Goal: Information Seeking & Learning: Learn about a topic

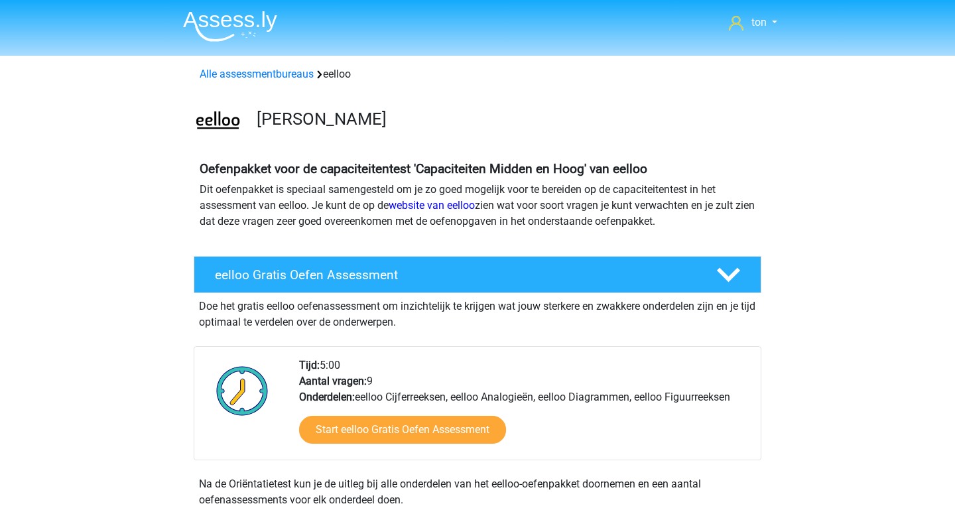
scroll to position [374, 0]
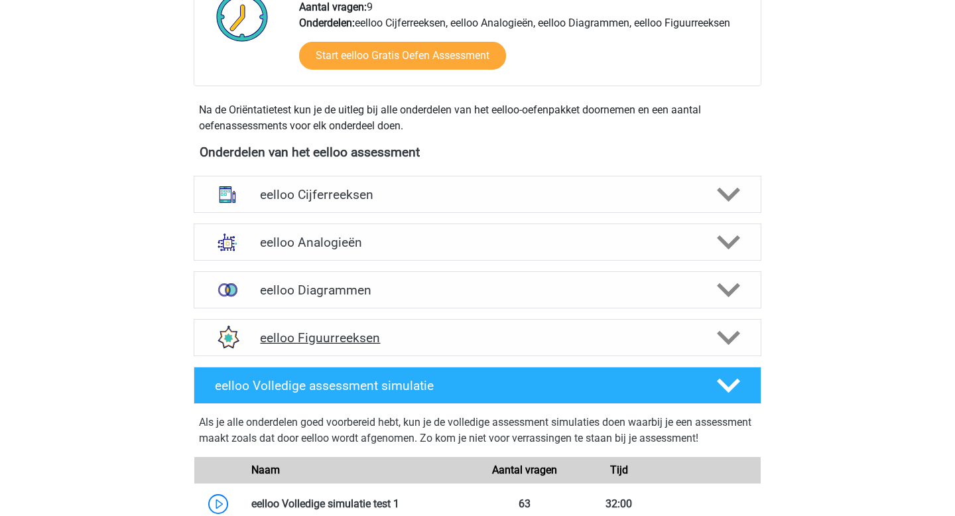
click at [425, 332] on h4 "eelloo Figuurreeksen" at bounding box center [477, 337] width 434 height 15
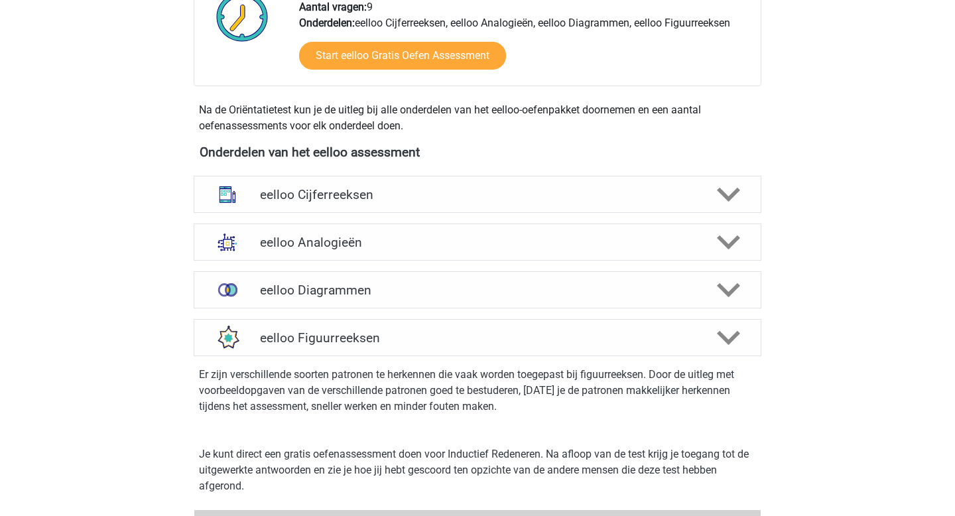
scroll to position [375, 0]
click at [331, 239] on h4 "eelloo Analogieën" at bounding box center [477, 241] width 434 height 15
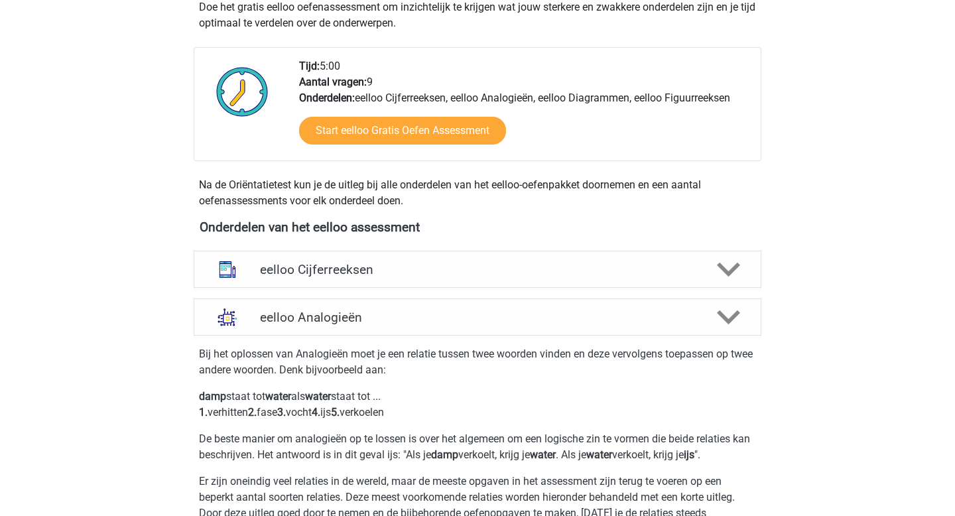
scroll to position [319, 0]
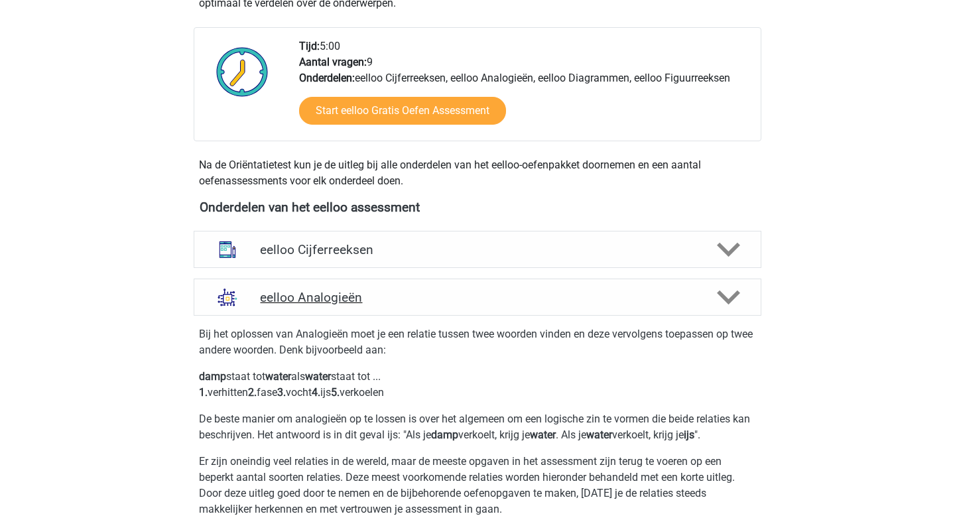
click at [355, 290] on h4 "eelloo Analogieën" at bounding box center [477, 297] width 434 height 15
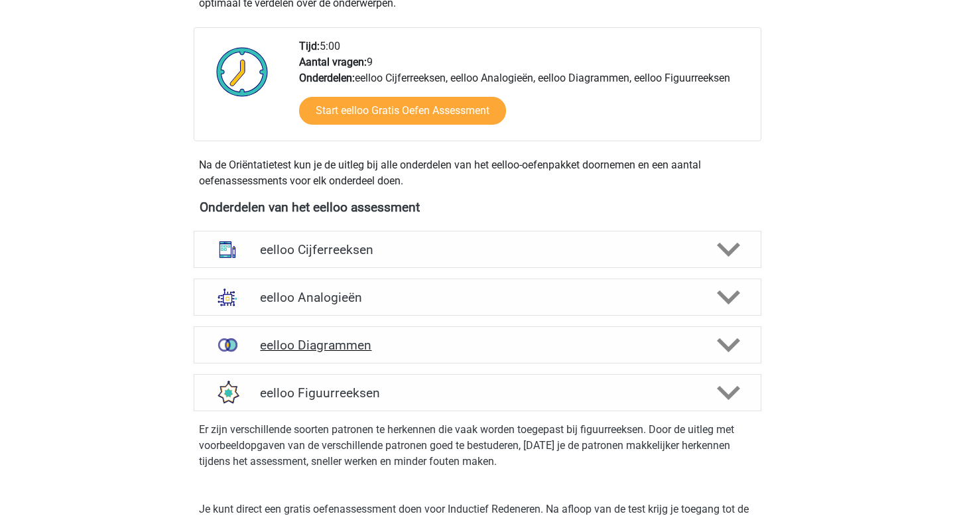
click at [350, 344] on h4 "eelloo Diagrammen" at bounding box center [477, 345] width 434 height 15
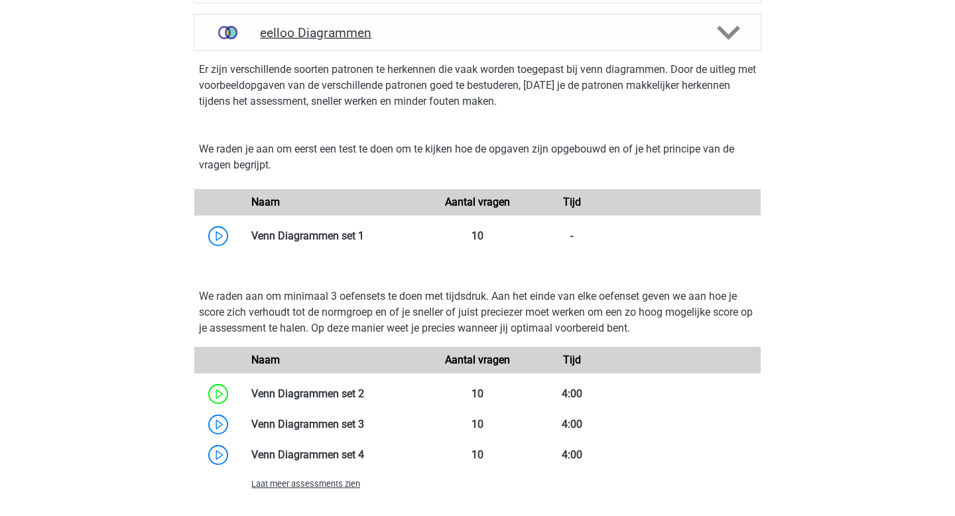
scroll to position [634, 0]
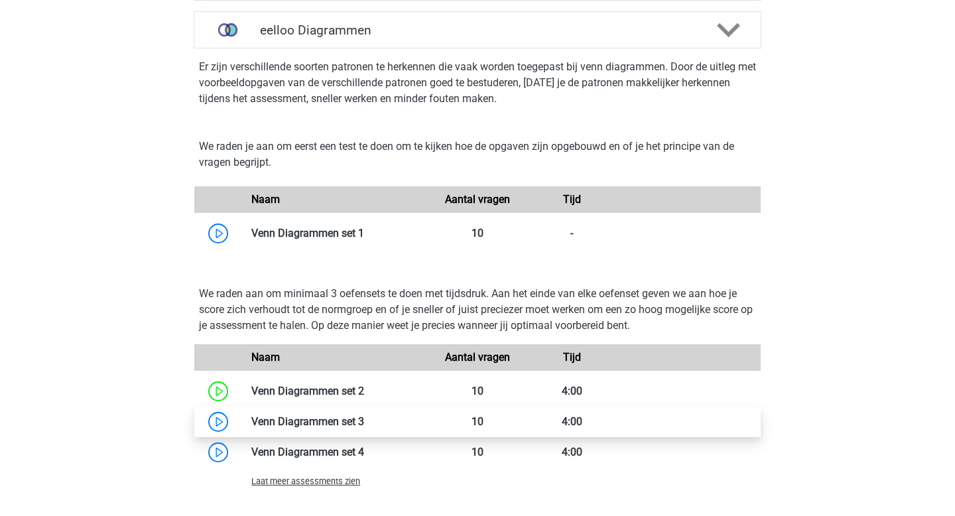
click at [364, 418] on link at bounding box center [364, 421] width 0 height 13
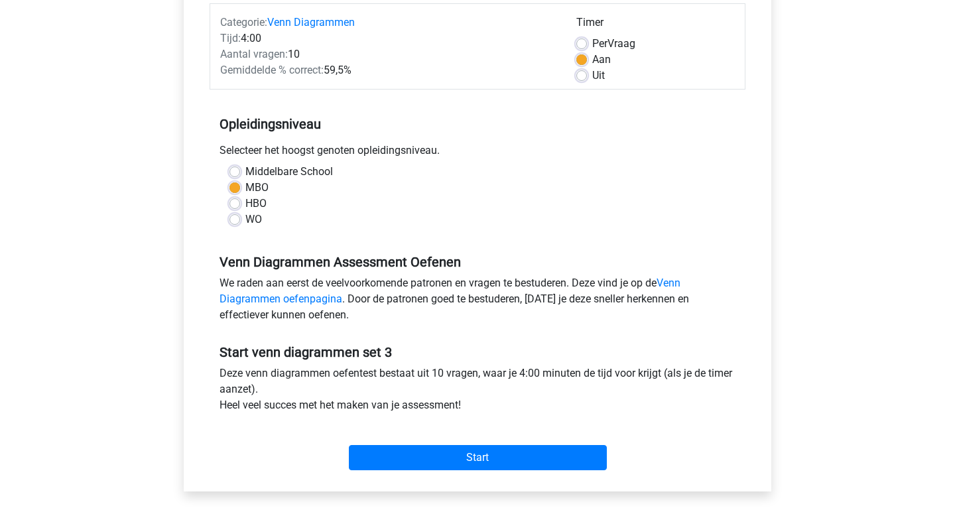
scroll to position [175, 0]
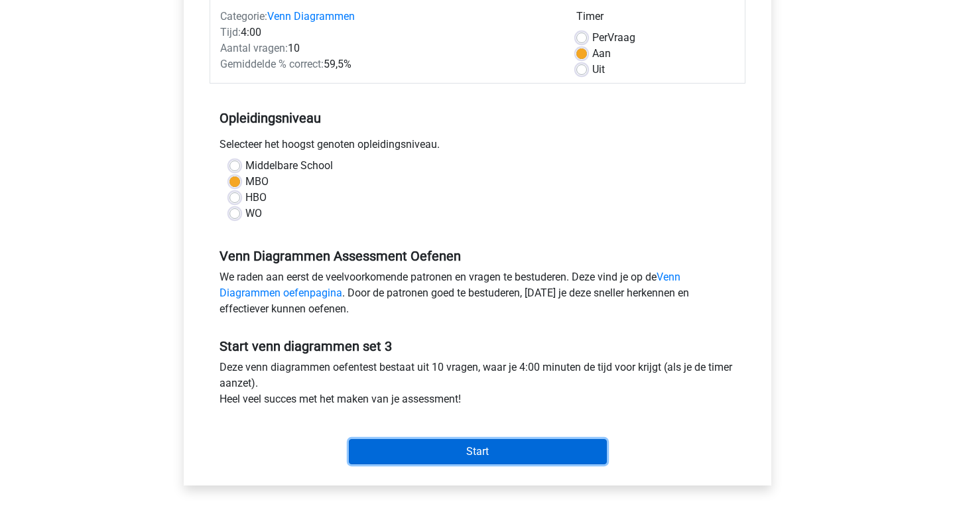
click at [486, 450] on input "Start" at bounding box center [478, 451] width 258 height 25
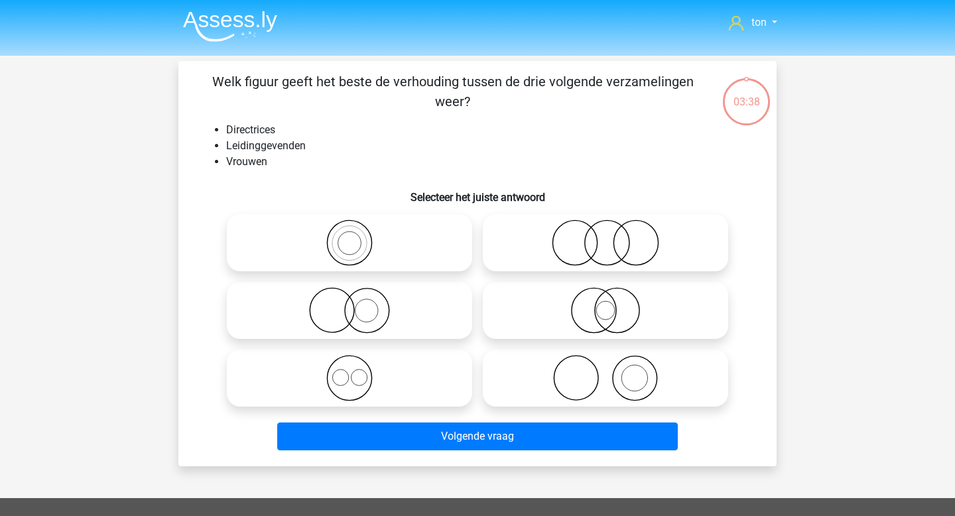
click at [539, 309] on icon at bounding box center [605, 310] width 235 height 46
click at [606, 304] on input "radio" at bounding box center [610, 299] width 9 height 9
radio input "true"
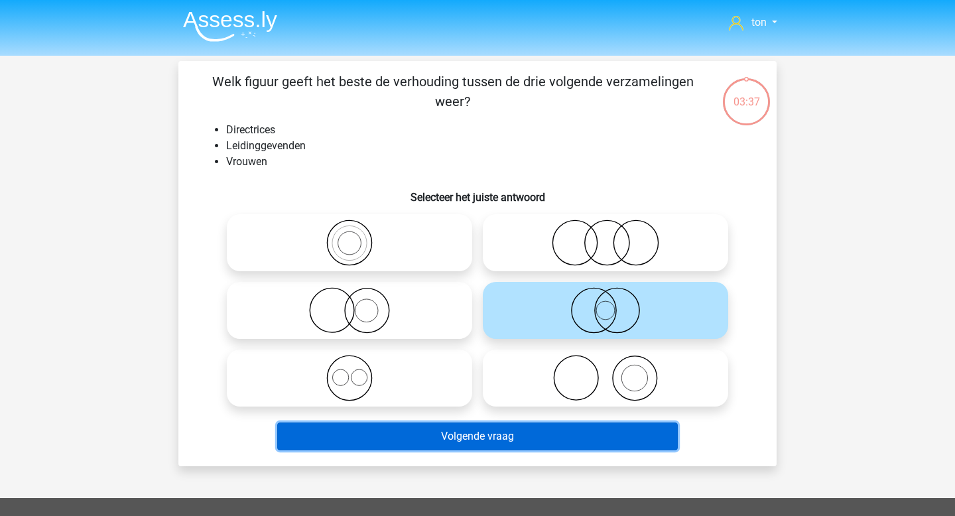
click at [464, 432] on button "Volgende vraag" at bounding box center [477, 437] width 401 height 28
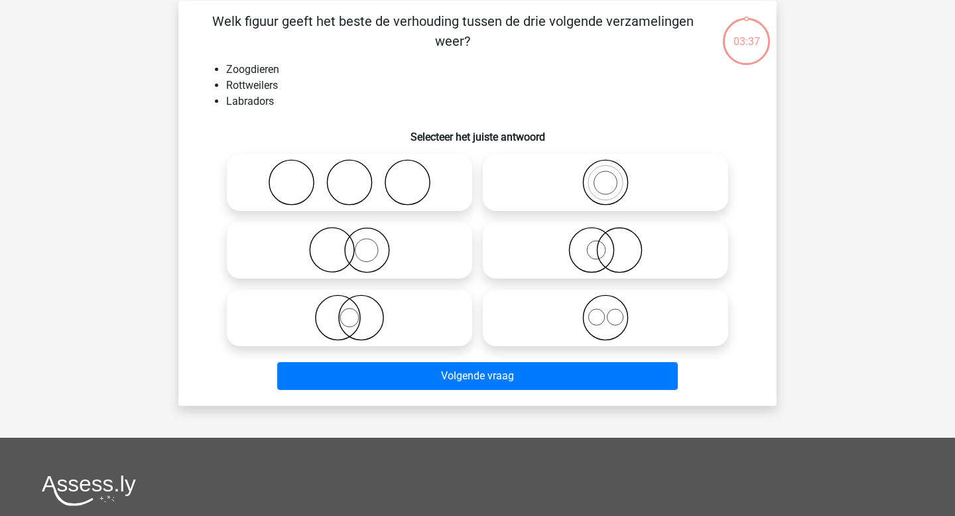
scroll to position [61, 0]
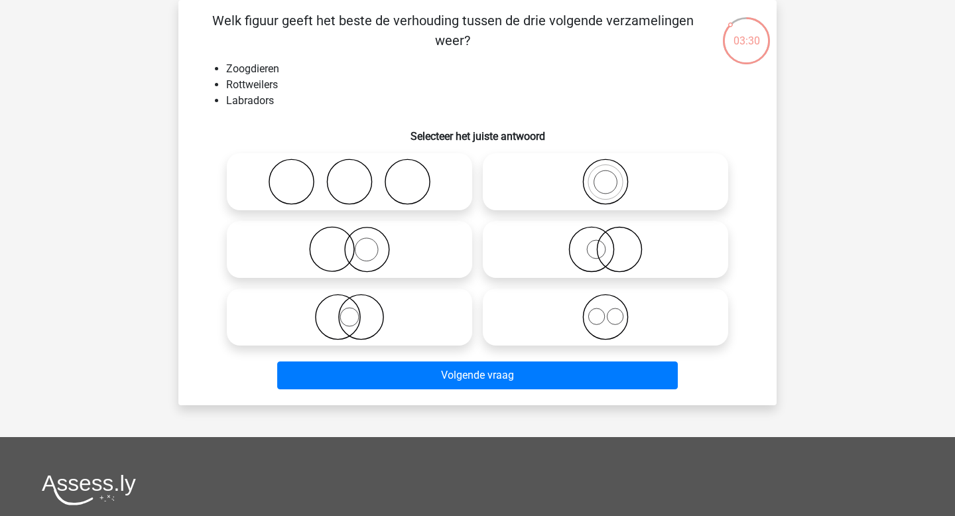
click at [581, 319] on icon at bounding box center [605, 317] width 235 height 46
click at [606, 310] on input "radio" at bounding box center [610, 306] width 9 height 9
radio input "true"
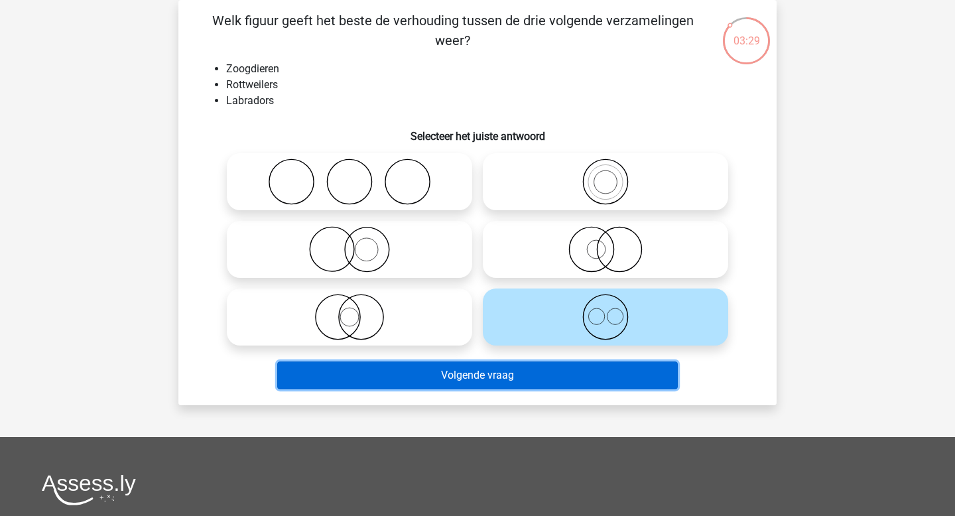
click at [504, 368] on button "Volgende vraag" at bounding box center [477, 376] width 401 height 28
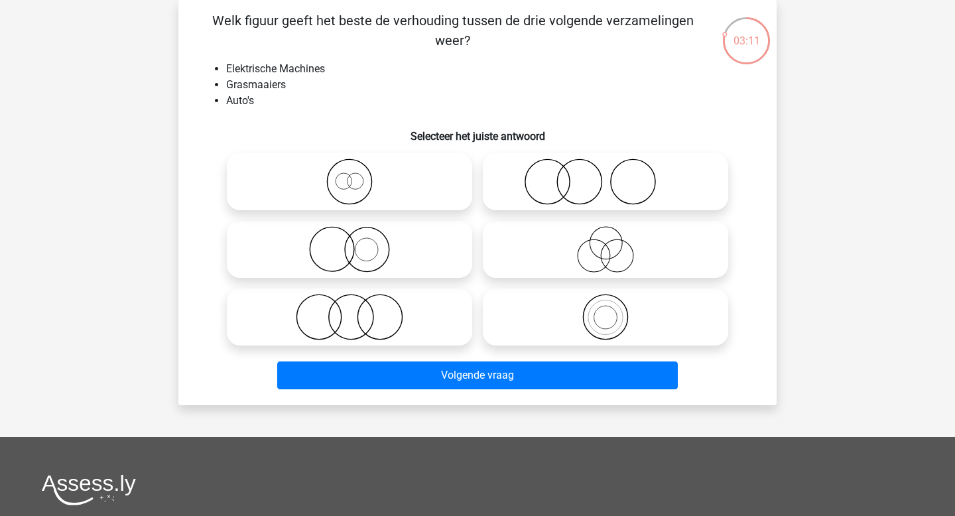
click at [354, 305] on input "radio" at bounding box center [354, 306] width 9 height 9
radio input "true"
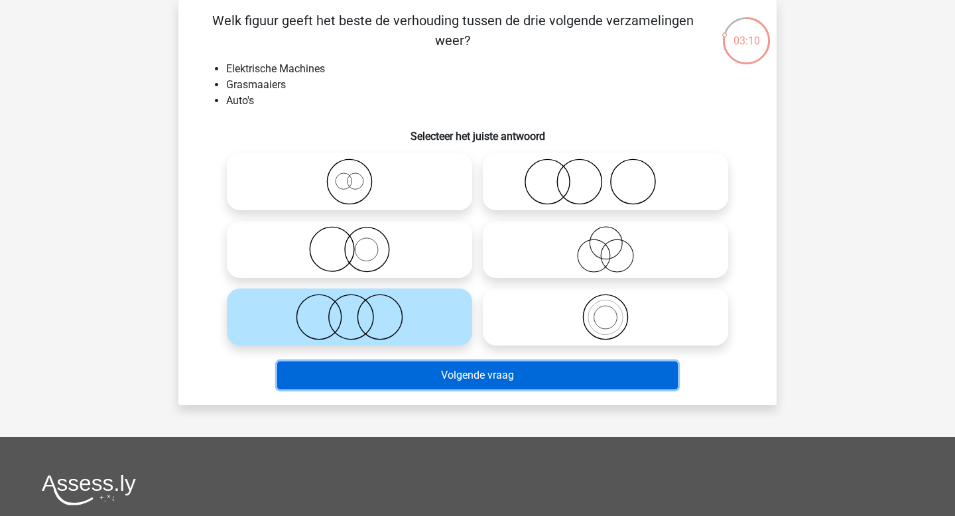
click at [389, 377] on button "Volgende vraag" at bounding box center [477, 376] width 401 height 28
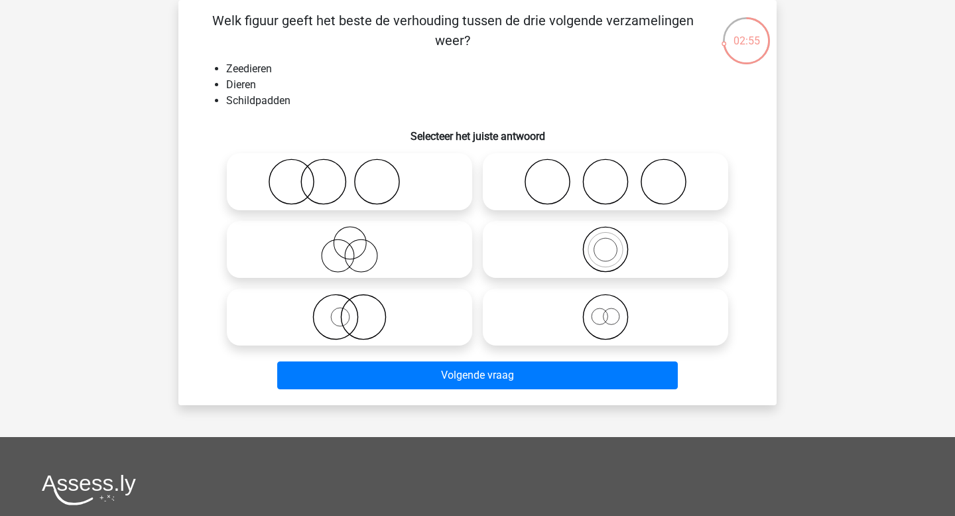
click at [550, 310] on icon at bounding box center [605, 317] width 235 height 46
click at [606, 310] on input "radio" at bounding box center [610, 306] width 9 height 9
radio input "true"
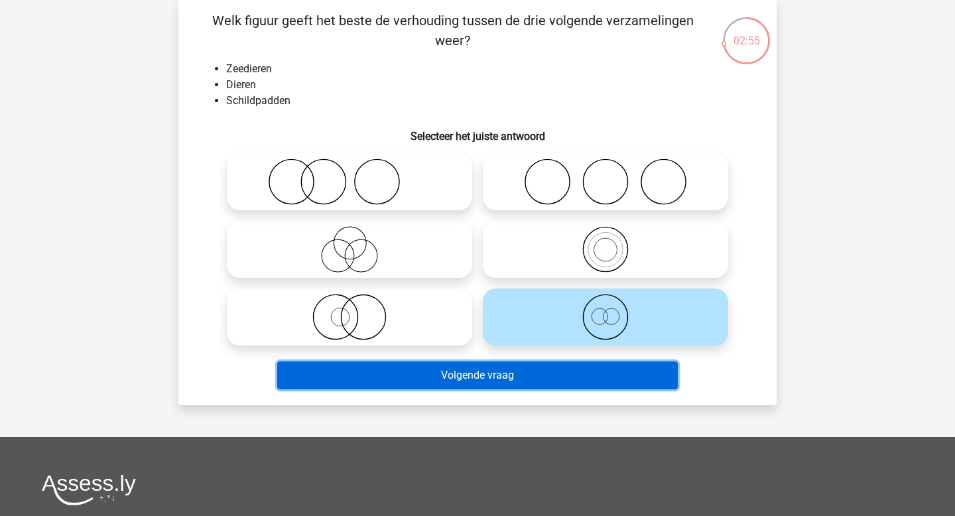
click at [489, 376] on button "Volgende vraag" at bounding box center [477, 376] width 401 height 28
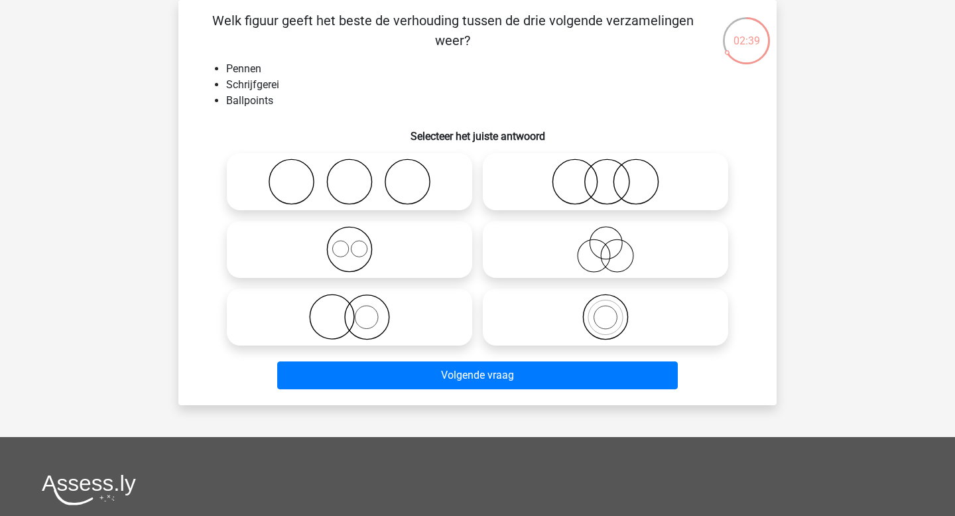
click at [344, 314] on icon at bounding box center [349, 317] width 235 height 46
click at [350, 310] on input "radio" at bounding box center [354, 306] width 9 height 9
radio input "true"
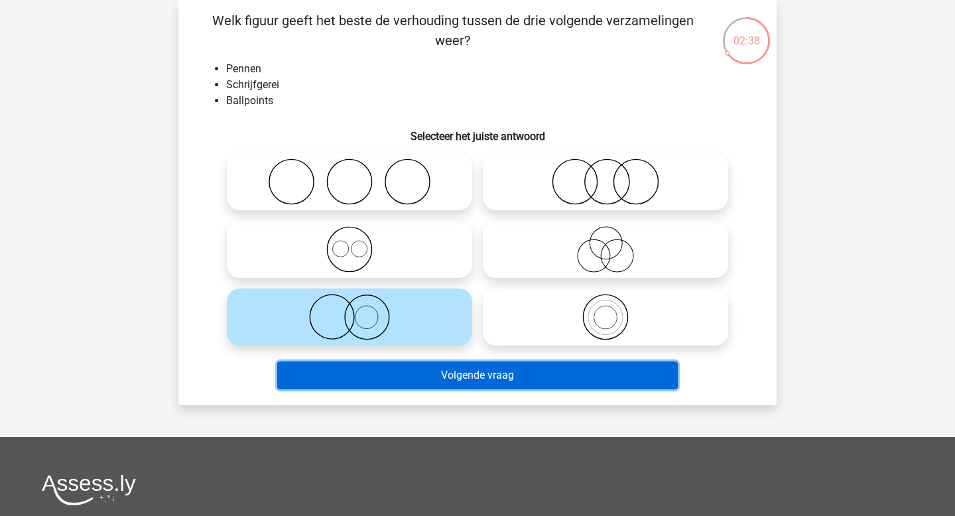
click at [379, 371] on button "Volgende vraag" at bounding box center [477, 376] width 401 height 28
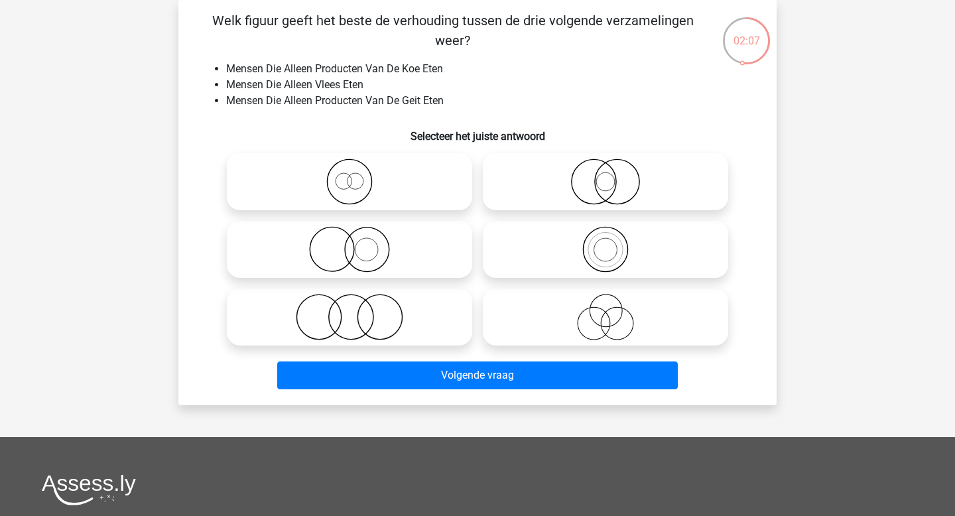
click at [381, 305] on icon at bounding box center [349, 317] width 235 height 46
click at [358, 305] on input "radio" at bounding box center [354, 306] width 9 height 9
radio input "true"
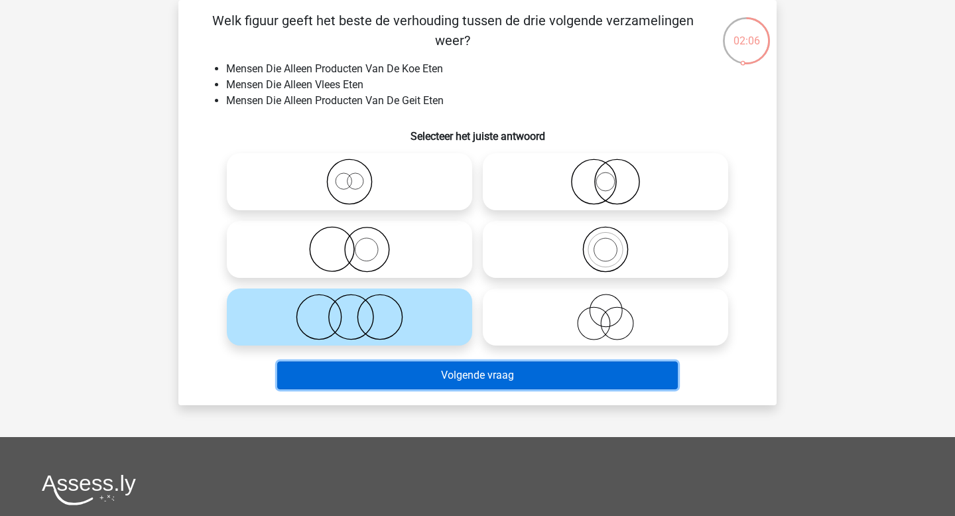
click at [403, 375] on button "Volgende vraag" at bounding box center [477, 376] width 401 height 28
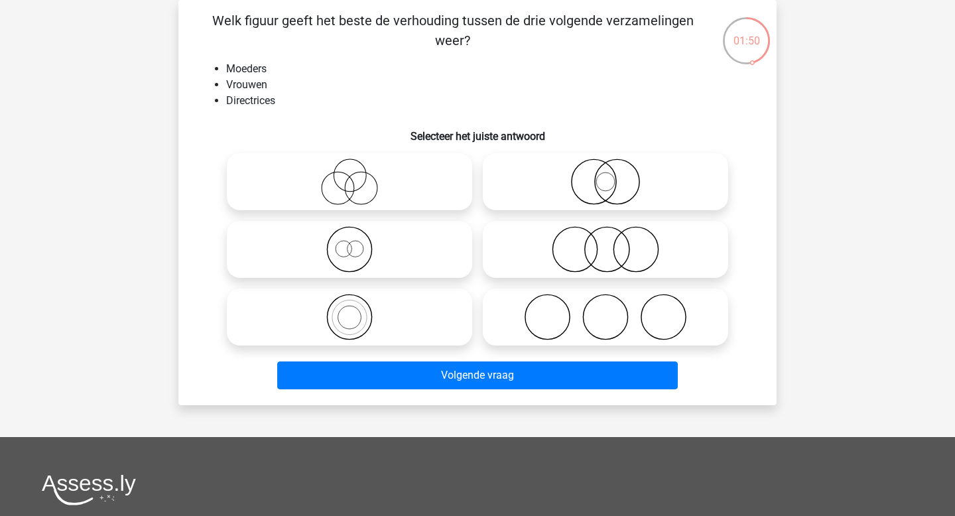
click at [372, 316] on icon at bounding box center [349, 317] width 235 height 46
click at [358, 310] on input "radio" at bounding box center [354, 306] width 9 height 9
radio input "true"
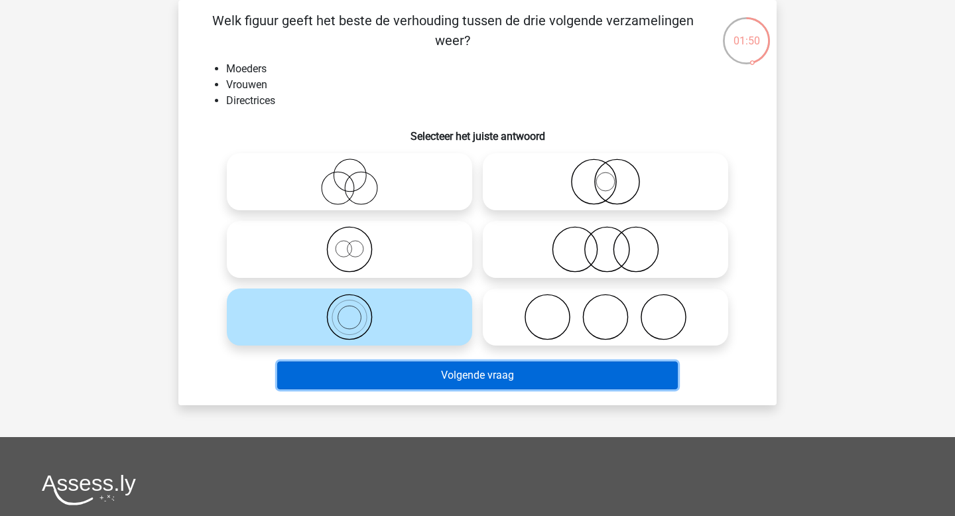
click at [402, 374] on button "Volgende vraag" at bounding box center [477, 376] width 401 height 28
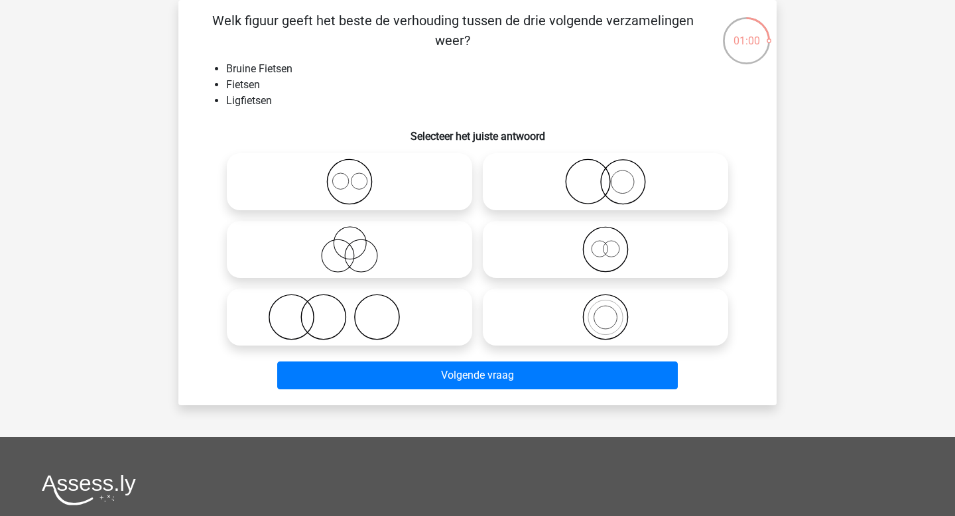
click at [597, 247] on icon at bounding box center [605, 249] width 235 height 46
click at [606, 243] on input "radio" at bounding box center [610, 238] width 9 height 9
radio input "true"
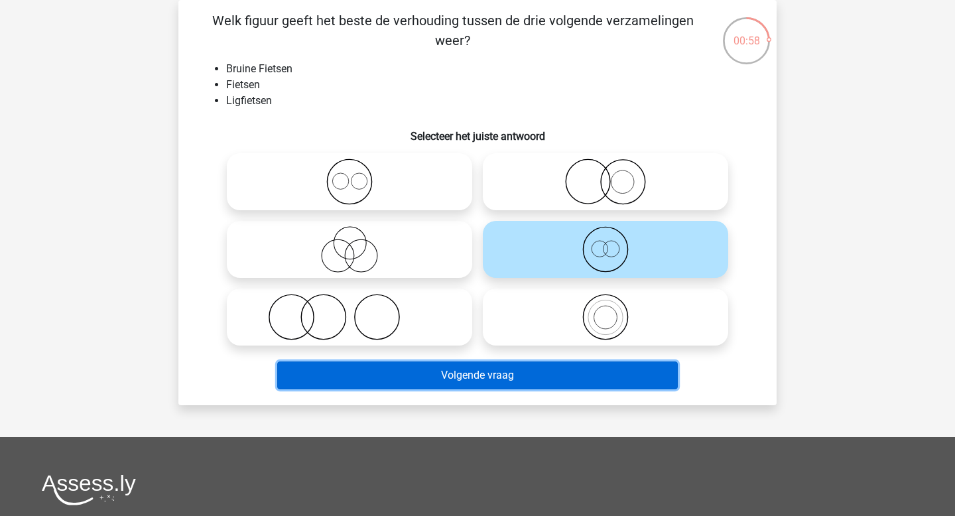
click at [517, 371] on button "Volgende vraag" at bounding box center [477, 376] width 401 height 28
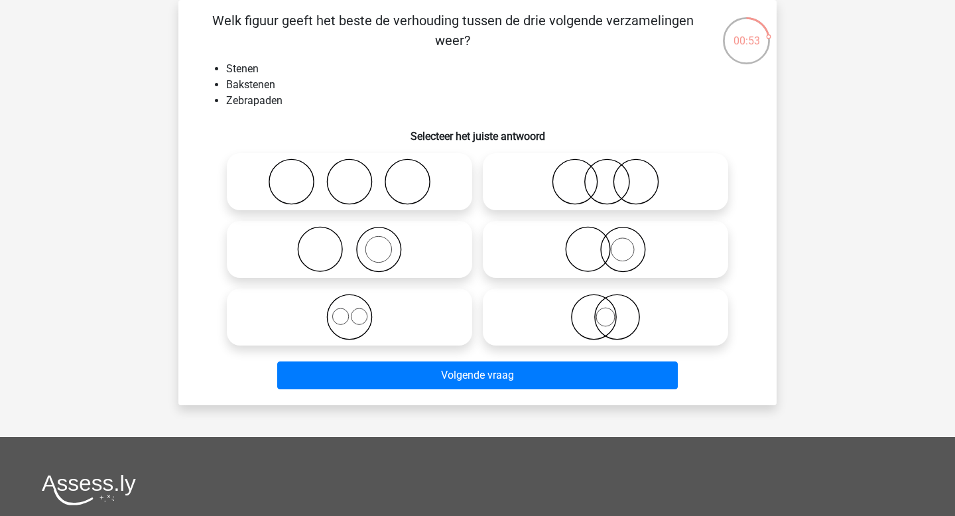
click at [383, 240] on icon at bounding box center [349, 249] width 235 height 46
click at [358, 240] on input "radio" at bounding box center [354, 238] width 9 height 9
radio input "true"
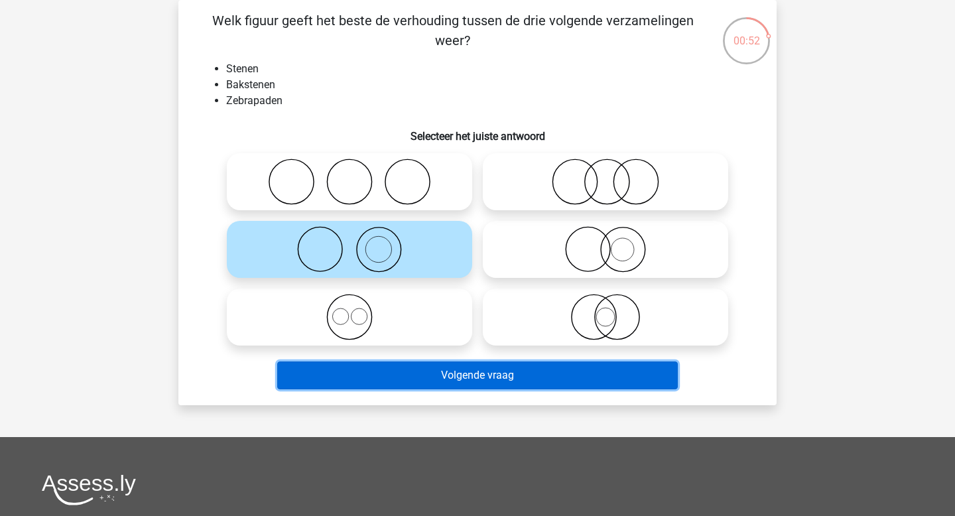
click at [404, 373] on button "Volgende vraag" at bounding box center [477, 376] width 401 height 28
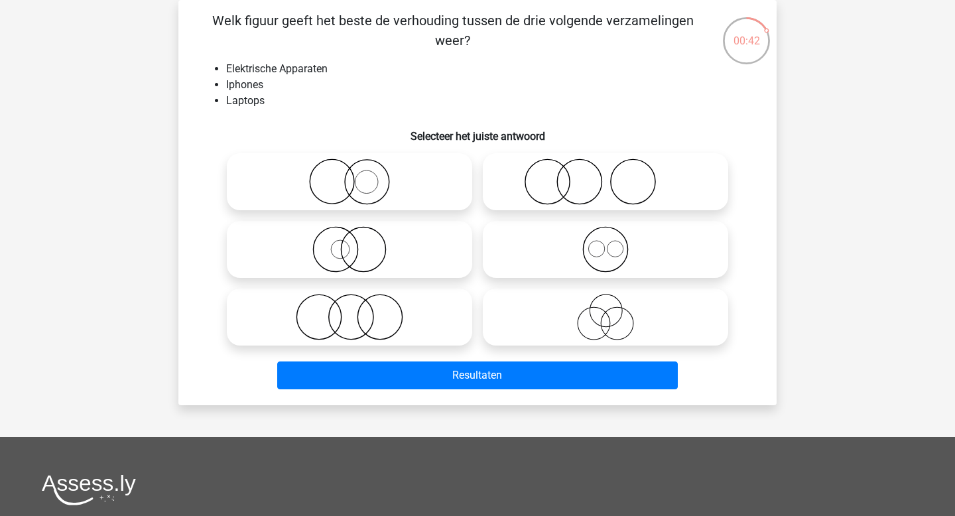
click at [584, 248] on icon at bounding box center [605, 249] width 235 height 46
click at [606, 243] on input "radio" at bounding box center [610, 238] width 9 height 9
radio input "true"
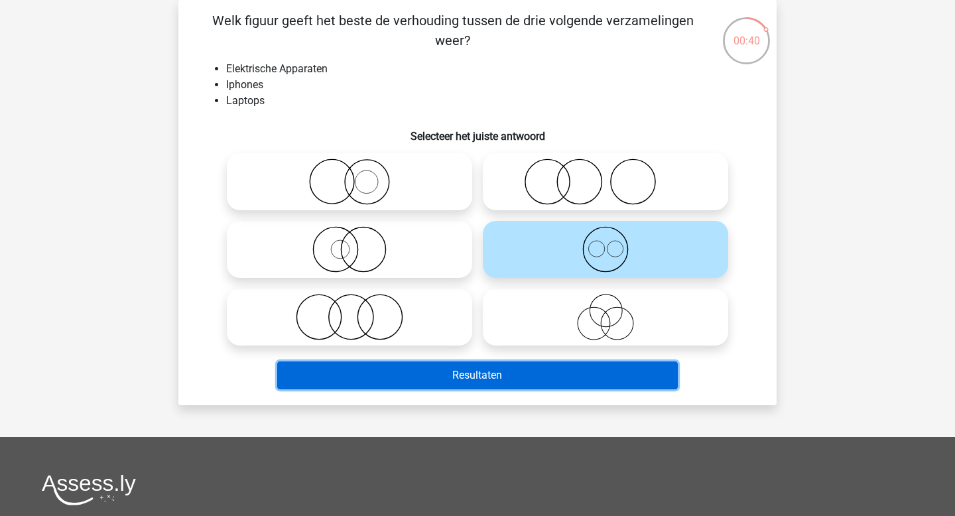
click at [517, 370] on button "Resultaten" at bounding box center [477, 376] width 401 height 28
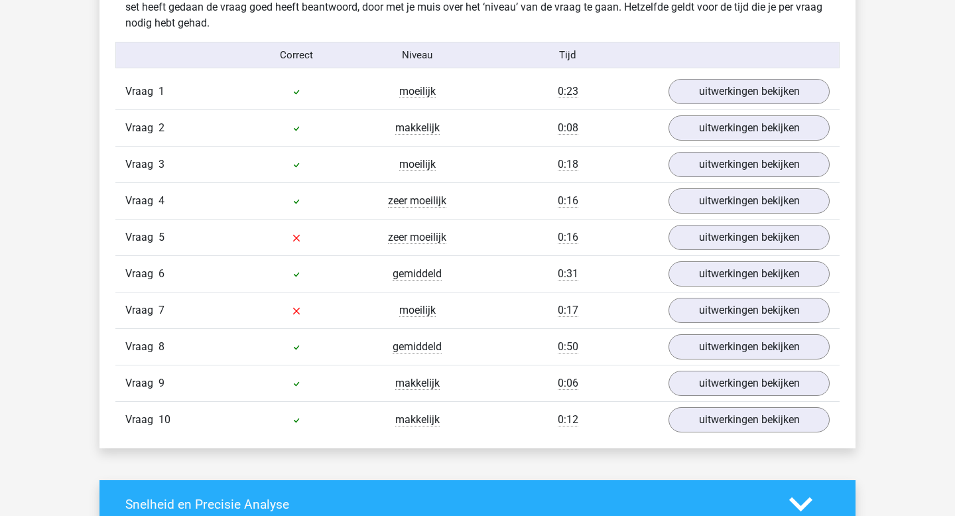
scroll to position [809, 0]
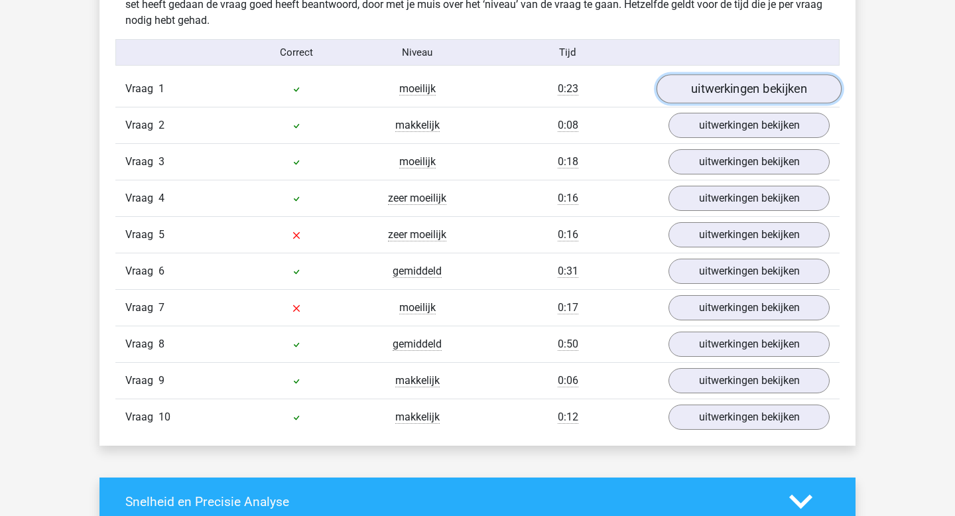
click at [738, 92] on link "uitwerkingen bekijken" at bounding box center [749, 89] width 185 height 29
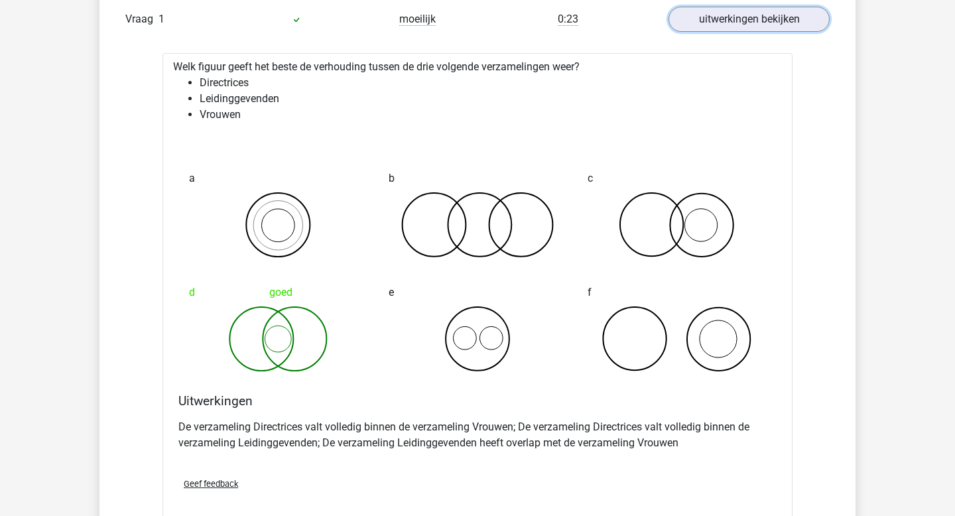
scroll to position [890, 0]
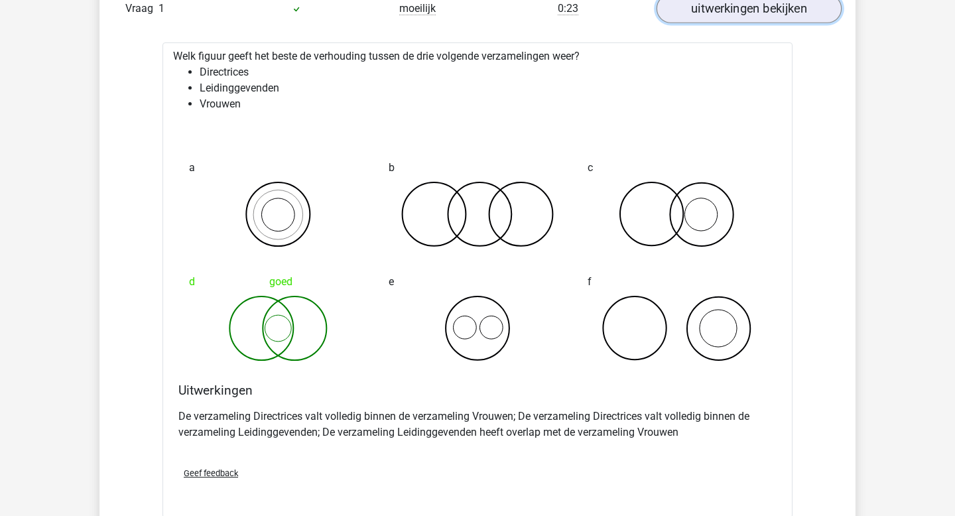
click at [776, 15] on link "uitwerkingen bekijken" at bounding box center [749, 9] width 185 height 29
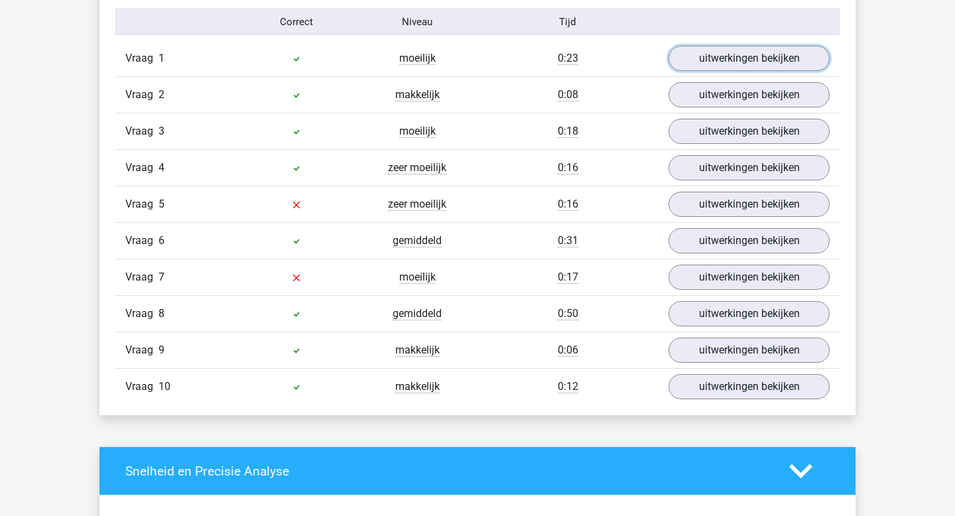
scroll to position [836, 0]
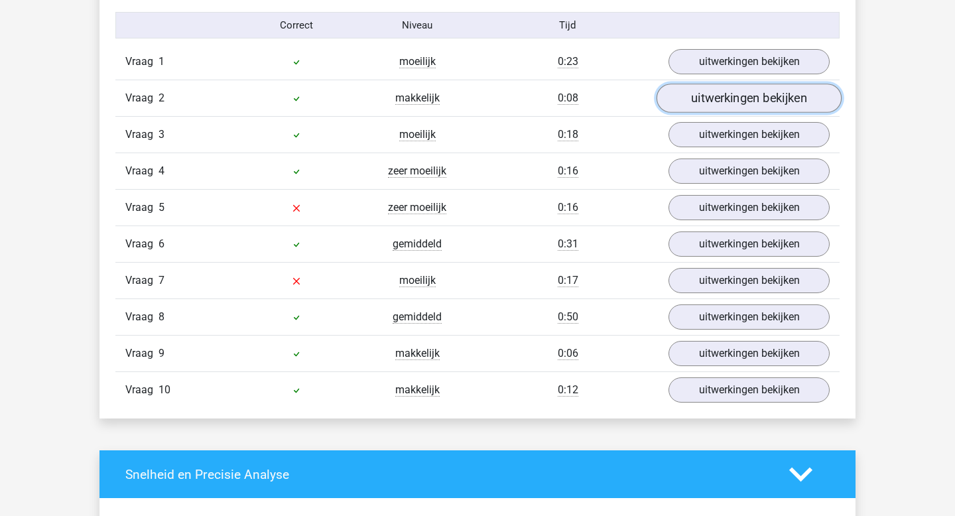
click at [760, 99] on link "uitwerkingen bekijken" at bounding box center [749, 98] width 185 height 29
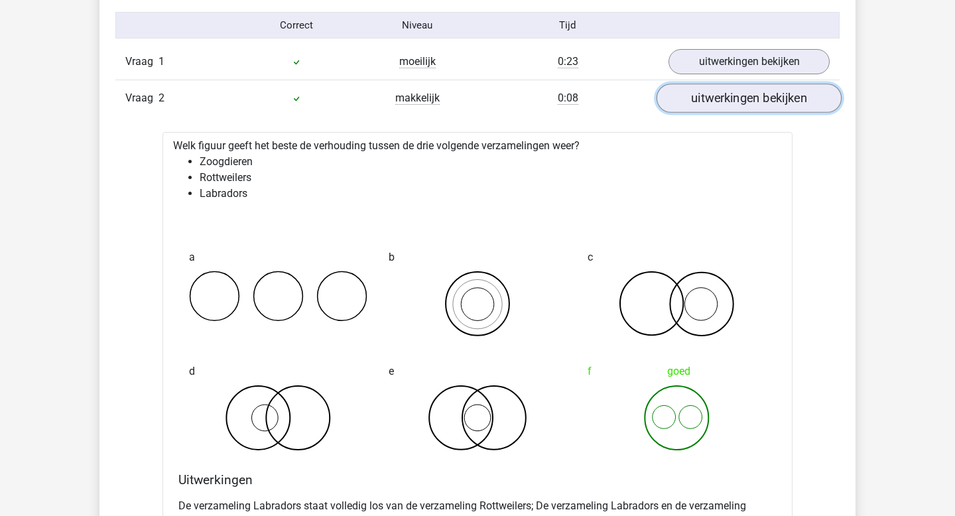
click at [734, 99] on link "uitwerkingen bekijken" at bounding box center [749, 98] width 185 height 29
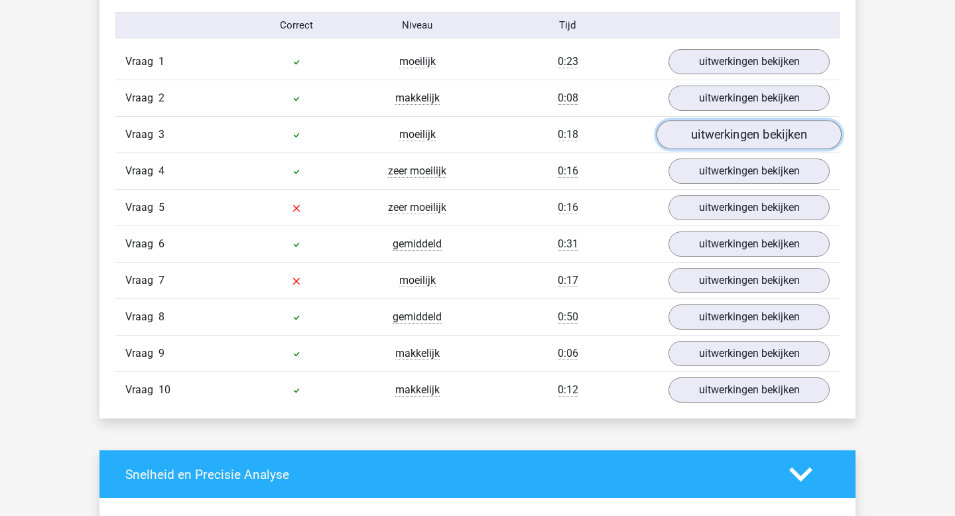
click at [725, 130] on link "uitwerkingen bekijken" at bounding box center [749, 135] width 185 height 29
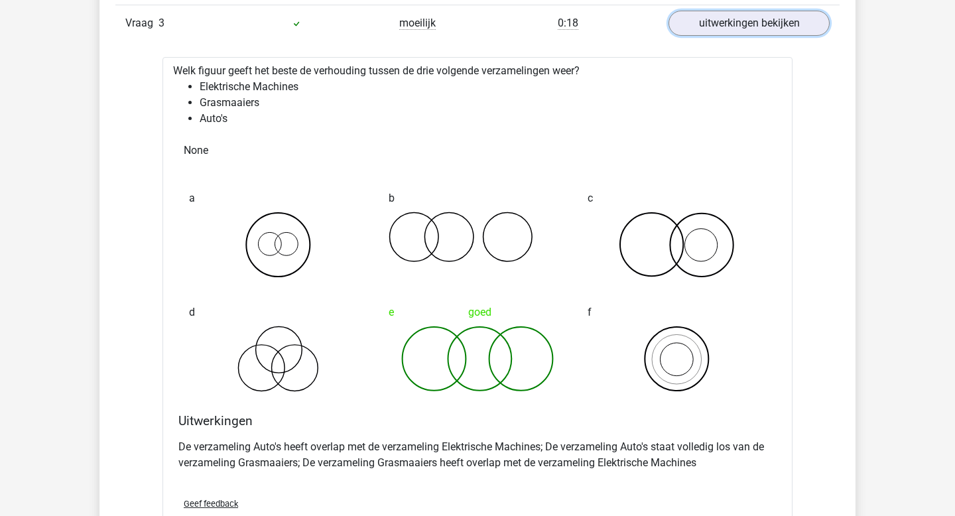
scroll to position [945, 0]
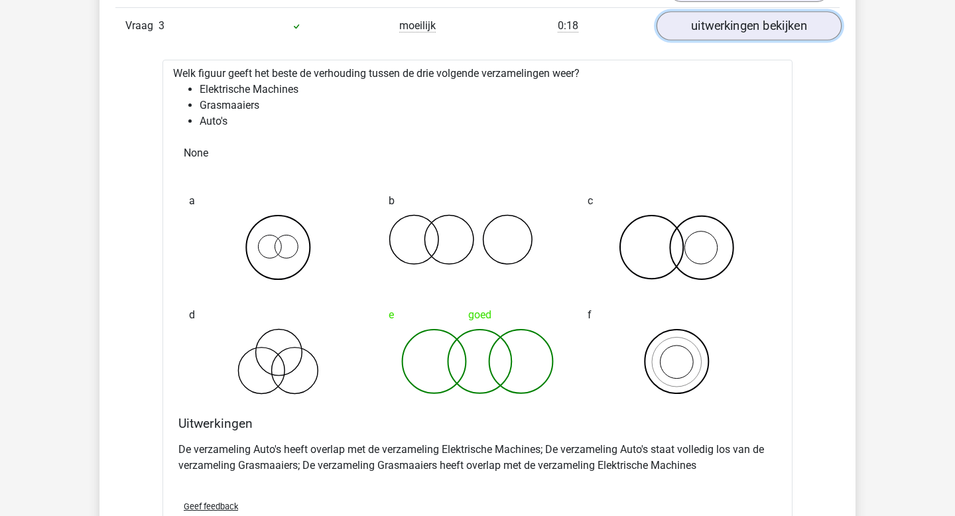
click at [734, 26] on link "uitwerkingen bekijken" at bounding box center [749, 26] width 185 height 29
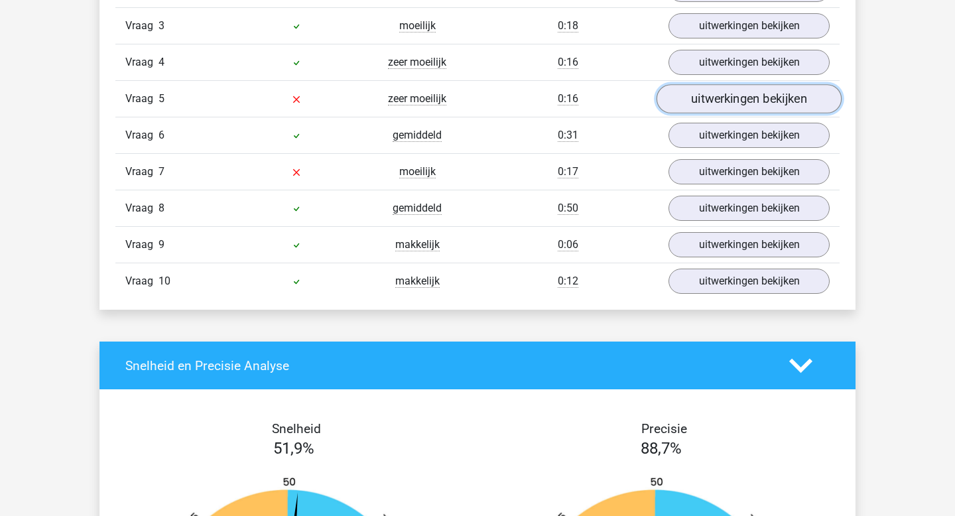
click at [724, 95] on link "uitwerkingen bekijken" at bounding box center [749, 99] width 185 height 29
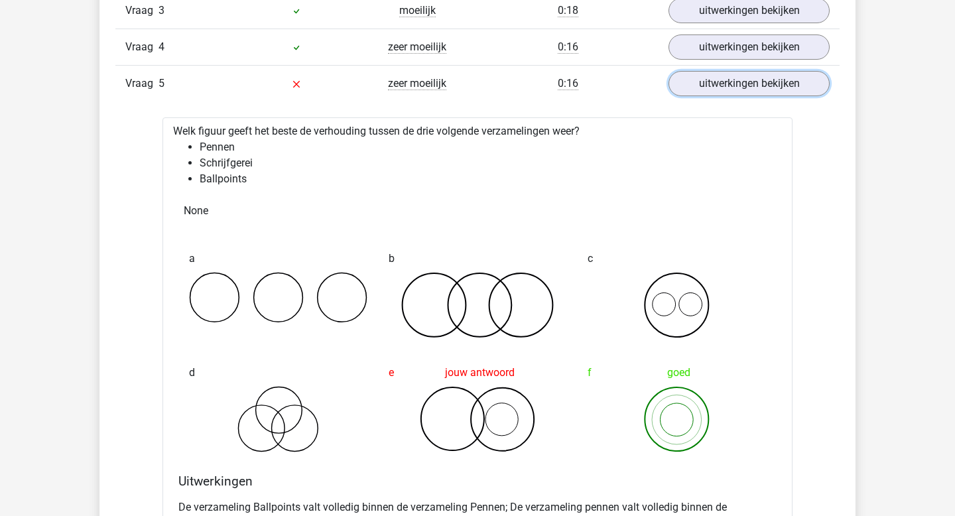
scroll to position [959, 0]
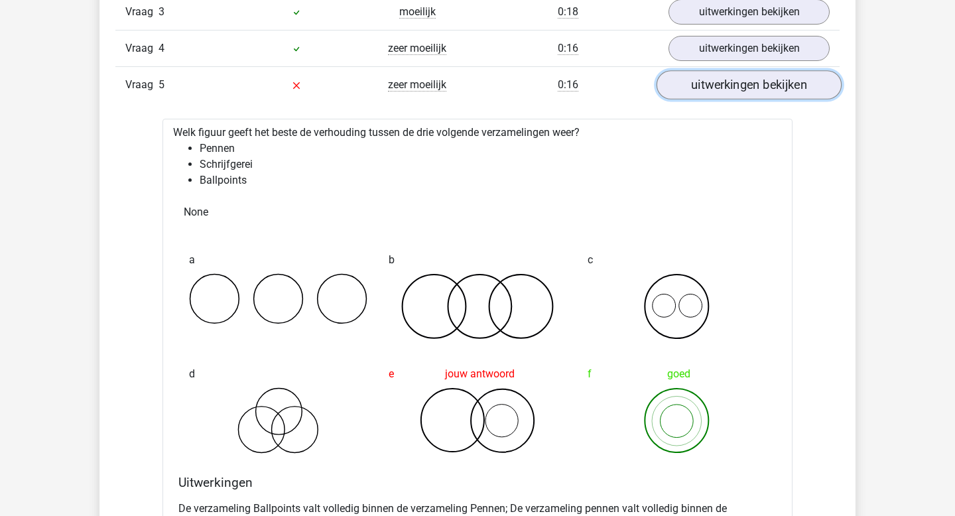
click at [704, 89] on link "uitwerkingen bekijken" at bounding box center [749, 85] width 185 height 29
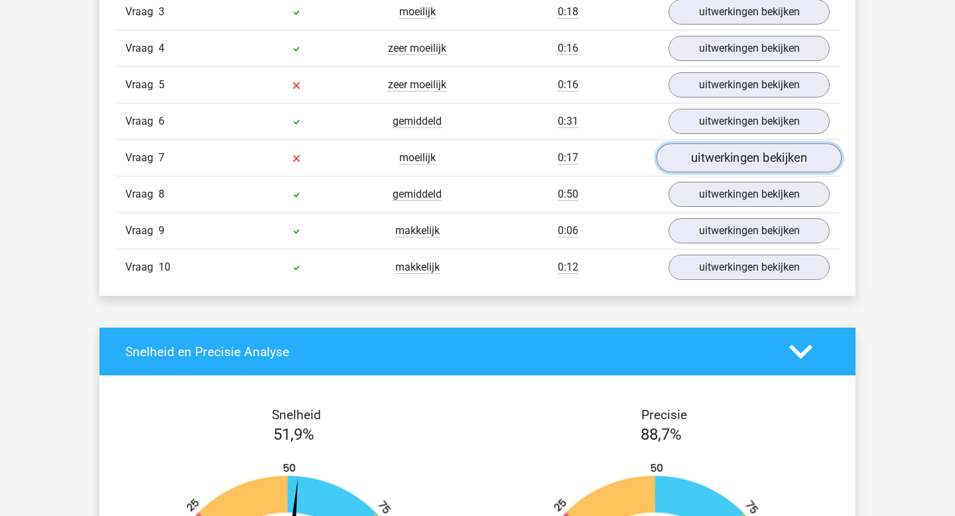
click at [712, 153] on link "uitwerkingen bekijken" at bounding box center [749, 158] width 185 height 29
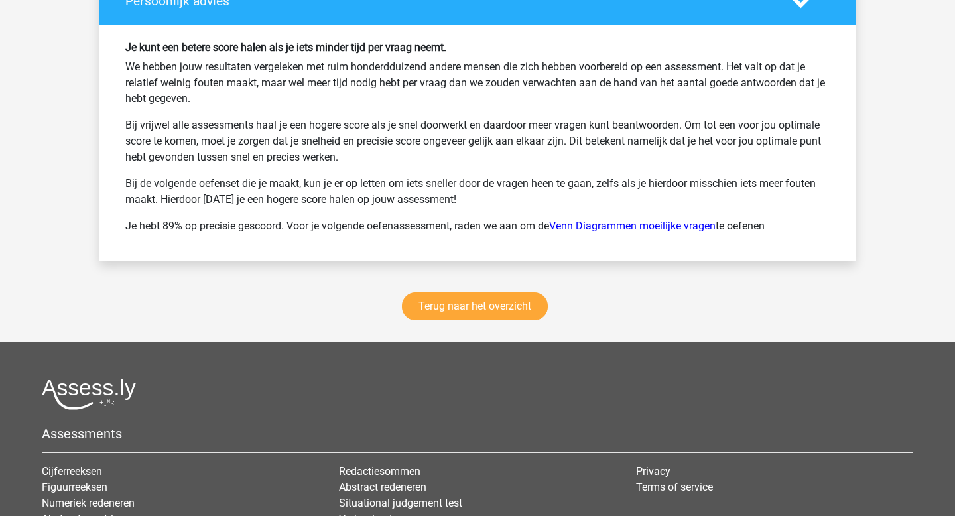
scroll to position [2273, 0]
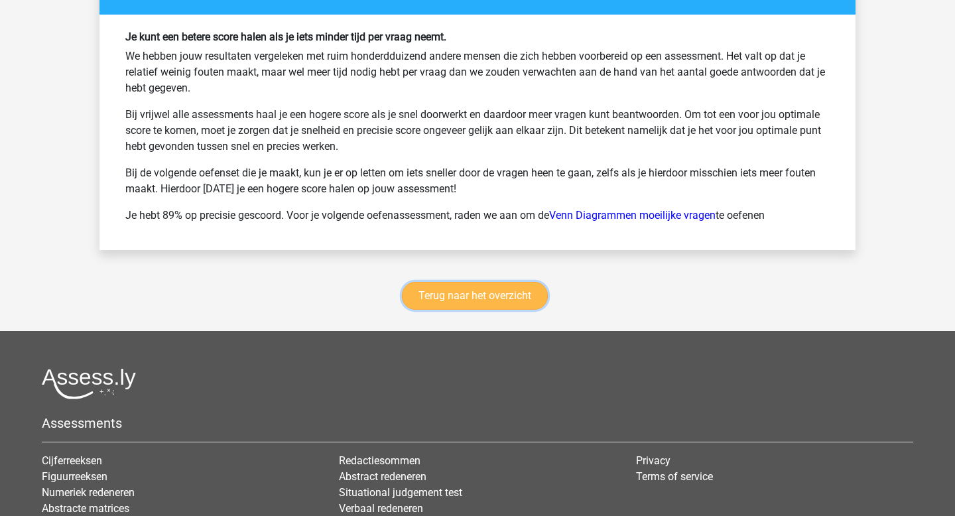
click at [472, 301] on link "Terug naar het overzicht" at bounding box center [475, 296] width 146 height 28
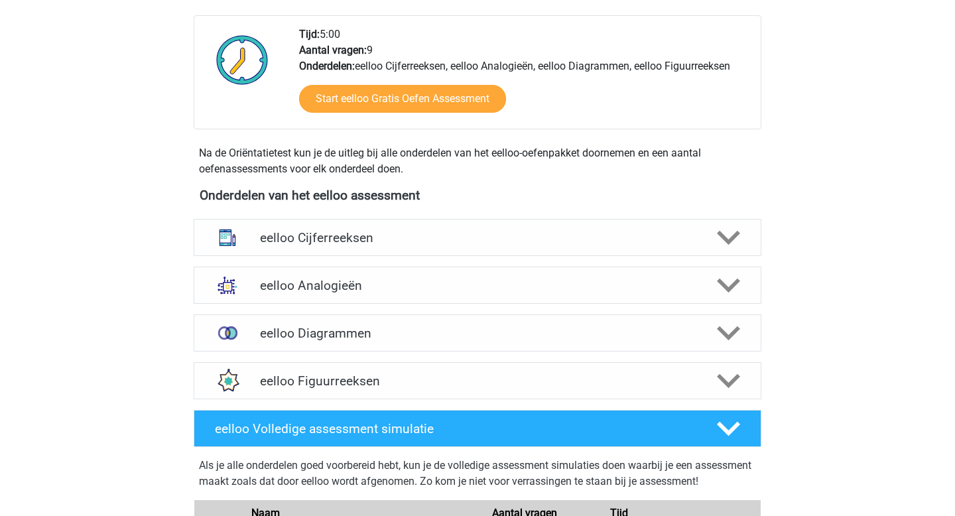
scroll to position [332, 0]
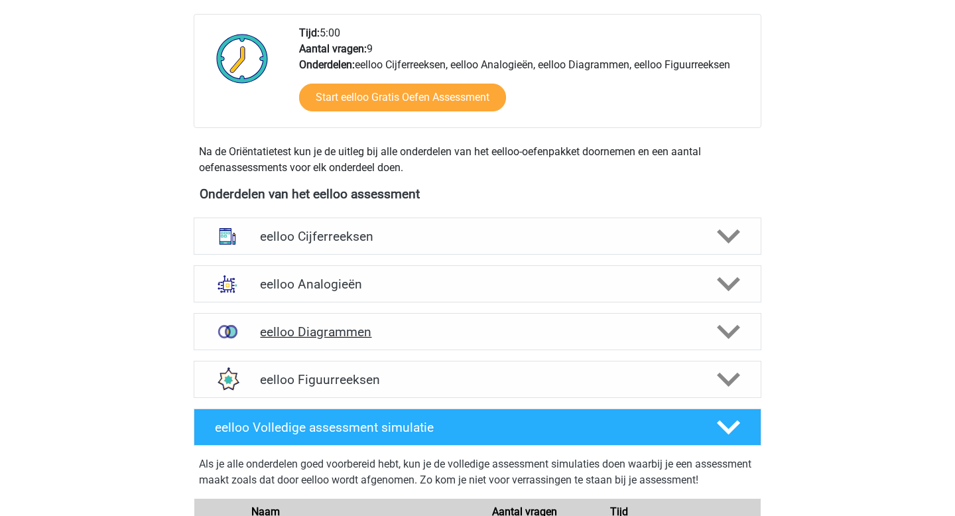
click at [354, 330] on h4 "eelloo Diagrammen" at bounding box center [477, 331] width 434 height 15
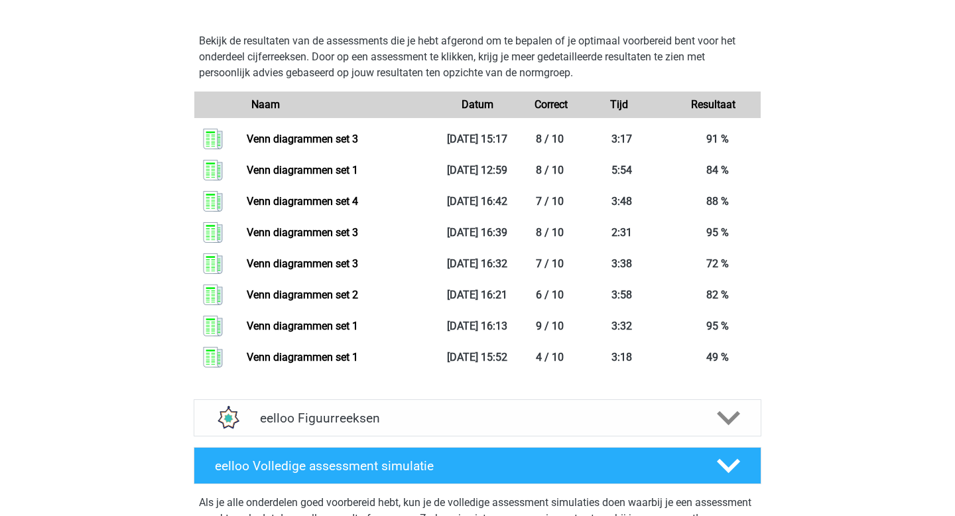
scroll to position [1120, 0]
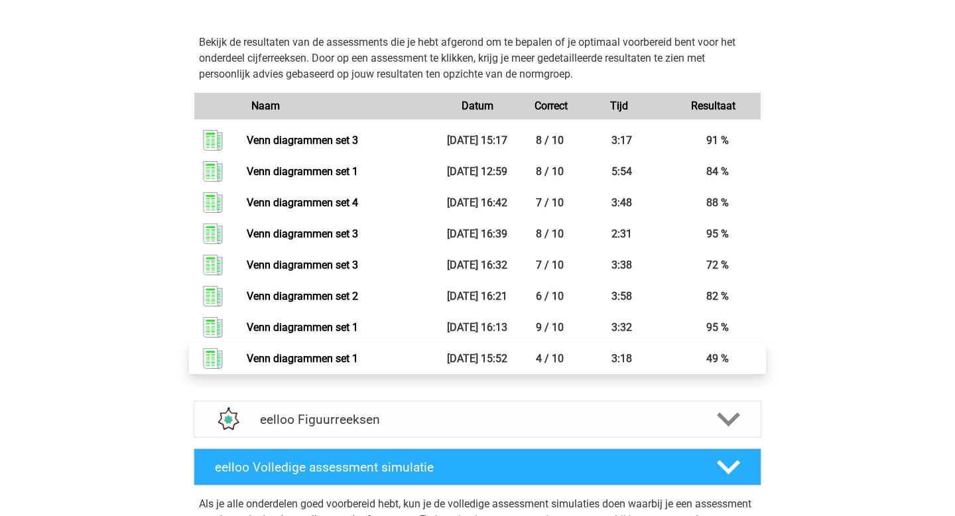
click at [326, 357] on link "Venn diagrammen set 1" at bounding box center [302, 358] width 111 height 13
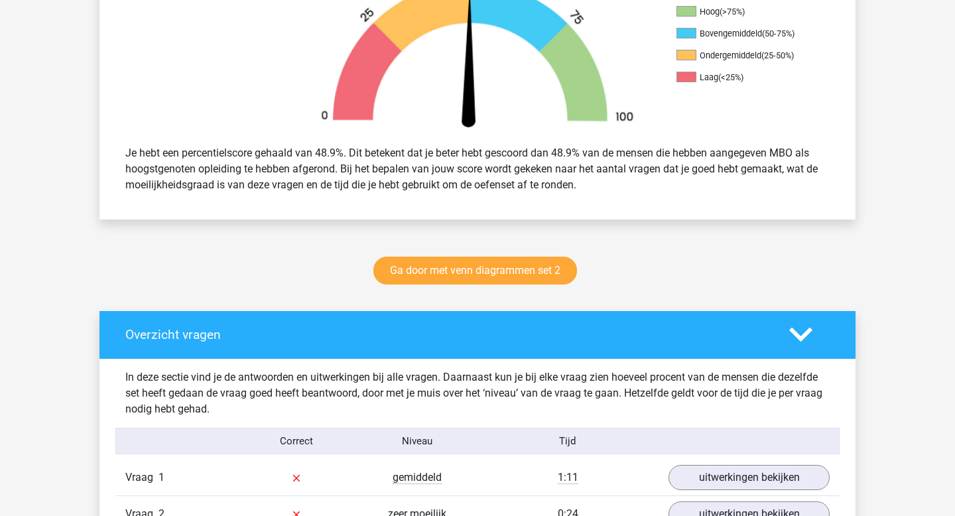
scroll to position [456, 0]
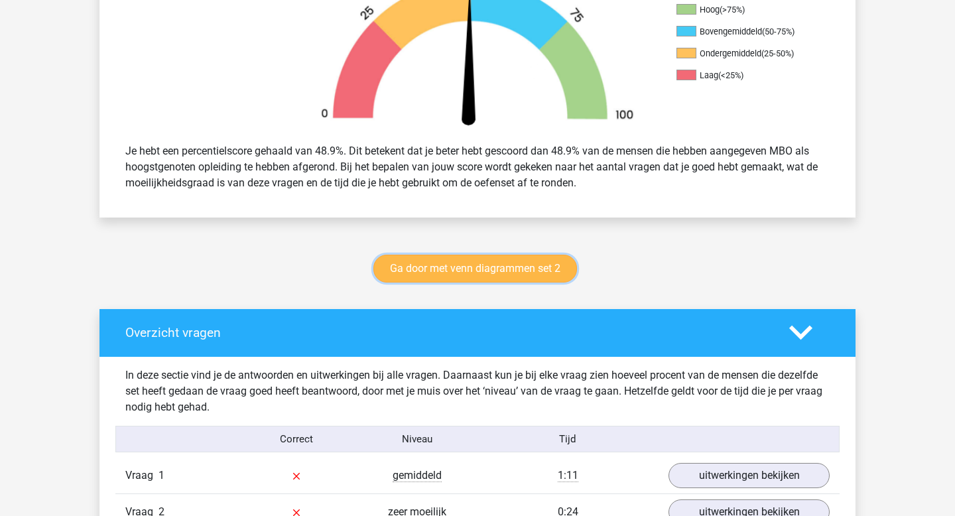
click at [467, 264] on link "Ga door met venn diagrammen set 2" at bounding box center [475, 269] width 204 height 28
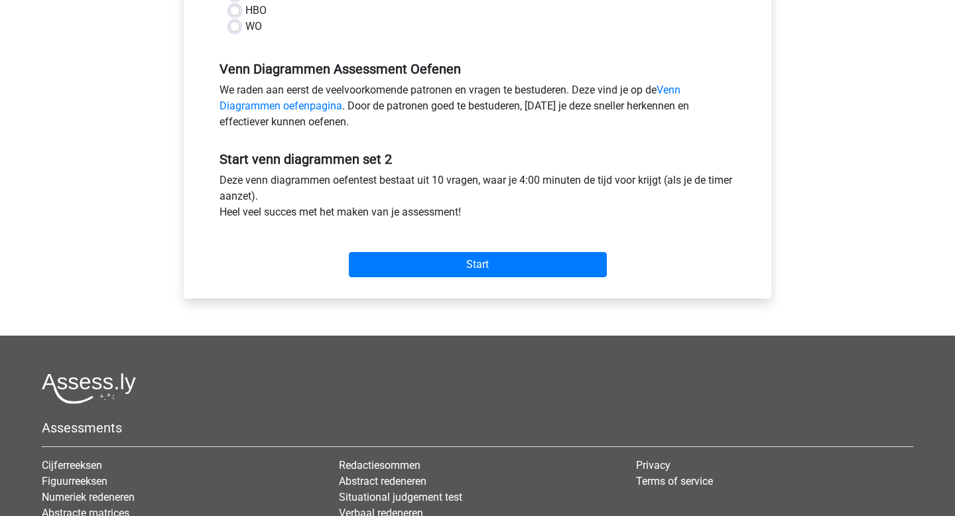
scroll to position [373, 0]
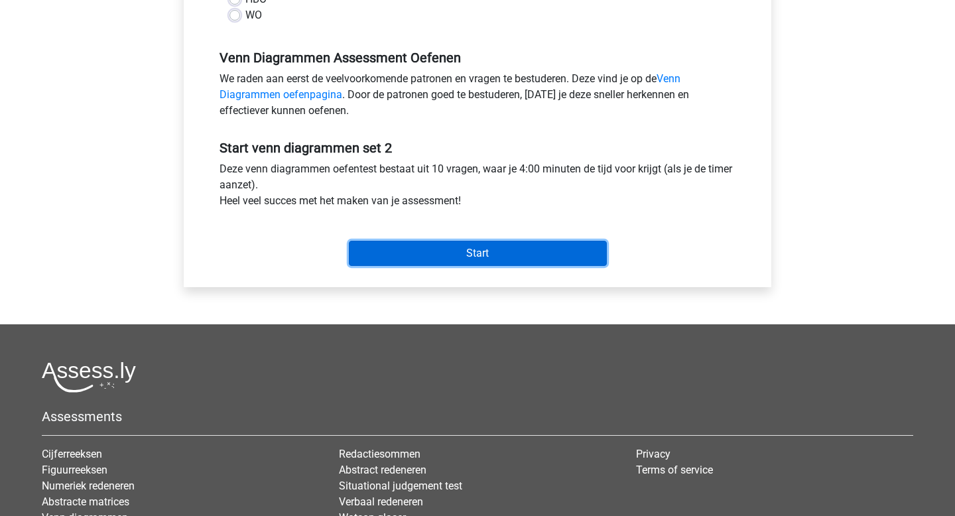
click at [476, 258] on input "Start" at bounding box center [478, 253] width 258 height 25
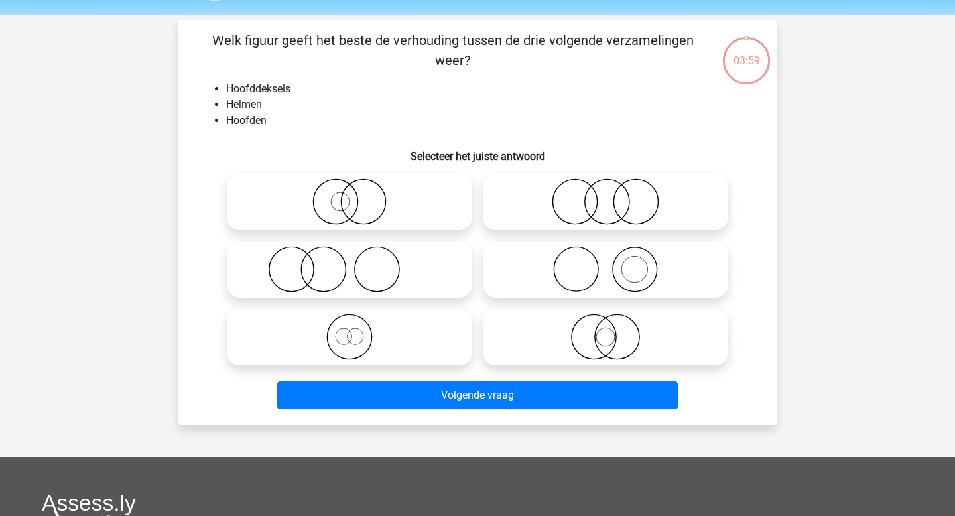
scroll to position [31, 0]
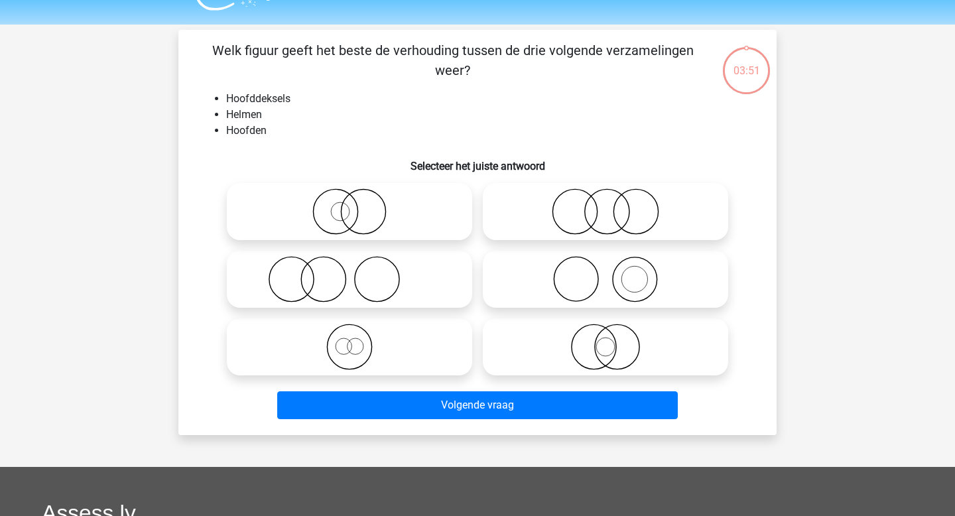
click at [596, 282] on icon at bounding box center [605, 279] width 235 height 46
click at [606, 273] on input "radio" at bounding box center [610, 268] width 9 height 9
radio input "true"
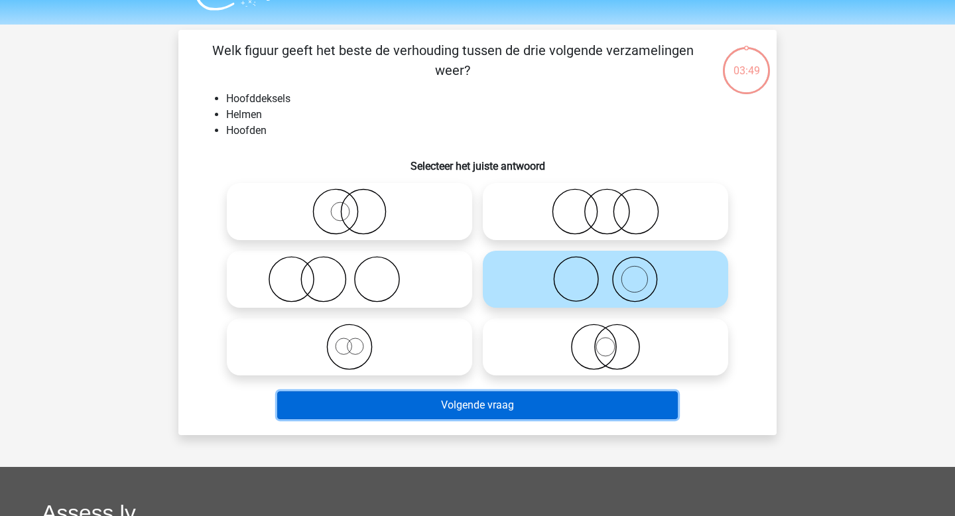
click at [485, 401] on button "Volgende vraag" at bounding box center [477, 405] width 401 height 28
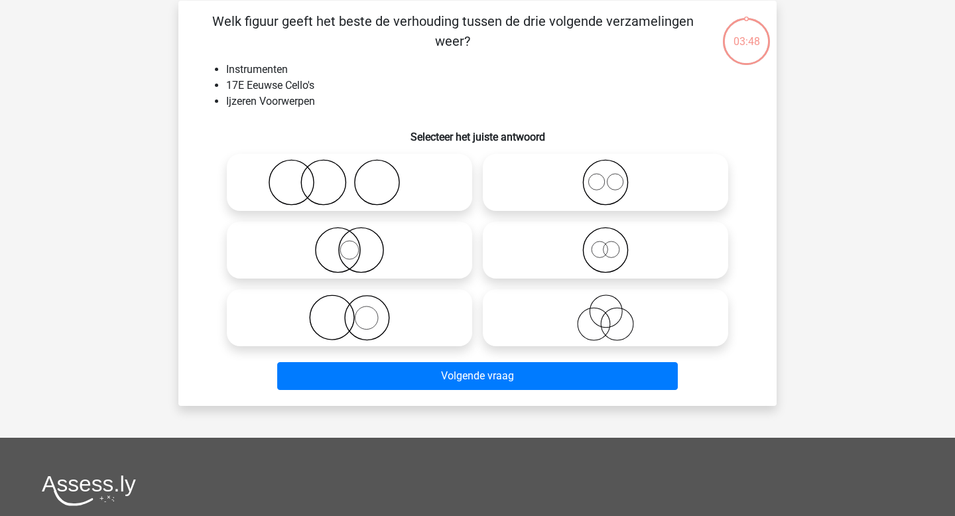
scroll to position [61, 0]
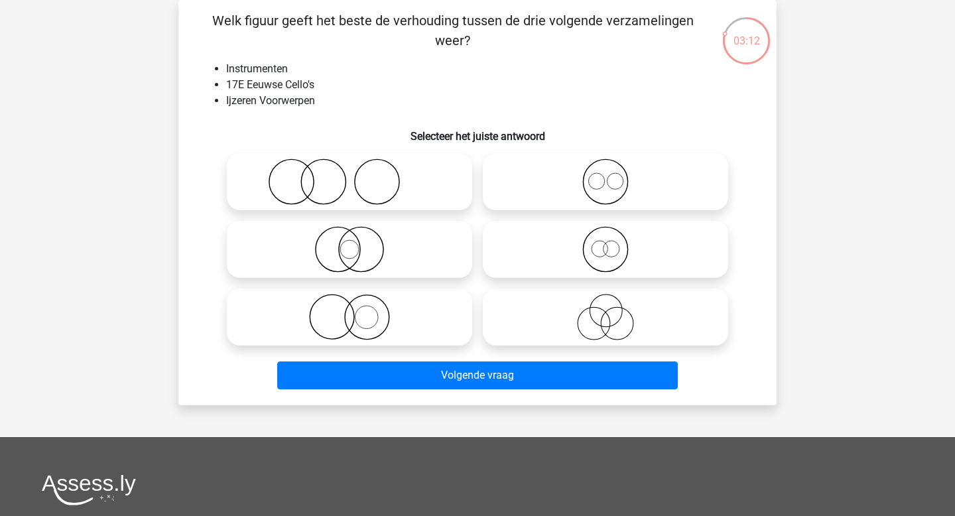
click at [371, 302] on icon at bounding box center [349, 317] width 235 height 46
click at [358, 302] on input "radio" at bounding box center [354, 306] width 9 height 9
radio input "true"
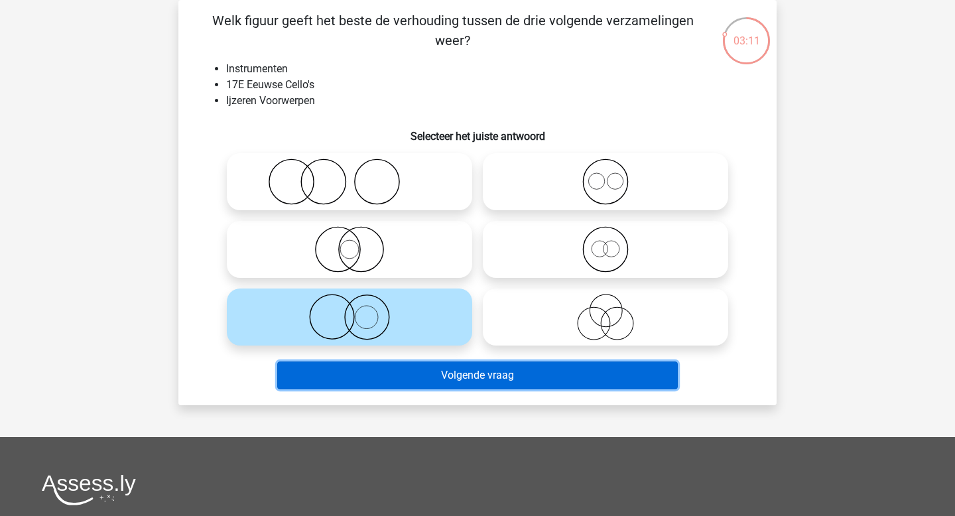
click at [402, 380] on button "Volgende vraag" at bounding box center [477, 376] width 401 height 28
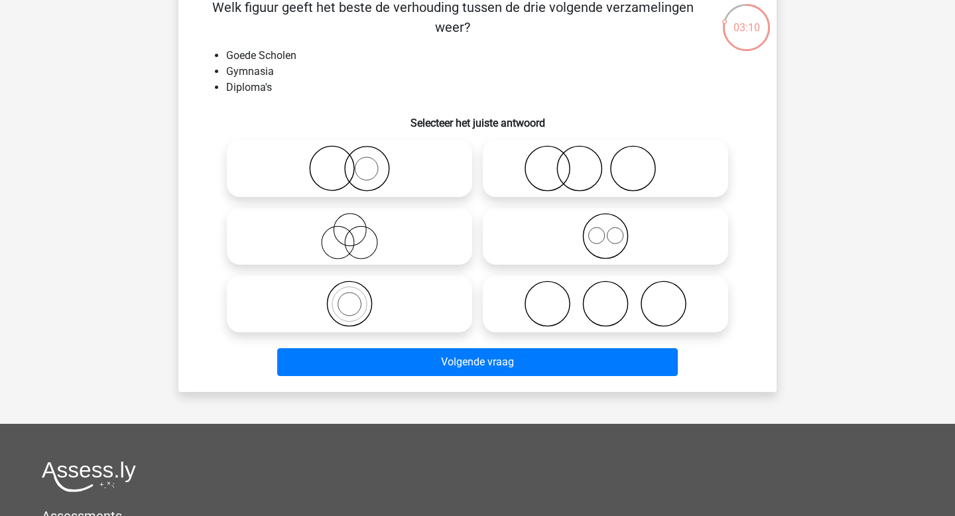
scroll to position [67, 0]
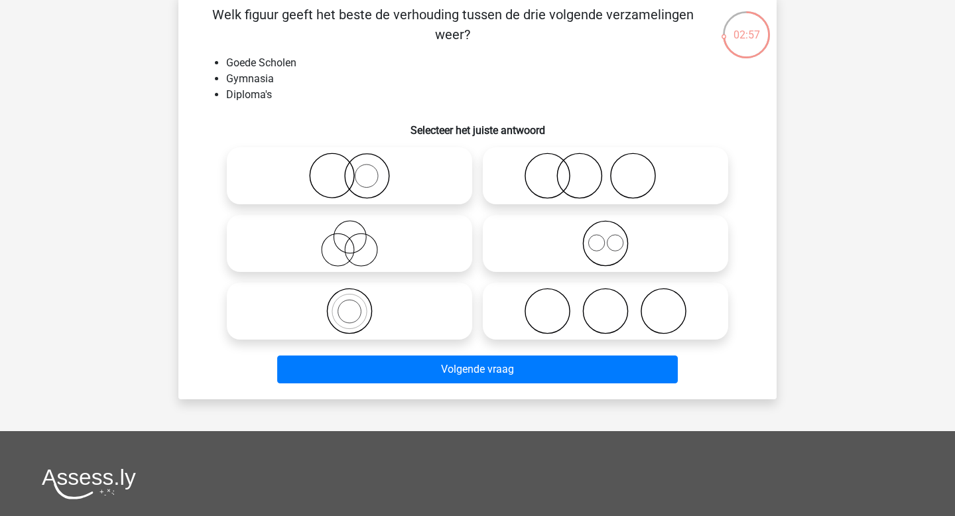
click at [591, 159] on icon at bounding box center [605, 176] width 235 height 46
click at [606, 161] on input "radio" at bounding box center [610, 165] width 9 height 9
radio input "true"
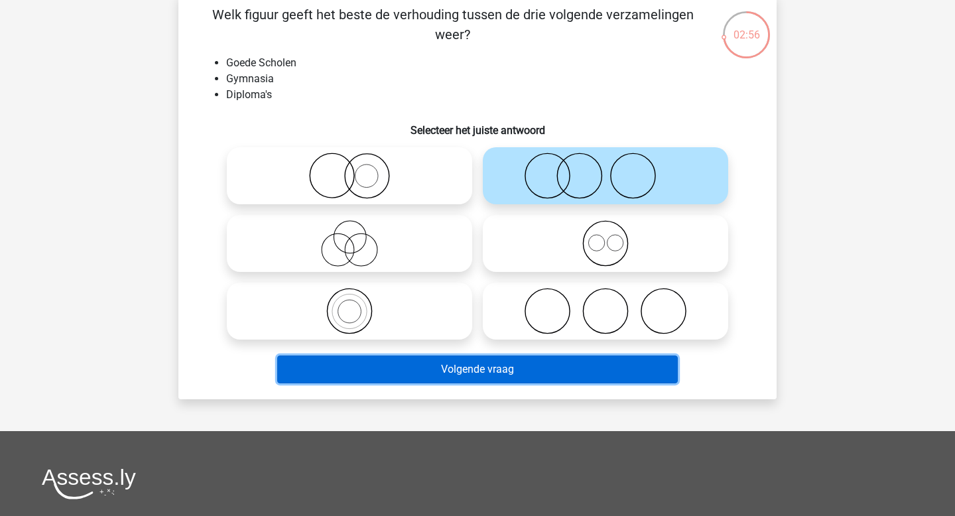
click at [474, 365] on button "Volgende vraag" at bounding box center [477, 370] width 401 height 28
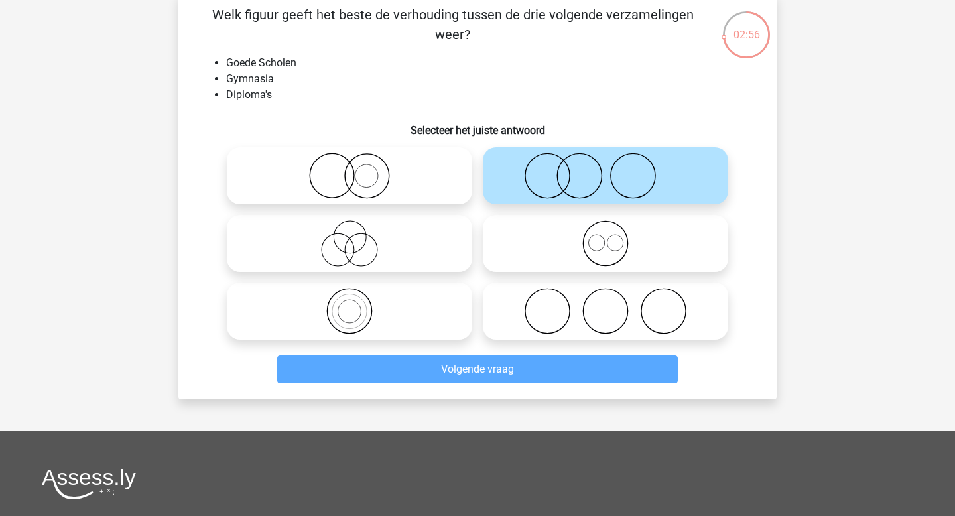
scroll to position [61, 0]
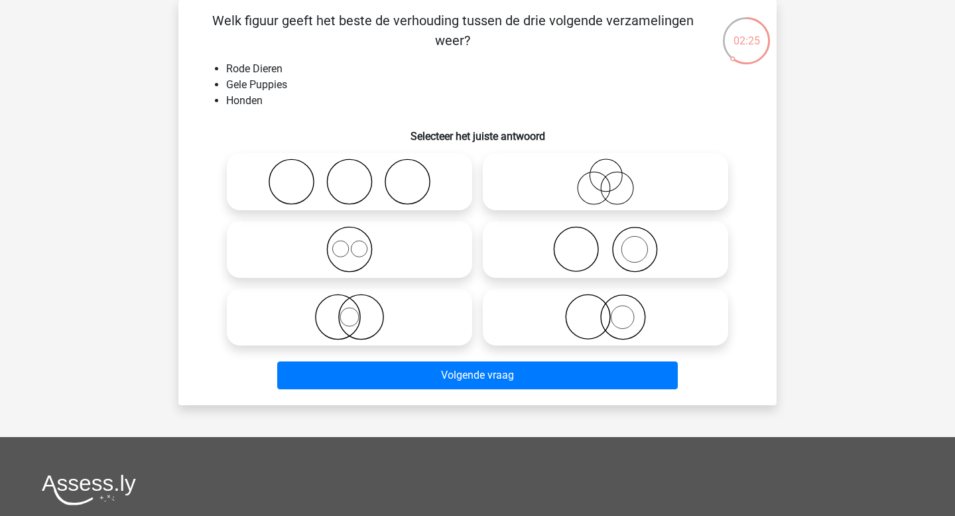
click at [619, 324] on icon at bounding box center [605, 317] width 235 height 46
click at [614, 310] on input "radio" at bounding box center [610, 306] width 9 height 9
radio input "true"
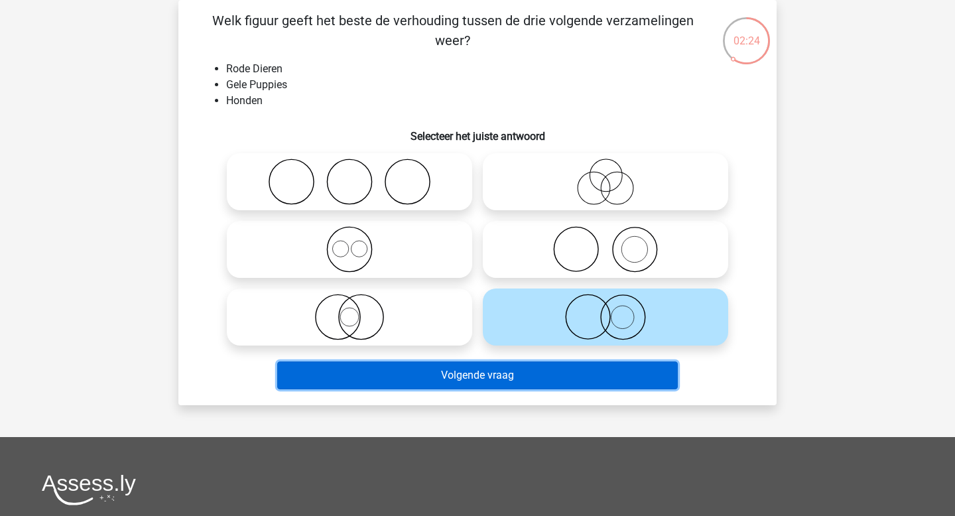
click at [540, 372] on button "Volgende vraag" at bounding box center [477, 376] width 401 height 28
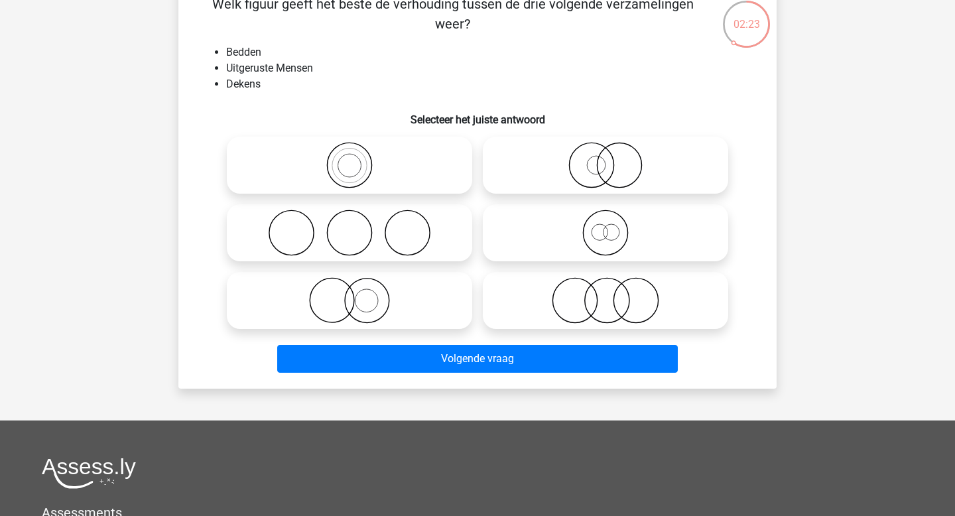
scroll to position [78, 0]
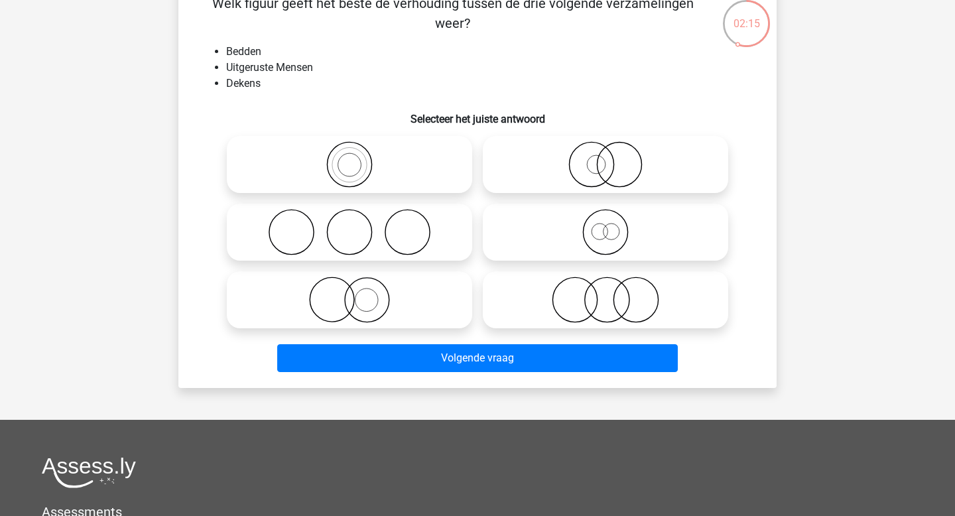
click at [417, 247] on icon at bounding box center [349, 232] width 235 height 46
click at [358, 226] on input "radio" at bounding box center [354, 221] width 9 height 9
radio input "true"
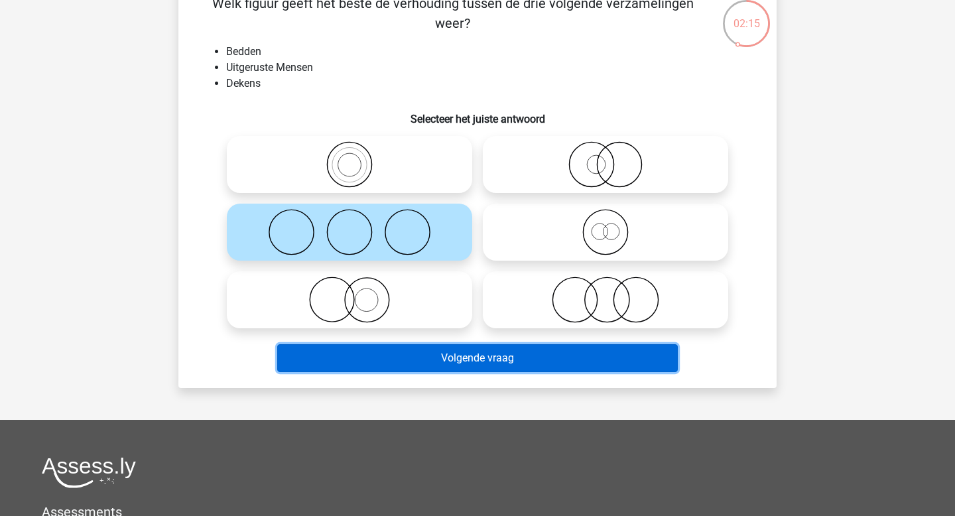
click at [446, 362] on button "Volgende vraag" at bounding box center [477, 358] width 401 height 28
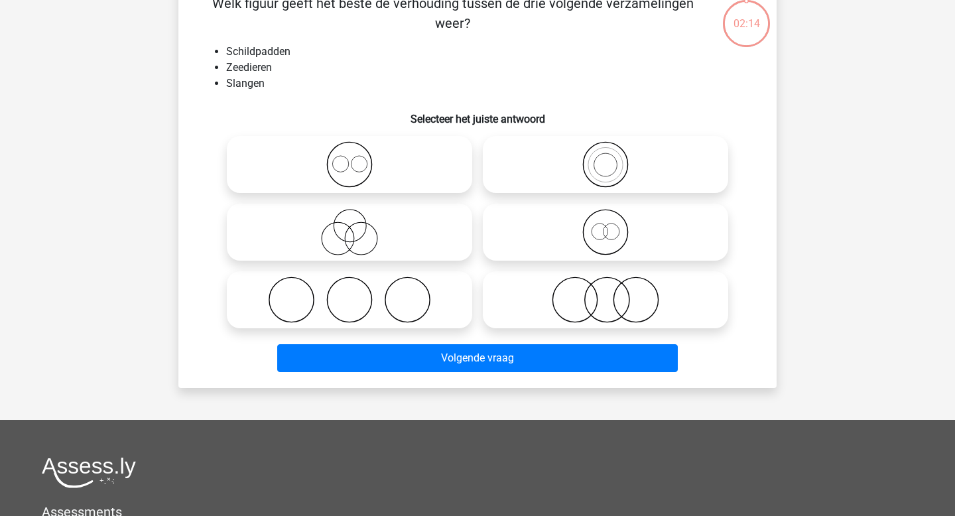
scroll to position [61, 0]
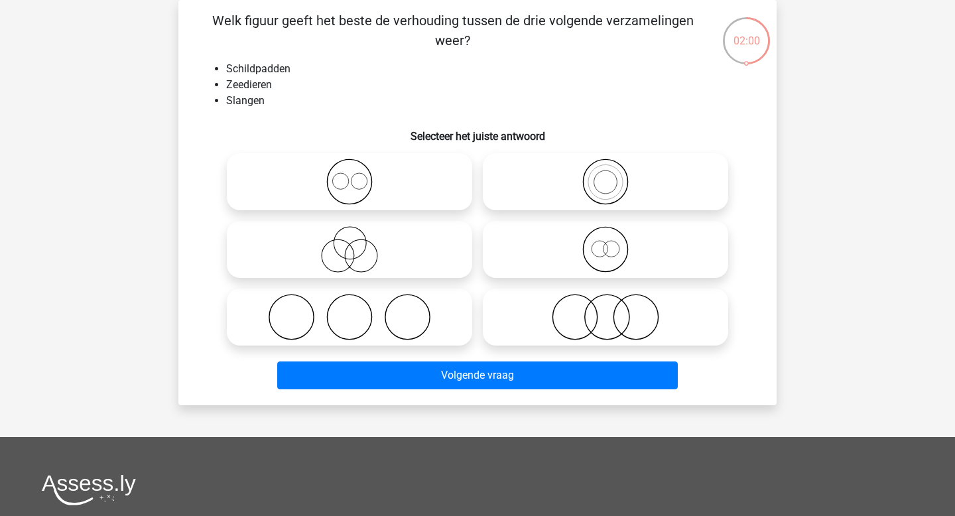
click at [537, 302] on icon at bounding box center [605, 317] width 235 height 46
click at [606, 302] on input "radio" at bounding box center [610, 306] width 9 height 9
radio input "true"
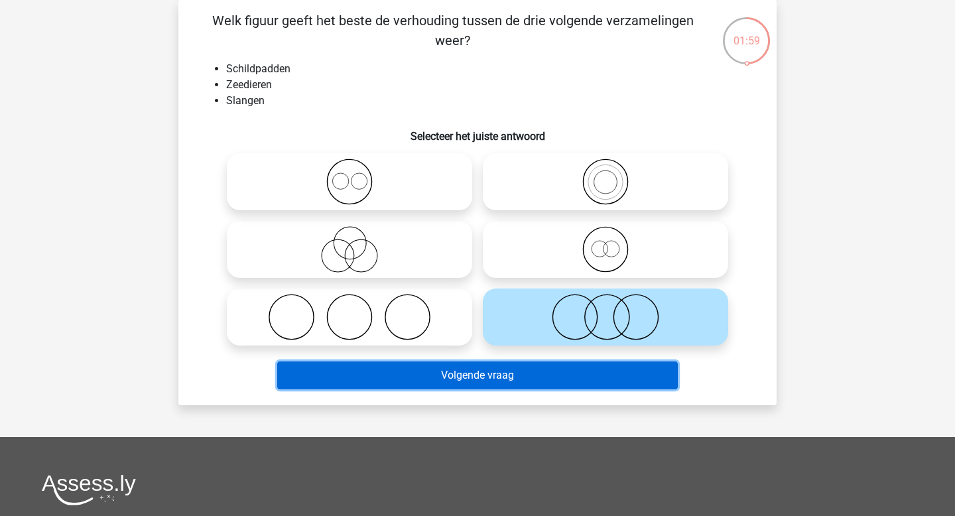
click at [515, 374] on button "Volgende vraag" at bounding box center [477, 376] width 401 height 28
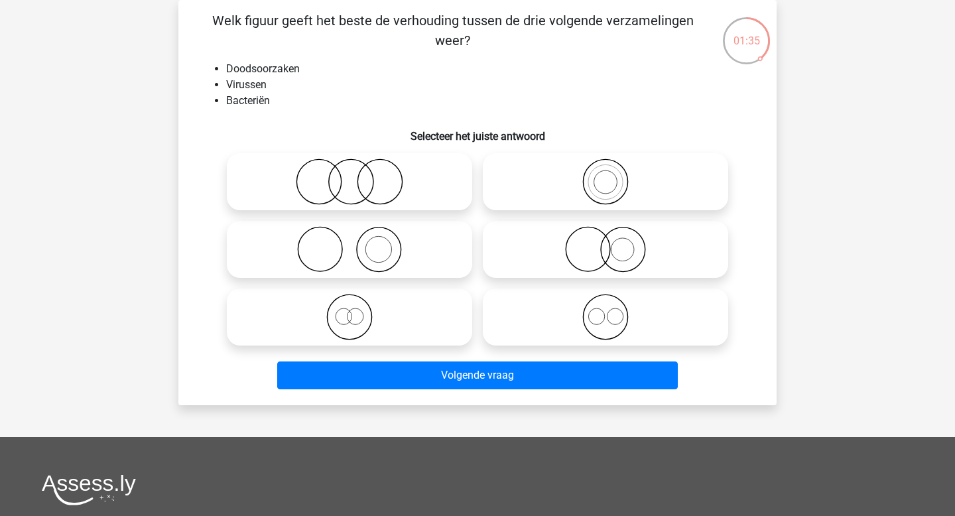
click at [358, 315] on icon at bounding box center [349, 317] width 235 height 46
click at [358, 310] on input "radio" at bounding box center [354, 306] width 9 height 9
radio input "true"
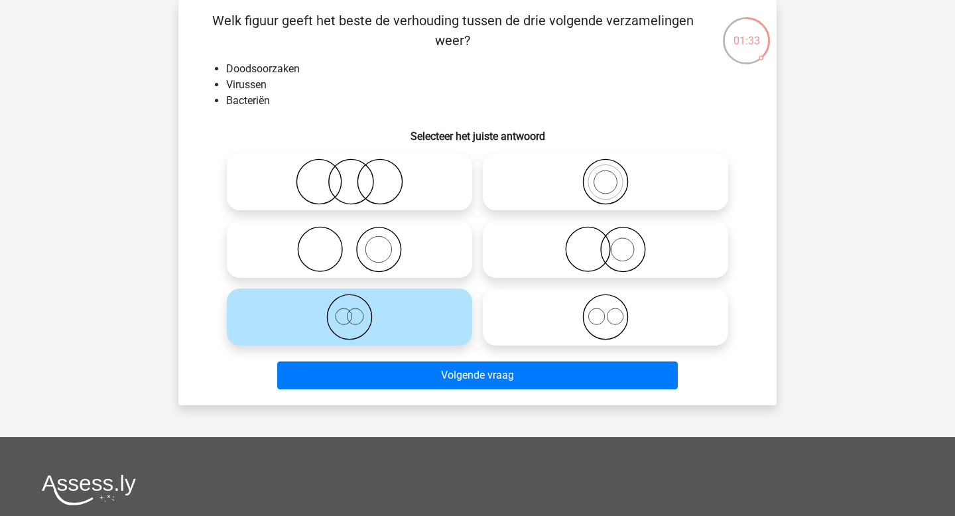
click at [543, 328] on icon at bounding box center [605, 317] width 235 height 46
click at [606, 310] on input "radio" at bounding box center [610, 306] width 9 height 9
radio input "true"
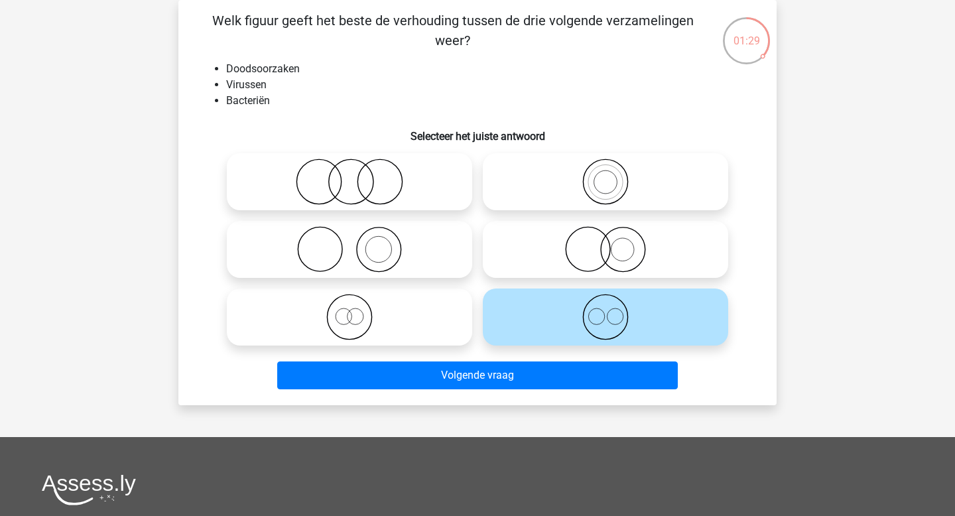
click at [379, 308] on icon at bounding box center [349, 317] width 235 height 46
click at [358, 308] on input "radio" at bounding box center [354, 306] width 9 height 9
radio input "true"
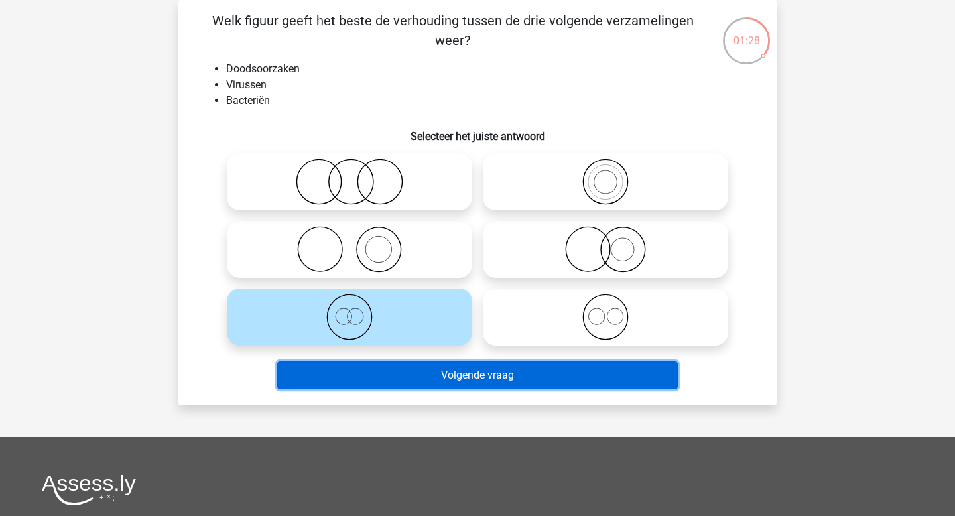
click at [411, 380] on button "Volgende vraag" at bounding box center [477, 376] width 401 height 28
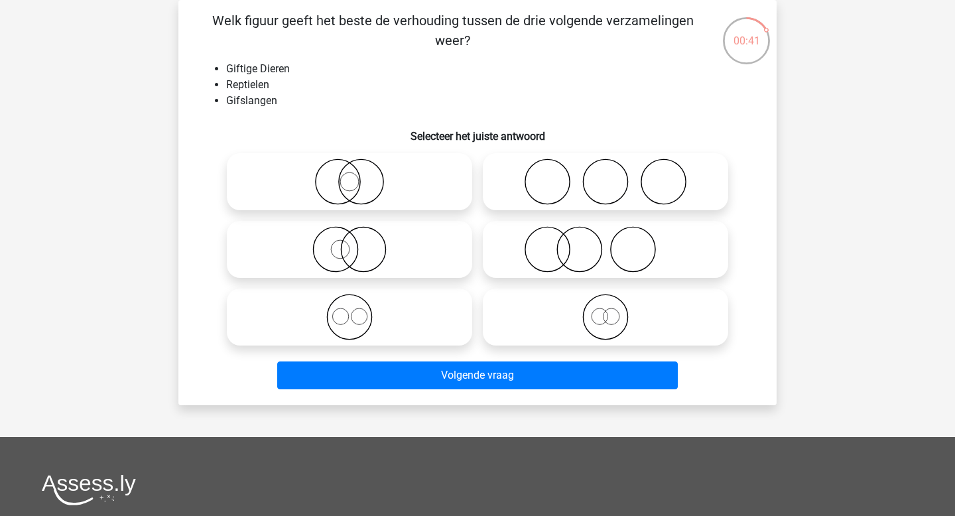
click at [352, 247] on icon at bounding box center [349, 249] width 235 height 46
click at [352, 243] on input "radio" at bounding box center [354, 238] width 9 height 9
radio input "true"
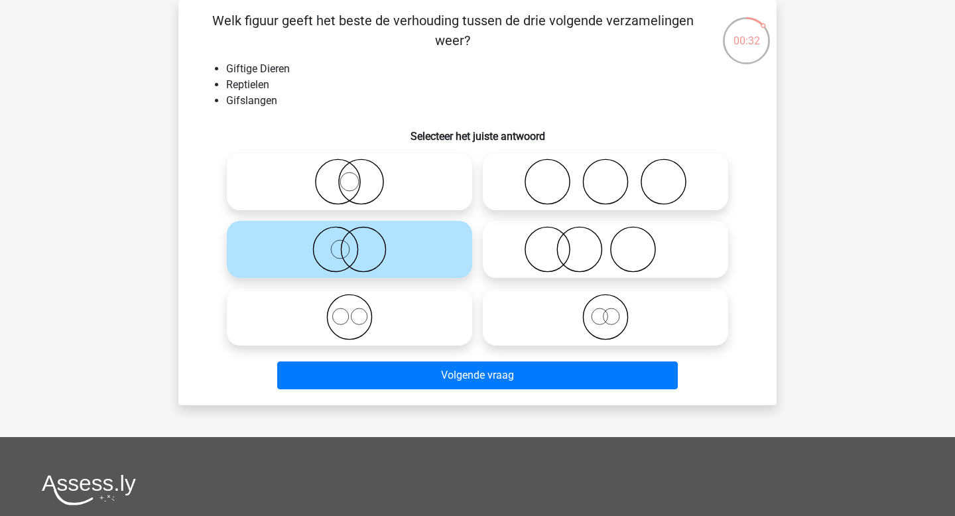
click at [363, 193] on icon at bounding box center [349, 182] width 235 height 46
click at [358, 175] on input "radio" at bounding box center [354, 170] width 9 height 9
radio input "true"
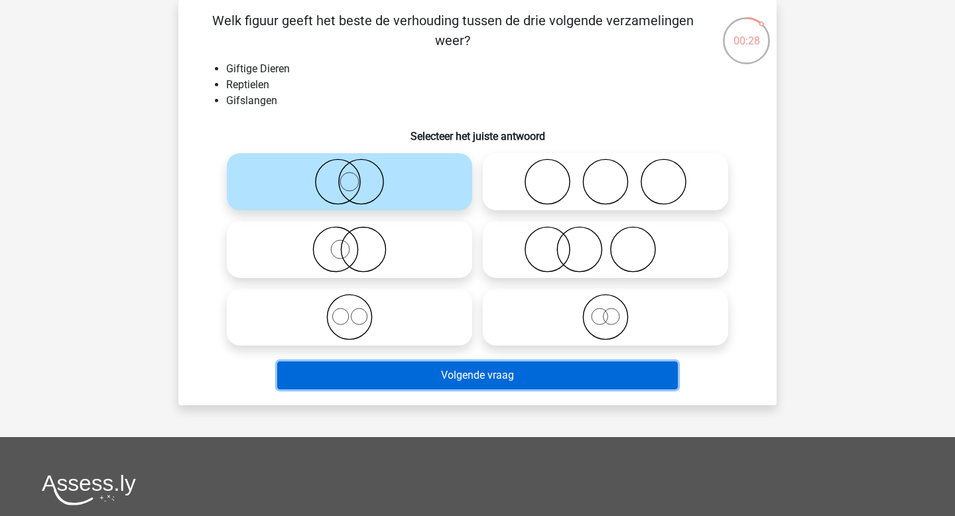
click at [433, 374] on button "Volgende vraag" at bounding box center [477, 376] width 401 height 28
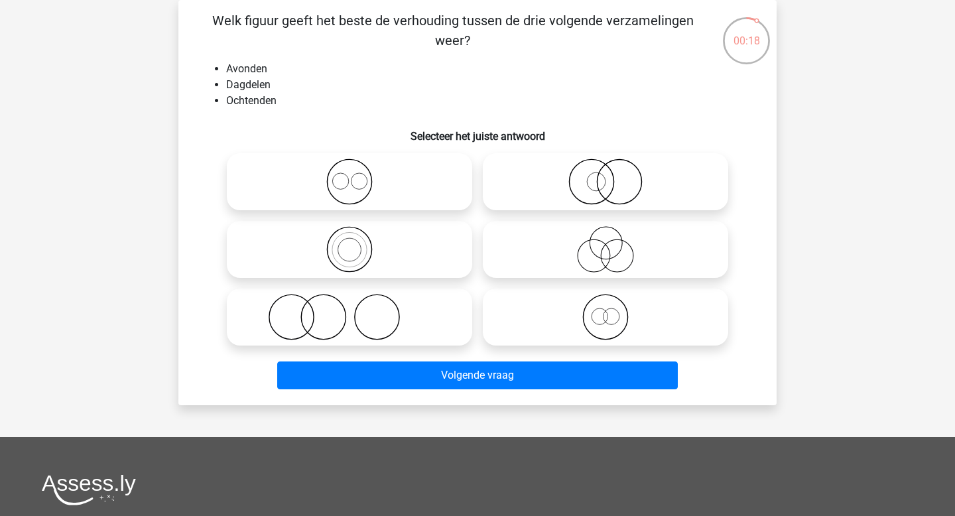
click at [364, 181] on icon at bounding box center [349, 182] width 235 height 46
click at [358, 175] on input "radio" at bounding box center [354, 170] width 9 height 9
radio input "true"
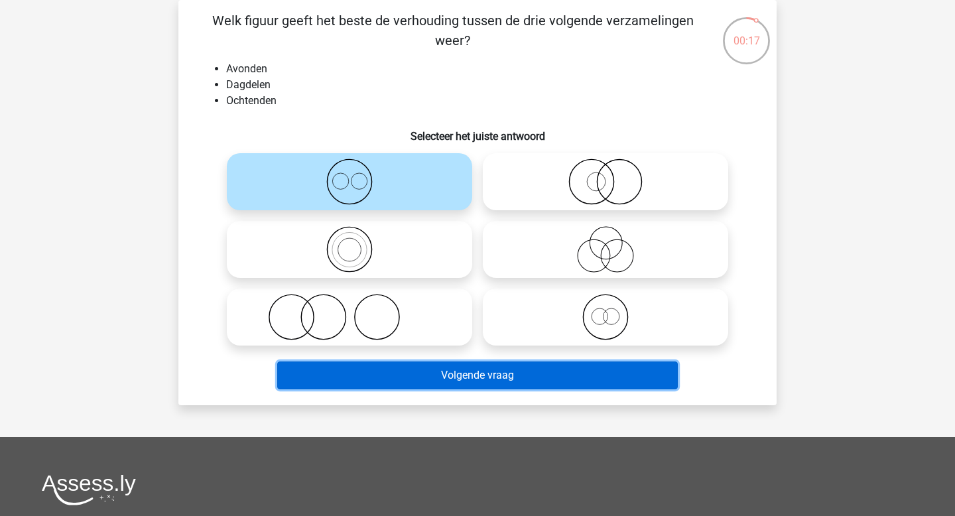
click at [405, 379] on button "Volgende vraag" at bounding box center [477, 376] width 401 height 28
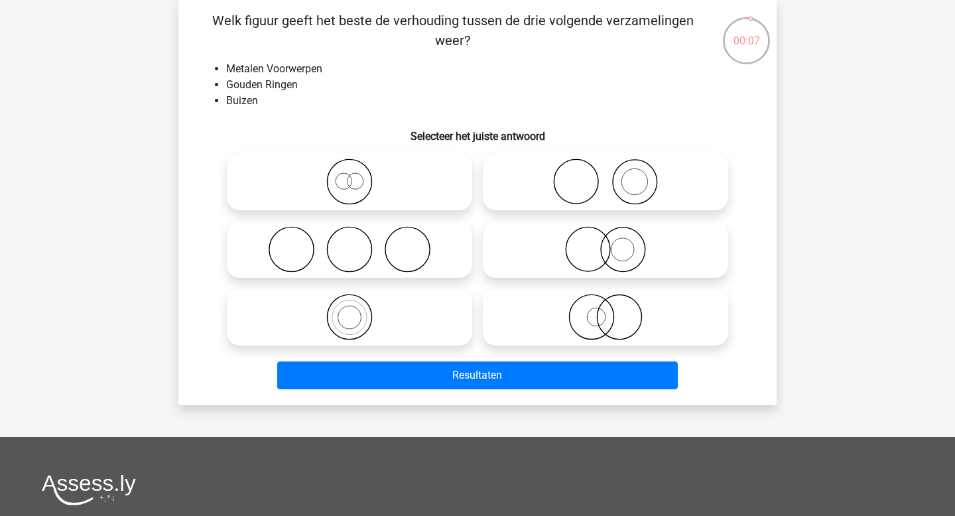
click at [407, 183] on icon at bounding box center [349, 182] width 235 height 46
click at [358, 175] on input "radio" at bounding box center [354, 170] width 9 height 9
radio input "true"
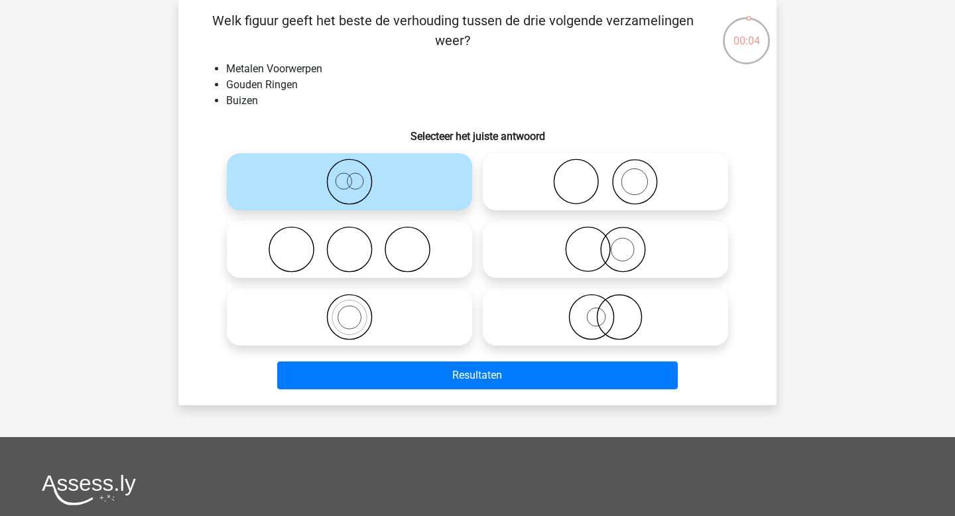
click at [600, 182] on icon at bounding box center [605, 182] width 235 height 46
click at [606, 175] on input "radio" at bounding box center [610, 170] width 9 height 9
radio input "true"
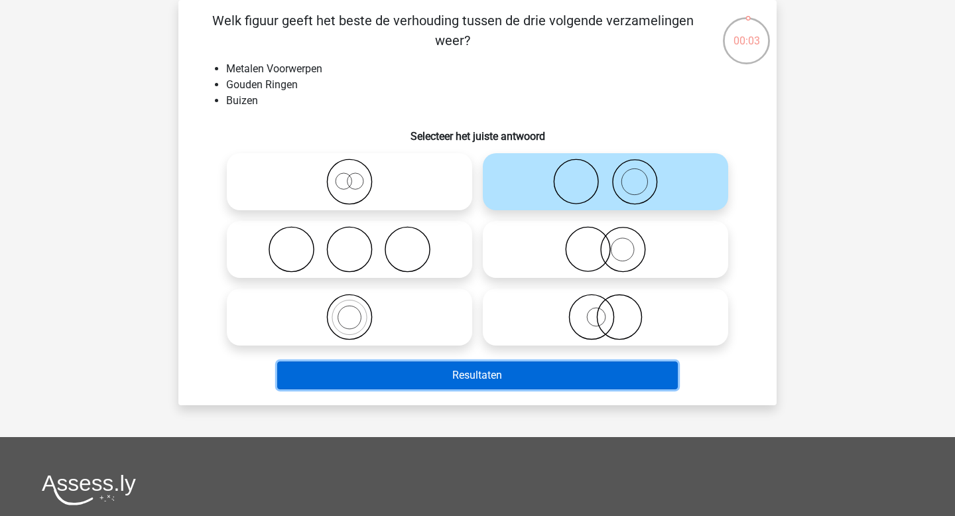
click at [531, 380] on button "Resultaten" at bounding box center [477, 376] width 401 height 28
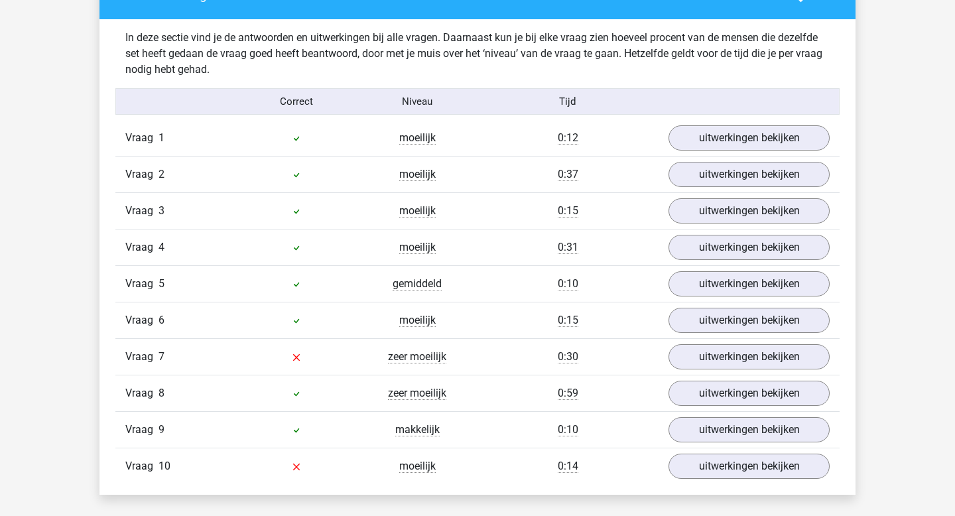
scroll to position [791, 0]
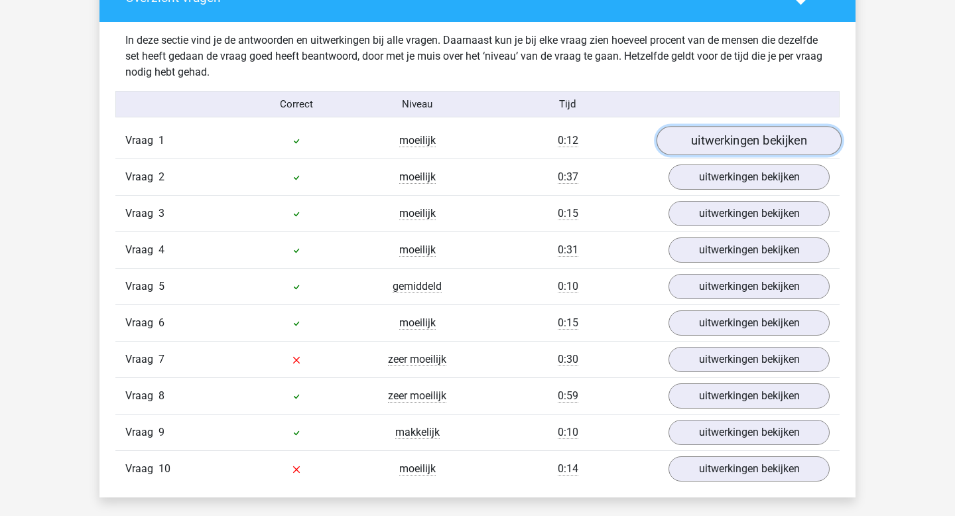
click at [709, 147] on link "uitwerkingen bekijken" at bounding box center [749, 141] width 185 height 29
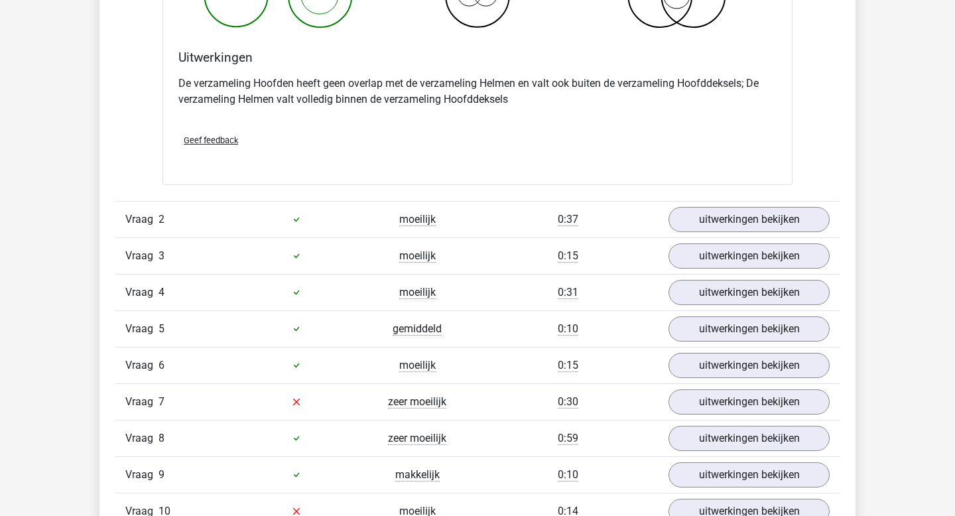
scroll to position [1273, 0]
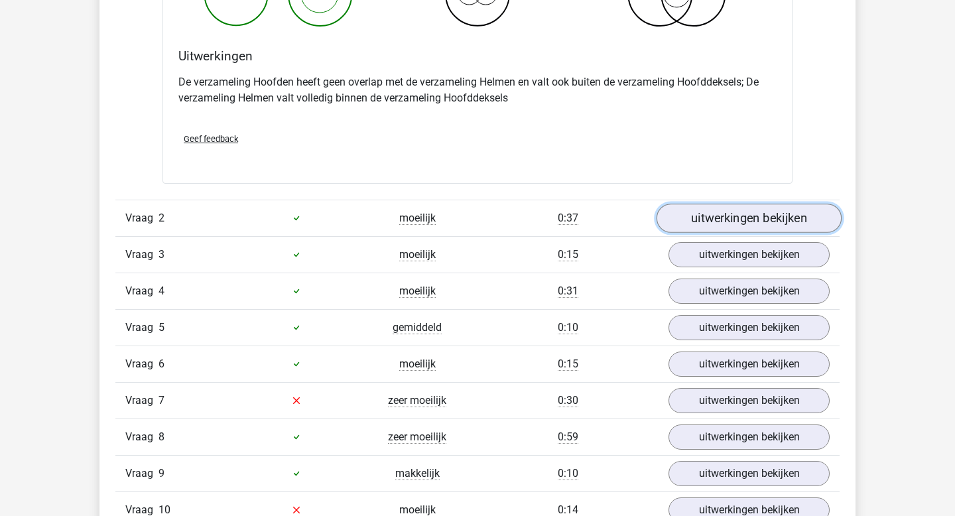
click at [705, 222] on link "uitwerkingen bekijken" at bounding box center [749, 218] width 185 height 29
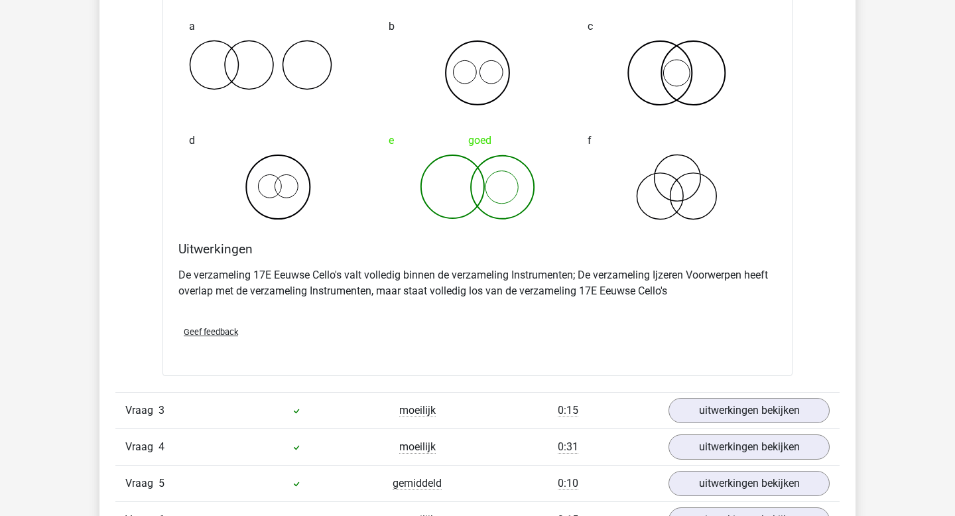
scroll to position [1645, 0]
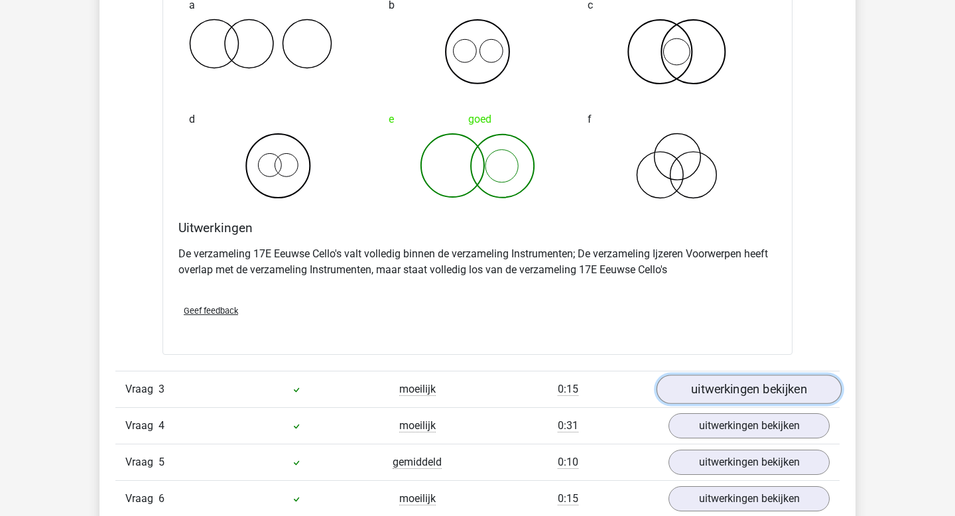
click at [679, 389] on link "uitwerkingen bekijken" at bounding box center [749, 389] width 185 height 29
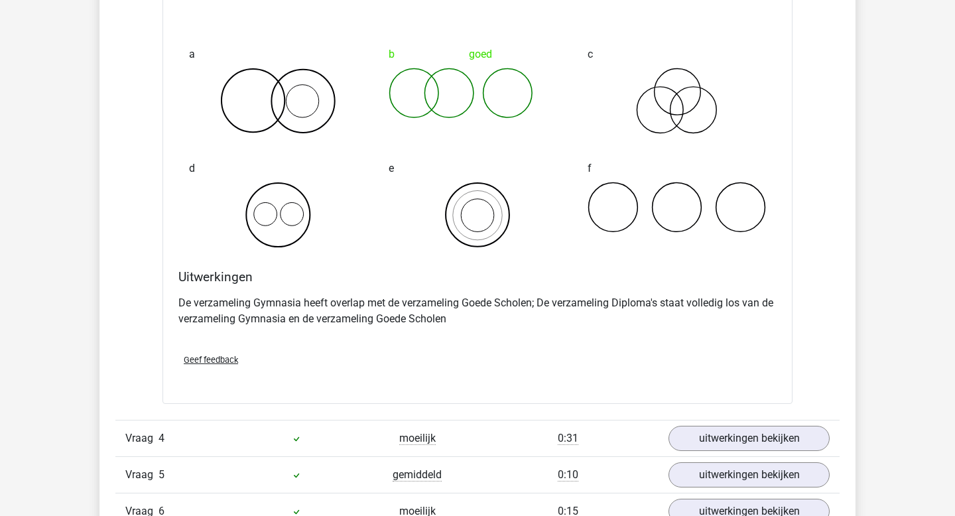
scroll to position [2160, 0]
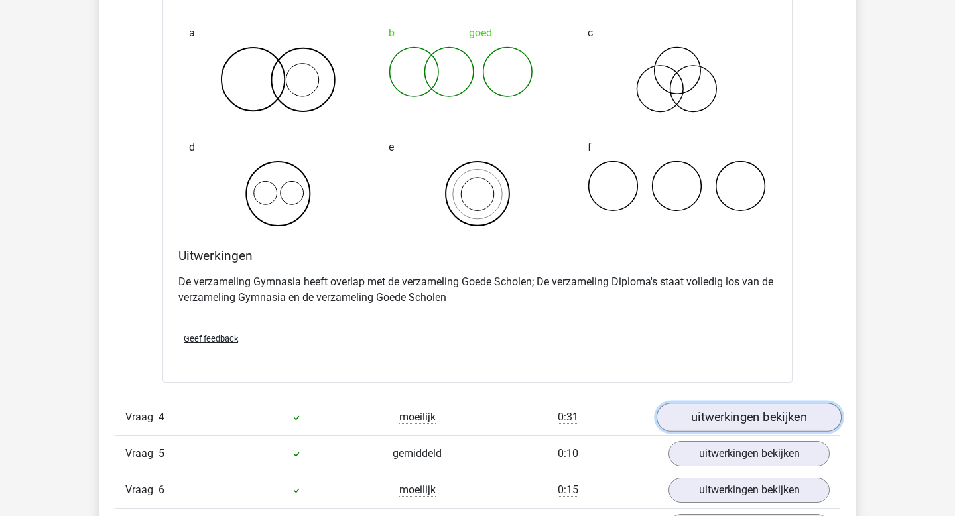
click at [680, 415] on link "uitwerkingen bekijken" at bounding box center [749, 417] width 185 height 29
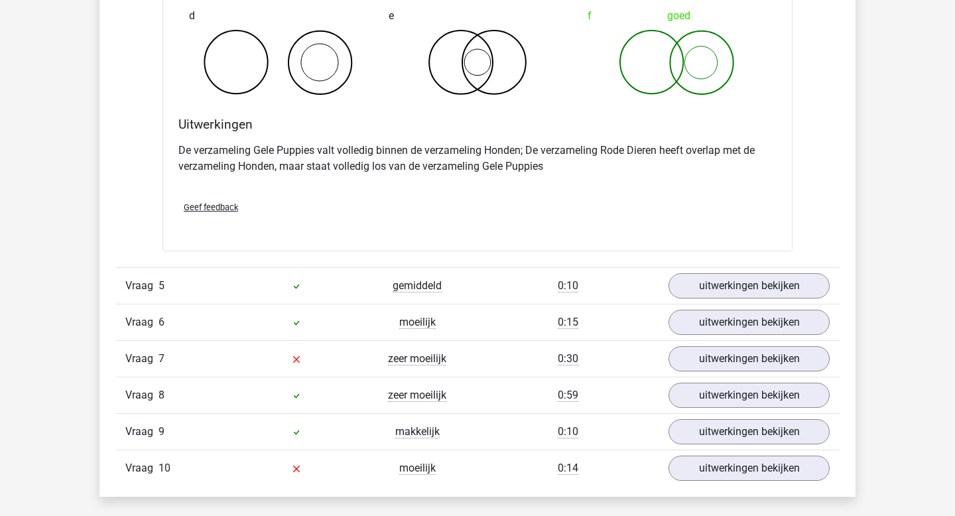
scroll to position [2842, 0]
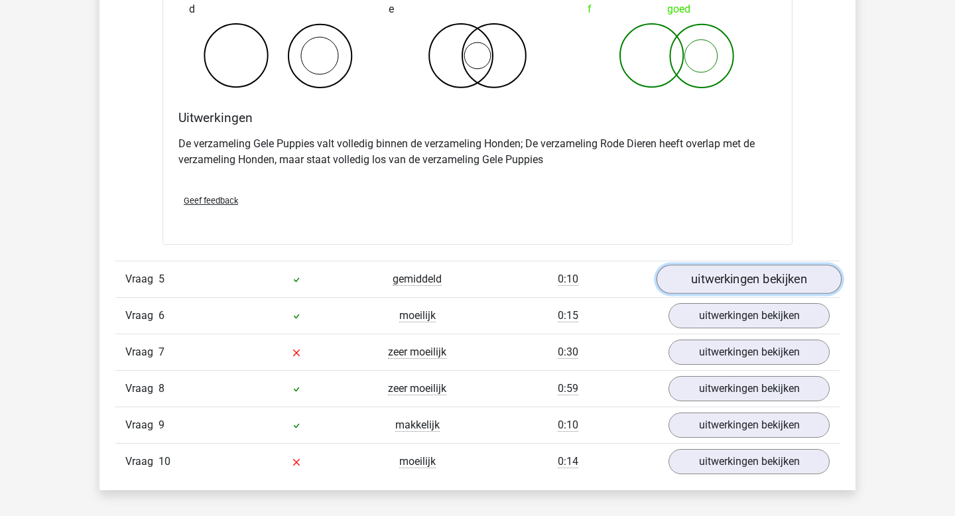
click at [724, 287] on link "uitwerkingen bekijken" at bounding box center [749, 279] width 185 height 29
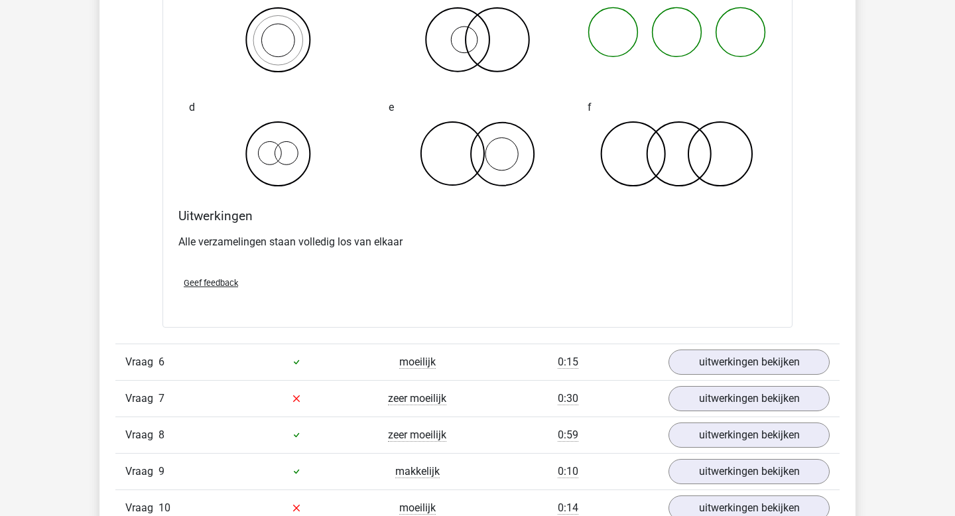
scroll to position [3297, 0]
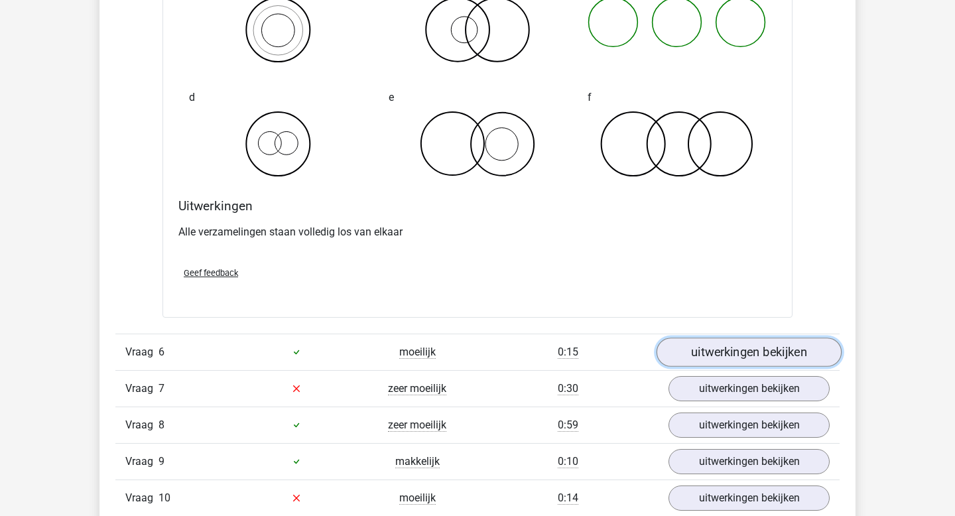
click at [694, 356] on link "uitwerkingen bekijken" at bounding box center [749, 352] width 185 height 29
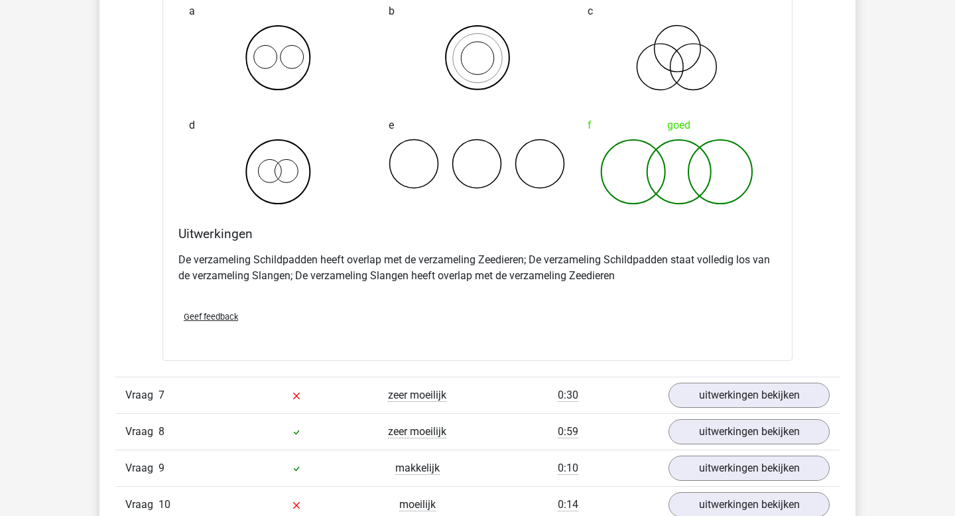
scroll to position [3794, 0]
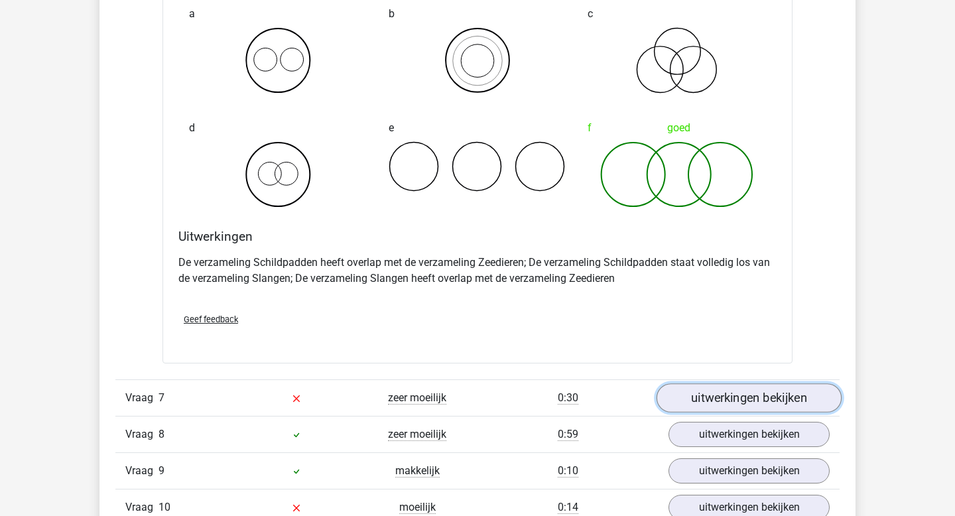
click at [710, 400] on link "uitwerkingen bekijken" at bounding box center [749, 397] width 185 height 29
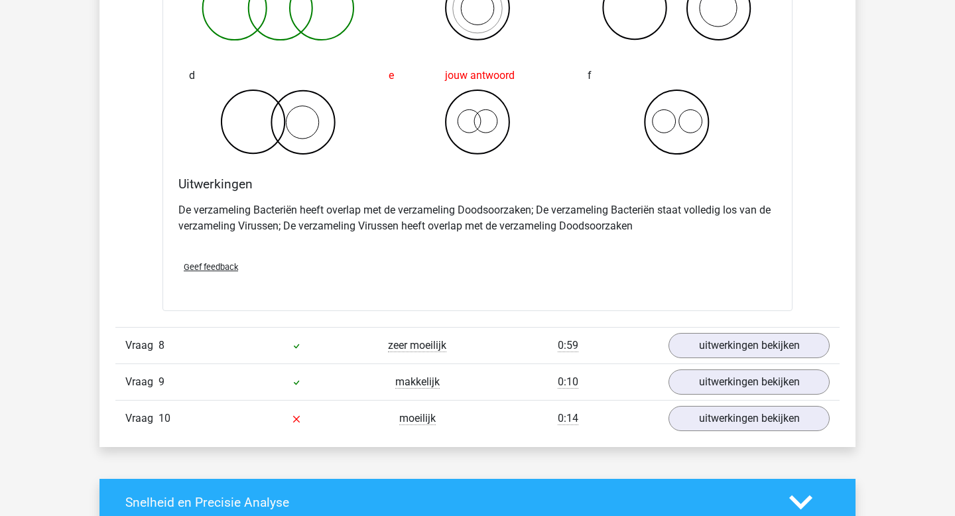
scroll to position [4389, 0]
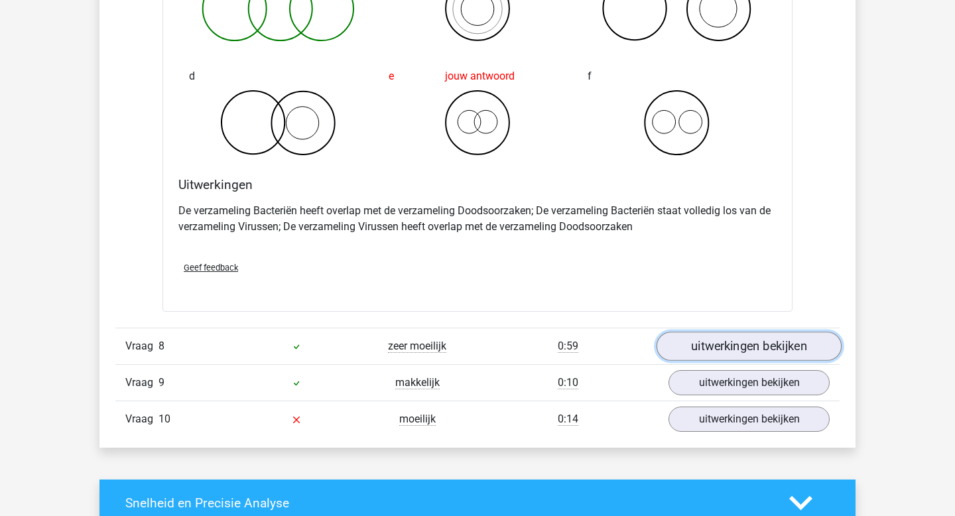
click at [739, 349] on link "uitwerkingen bekijken" at bounding box center [749, 346] width 185 height 29
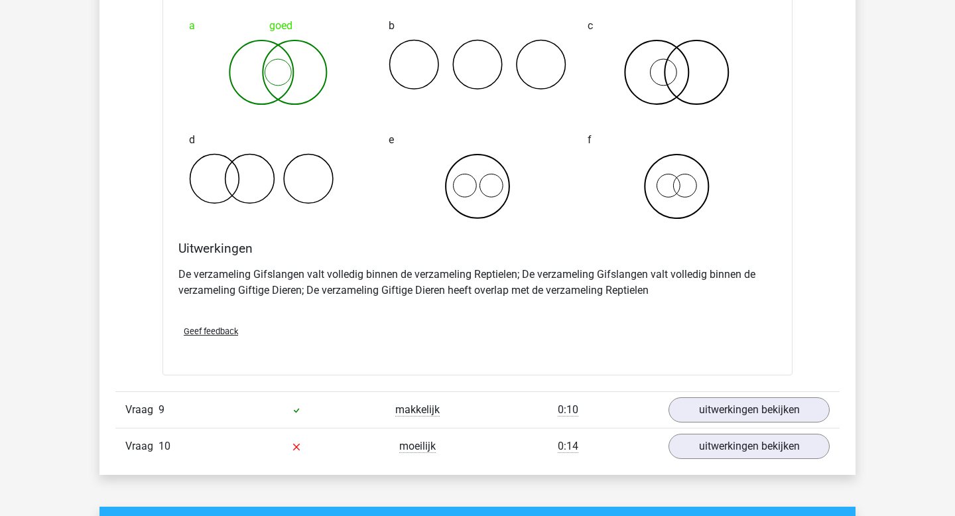
scroll to position [4866, 0]
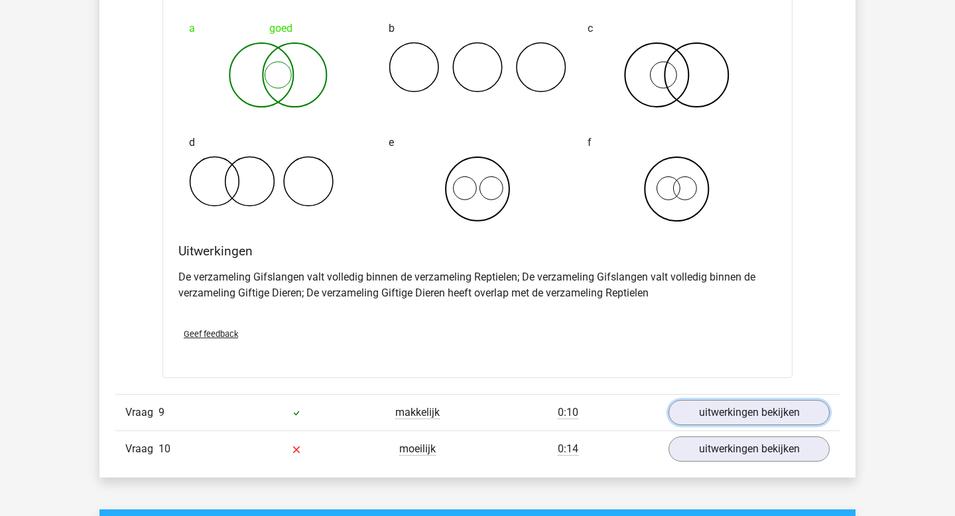
click at [714, 417] on link "uitwerkingen bekijken" at bounding box center [749, 412] width 161 height 25
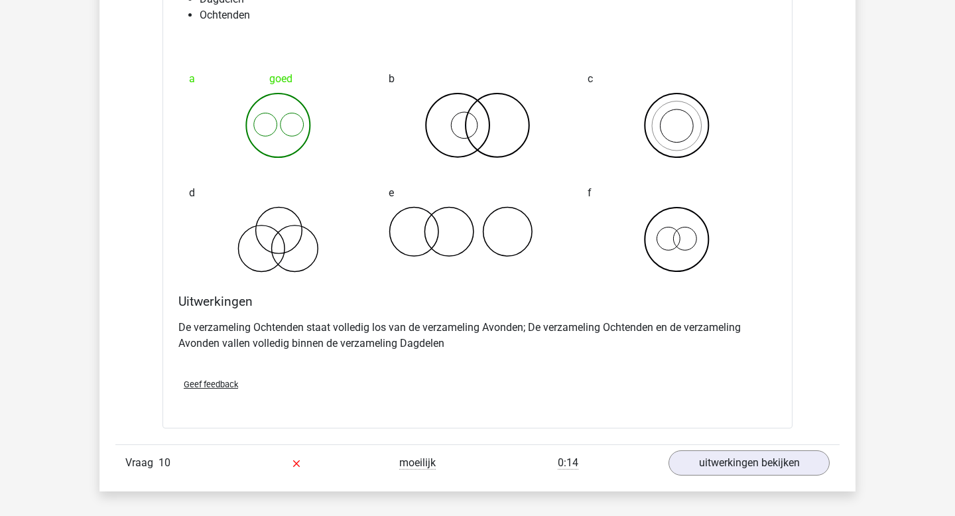
scroll to position [5366, 0]
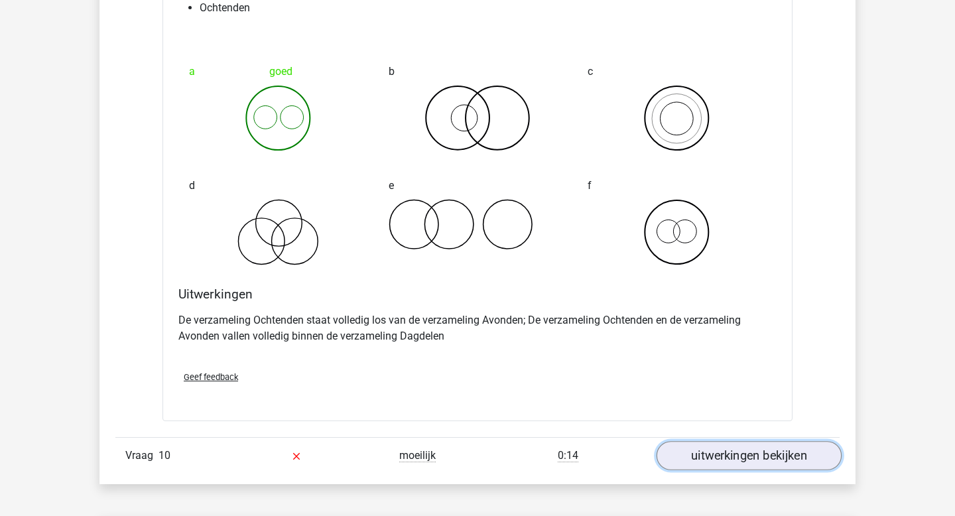
click at [736, 453] on link "uitwerkingen bekijken" at bounding box center [749, 456] width 185 height 29
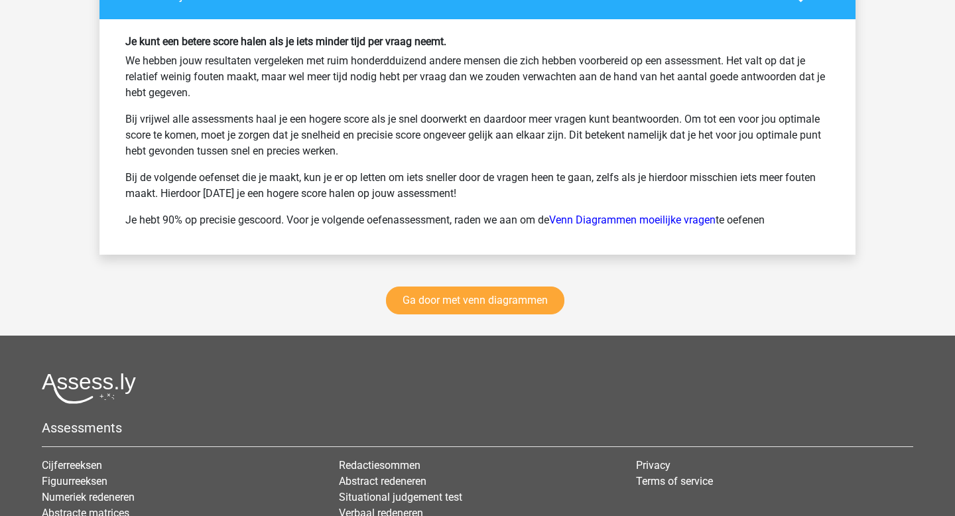
scroll to position [6866, 0]
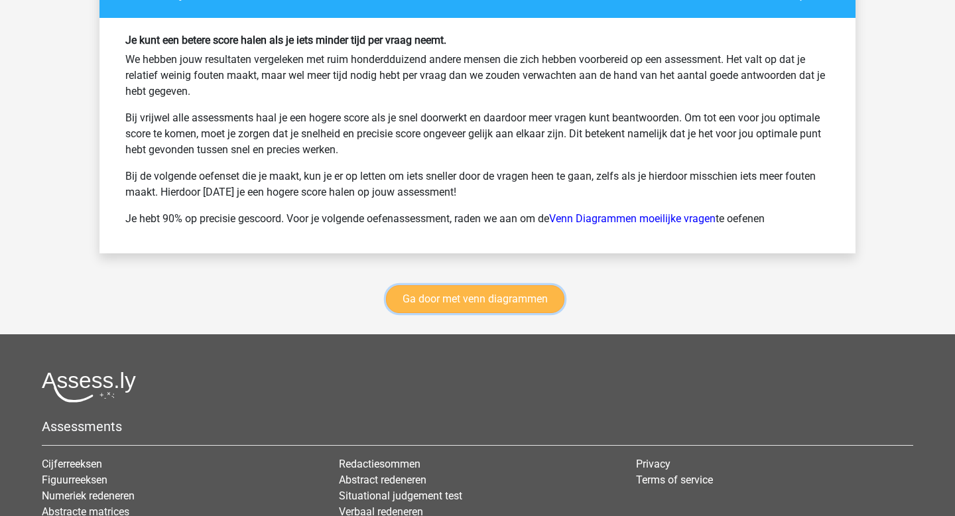
click at [517, 300] on link "Ga door met venn diagrammen" at bounding box center [475, 299] width 178 height 28
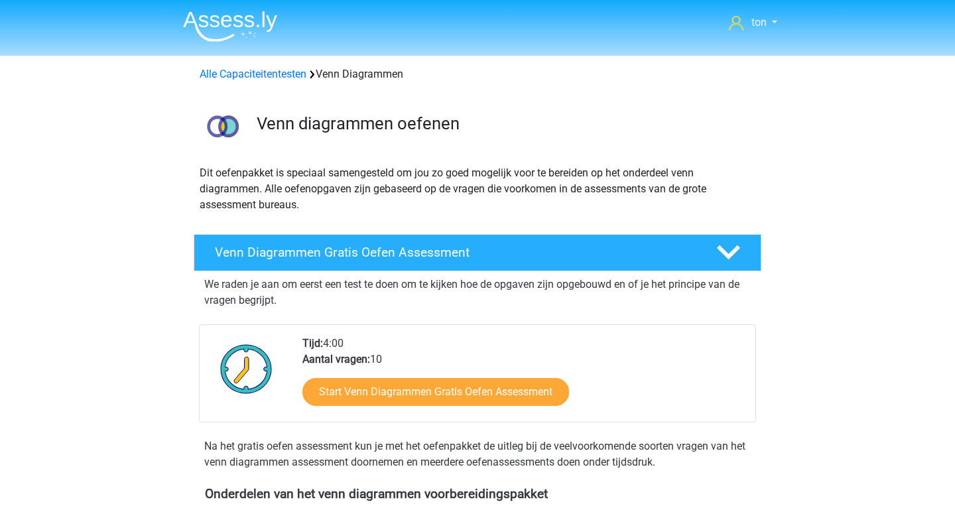
scroll to position [560, 0]
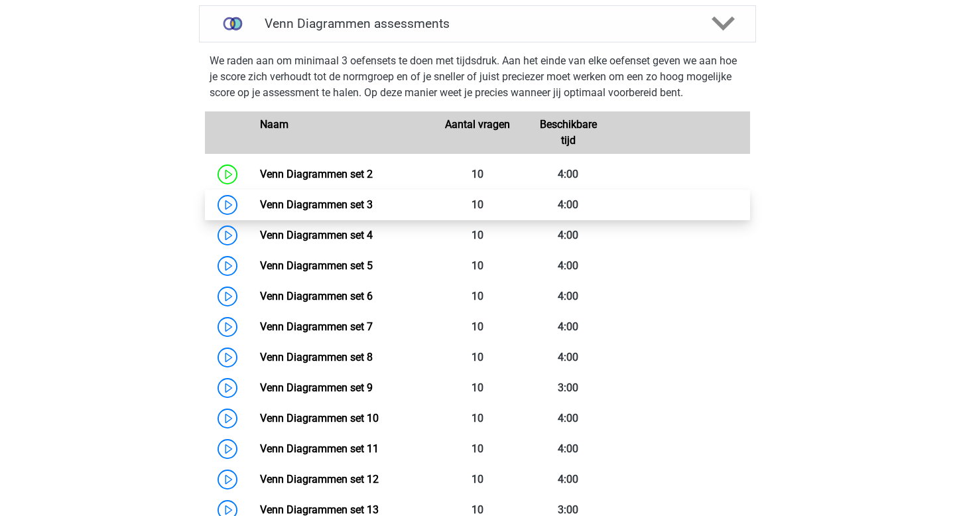
click at [346, 202] on link "Venn Diagrammen set 3" at bounding box center [316, 204] width 113 height 13
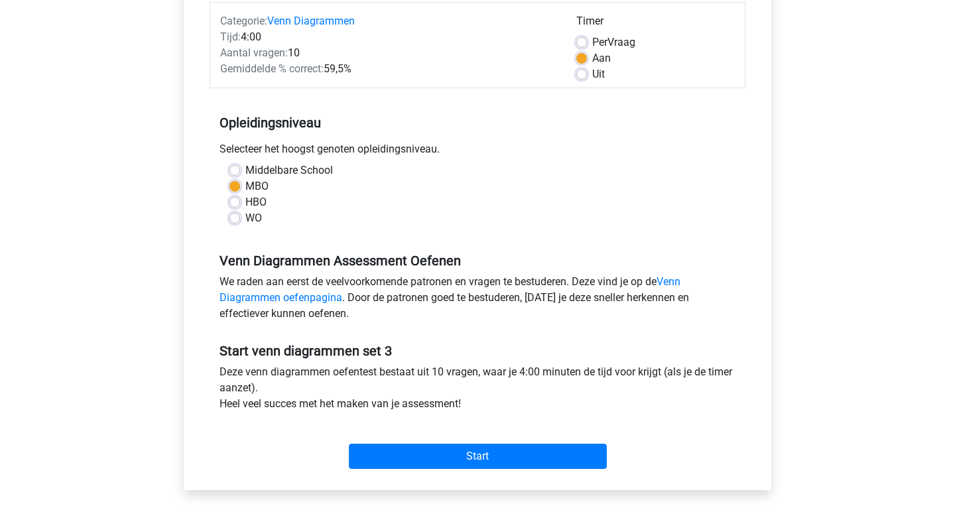
scroll to position [196, 0]
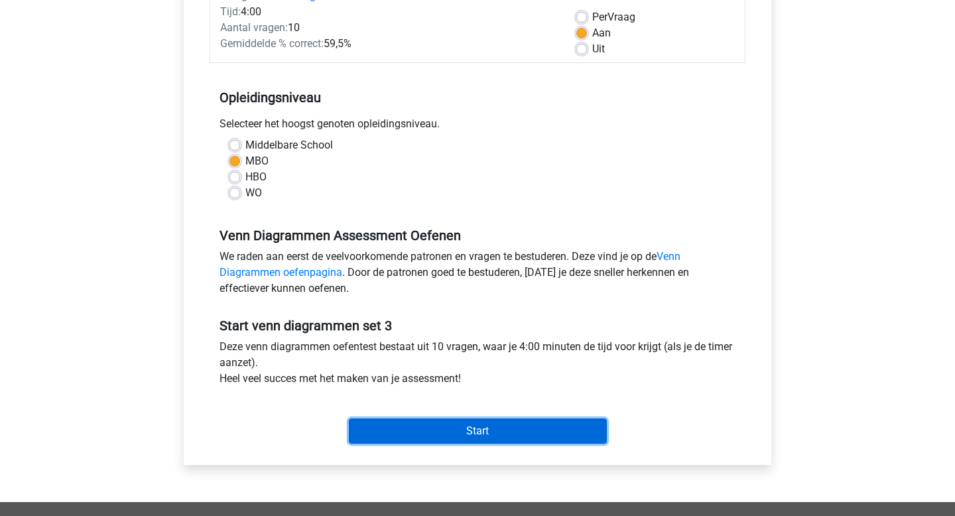
click at [436, 431] on input "Start" at bounding box center [478, 431] width 258 height 25
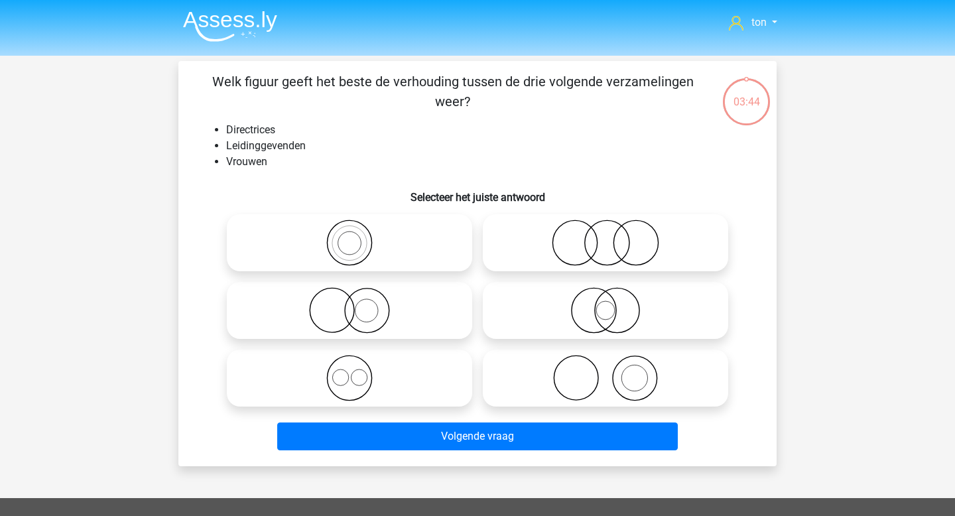
click at [604, 318] on icon at bounding box center [605, 310] width 235 height 46
click at [606, 304] on input "radio" at bounding box center [610, 299] width 9 height 9
radio input "true"
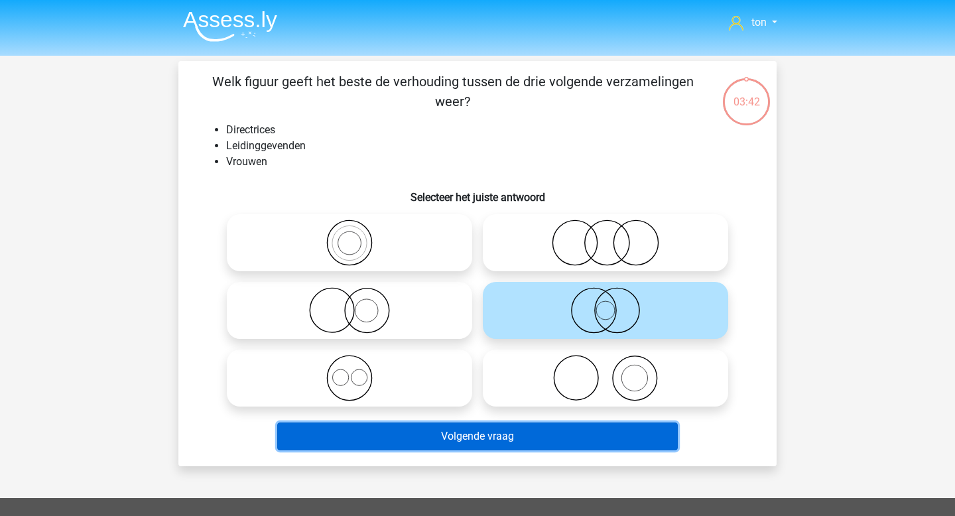
click at [477, 439] on button "Volgende vraag" at bounding box center [477, 437] width 401 height 28
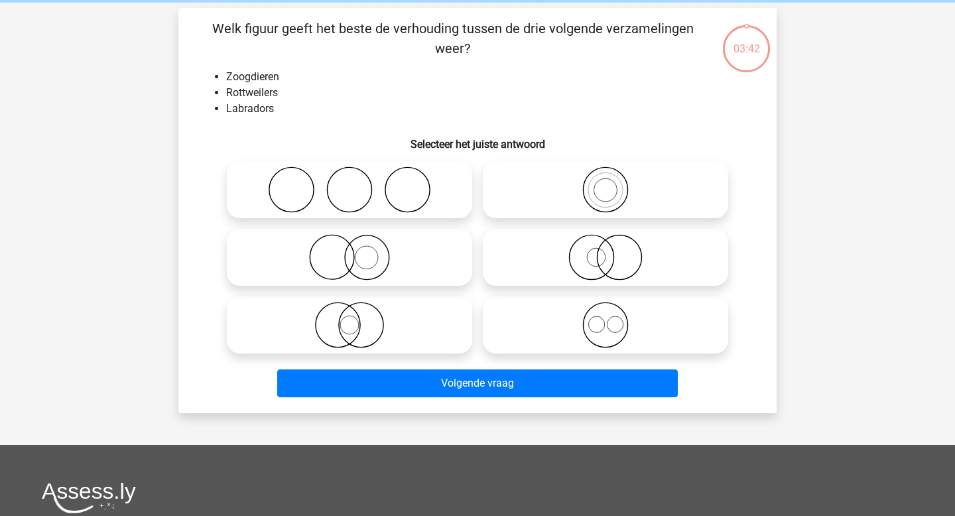
scroll to position [61, 0]
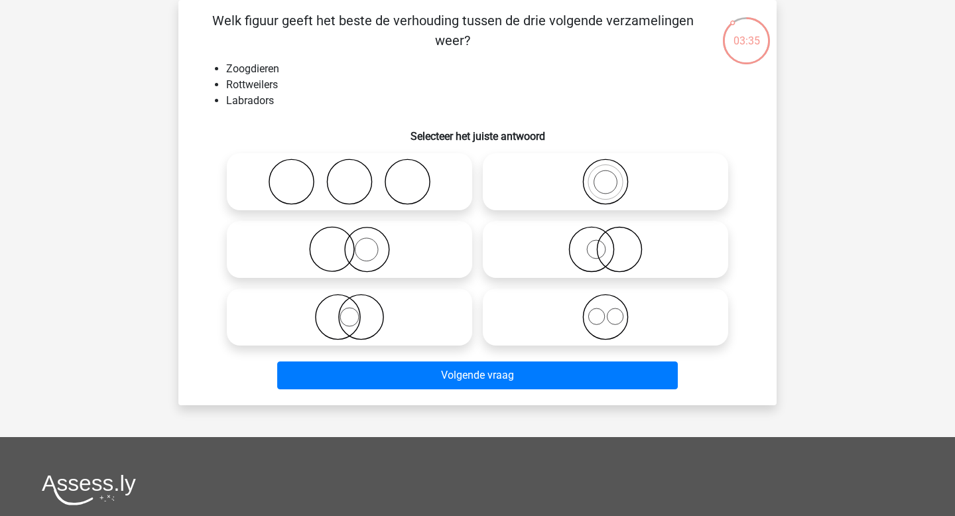
click at [580, 309] on icon at bounding box center [605, 317] width 235 height 46
click at [606, 309] on input "radio" at bounding box center [610, 306] width 9 height 9
radio input "true"
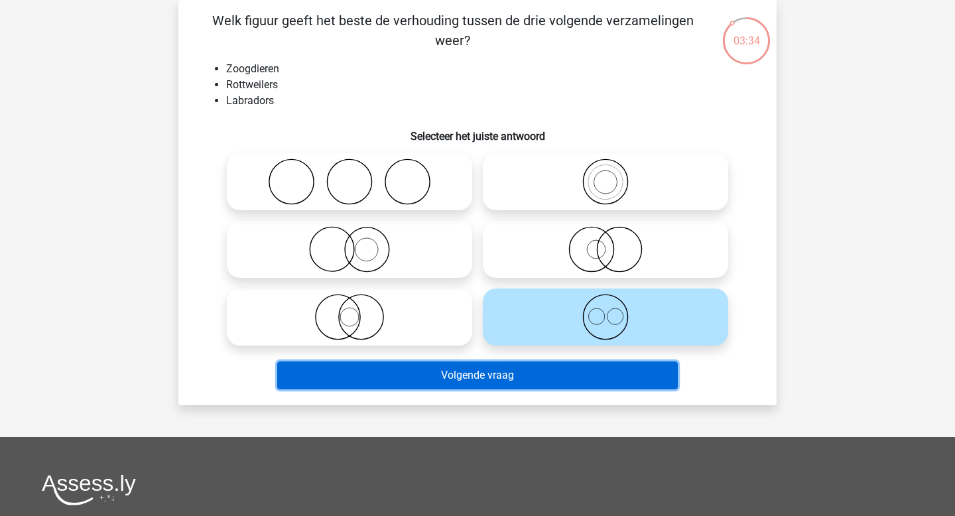
click at [511, 371] on button "Volgende vraag" at bounding box center [477, 376] width 401 height 28
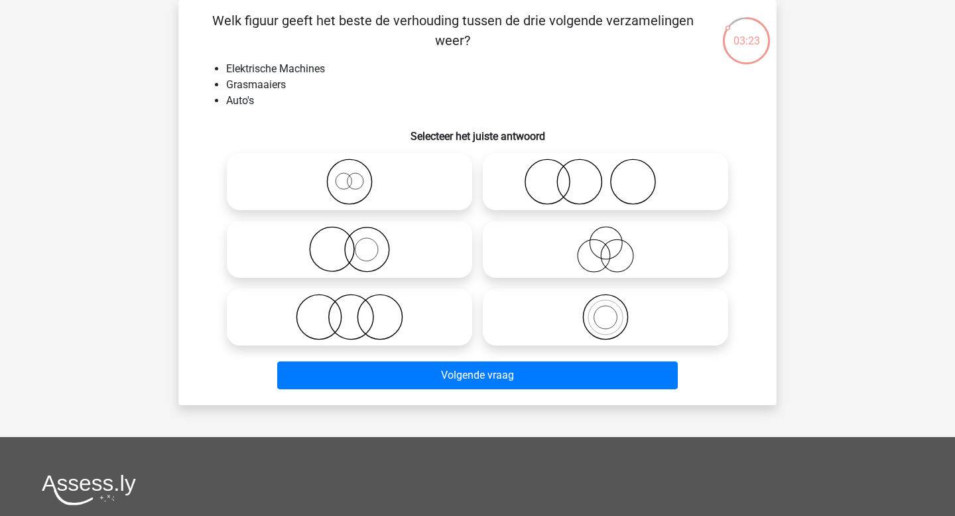
click at [407, 300] on icon at bounding box center [349, 317] width 235 height 46
click at [358, 302] on input "radio" at bounding box center [354, 306] width 9 height 9
radio input "true"
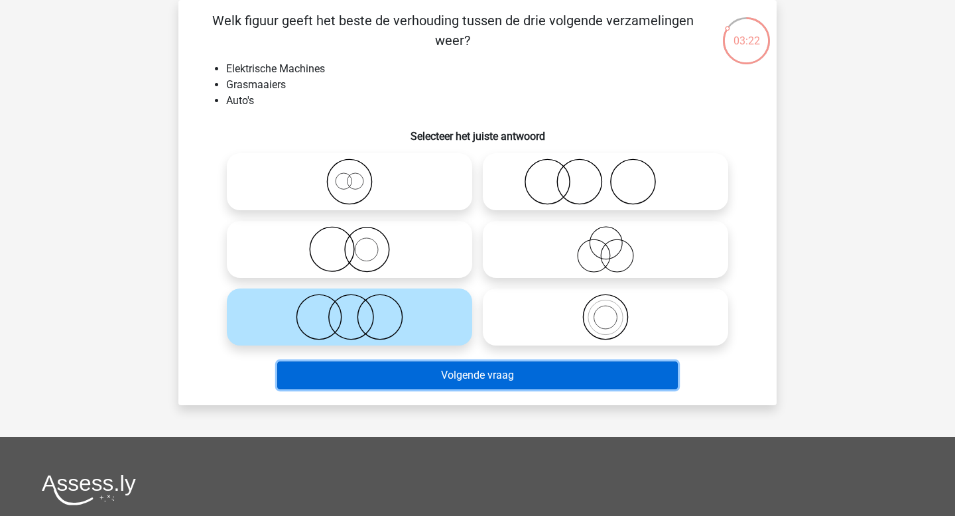
click at [418, 371] on button "Volgende vraag" at bounding box center [477, 376] width 401 height 28
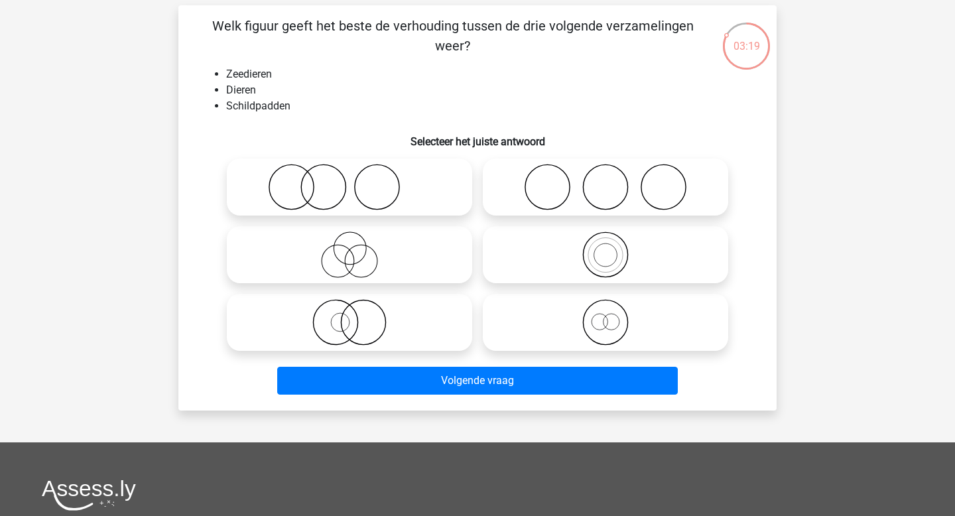
scroll to position [54, 0]
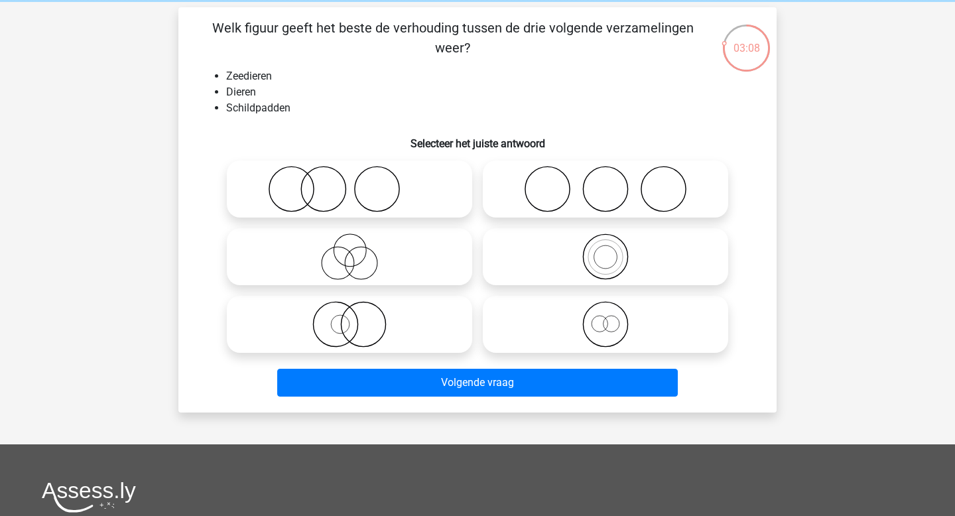
click at [408, 261] on icon at bounding box center [349, 256] width 235 height 46
click at [358, 250] on input "radio" at bounding box center [354, 245] width 9 height 9
radio input "true"
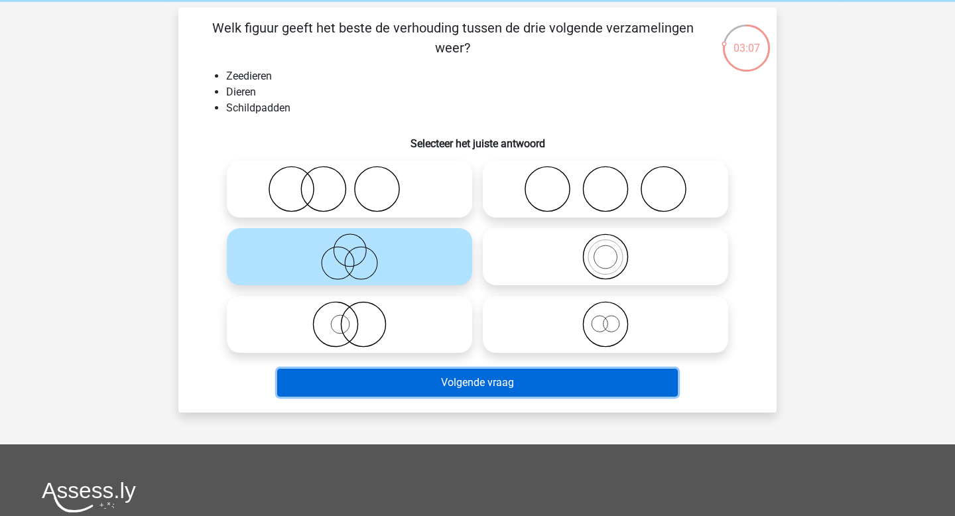
click at [434, 387] on button "Volgende vraag" at bounding box center [477, 383] width 401 height 28
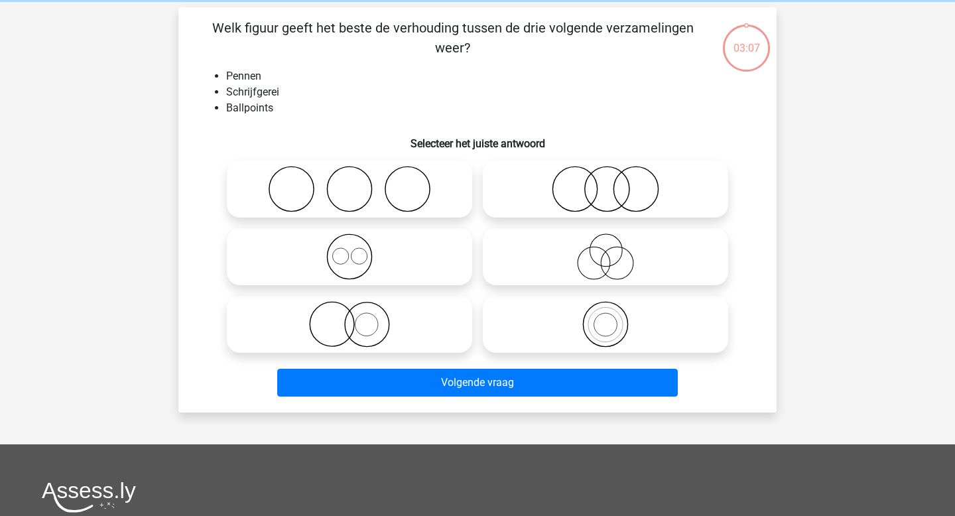
scroll to position [61, 0]
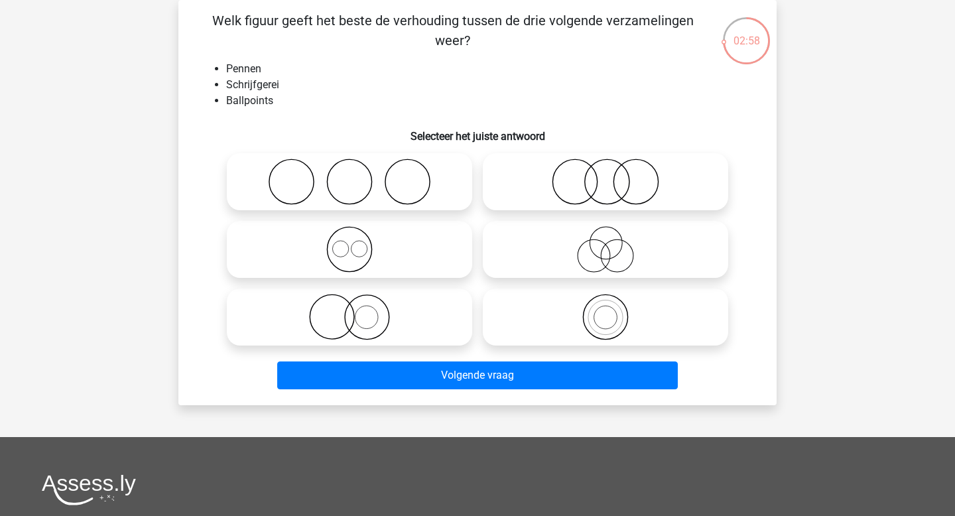
click at [538, 316] on icon at bounding box center [605, 317] width 235 height 46
click at [606, 310] on input "radio" at bounding box center [610, 306] width 9 height 9
radio input "true"
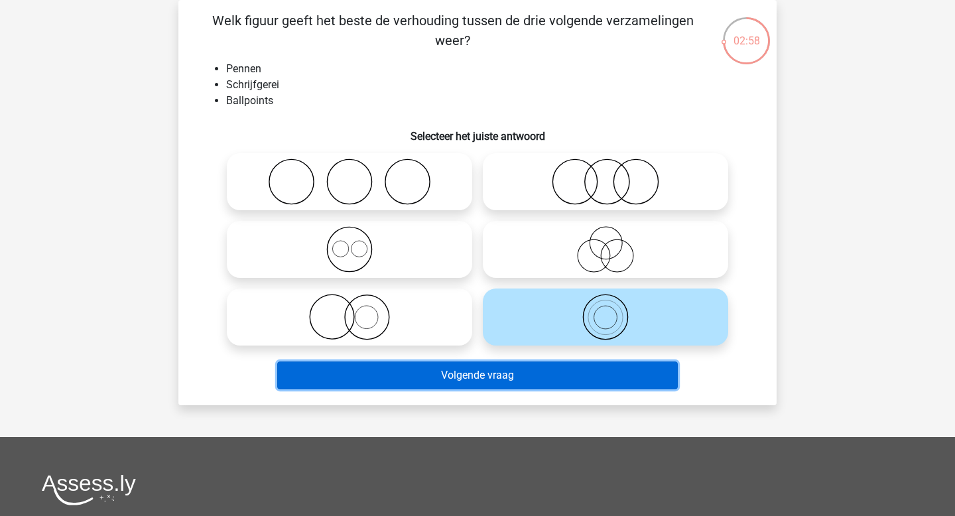
click at [513, 370] on button "Volgende vraag" at bounding box center [477, 376] width 401 height 28
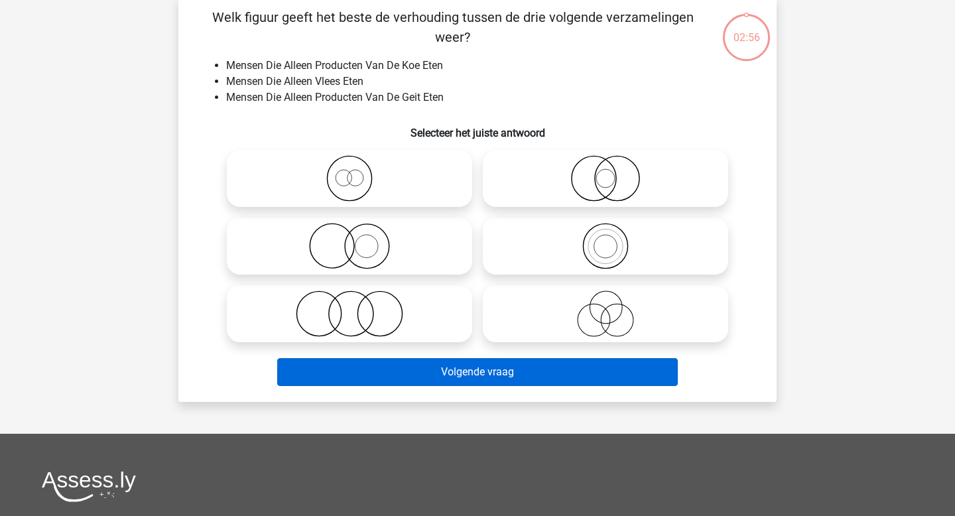
scroll to position [62, 0]
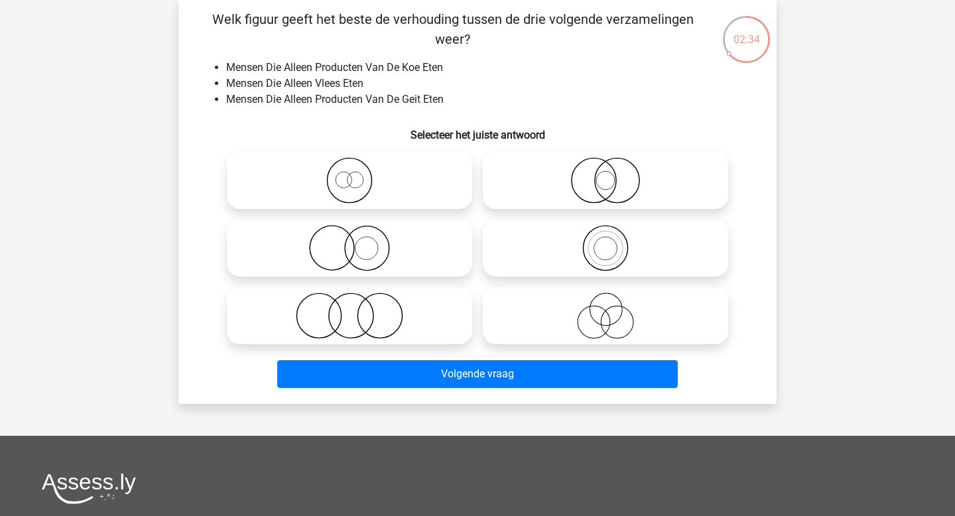
click at [406, 320] on icon at bounding box center [349, 316] width 235 height 46
click at [358, 309] on input "radio" at bounding box center [354, 304] width 9 height 9
radio input "true"
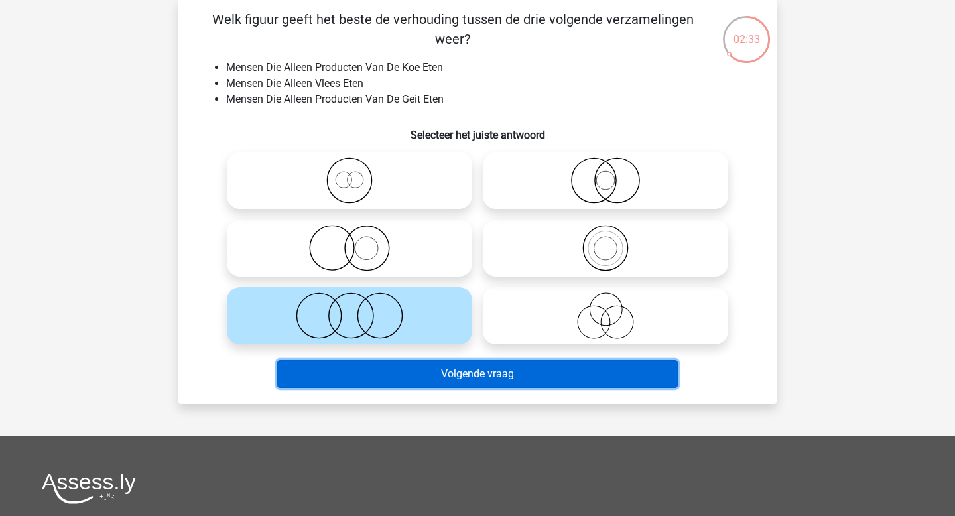
click at [433, 369] on button "Volgende vraag" at bounding box center [477, 374] width 401 height 28
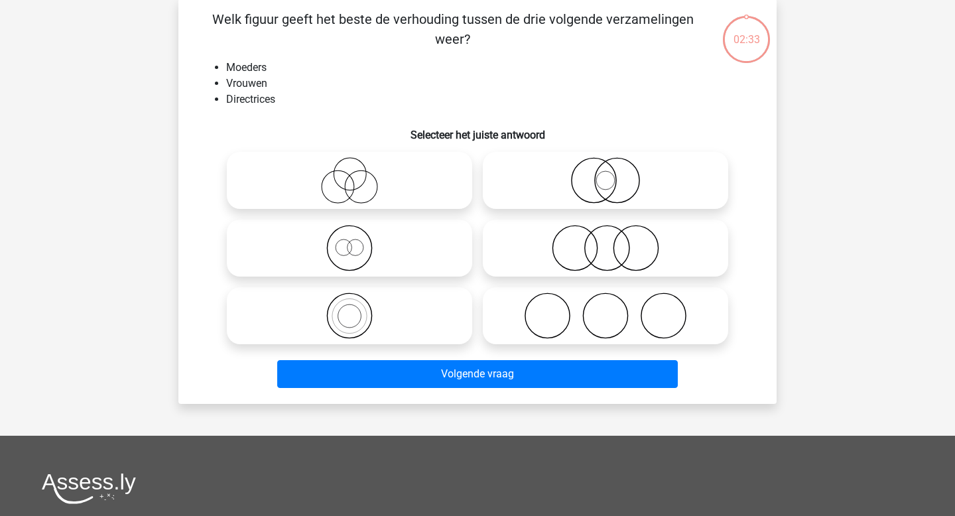
scroll to position [61, 0]
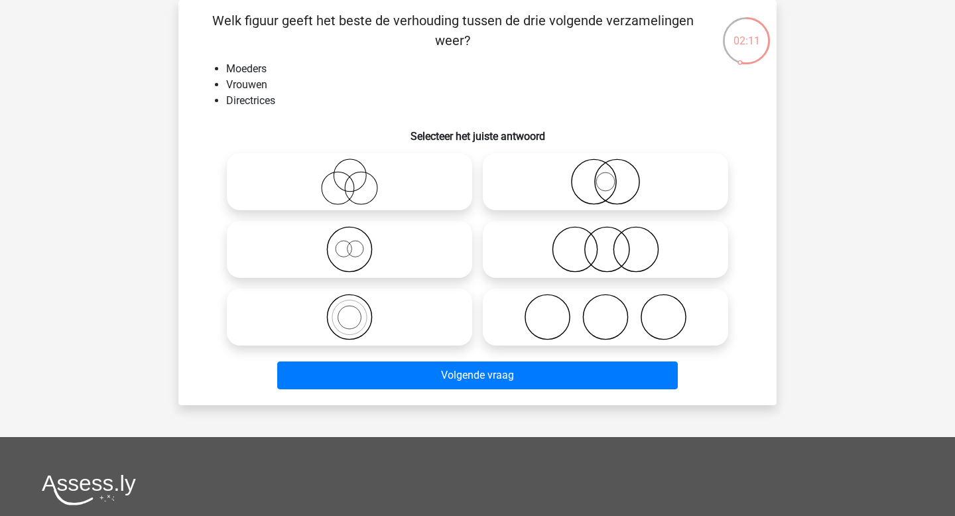
click at [339, 318] on icon at bounding box center [349, 317] width 235 height 46
click at [350, 310] on input "radio" at bounding box center [354, 306] width 9 height 9
radio input "true"
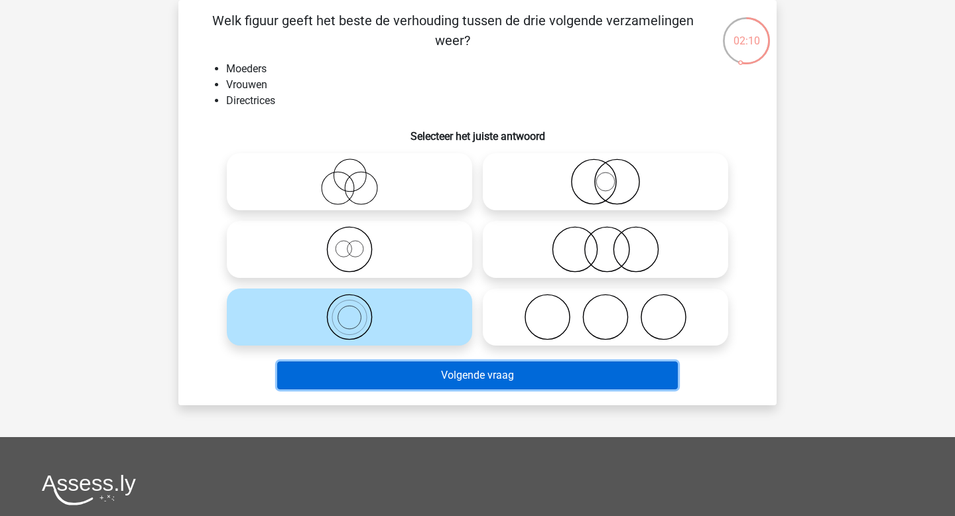
click at [366, 371] on button "Volgende vraag" at bounding box center [477, 376] width 401 height 28
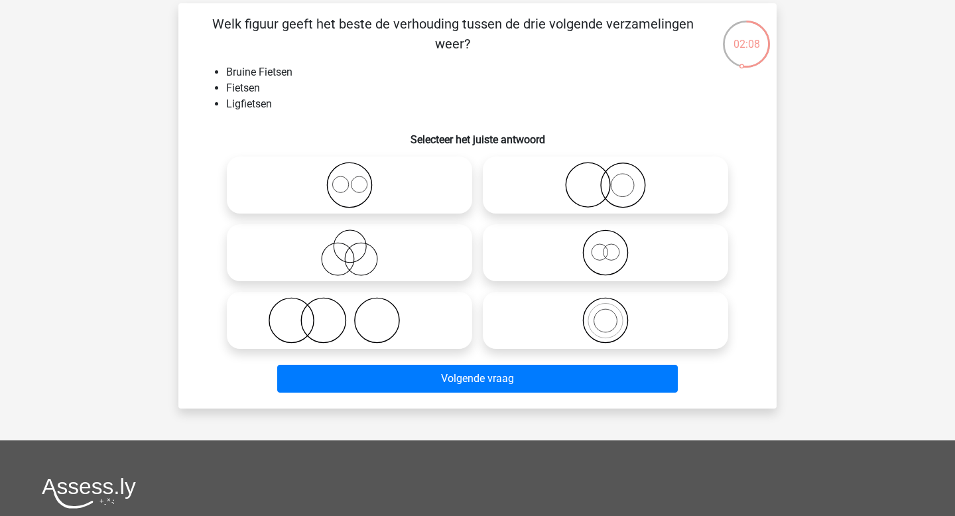
scroll to position [55, 0]
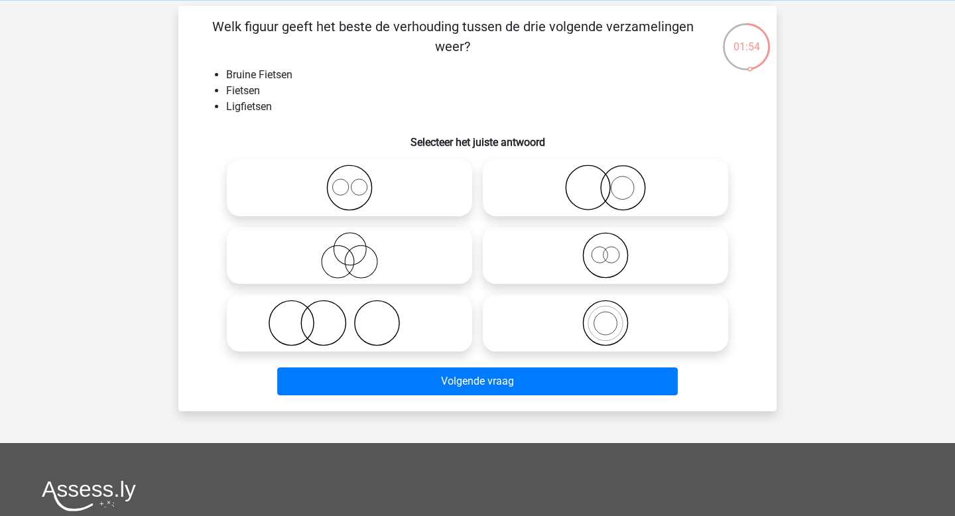
click at [568, 248] on icon at bounding box center [605, 255] width 235 height 46
click at [606, 248] on input "radio" at bounding box center [610, 244] width 9 height 9
radio input "true"
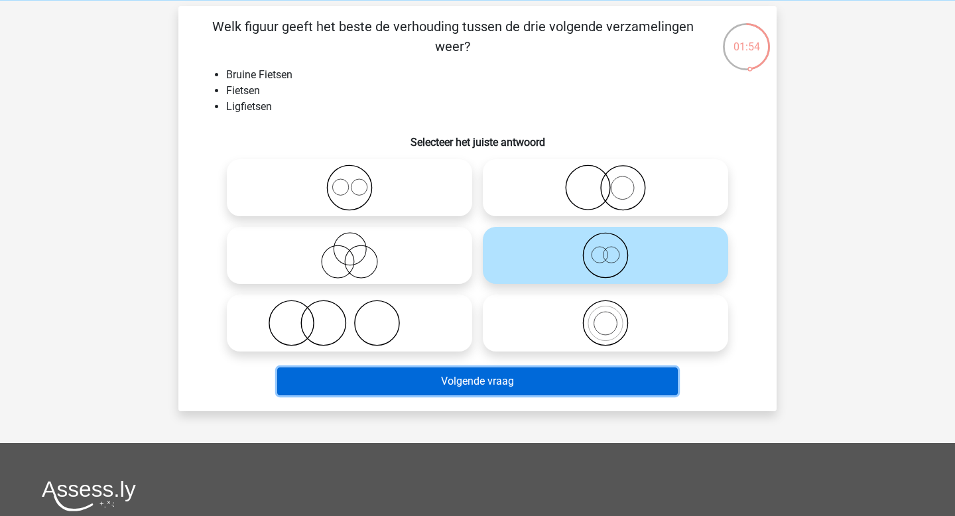
click at [506, 377] on button "Volgende vraag" at bounding box center [477, 381] width 401 height 28
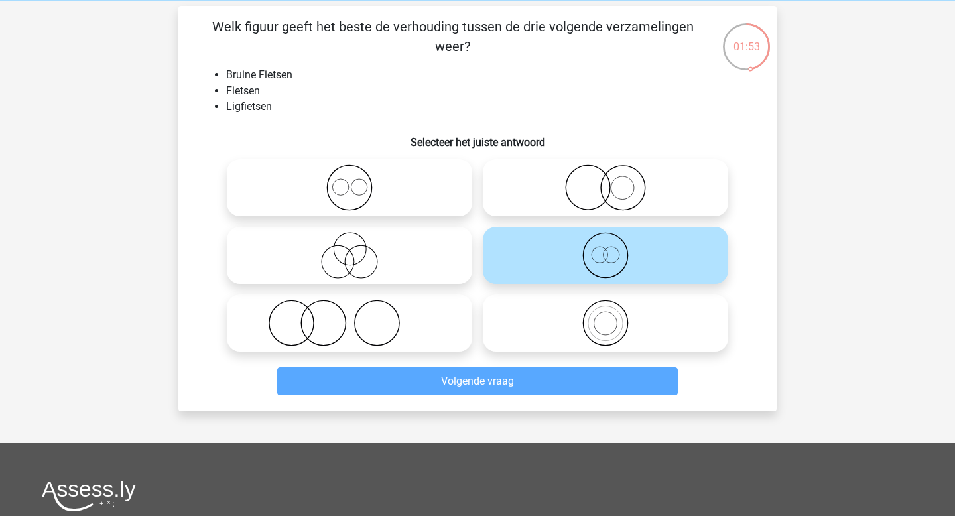
scroll to position [61, 0]
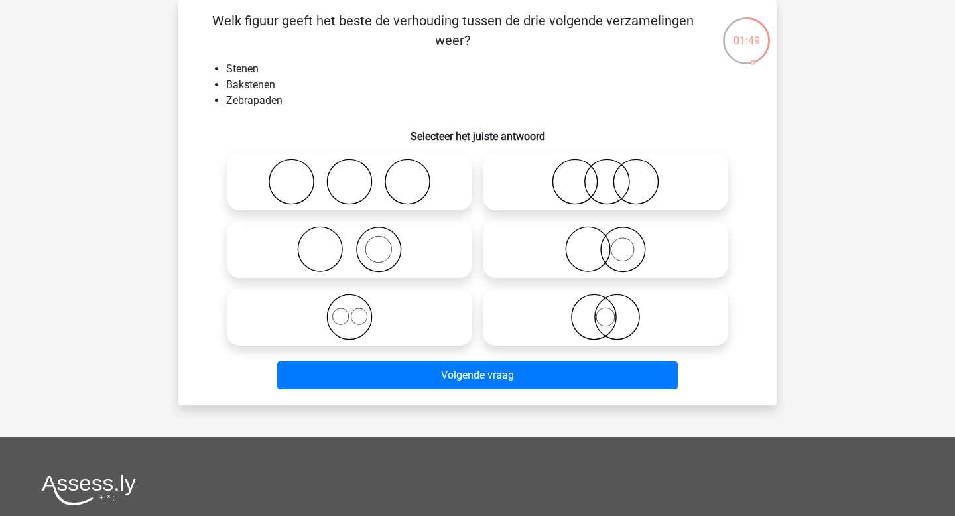
click at [383, 239] on icon at bounding box center [349, 249] width 235 height 46
click at [358, 239] on input "radio" at bounding box center [354, 238] width 9 height 9
radio input "true"
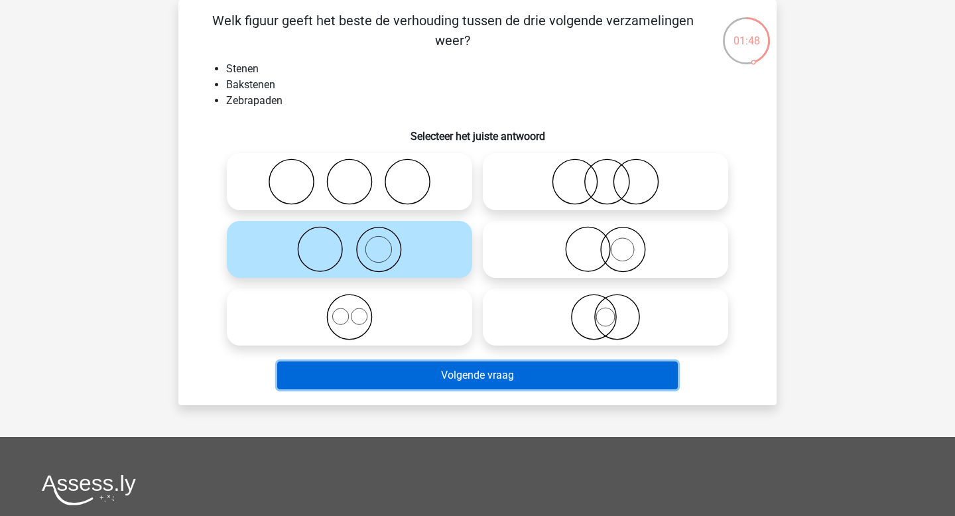
click at [407, 373] on button "Volgende vraag" at bounding box center [477, 376] width 401 height 28
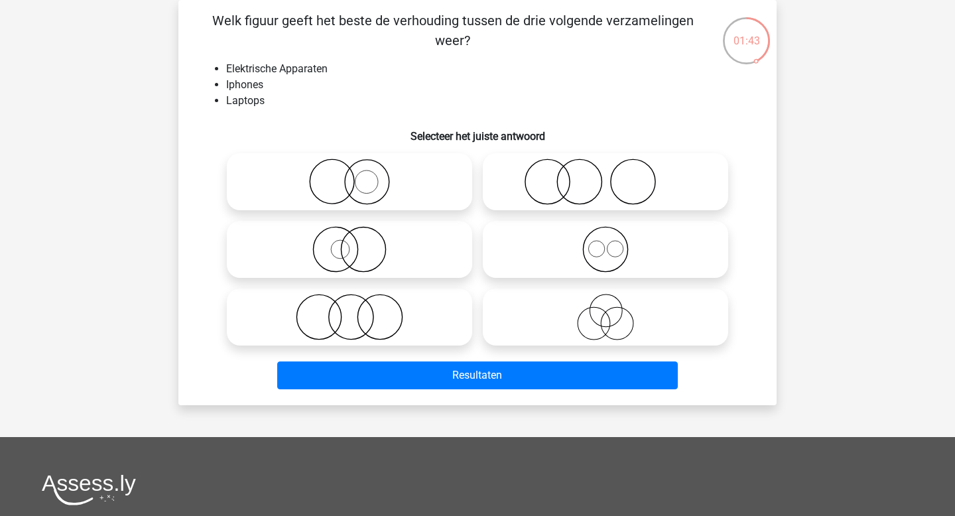
click at [548, 237] on icon at bounding box center [605, 249] width 235 height 46
click at [606, 237] on input "radio" at bounding box center [610, 238] width 9 height 9
radio input "true"
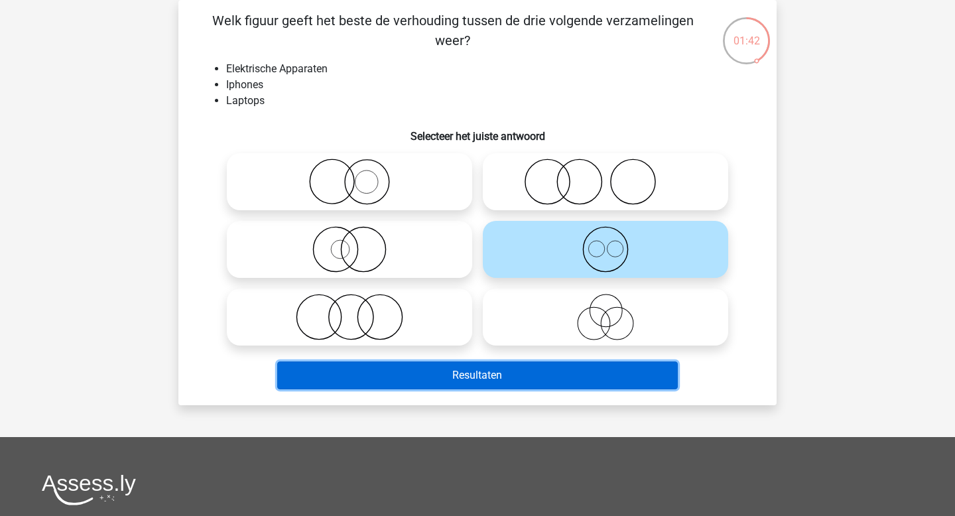
click at [487, 374] on button "Resultaten" at bounding box center [477, 376] width 401 height 28
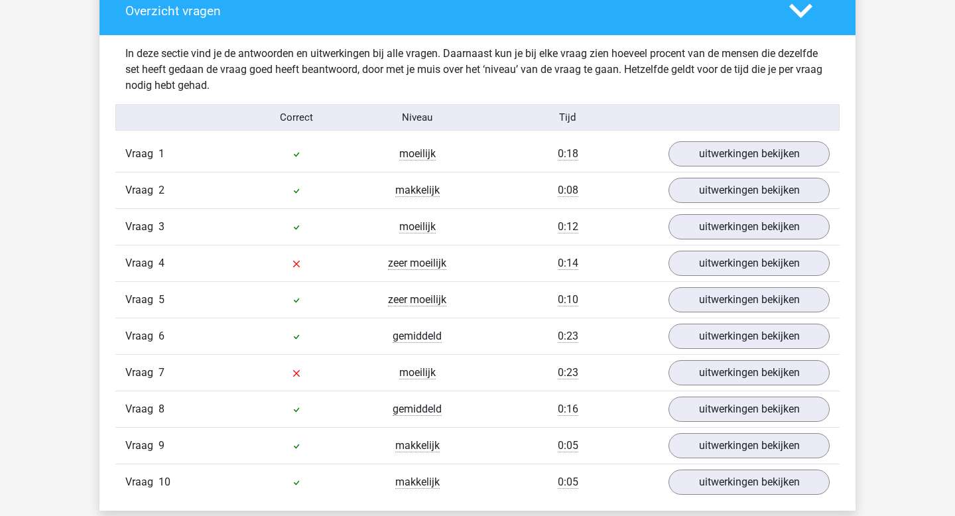
scroll to position [780, 0]
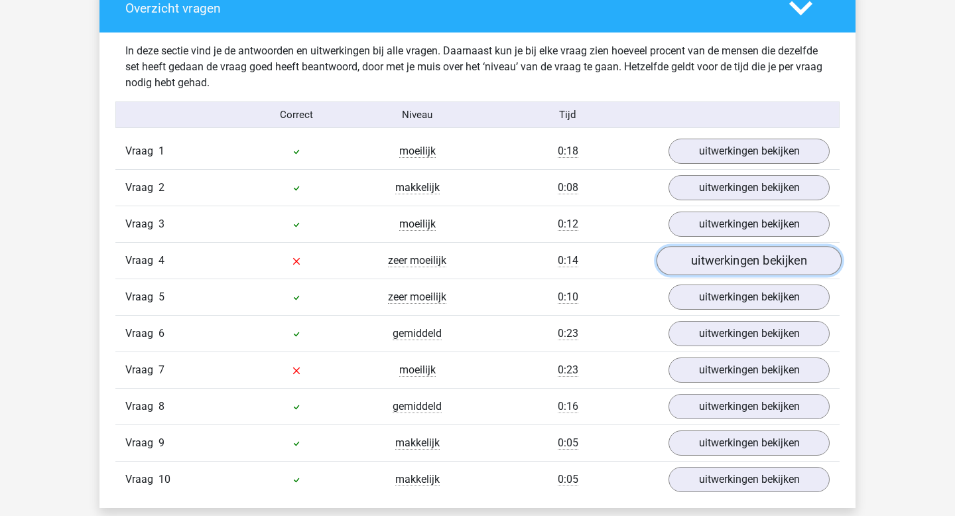
click at [688, 264] on link "uitwerkingen bekijken" at bounding box center [749, 261] width 185 height 29
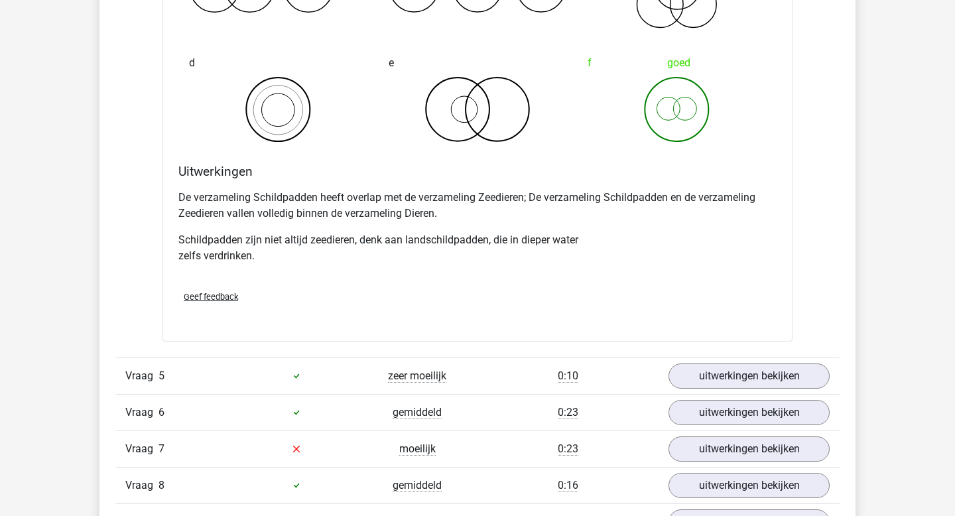
scroll to position [1273, 0]
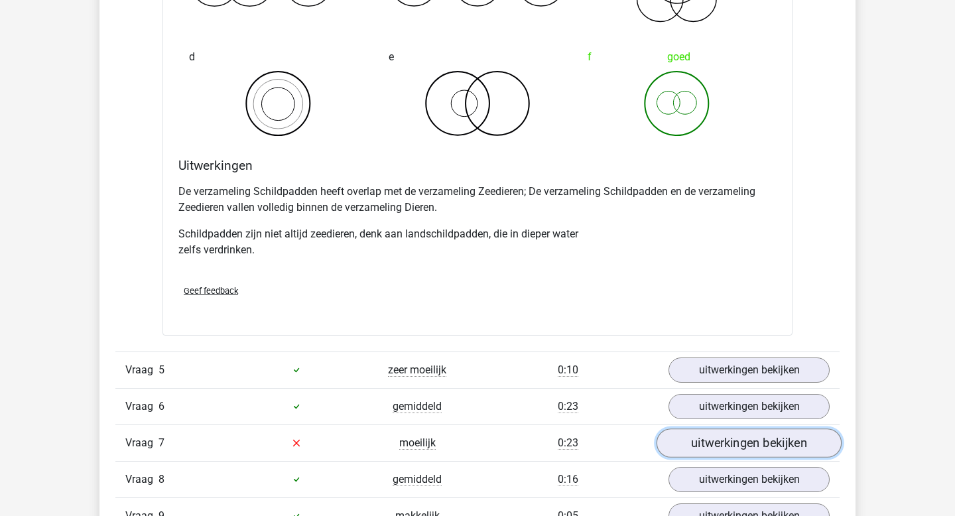
click at [740, 446] on link "uitwerkingen bekijken" at bounding box center [749, 443] width 185 height 29
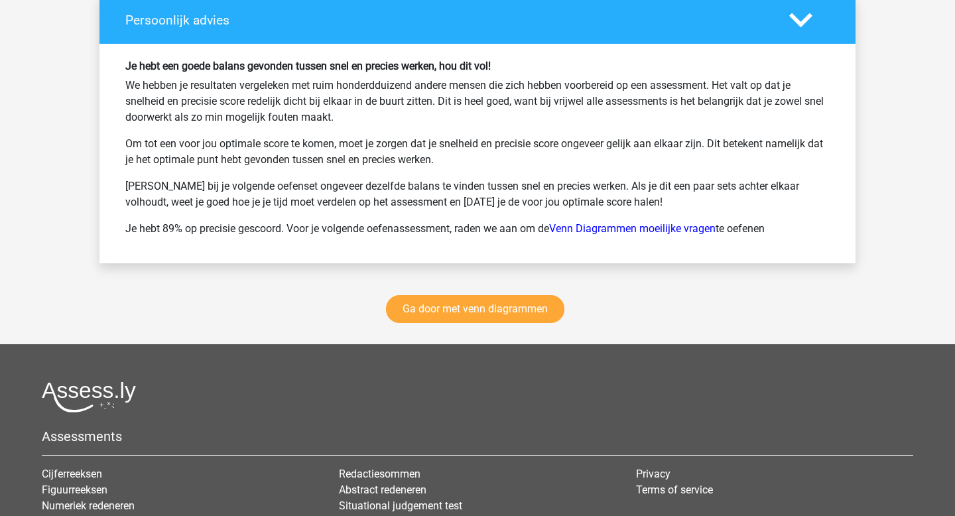
scroll to position [2839, 0]
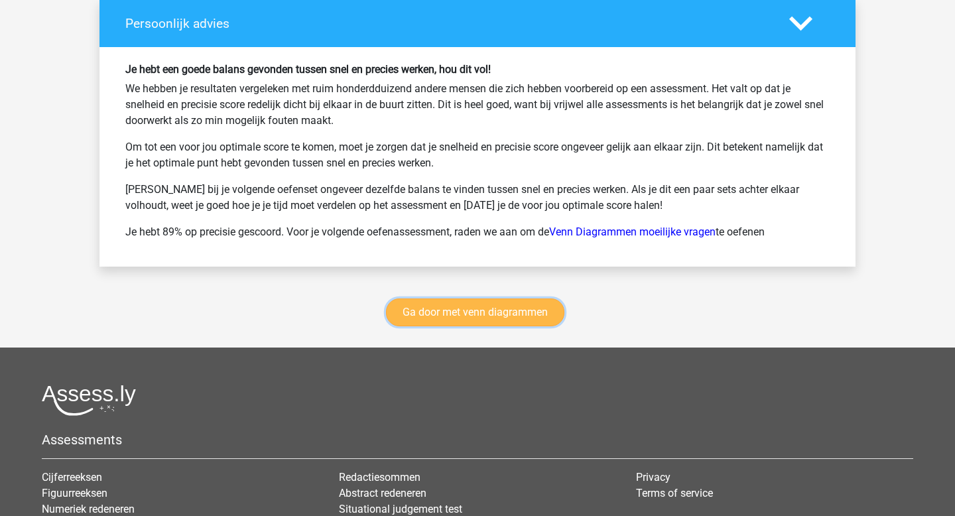
click at [511, 308] on link "Ga door met venn diagrammen" at bounding box center [475, 313] width 178 height 28
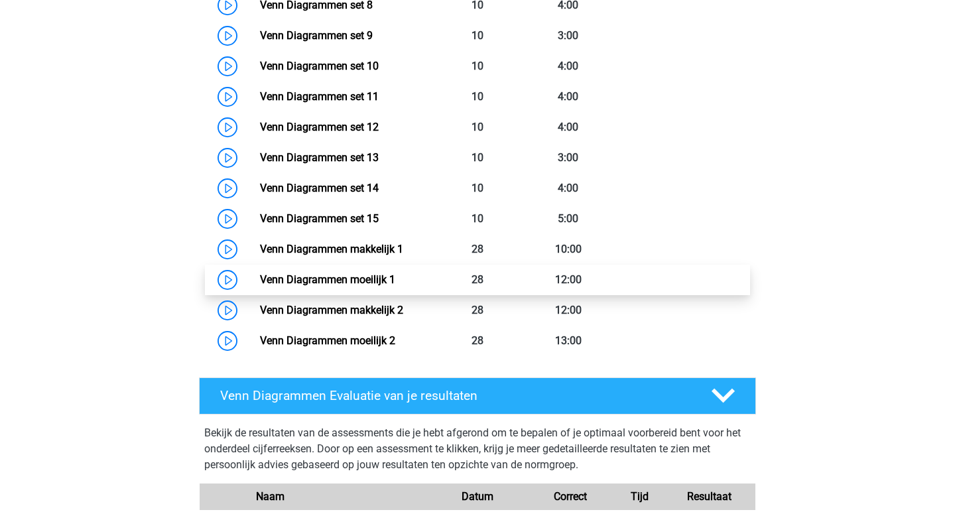
scroll to position [917, 0]
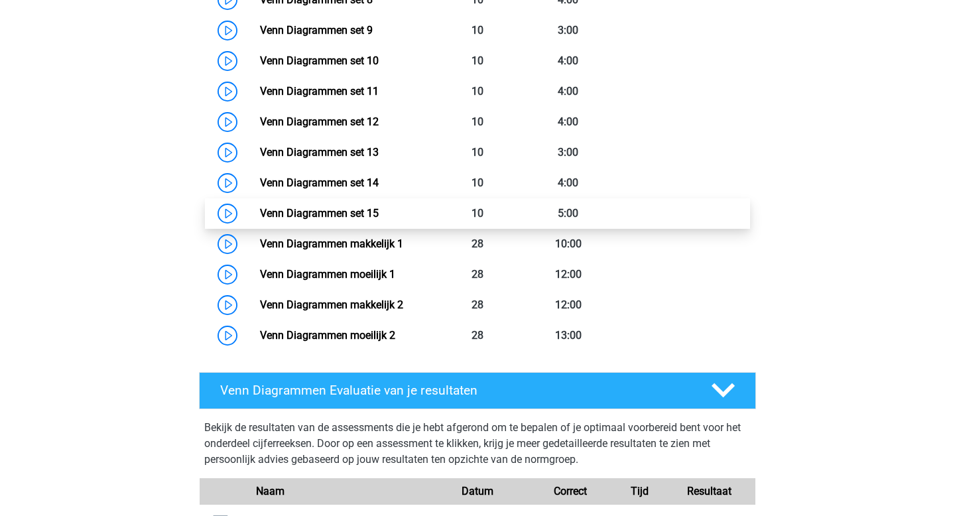
click at [350, 212] on link "Venn Diagrammen set 15" at bounding box center [319, 213] width 119 height 13
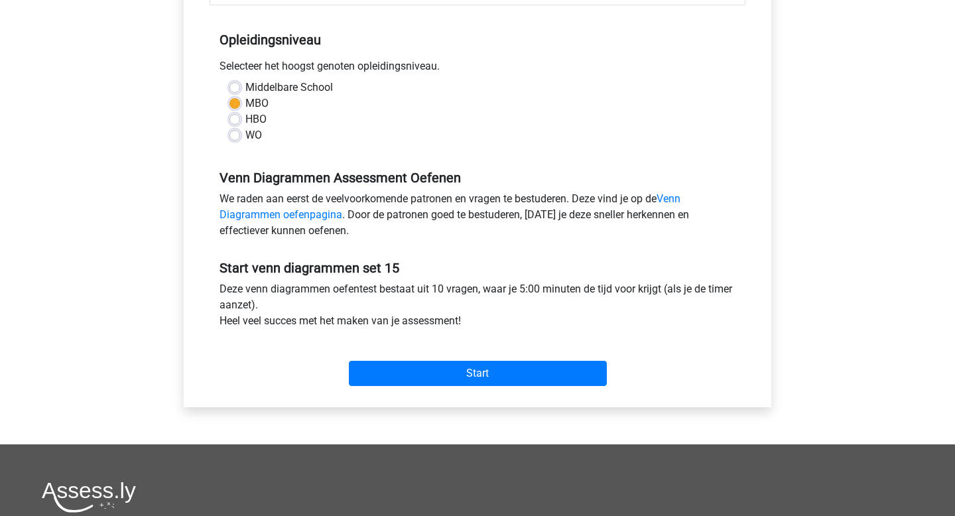
scroll to position [257, 0]
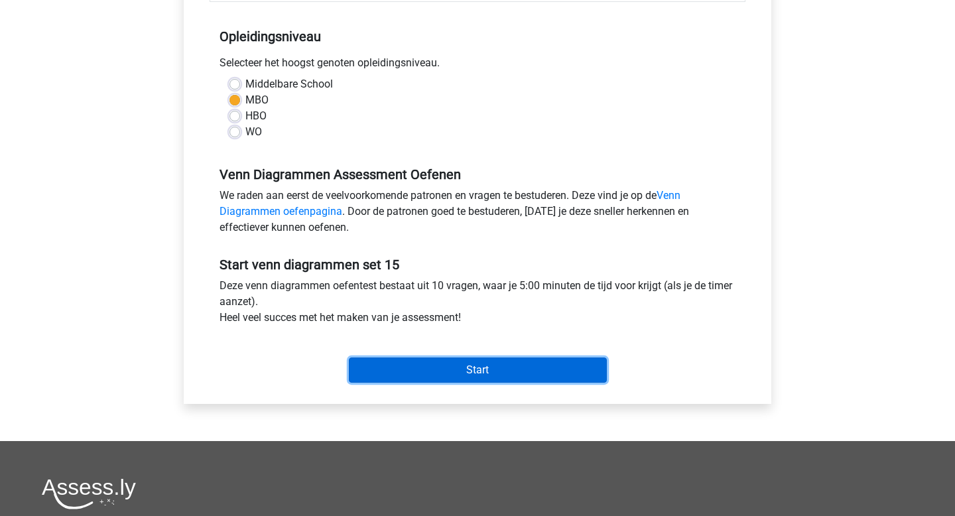
click at [476, 371] on input "Start" at bounding box center [478, 370] width 258 height 25
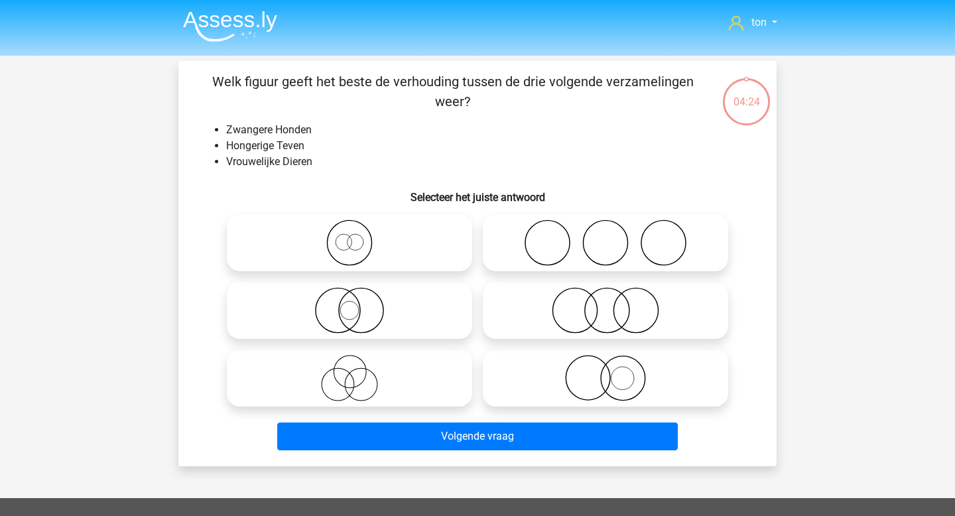
click at [413, 224] on icon at bounding box center [349, 243] width 235 height 46
click at [358, 228] on input "radio" at bounding box center [354, 232] width 9 height 9
radio input "true"
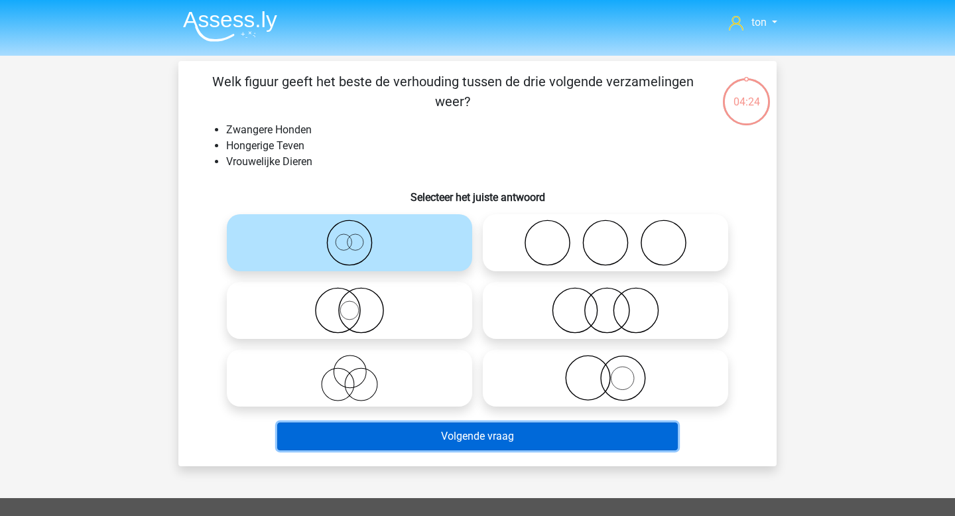
click at [486, 442] on button "Volgende vraag" at bounding box center [477, 437] width 401 height 28
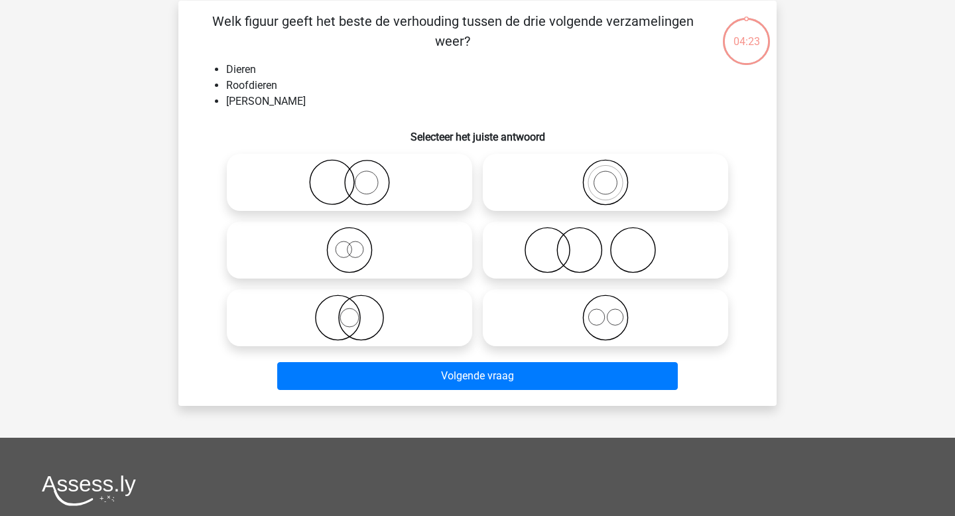
scroll to position [61, 0]
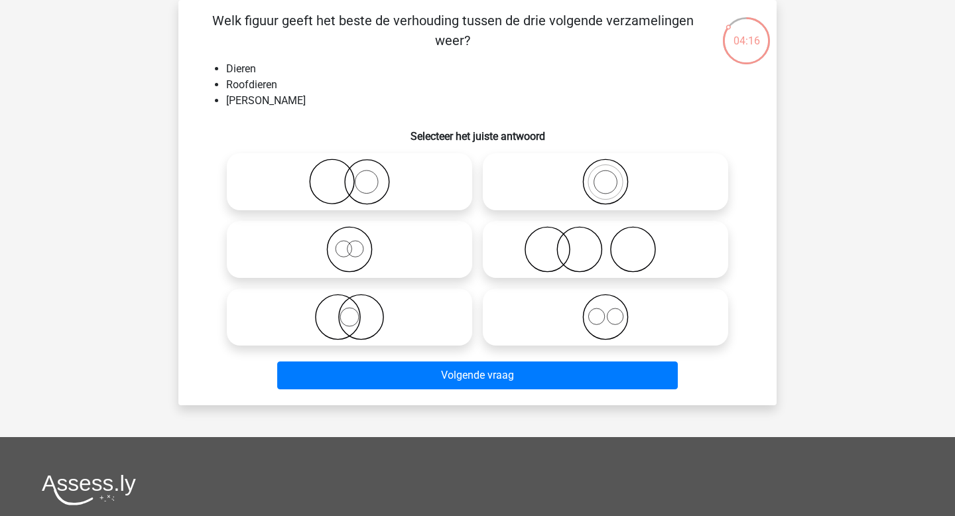
click at [549, 239] on icon at bounding box center [605, 249] width 235 height 46
click at [606, 239] on input "radio" at bounding box center [610, 238] width 9 height 9
radio input "true"
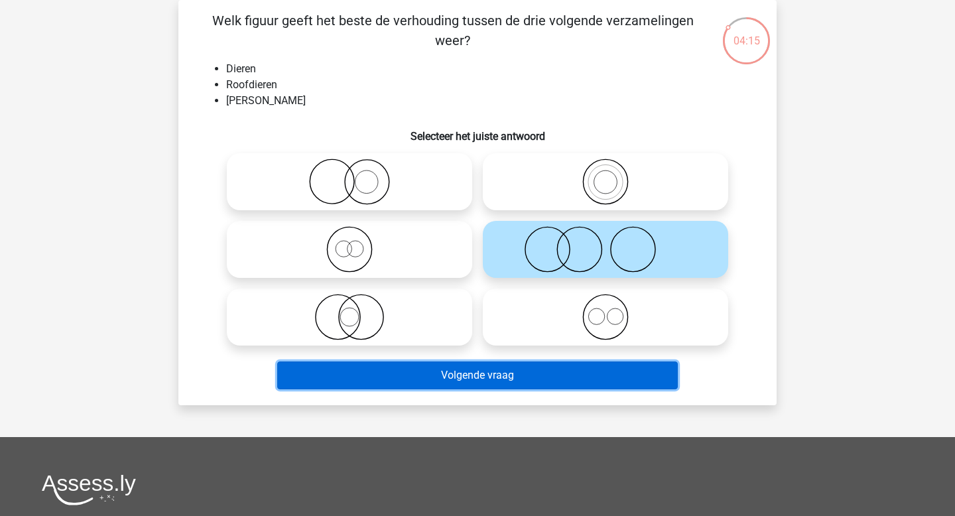
click at [503, 368] on button "Volgende vraag" at bounding box center [477, 376] width 401 height 28
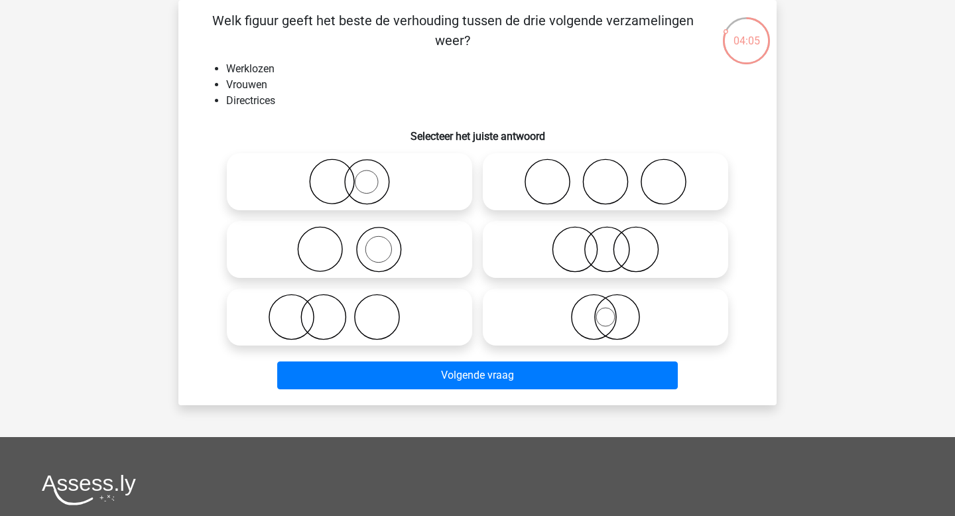
click at [531, 251] on icon at bounding box center [605, 249] width 235 height 46
click at [606, 243] on input "radio" at bounding box center [610, 238] width 9 height 9
radio input "true"
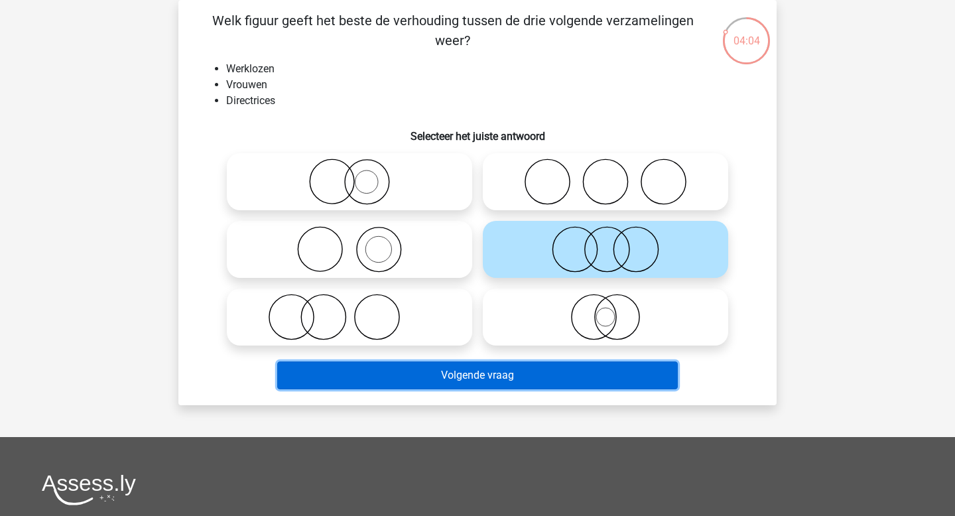
click at [487, 372] on button "Volgende vraag" at bounding box center [477, 376] width 401 height 28
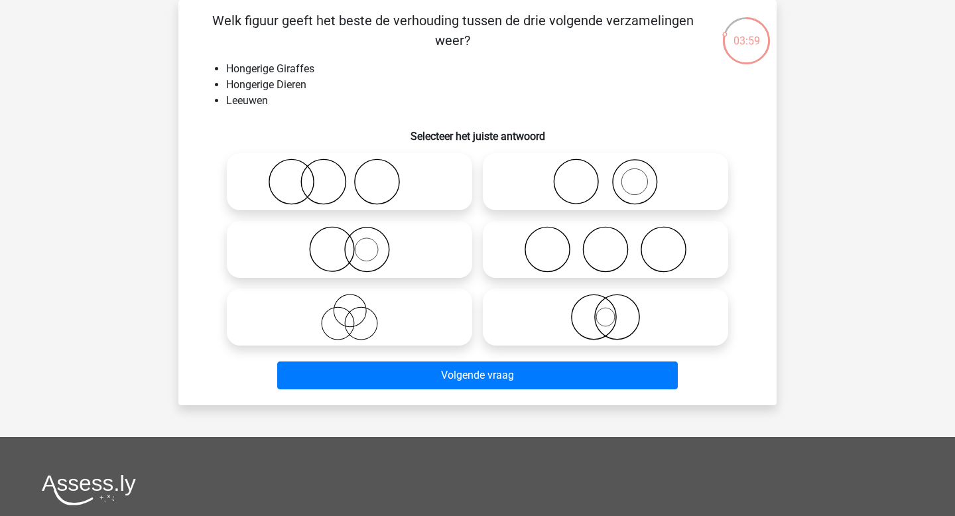
click at [342, 171] on icon at bounding box center [349, 182] width 235 height 46
click at [350, 171] on input "radio" at bounding box center [354, 170] width 9 height 9
radio input "true"
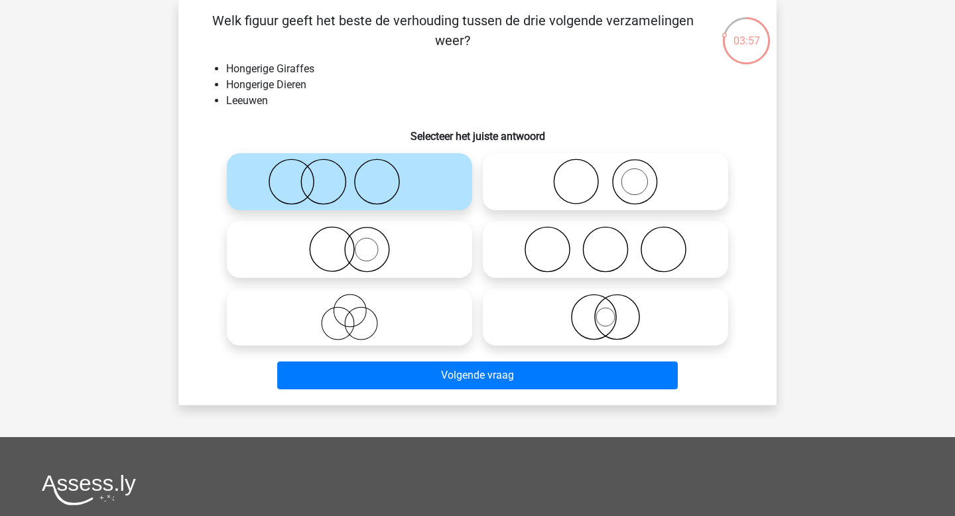
click at [342, 171] on icon at bounding box center [349, 182] width 235 height 46
click at [350, 171] on input "radio" at bounding box center [354, 170] width 9 height 9
click at [523, 178] on icon at bounding box center [605, 182] width 235 height 46
click at [606, 175] on input "radio" at bounding box center [610, 170] width 9 height 9
radio input "true"
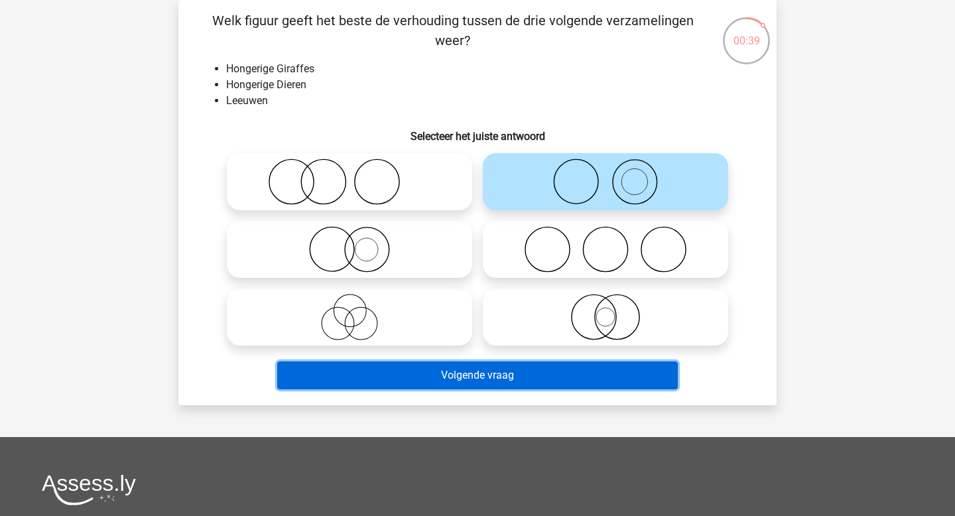
click at [498, 377] on button "Volgende vraag" at bounding box center [477, 376] width 401 height 28
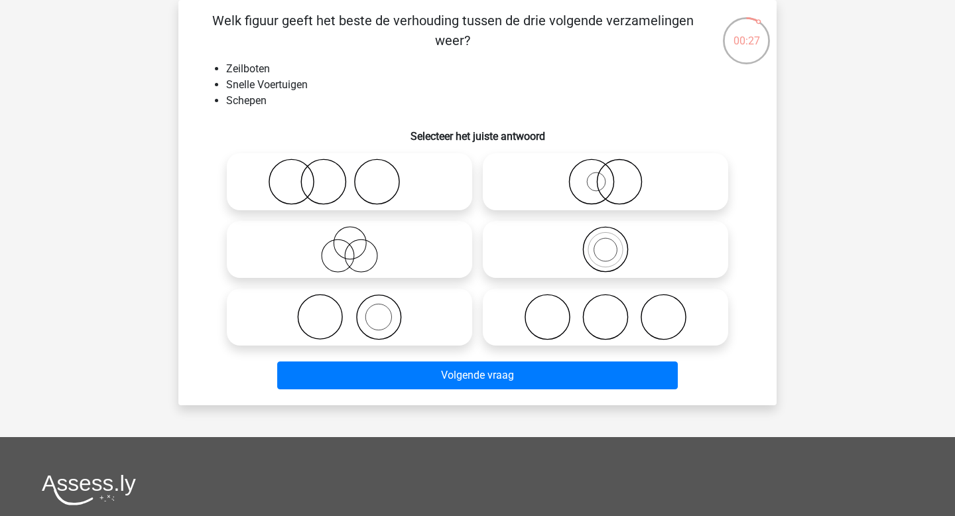
click at [567, 184] on icon at bounding box center [605, 182] width 235 height 46
click at [606, 175] on input "radio" at bounding box center [610, 170] width 9 height 9
radio input "true"
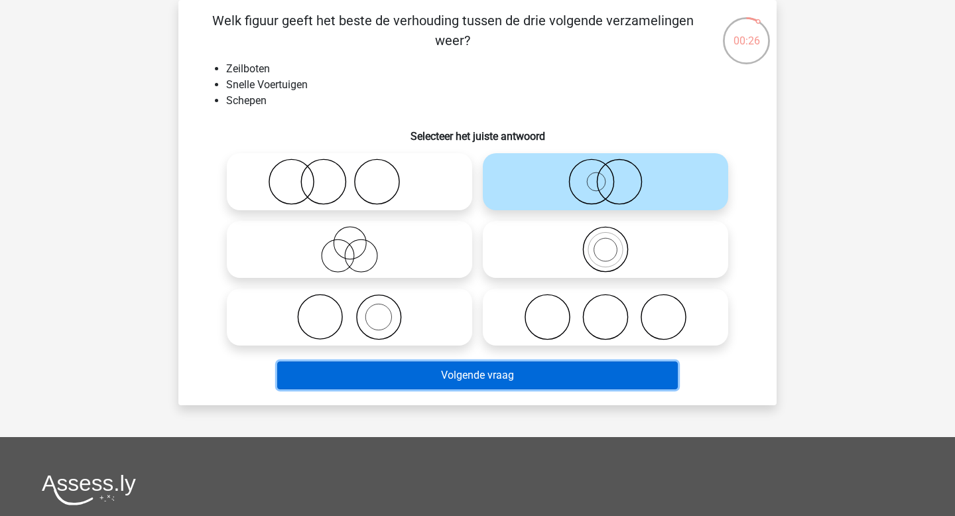
click at [494, 374] on button "Volgende vraag" at bounding box center [477, 376] width 401 height 28
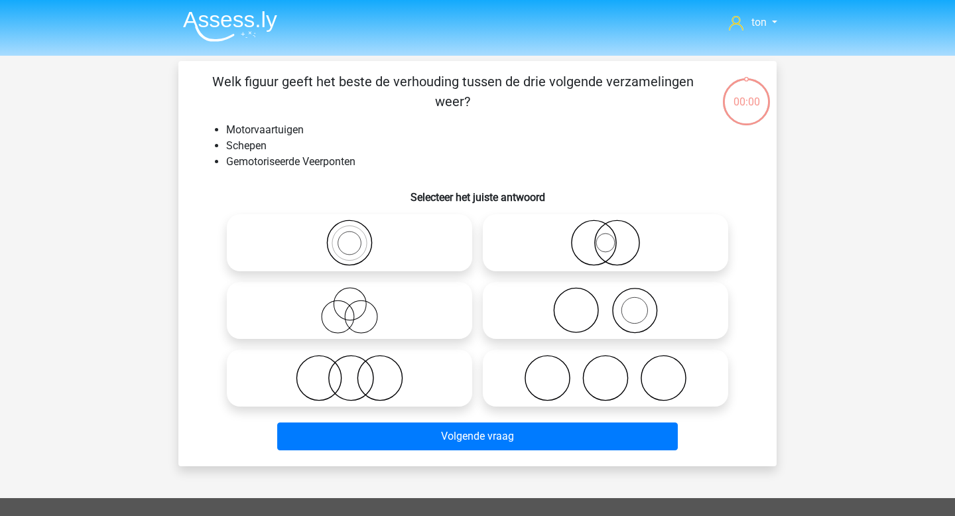
scroll to position [61, 0]
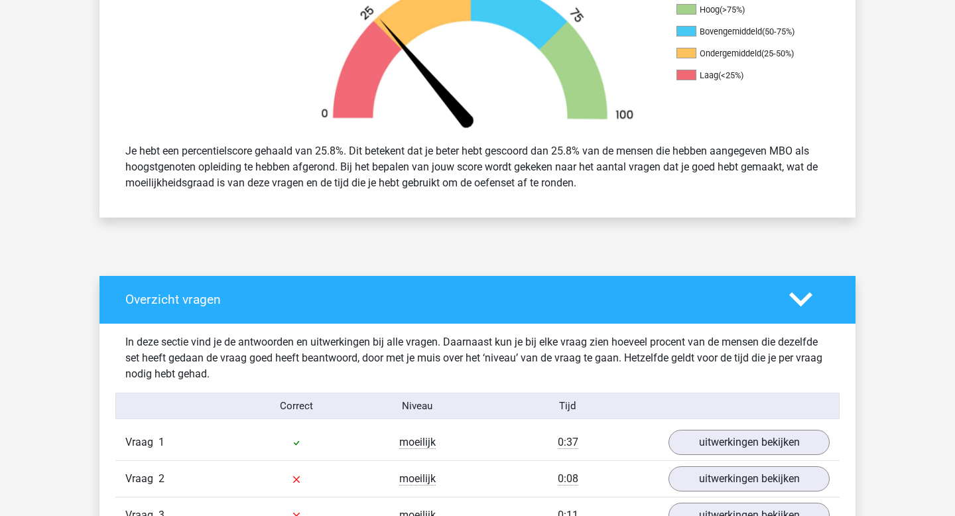
scroll to position [448, 0]
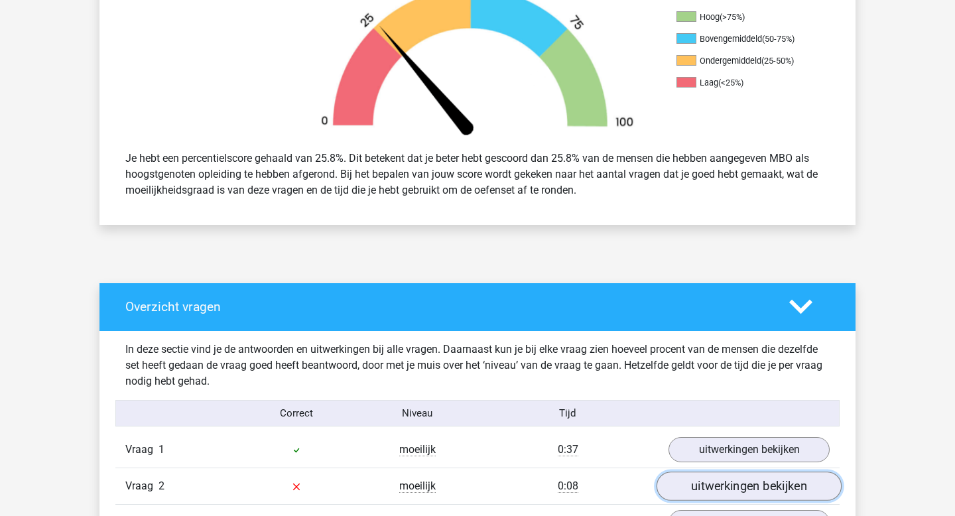
click at [698, 484] on link "uitwerkingen bekijken" at bounding box center [749, 486] width 185 height 29
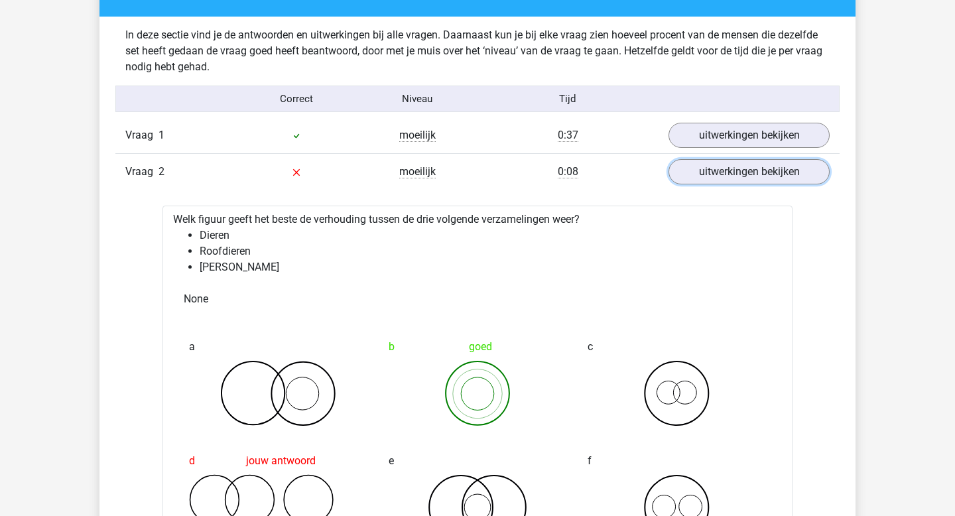
scroll to position [764, 0]
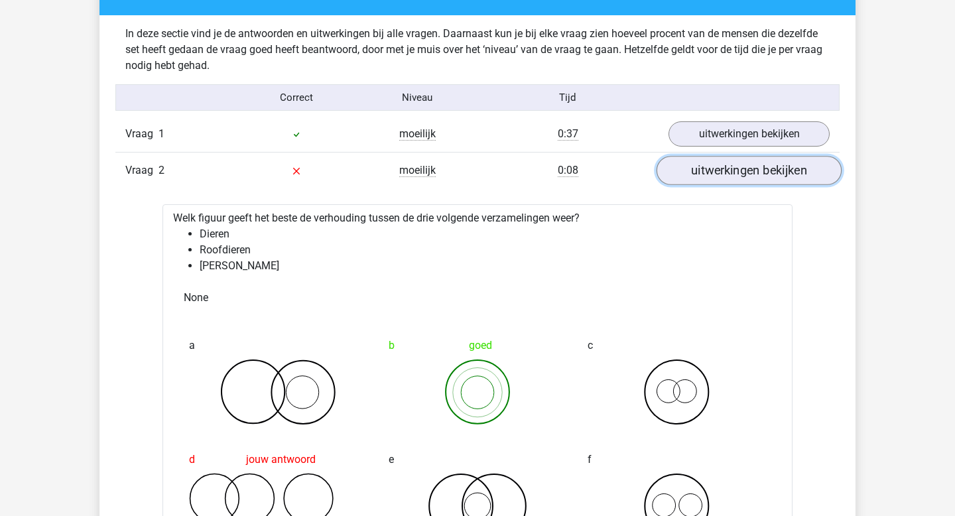
click at [772, 170] on link "uitwerkingen bekijken" at bounding box center [749, 171] width 185 height 29
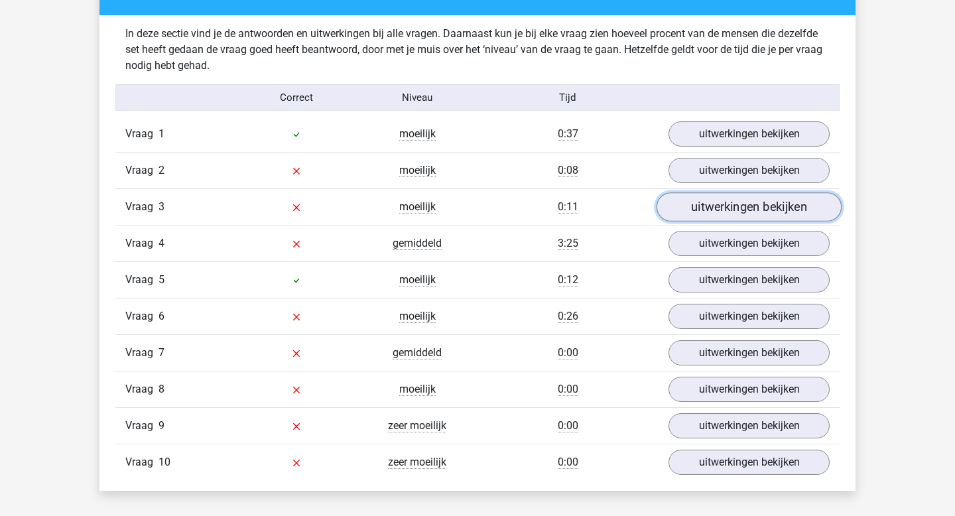
click at [748, 211] on link "uitwerkingen bekijken" at bounding box center [749, 207] width 185 height 29
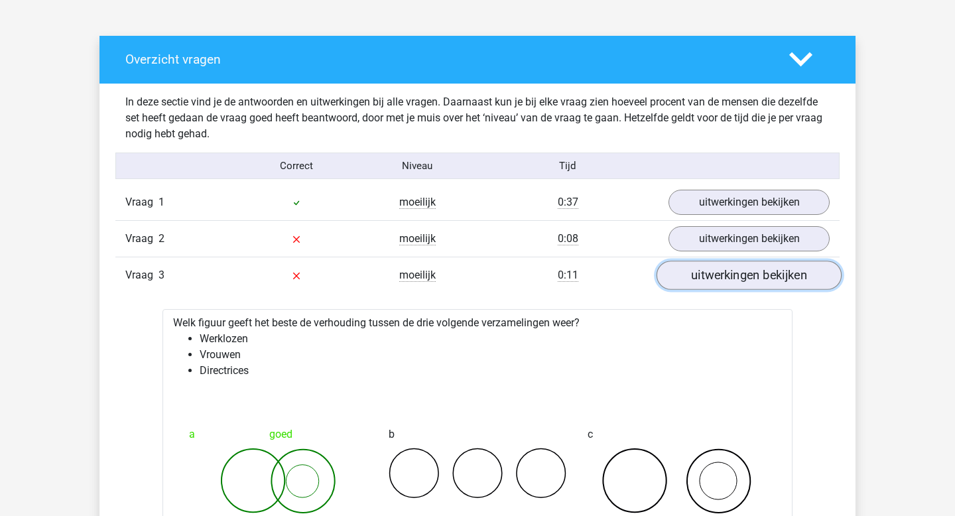
scroll to position [698, 0]
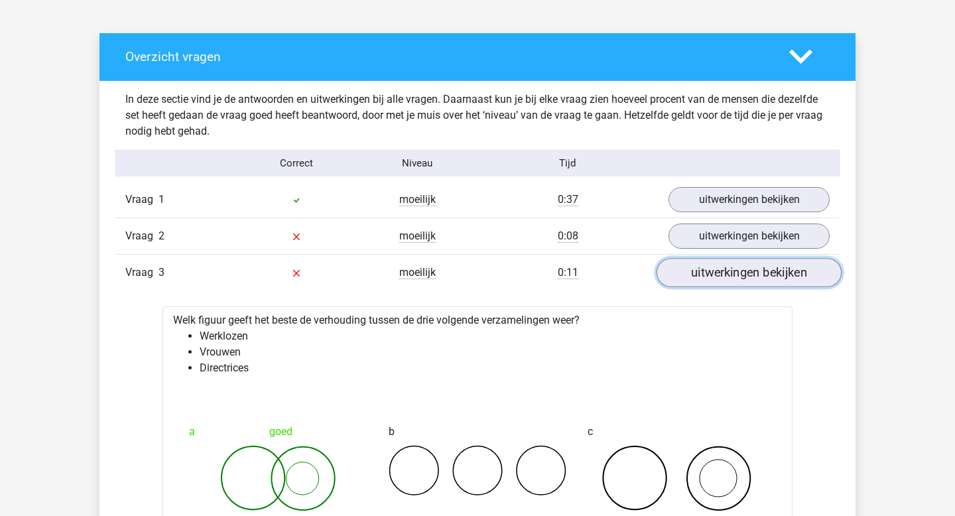
click at [794, 269] on link "uitwerkingen bekijken" at bounding box center [749, 273] width 185 height 29
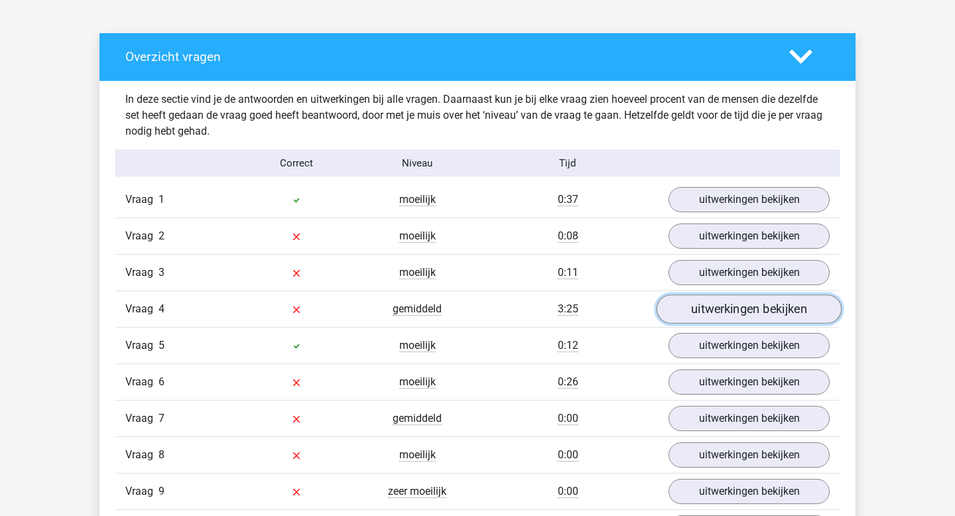
click at [789, 309] on link "uitwerkingen bekijken" at bounding box center [749, 309] width 185 height 29
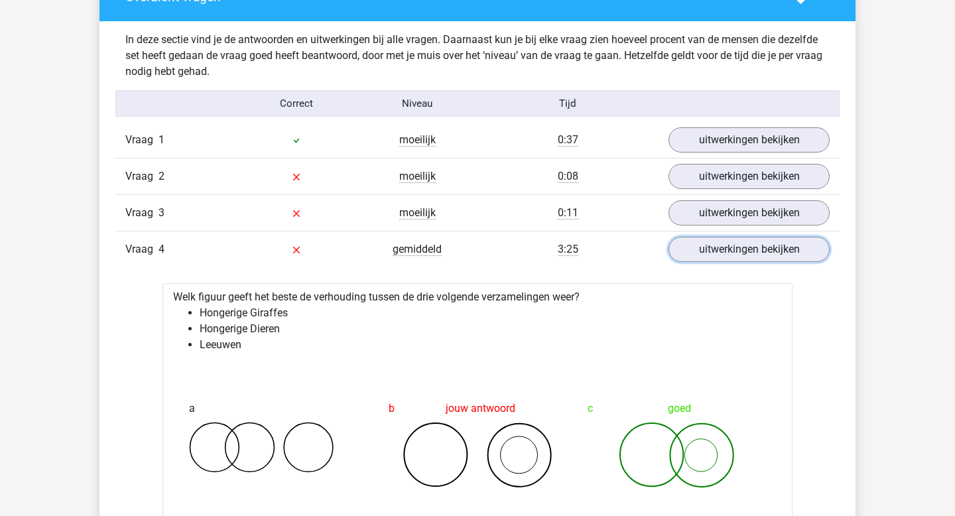
scroll to position [758, 0]
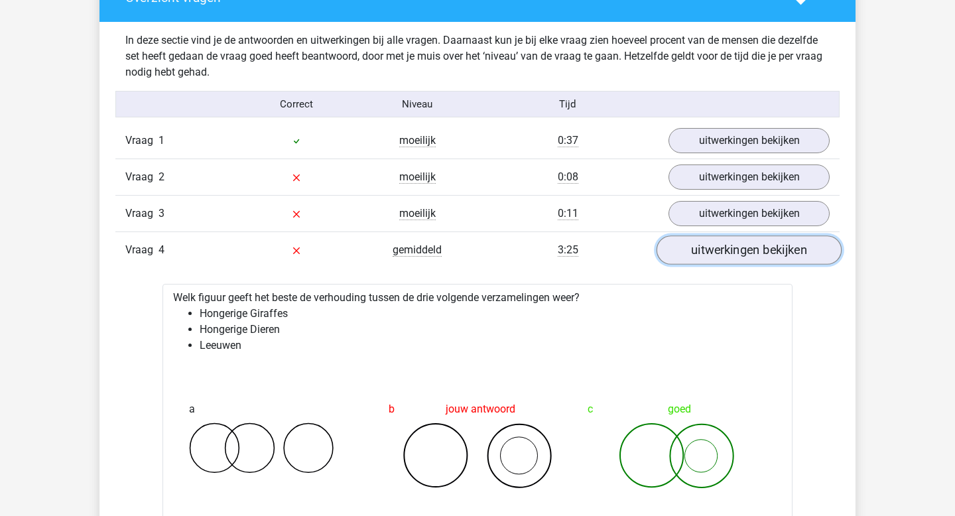
click at [788, 257] on link "uitwerkingen bekijken" at bounding box center [749, 250] width 185 height 29
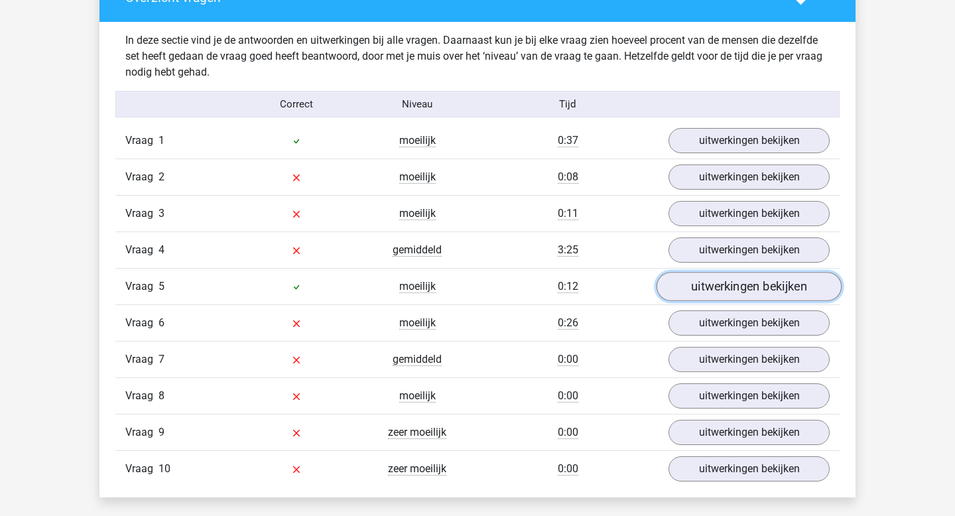
click at [788, 289] on link "uitwerkingen bekijken" at bounding box center [749, 287] width 185 height 29
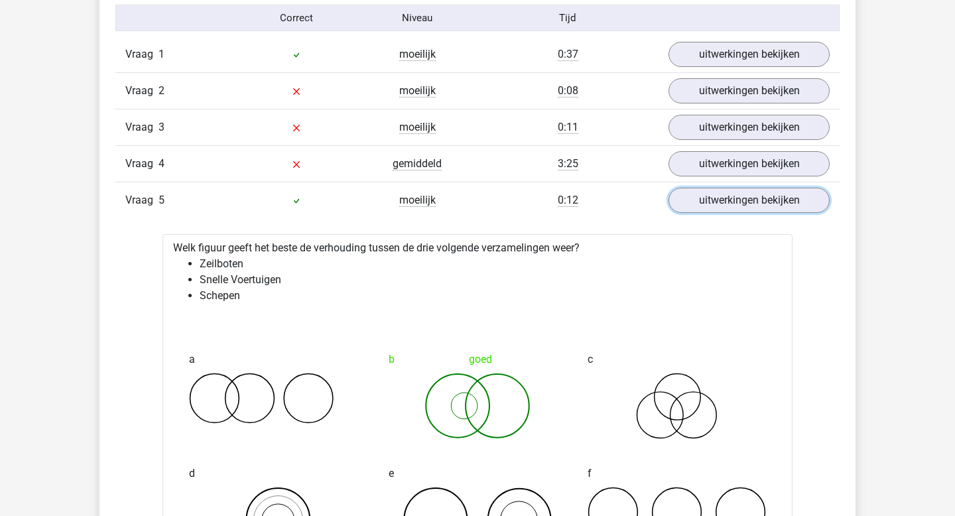
scroll to position [843, 0]
click at [713, 206] on link "uitwerkingen bekijken" at bounding box center [749, 201] width 185 height 29
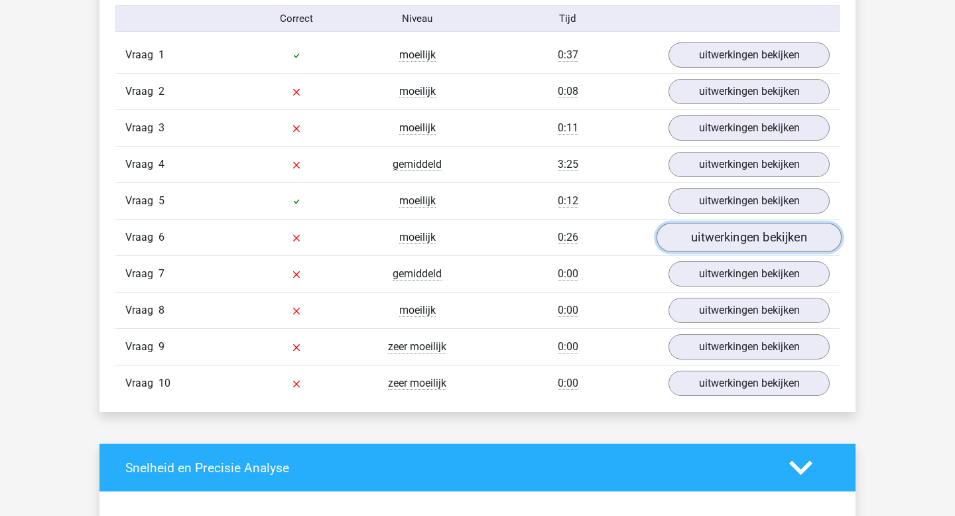
click at [711, 239] on link "uitwerkingen bekijken" at bounding box center [749, 238] width 185 height 29
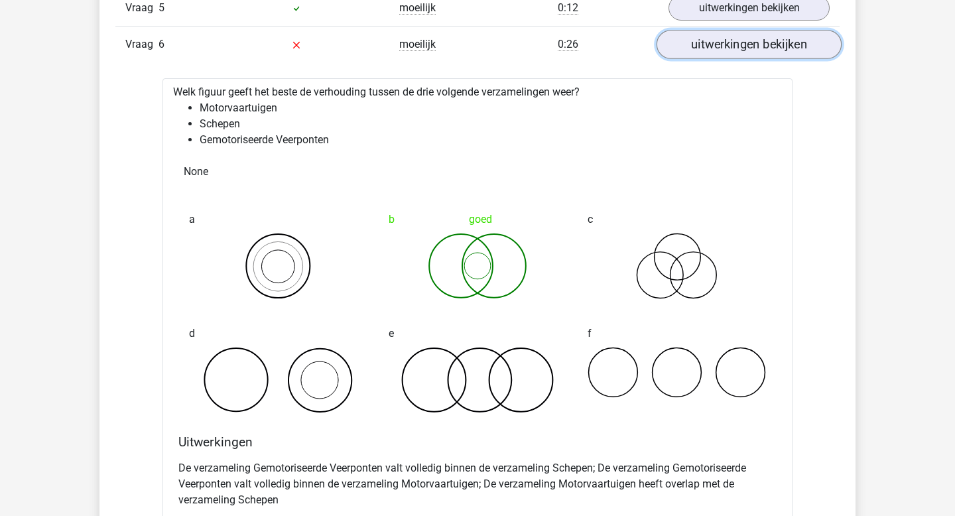
scroll to position [1035, 0]
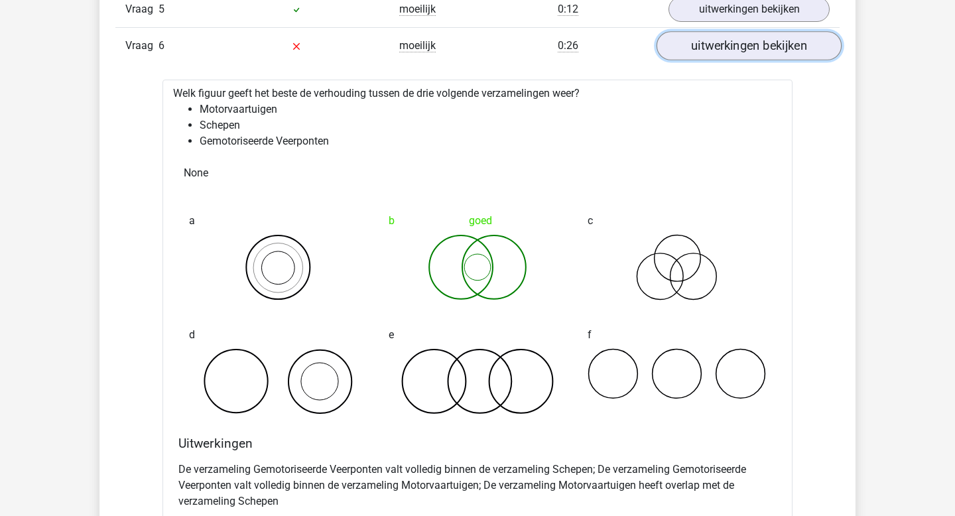
click at [805, 52] on link "uitwerkingen bekijken" at bounding box center [749, 46] width 185 height 29
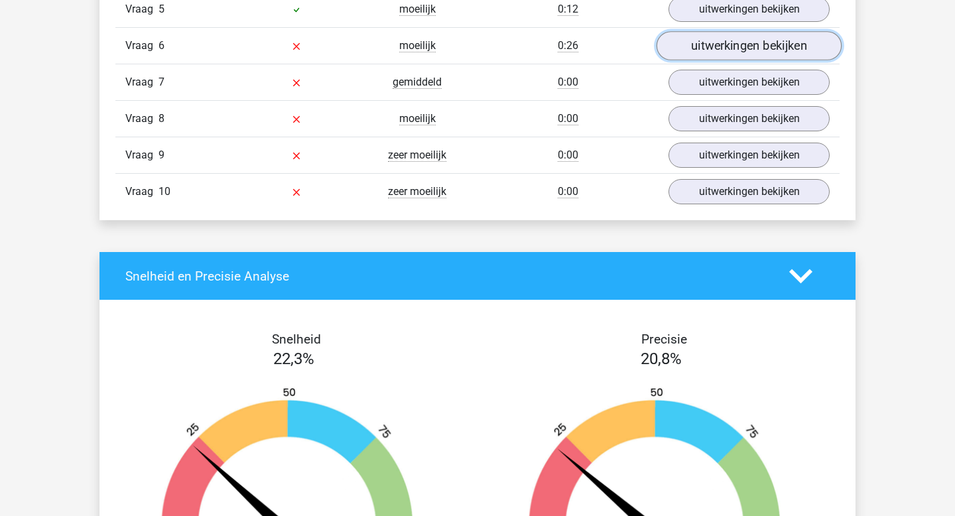
click at [802, 50] on link "uitwerkingen bekijken" at bounding box center [749, 46] width 185 height 29
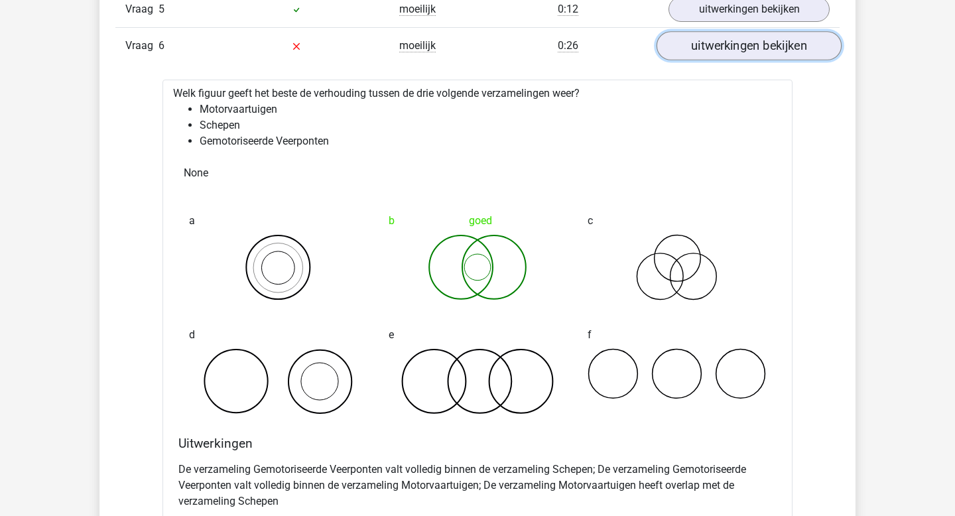
click at [757, 48] on link "uitwerkingen bekijken" at bounding box center [749, 46] width 185 height 29
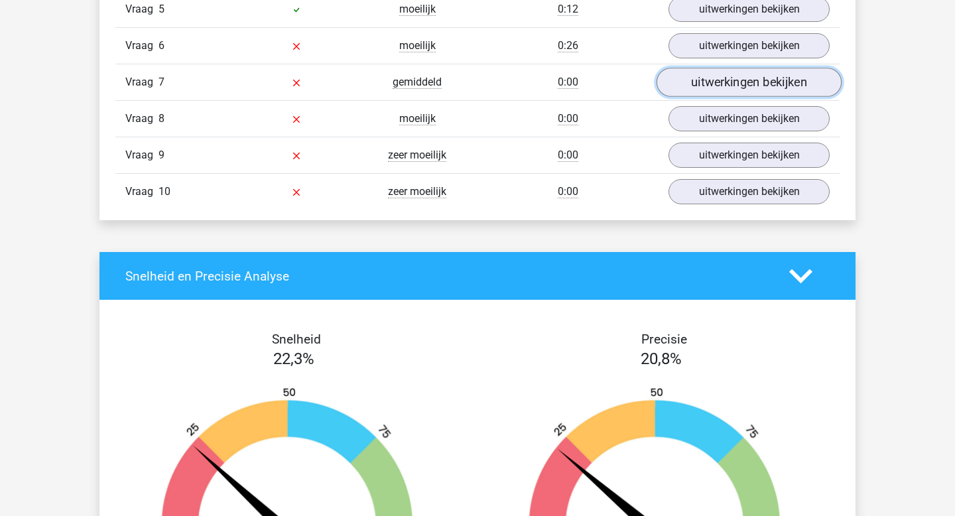
click at [748, 82] on link "uitwerkingen bekijken" at bounding box center [749, 82] width 185 height 29
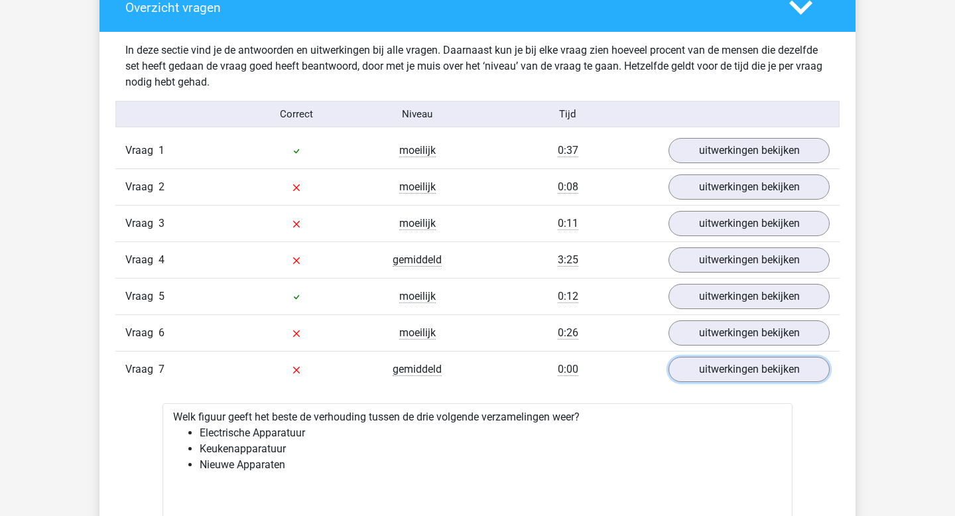
scroll to position [746, 0]
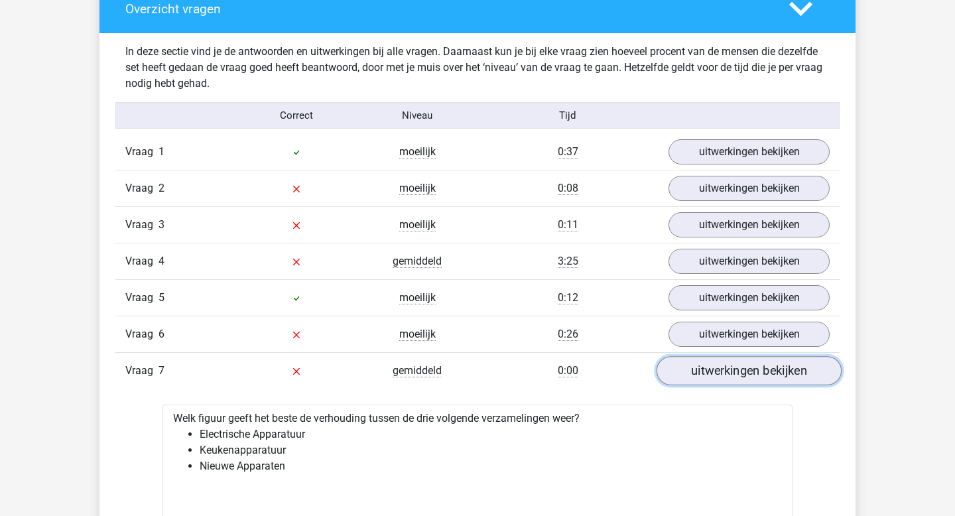
click at [697, 365] on link "uitwerkingen bekijken" at bounding box center [749, 371] width 185 height 29
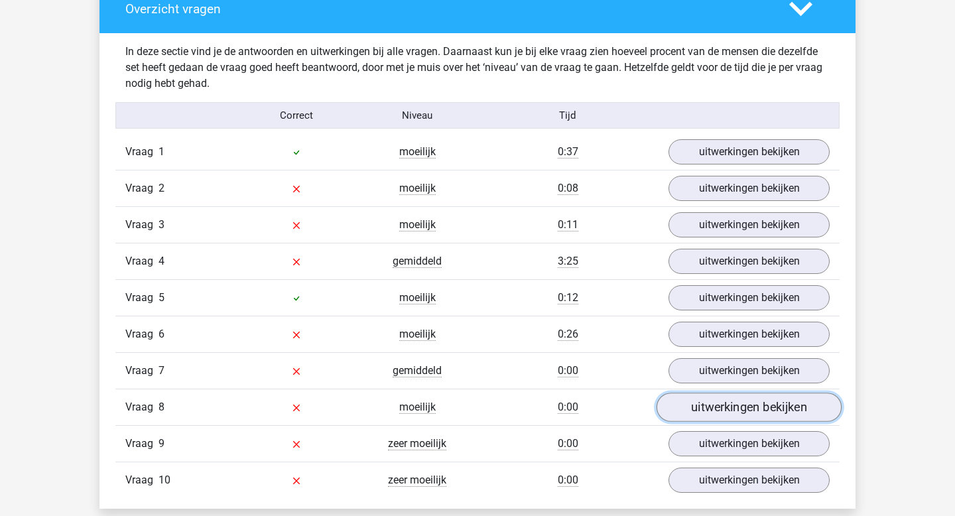
click at [712, 409] on link "uitwerkingen bekijken" at bounding box center [749, 407] width 185 height 29
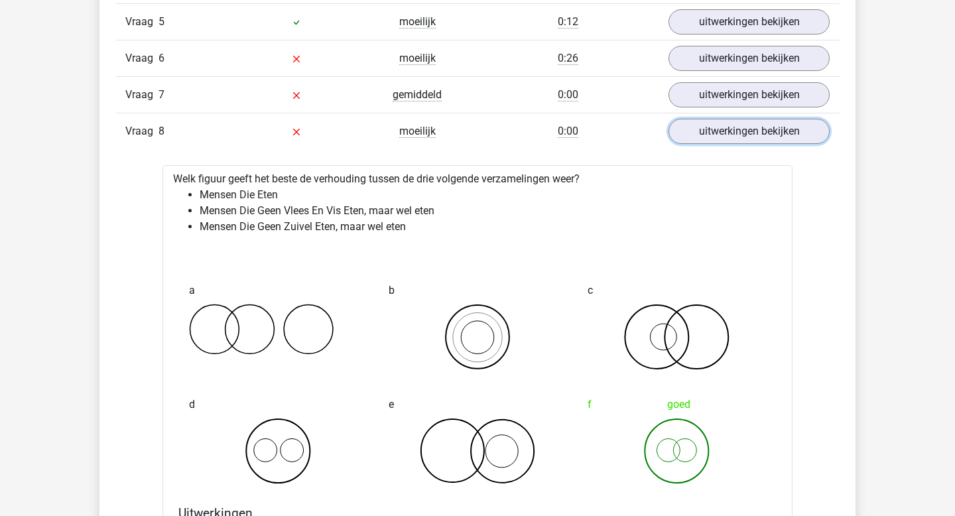
scroll to position [1023, 0]
click at [714, 127] on link "uitwerkingen bekijken" at bounding box center [749, 131] width 185 height 29
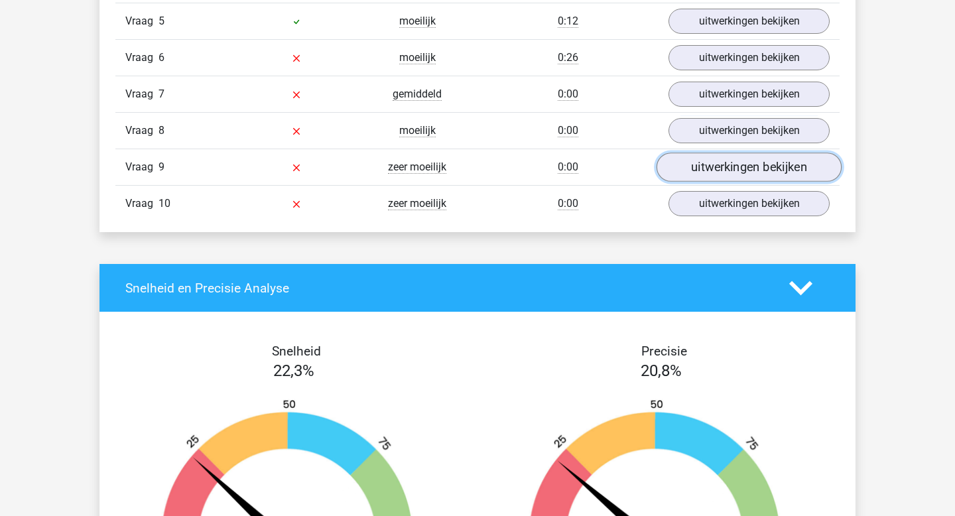
click at [725, 162] on link "uitwerkingen bekijken" at bounding box center [749, 167] width 185 height 29
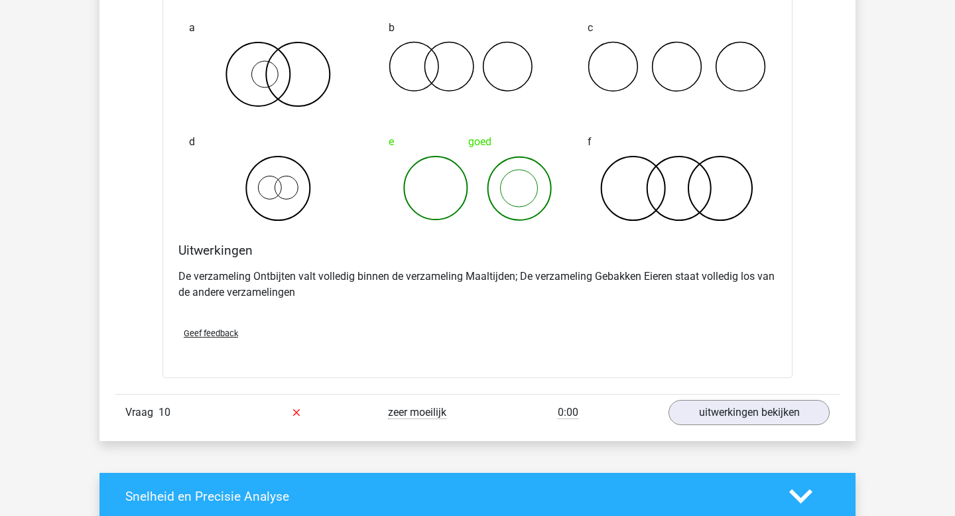
scroll to position [1308, 0]
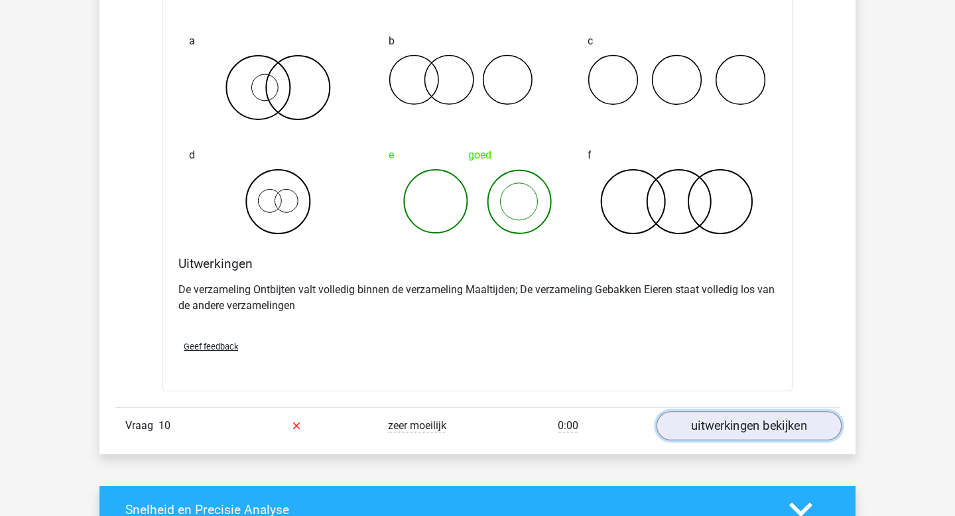
click at [707, 427] on link "uitwerkingen bekijken" at bounding box center [749, 425] width 185 height 29
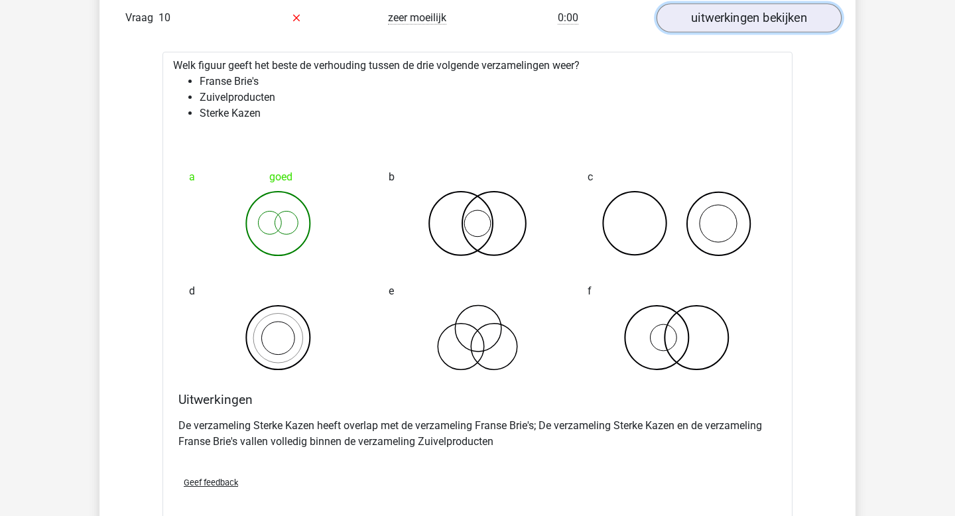
scroll to position [1709, 0]
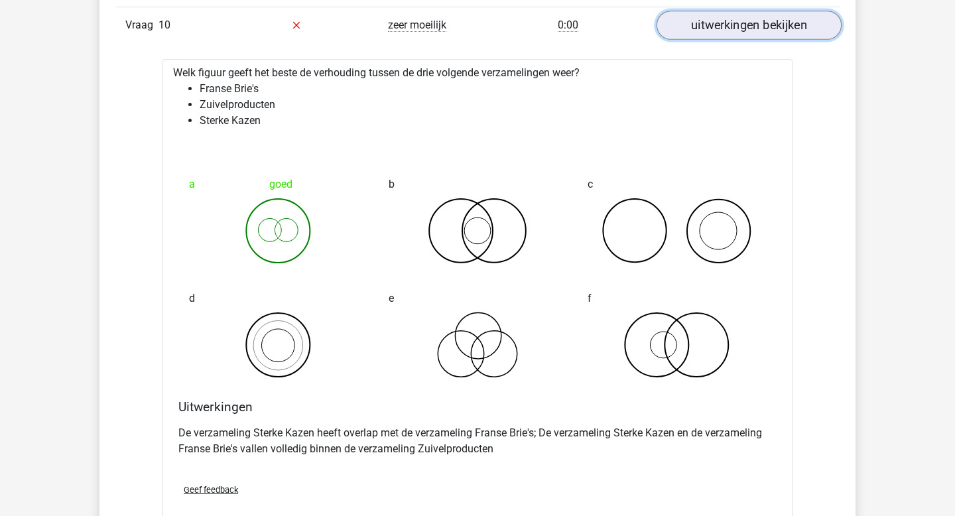
click at [739, 25] on link "uitwerkingen bekijken" at bounding box center [749, 25] width 185 height 29
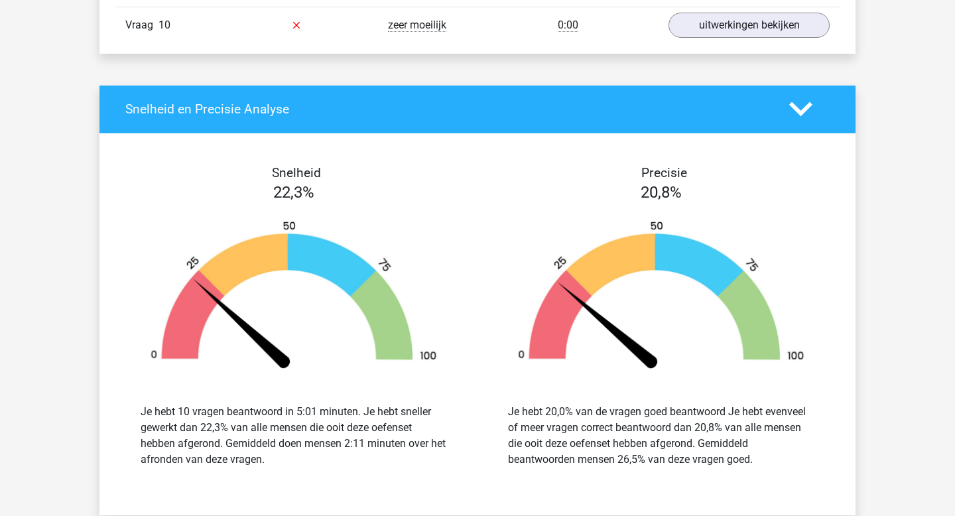
click at [807, 104] on icon at bounding box center [800, 109] width 23 height 23
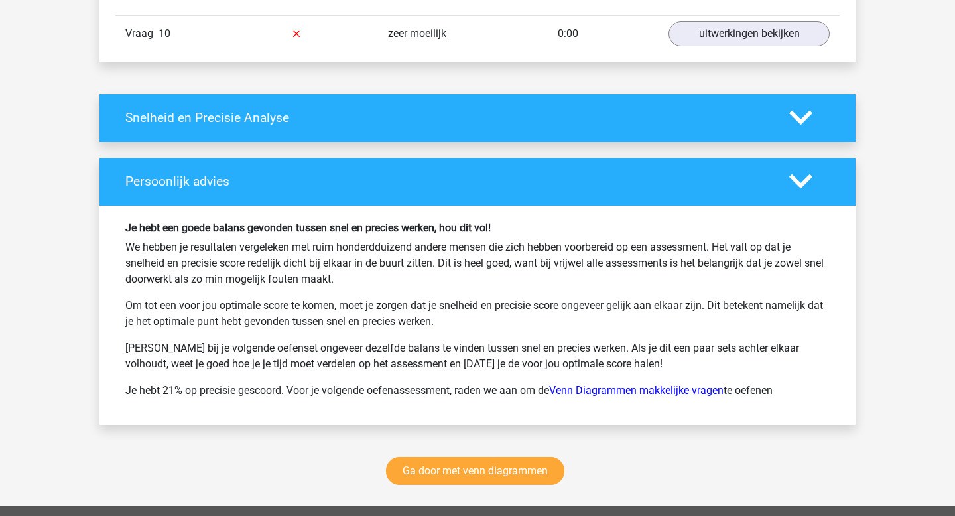
scroll to position [1726, 0]
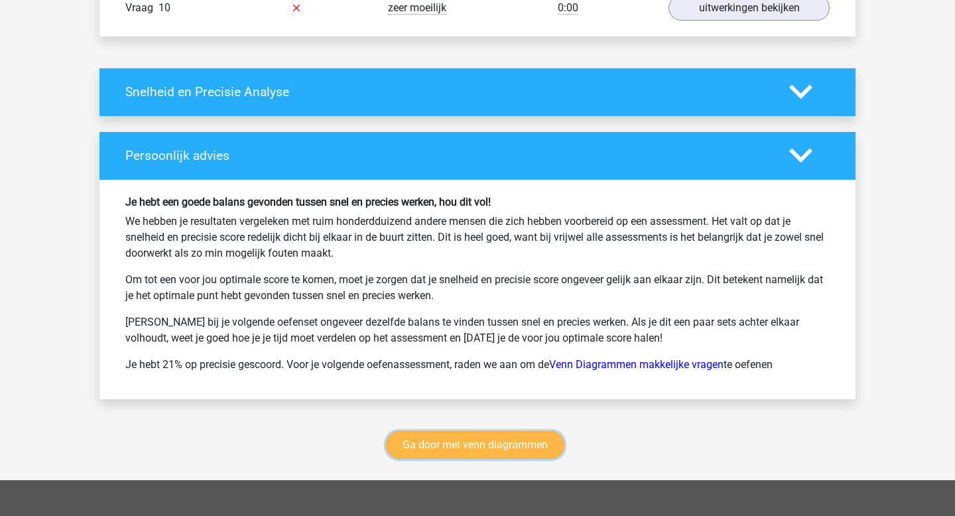
click at [480, 451] on link "Ga door met venn diagrammen" at bounding box center [475, 445] width 178 height 28
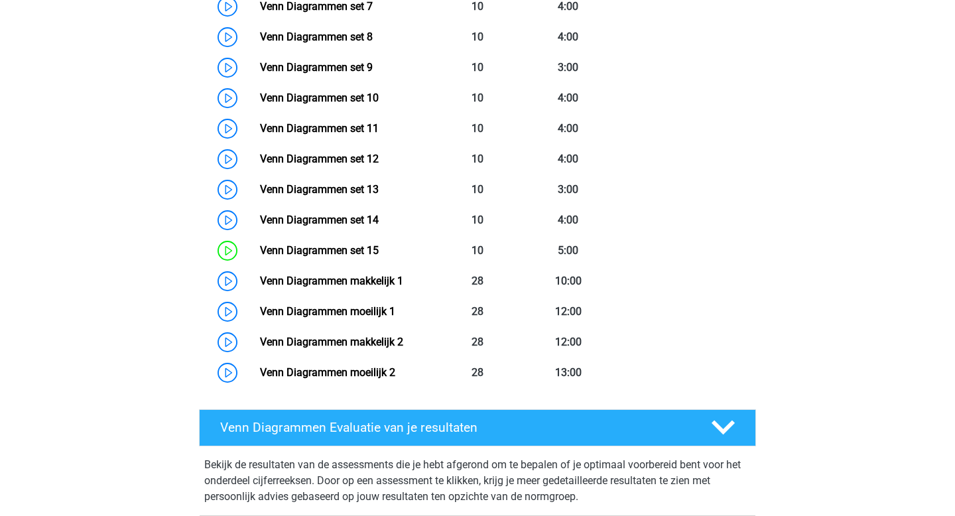
scroll to position [876, 0]
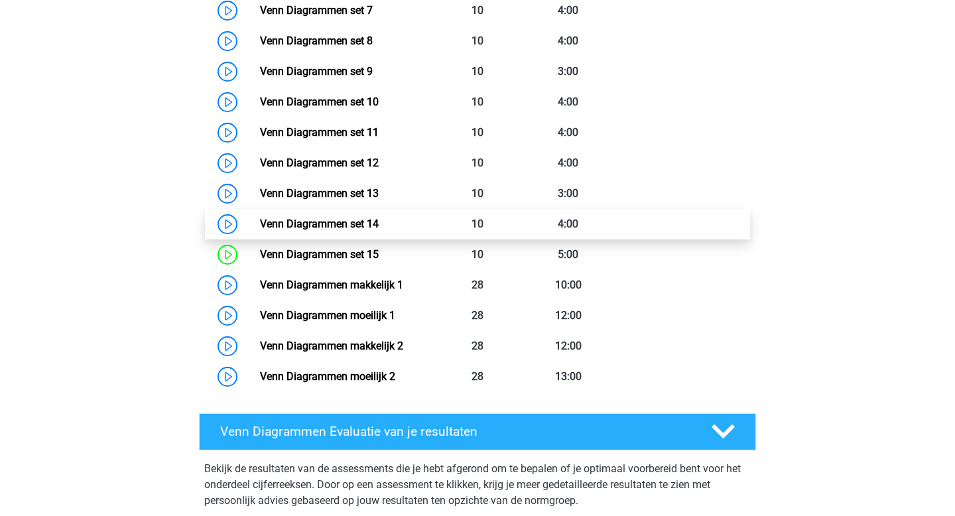
click at [358, 224] on link "Venn Diagrammen set 14" at bounding box center [319, 224] width 119 height 13
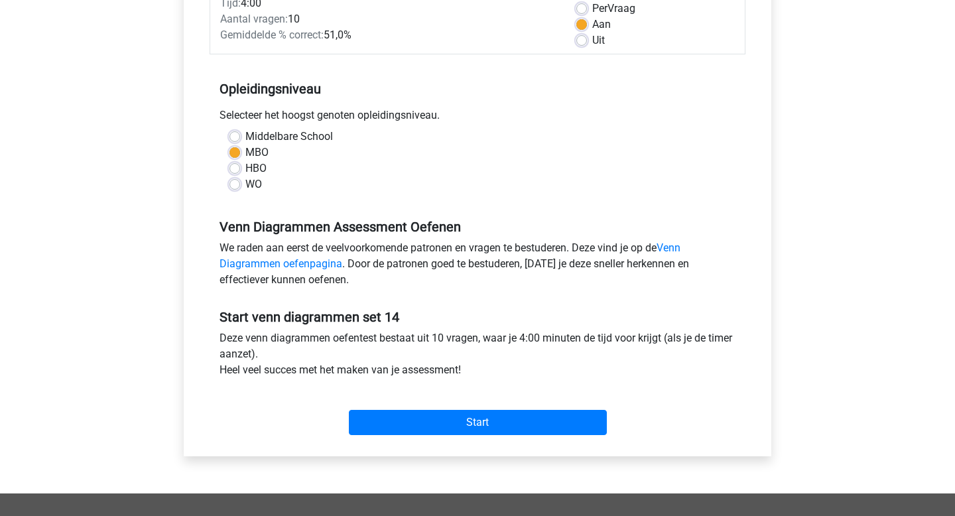
scroll to position [196, 0]
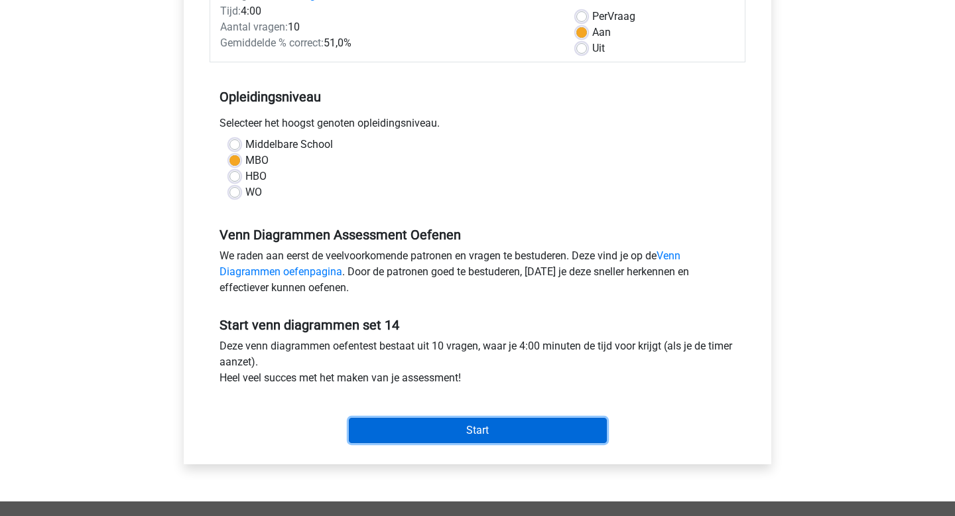
click at [460, 432] on input "Start" at bounding box center [478, 430] width 258 height 25
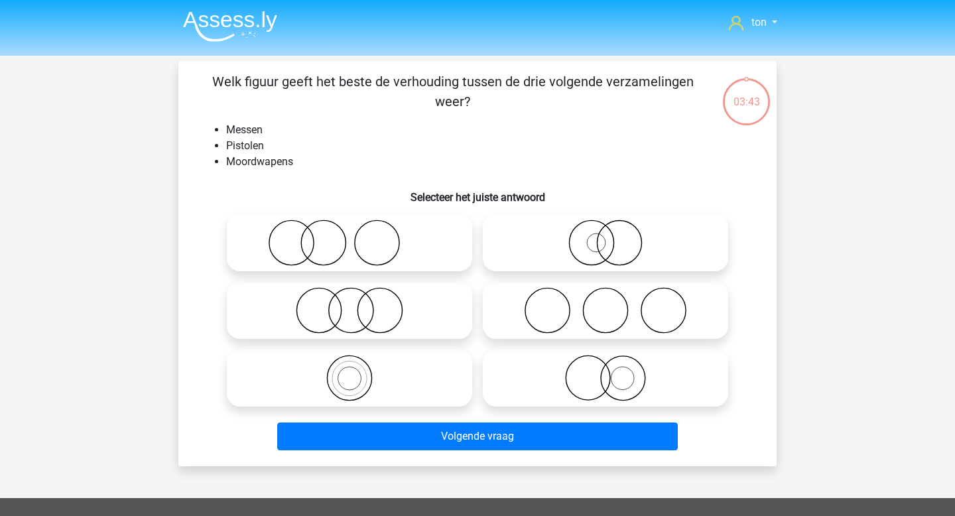
click at [627, 375] on icon at bounding box center [605, 378] width 235 height 46
click at [614, 371] on input "radio" at bounding box center [610, 367] width 9 height 9
radio input "true"
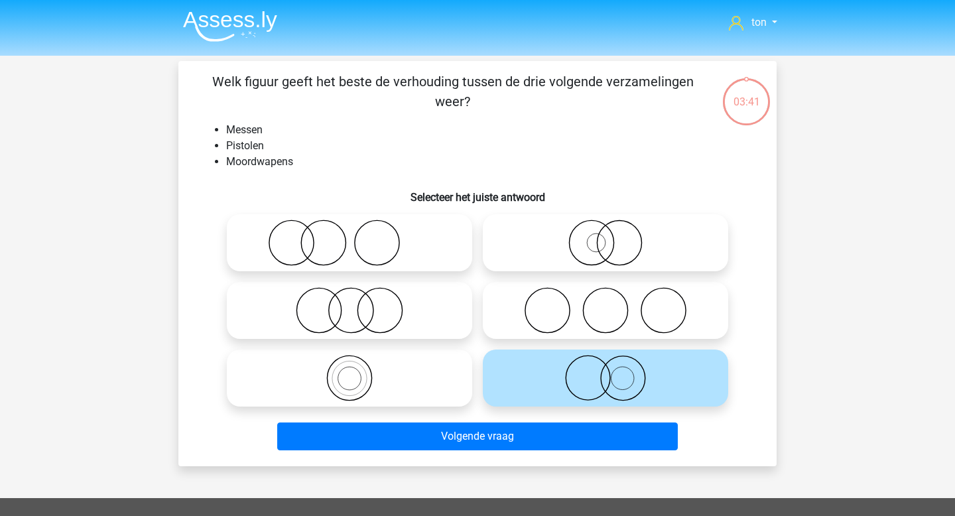
click at [627, 375] on icon at bounding box center [605, 378] width 235 height 46
click at [614, 371] on input "radio" at bounding box center [610, 367] width 9 height 9
click at [614, 253] on icon at bounding box center [605, 243] width 235 height 46
click at [614, 236] on input "radio" at bounding box center [610, 232] width 9 height 9
radio input "true"
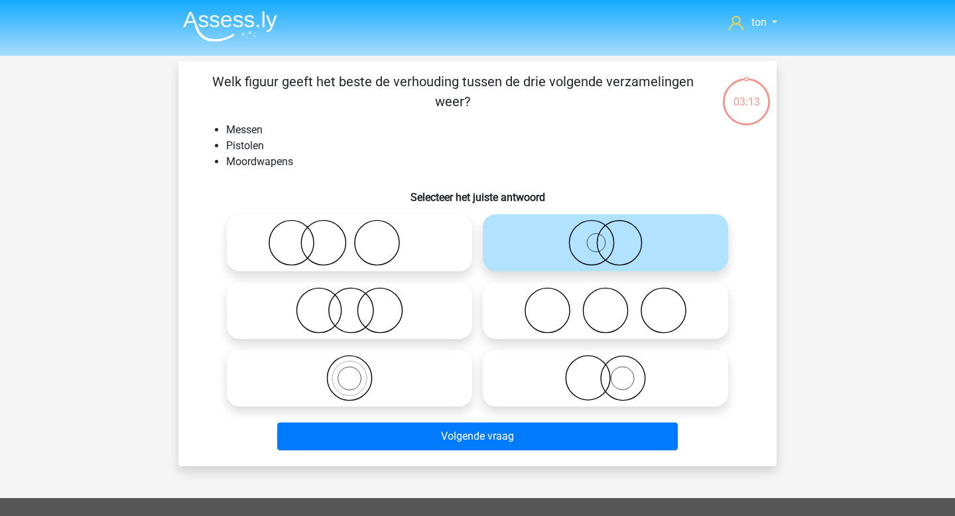
click at [606, 371] on icon at bounding box center [605, 378] width 235 height 46
click at [606, 371] on input "radio" at bounding box center [610, 367] width 9 height 9
radio input "true"
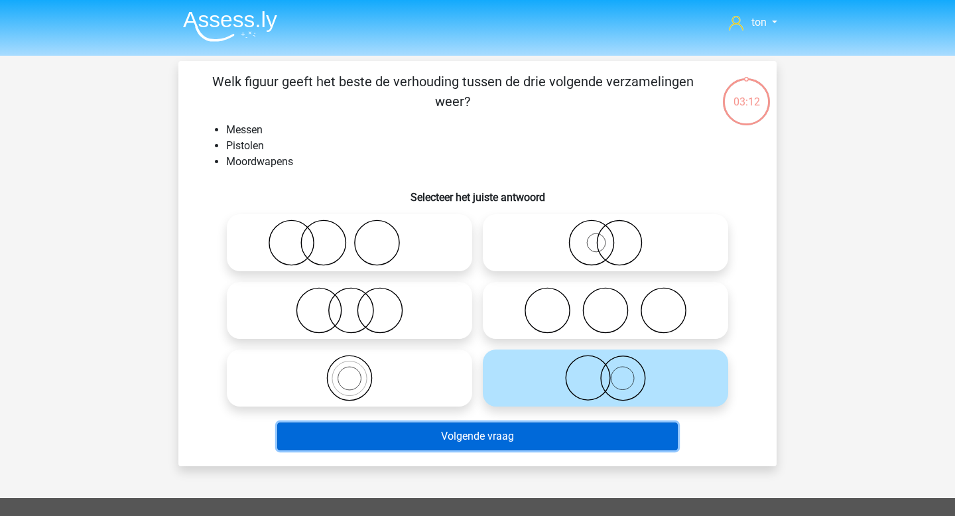
click at [533, 429] on button "Volgende vraag" at bounding box center [477, 437] width 401 height 28
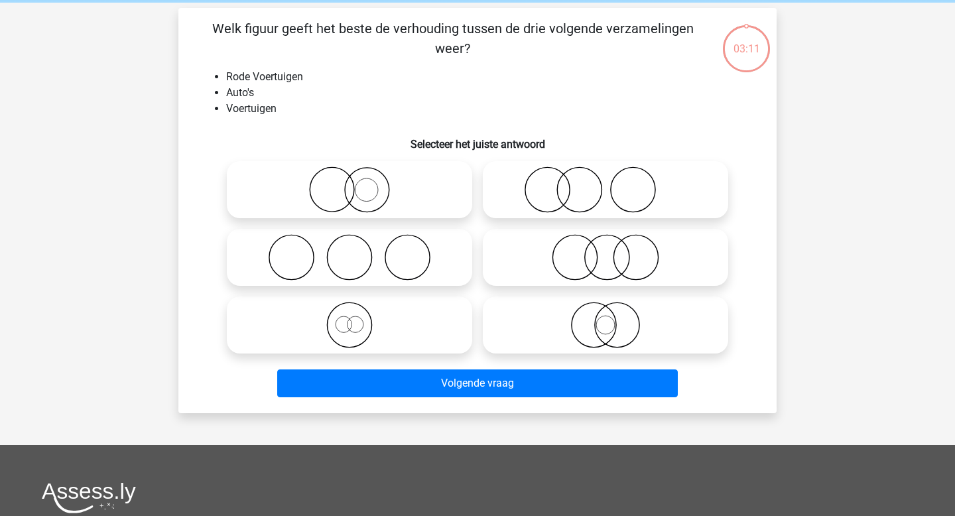
scroll to position [61, 0]
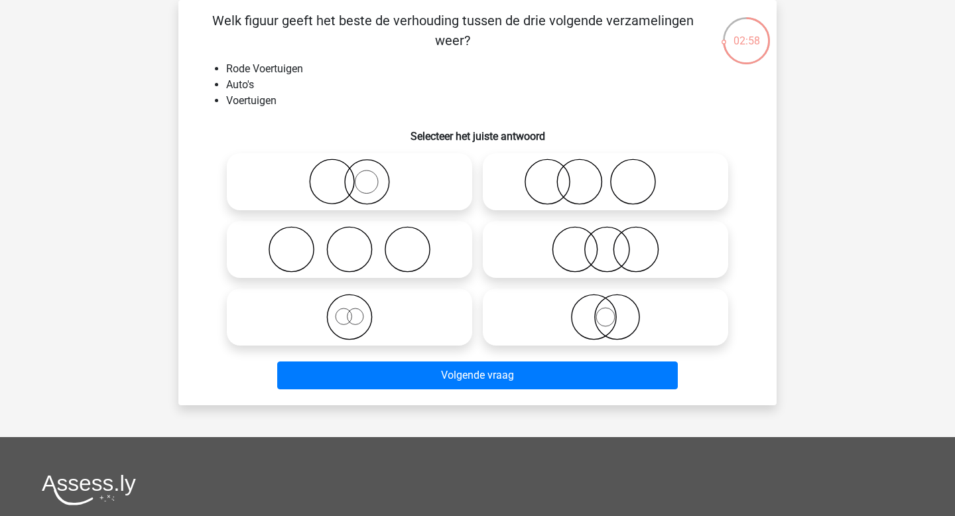
click at [389, 312] on icon at bounding box center [349, 317] width 235 height 46
click at [358, 310] on input "radio" at bounding box center [354, 306] width 9 height 9
radio input "true"
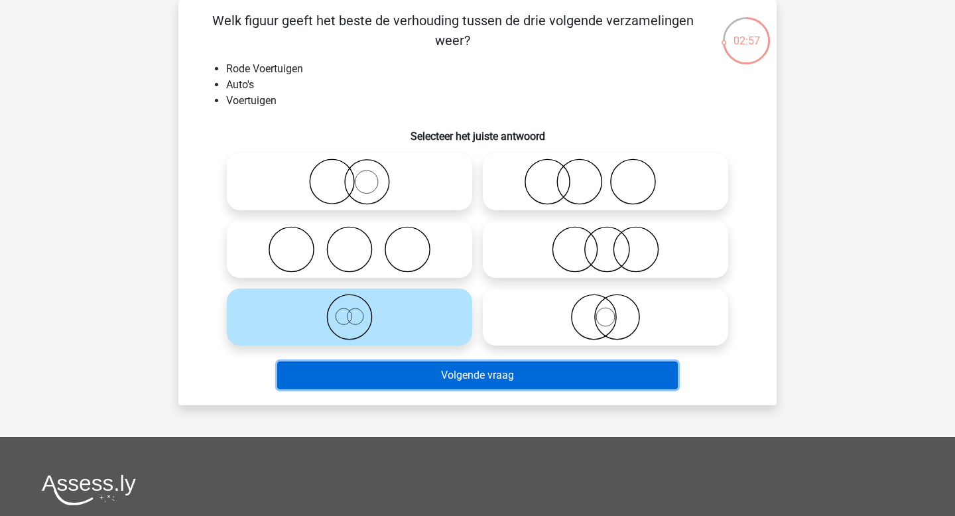
click at [399, 379] on button "Volgende vraag" at bounding box center [477, 376] width 401 height 28
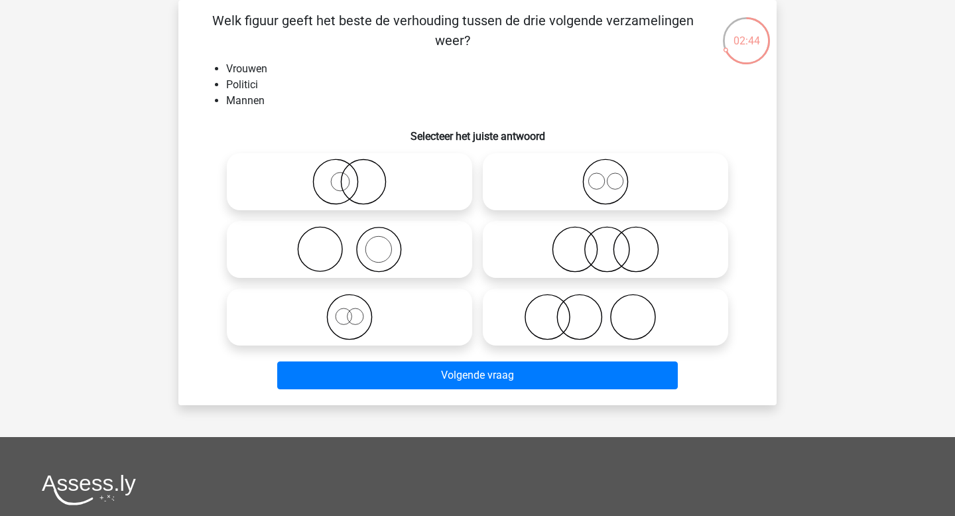
click at [559, 249] on icon at bounding box center [605, 249] width 235 height 46
click at [606, 243] on input "radio" at bounding box center [610, 238] width 9 height 9
radio input "true"
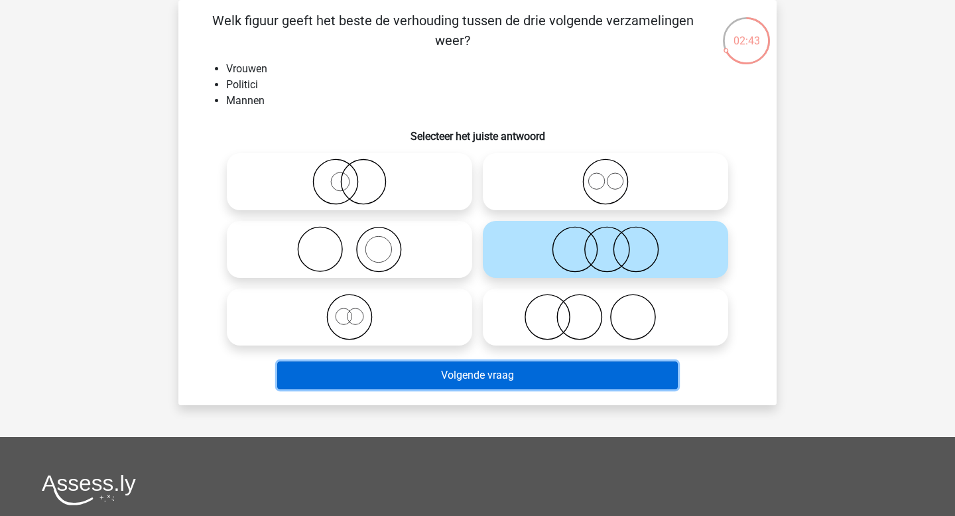
click at [482, 374] on button "Volgende vraag" at bounding box center [477, 376] width 401 height 28
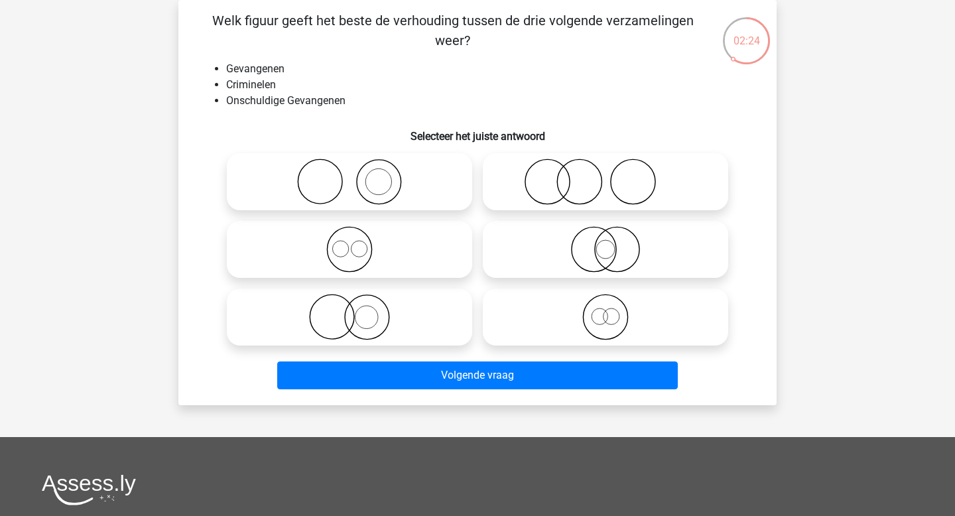
click at [313, 326] on icon at bounding box center [349, 317] width 235 height 46
click at [350, 310] on input "radio" at bounding box center [354, 306] width 9 height 9
radio input "true"
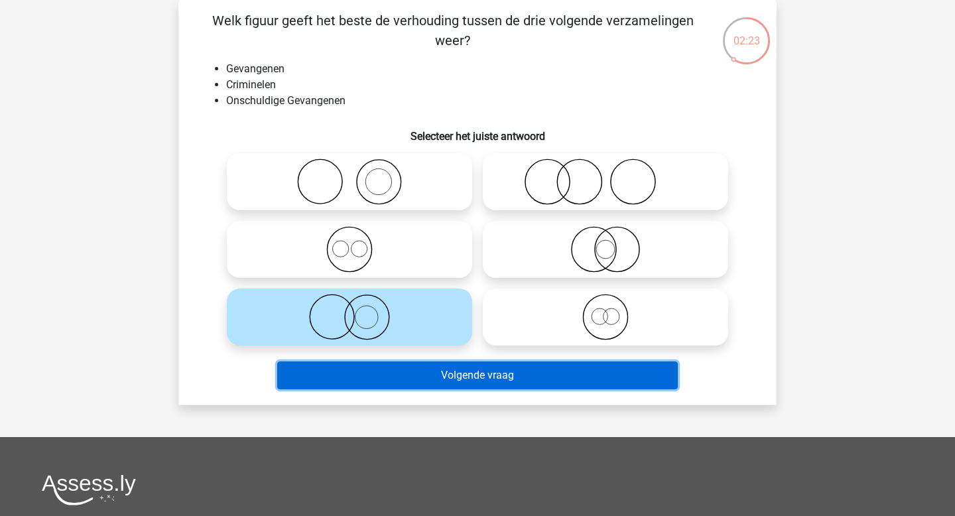
click at [379, 371] on button "Volgende vraag" at bounding box center [477, 376] width 401 height 28
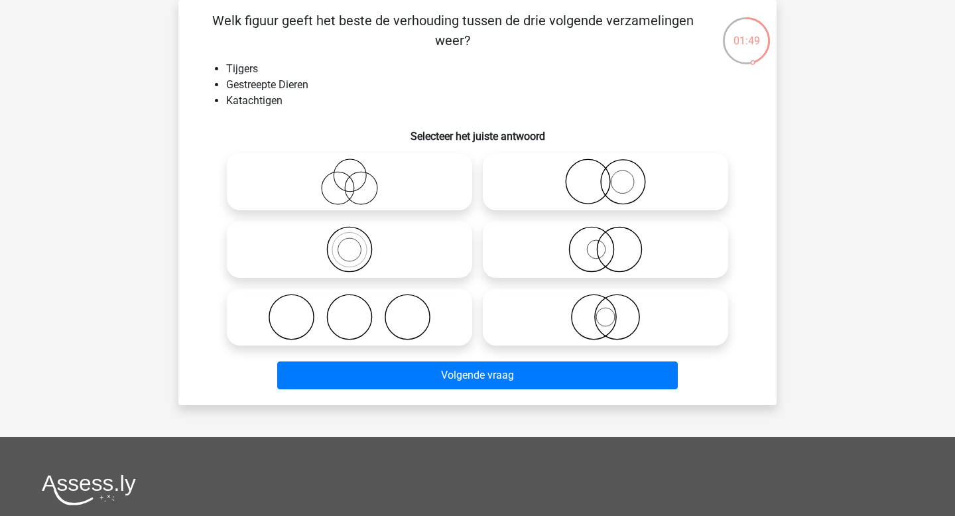
click at [576, 320] on icon at bounding box center [605, 317] width 235 height 46
click at [606, 310] on input "radio" at bounding box center [610, 306] width 9 height 9
radio input "true"
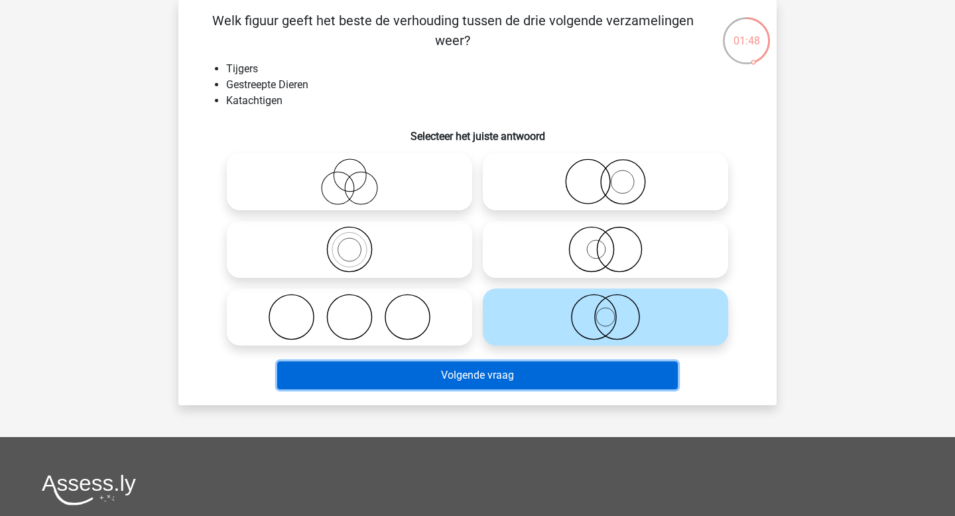
click at [529, 375] on button "Volgende vraag" at bounding box center [477, 376] width 401 height 28
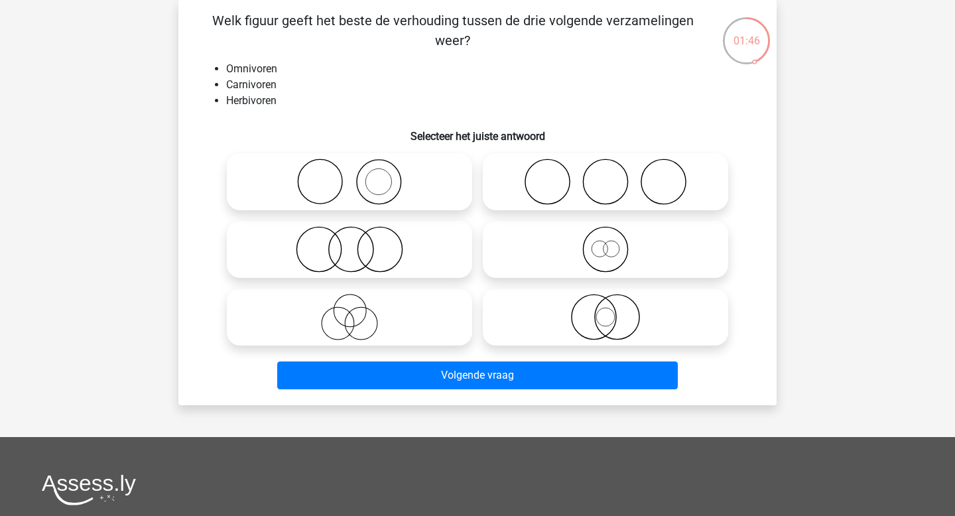
click at [507, 198] on icon at bounding box center [605, 182] width 235 height 46
click at [606, 175] on input "radio" at bounding box center [610, 170] width 9 height 9
radio input "true"
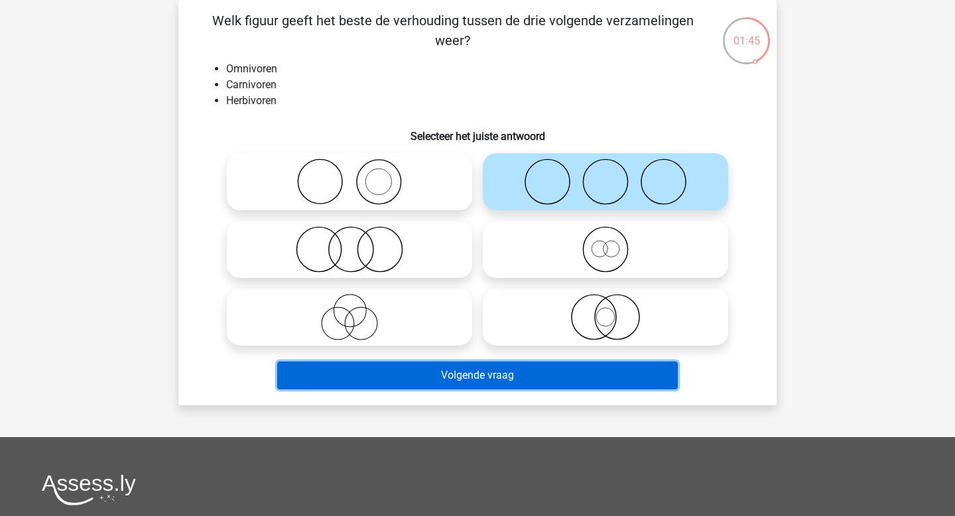
click at [484, 377] on button "Volgende vraag" at bounding box center [477, 376] width 401 height 28
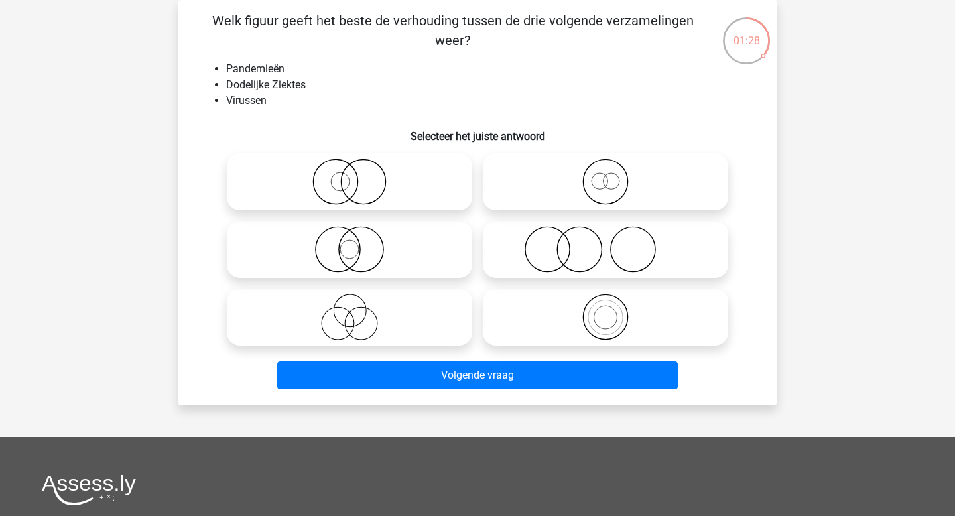
click at [559, 191] on icon at bounding box center [605, 182] width 235 height 46
click at [606, 175] on input "radio" at bounding box center [610, 170] width 9 height 9
radio input "true"
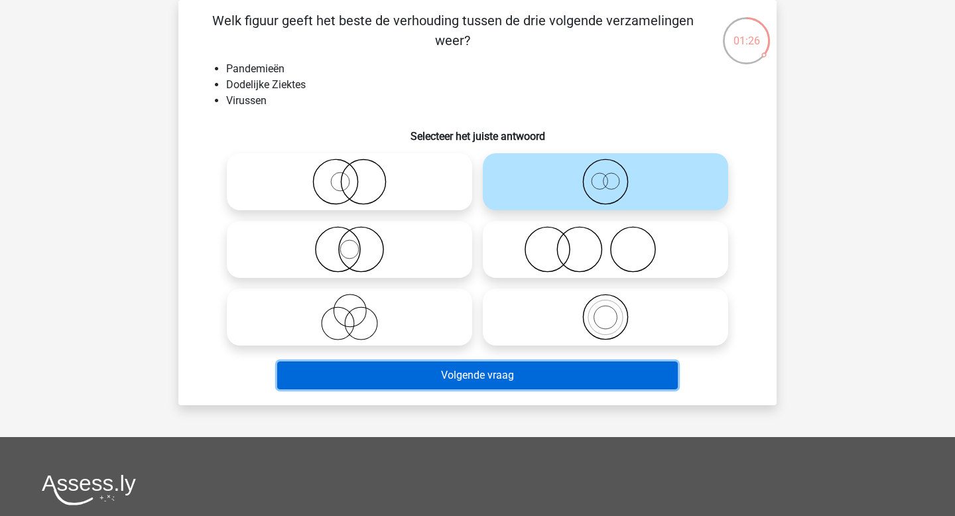
click at [505, 369] on button "Volgende vraag" at bounding box center [477, 376] width 401 height 28
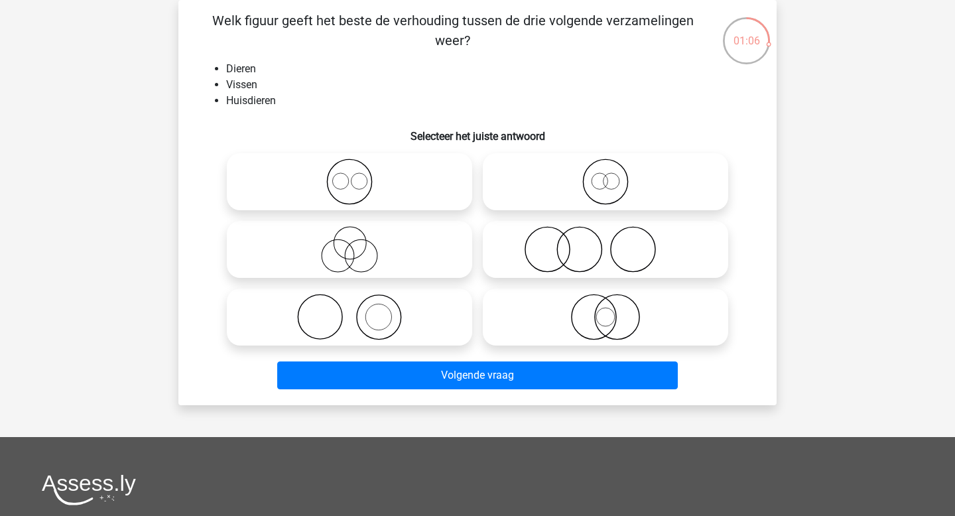
click at [558, 172] on icon at bounding box center [605, 182] width 235 height 46
click at [606, 172] on input "radio" at bounding box center [610, 170] width 9 height 9
radio input "true"
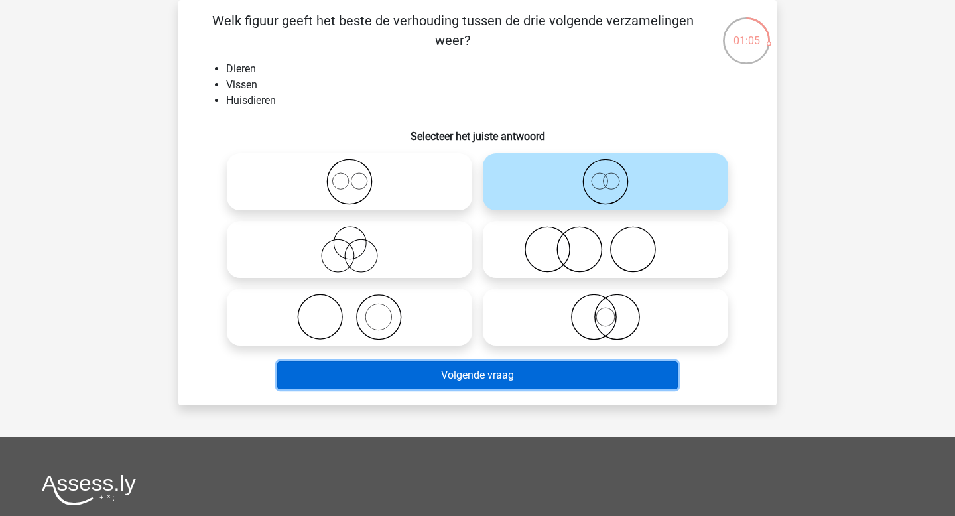
click at [490, 370] on button "Volgende vraag" at bounding box center [477, 376] width 401 height 28
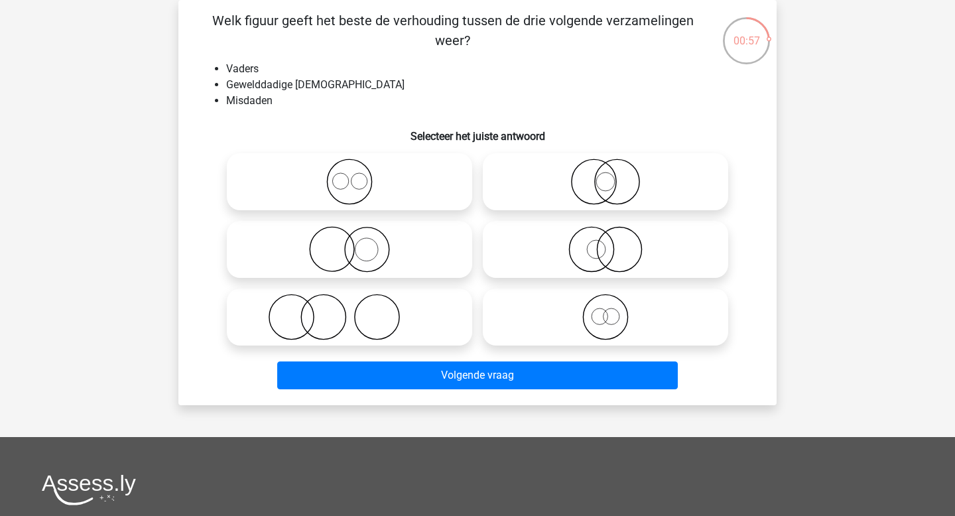
click at [369, 319] on icon at bounding box center [349, 317] width 235 height 46
click at [358, 310] on input "radio" at bounding box center [354, 306] width 9 height 9
radio input "true"
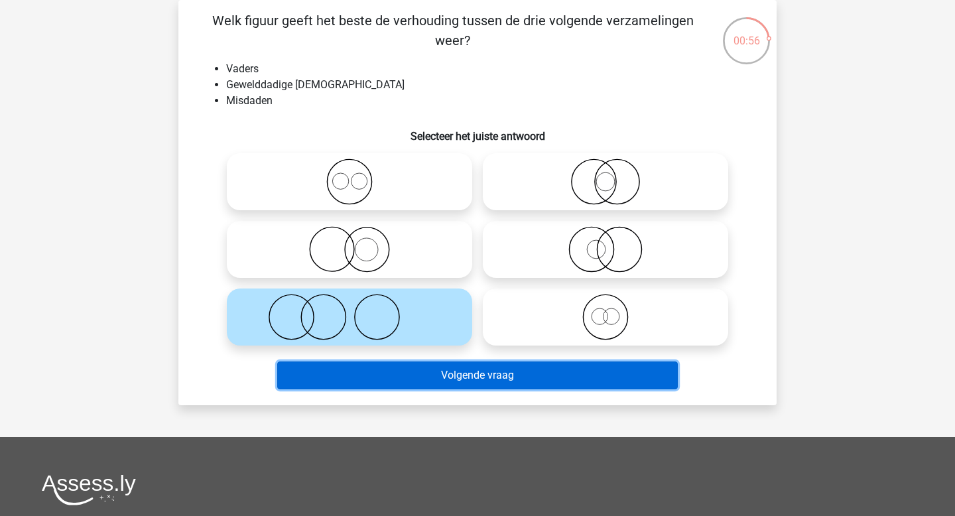
click at [464, 386] on button "Volgende vraag" at bounding box center [477, 376] width 401 height 28
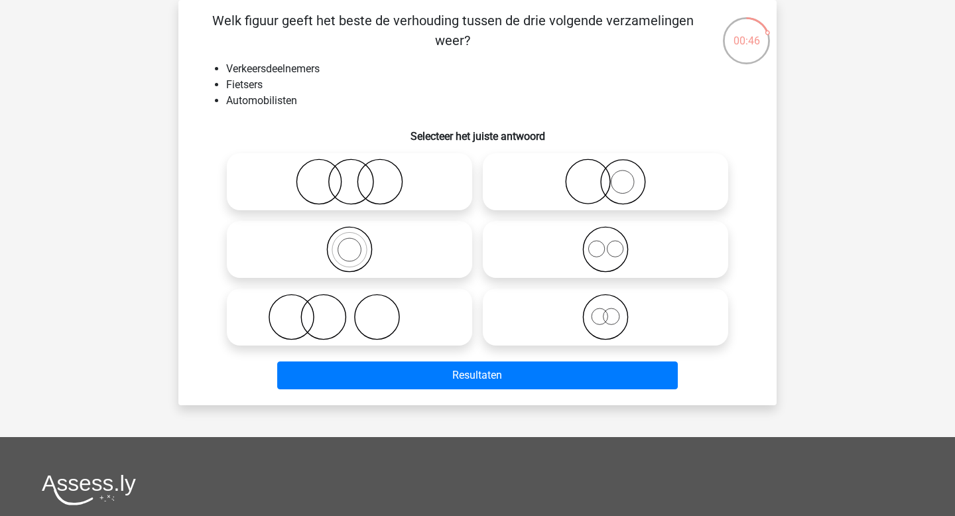
click at [569, 251] on icon at bounding box center [605, 249] width 235 height 46
click at [606, 243] on input "radio" at bounding box center [610, 238] width 9 height 9
radio input "true"
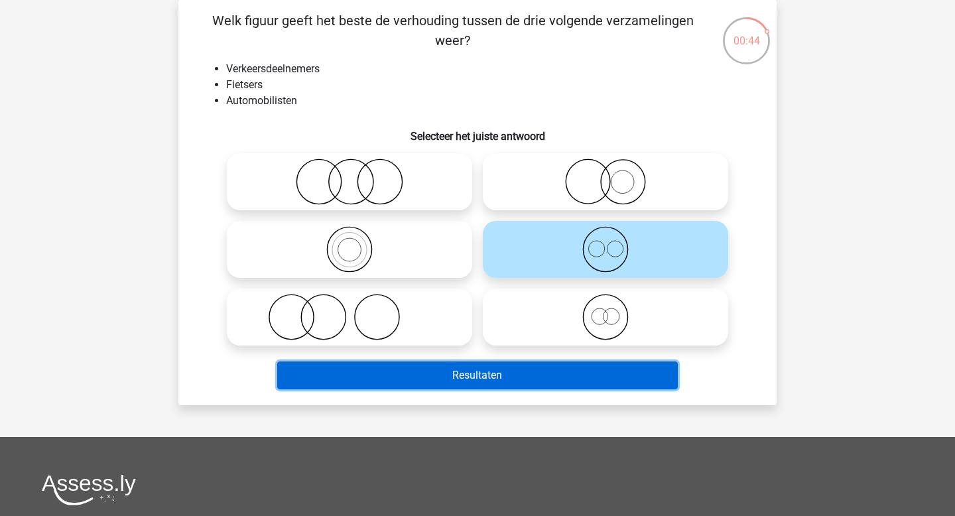
click at [462, 375] on button "Resultaten" at bounding box center [477, 376] width 401 height 28
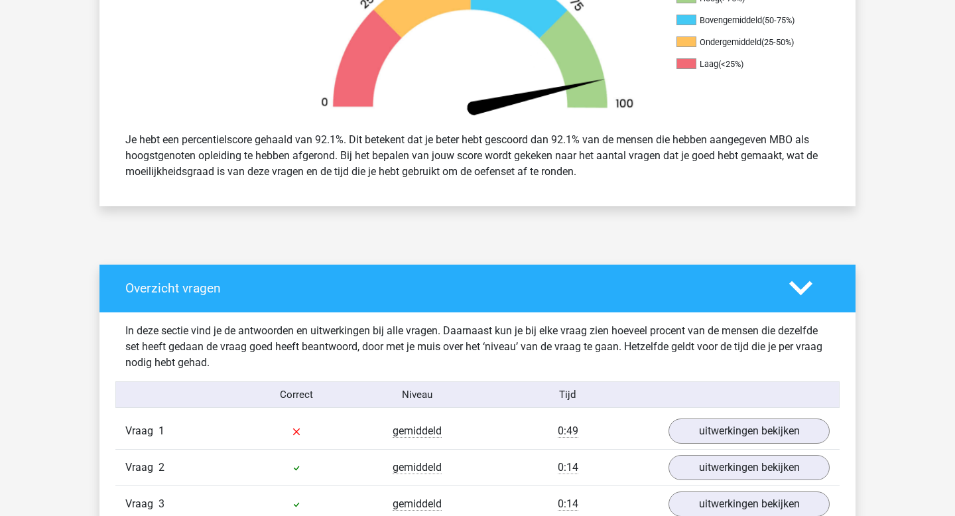
scroll to position [458, 0]
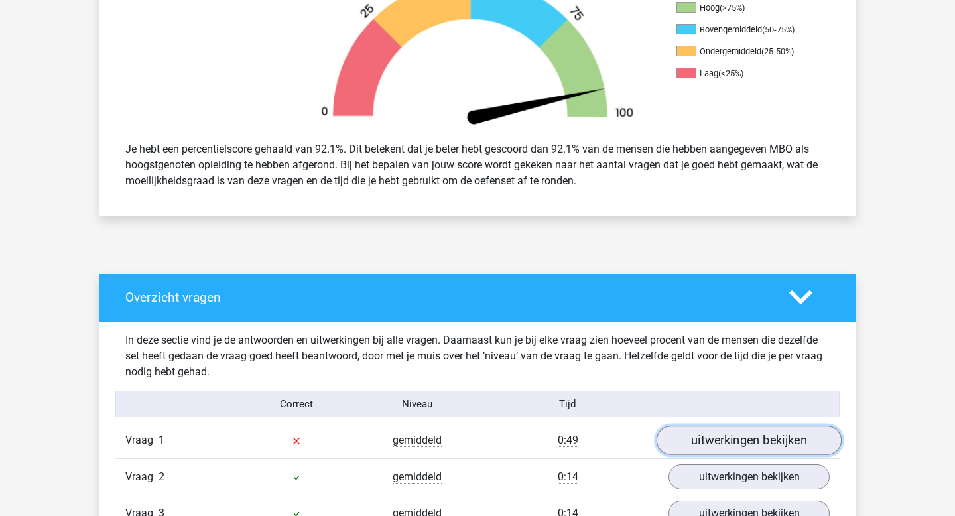
click at [685, 438] on link "uitwerkingen bekijken" at bounding box center [749, 441] width 185 height 29
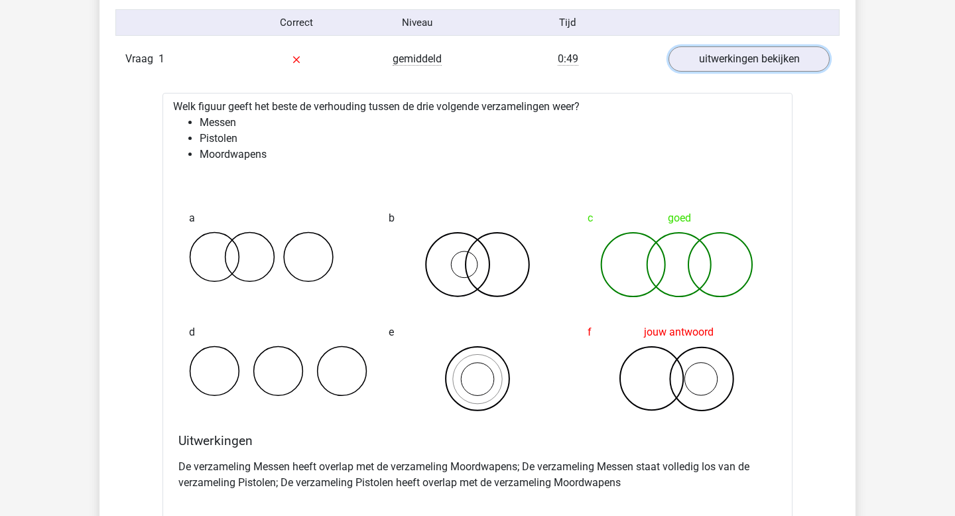
scroll to position [836, 0]
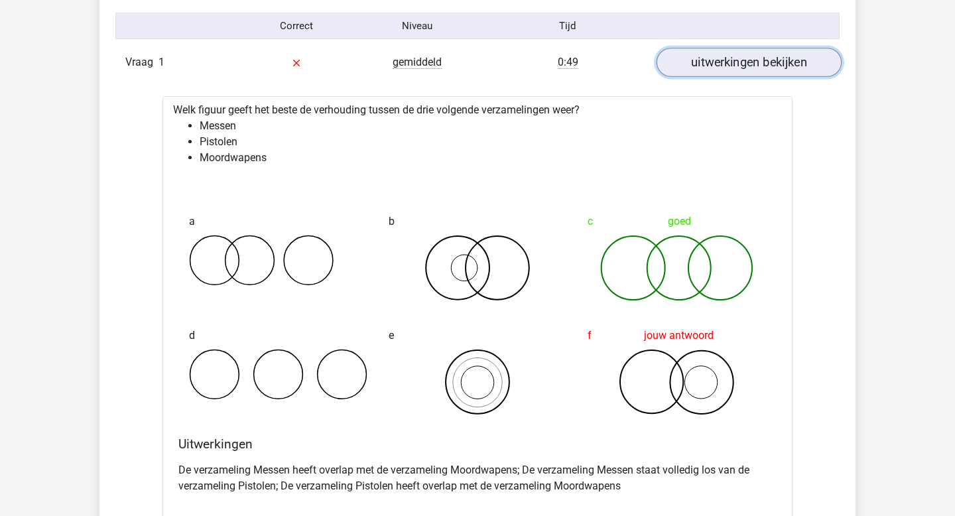
click at [800, 64] on link "uitwerkingen bekijken" at bounding box center [749, 62] width 185 height 29
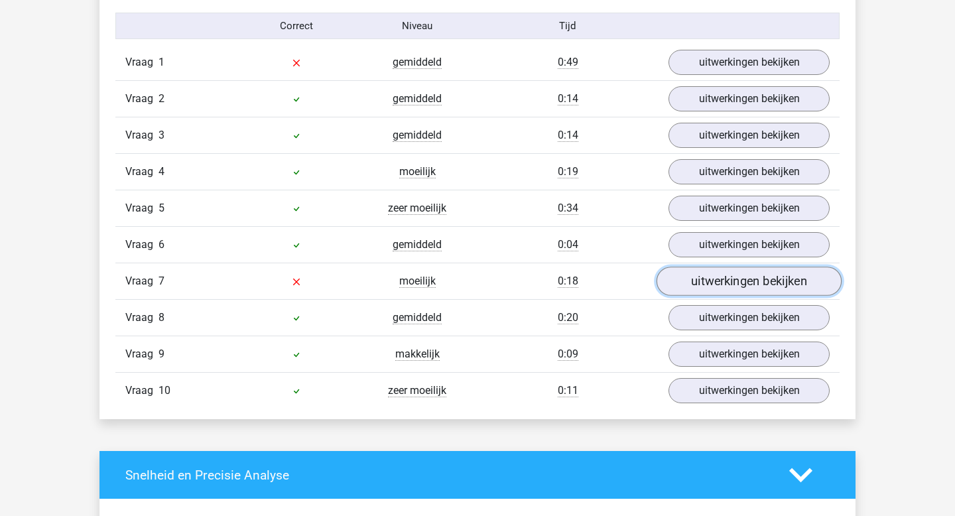
click at [754, 273] on link "uitwerkingen bekijken" at bounding box center [749, 281] width 185 height 29
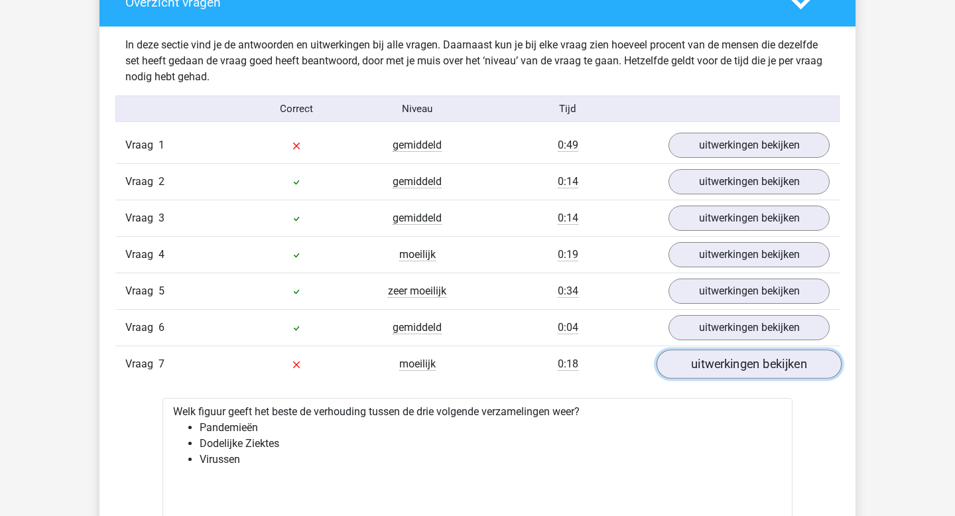
scroll to position [740, 0]
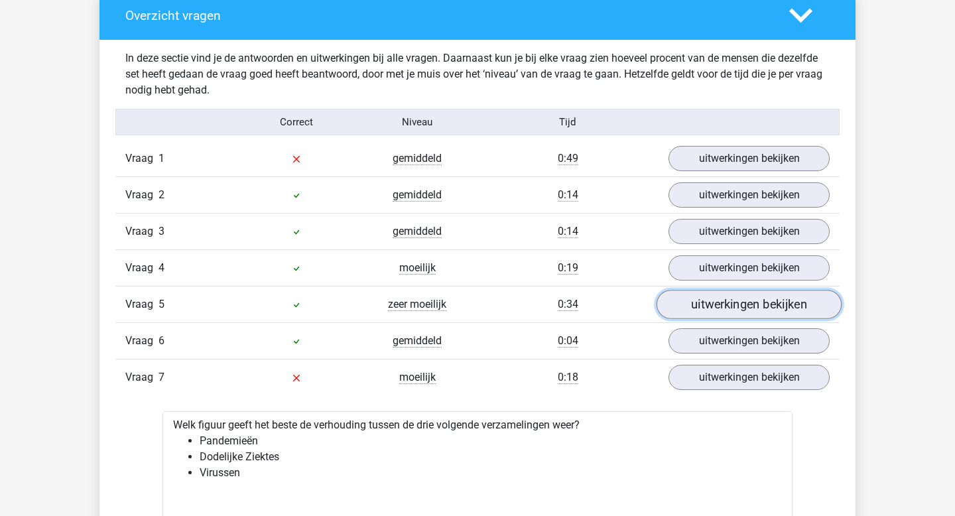
click at [752, 304] on link "uitwerkingen bekijken" at bounding box center [749, 305] width 185 height 29
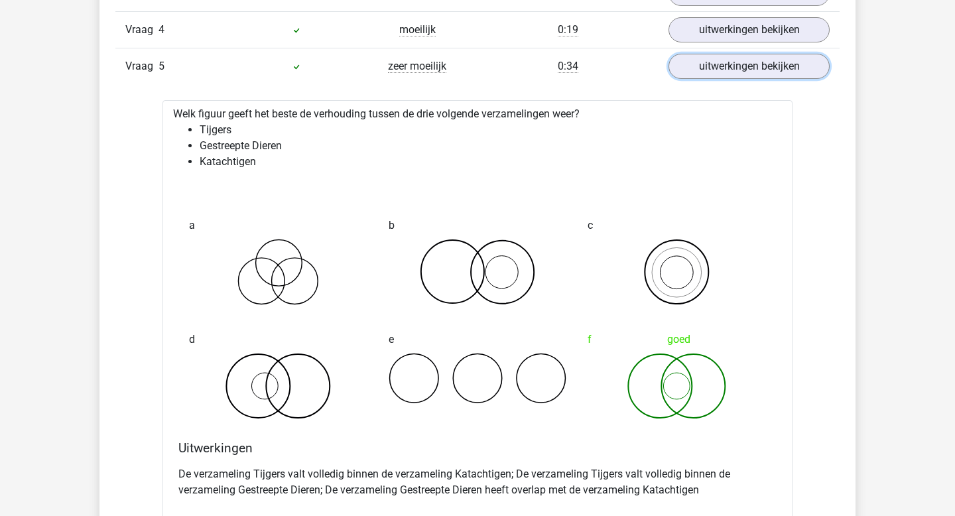
scroll to position [975, 0]
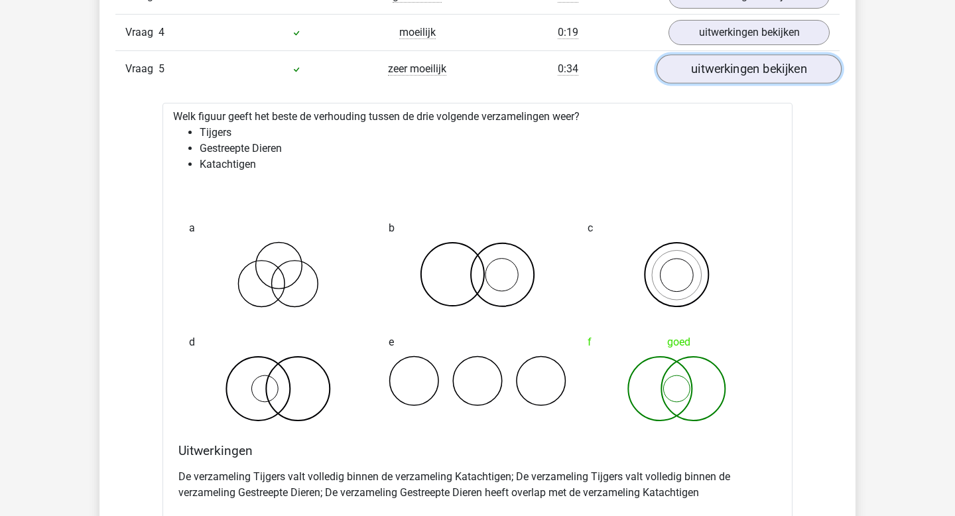
click at [785, 74] on link "uitwerkingen bekijken" at bounding box center [749, 69] width 185 height 29
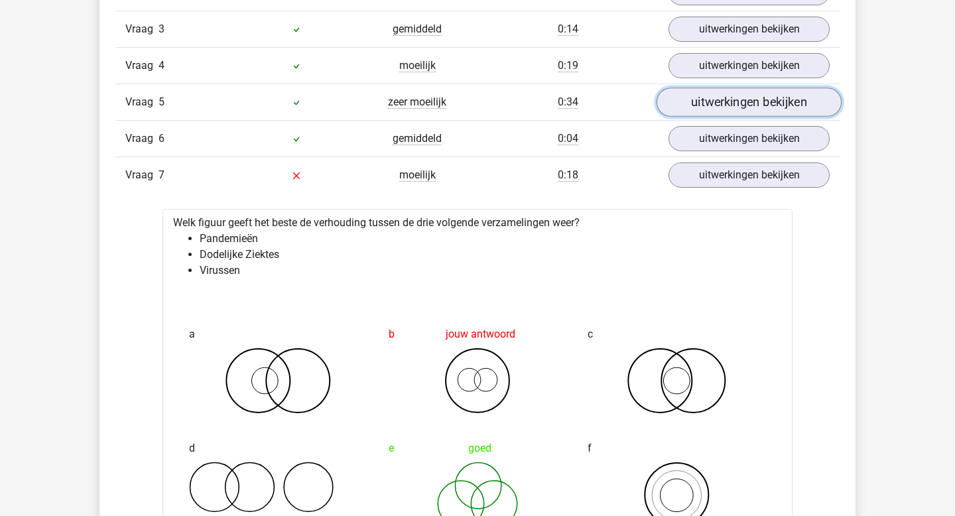
scroll to position [966, 0]
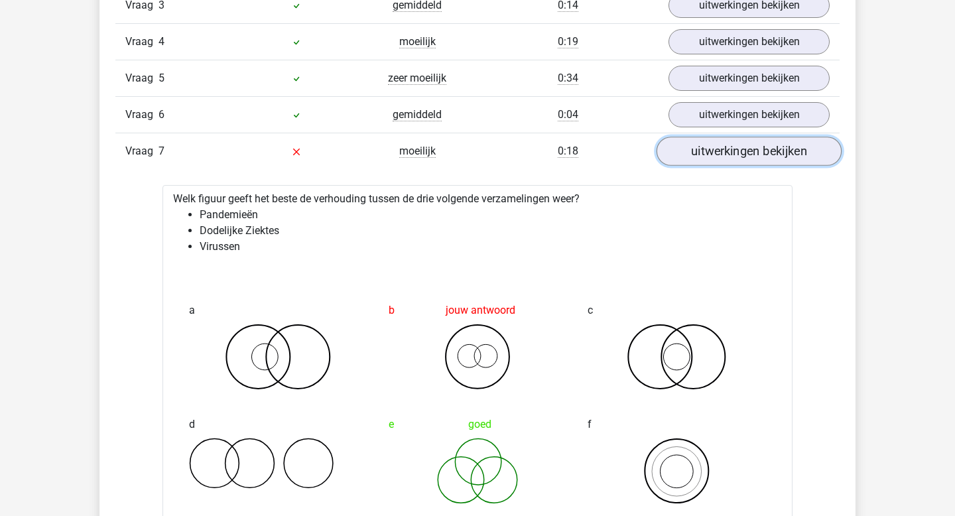
click at [760, 153] on link "uitwerkingen bekijken" at bounding box center [749, 151] width 185 height 29
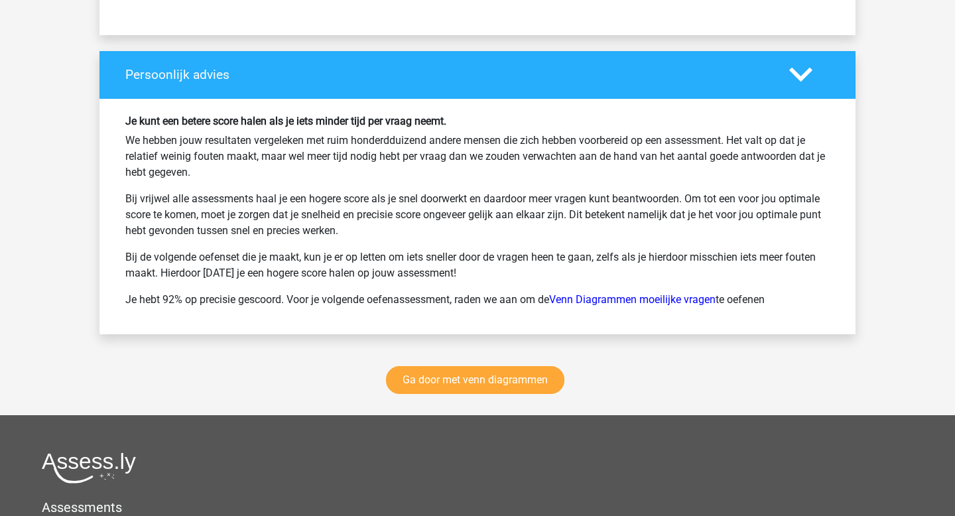
scroll to position [1691, 0]
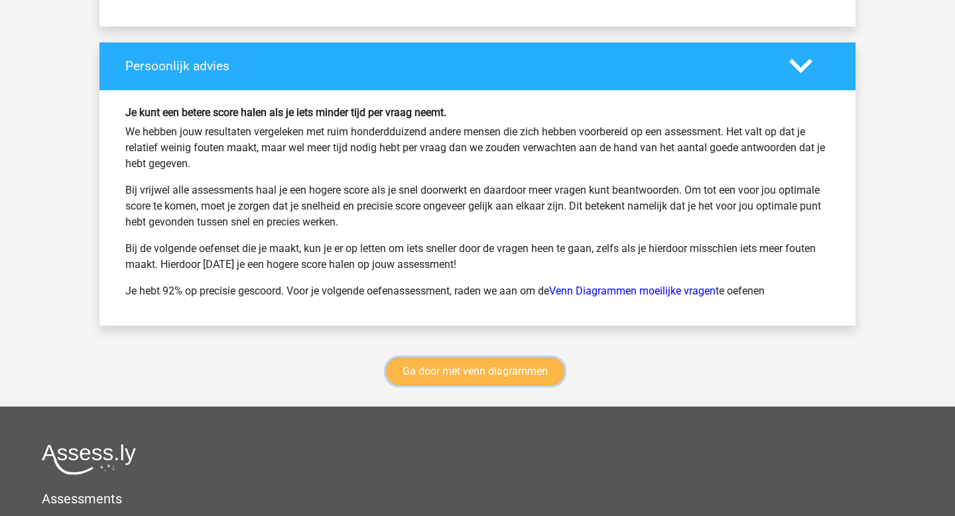
click at [494, 379] on link "Ga door met venn diagrammen" at bounding box center [475, 372] width 178 height 28
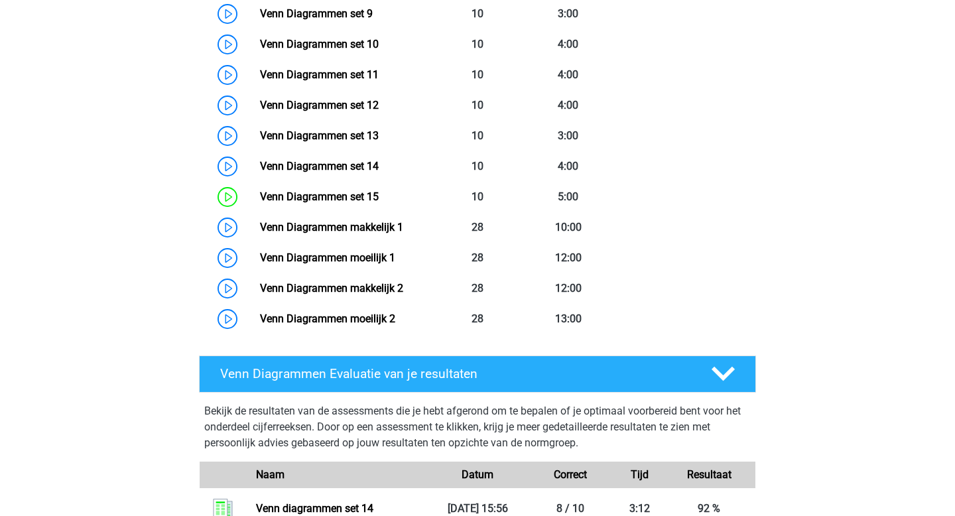
scroll to position [917, 0]
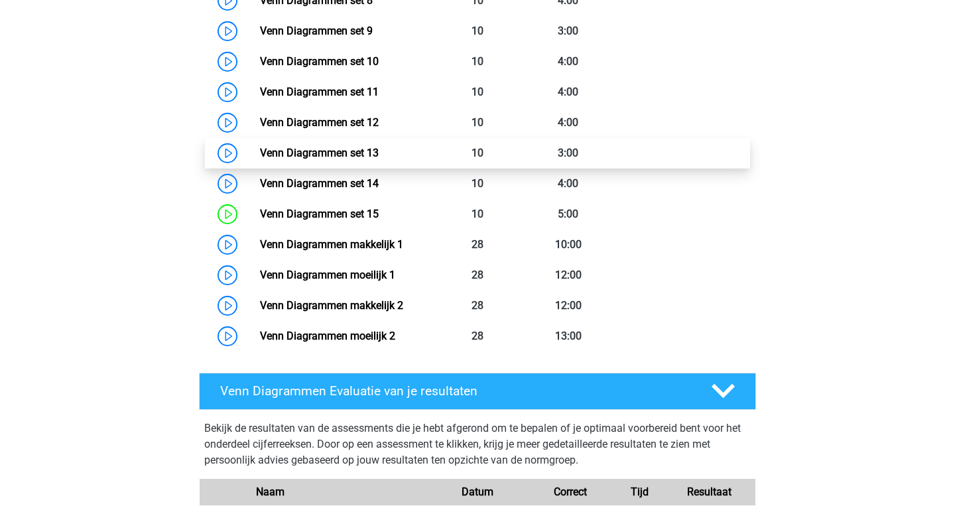
click at [340, 153] on link "Venn Diagrammen set 13" at bounding box center [319, 153] width 119 height 13
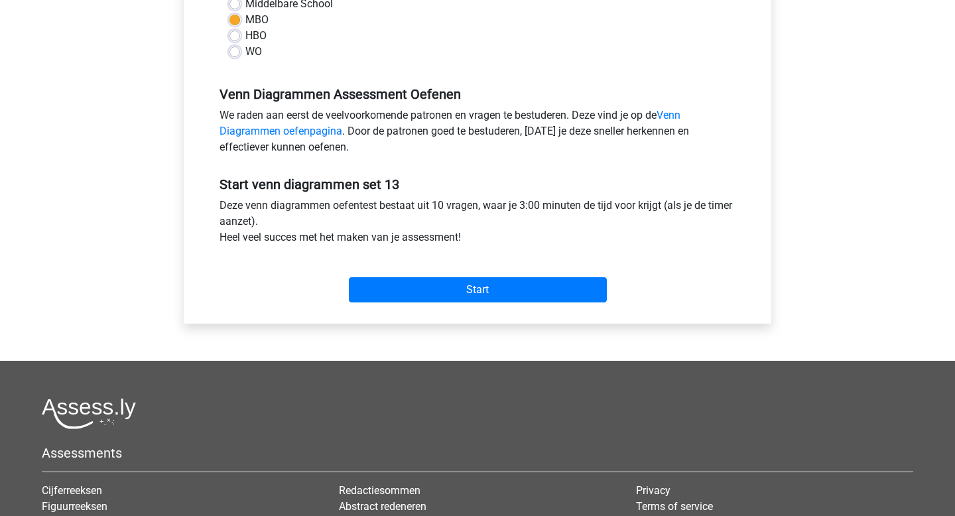
scroll to position [338, 0]
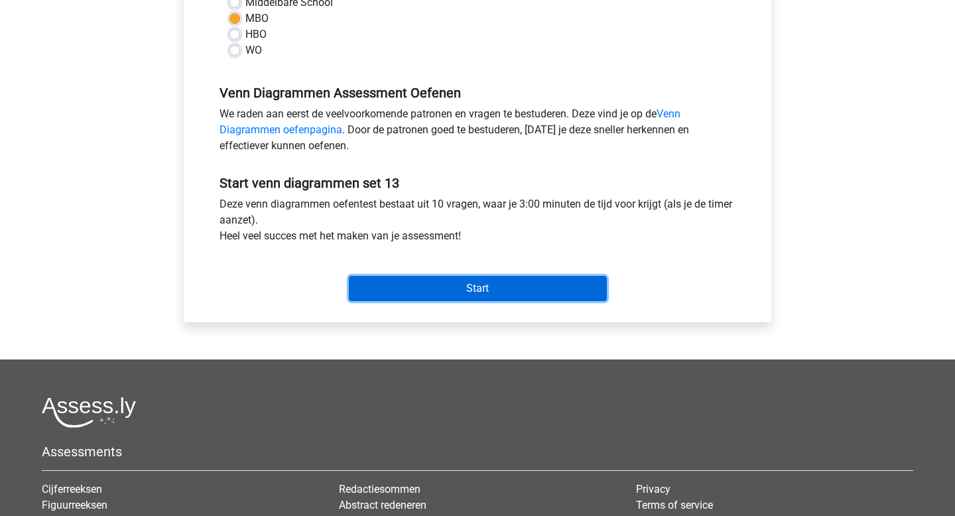
click at [389, 293] on input "Start" at bounding box center [478, 288] width 258 height 25
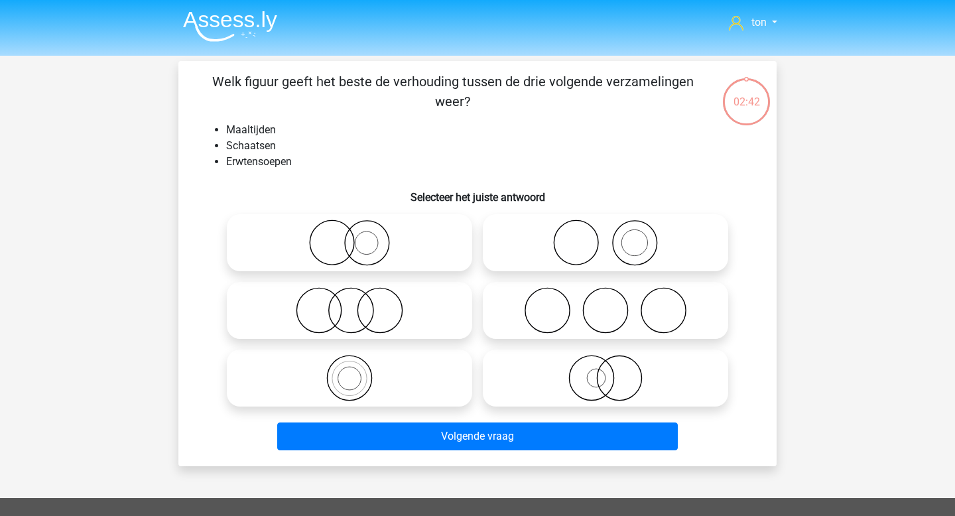
click at [577, 249] on icon at bounding box center [605, 243] width 235 height 46
click at [606, 236] on input "radio" at bounding box center [610, 232] width 9 height 9
radio input "true"
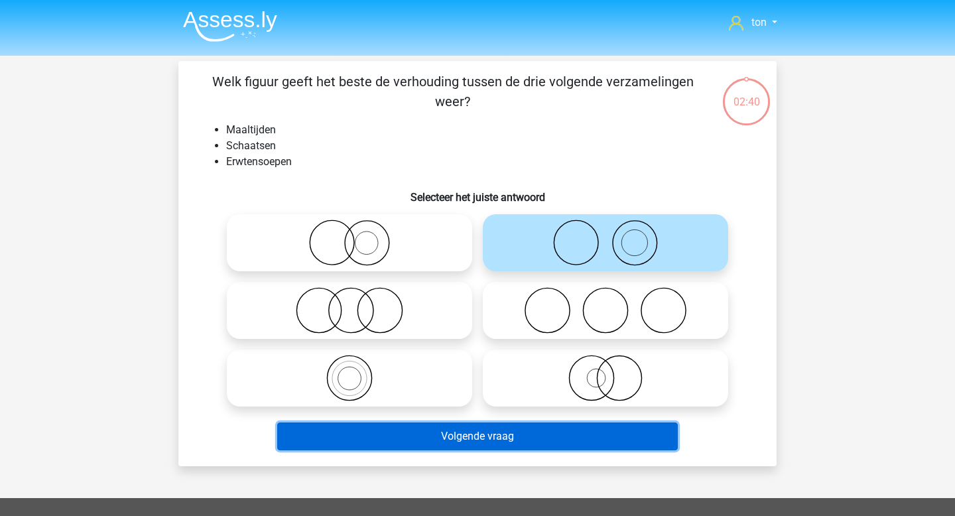
click at [478, 434] on button "Volgende vraag" at bounding box center [477, 437] width 401 height 28
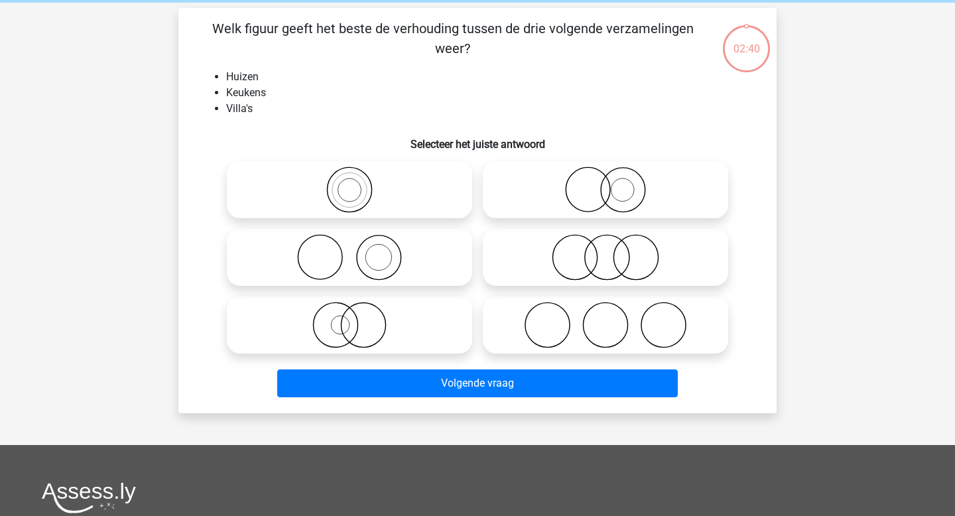
scroll to position [61, 0]
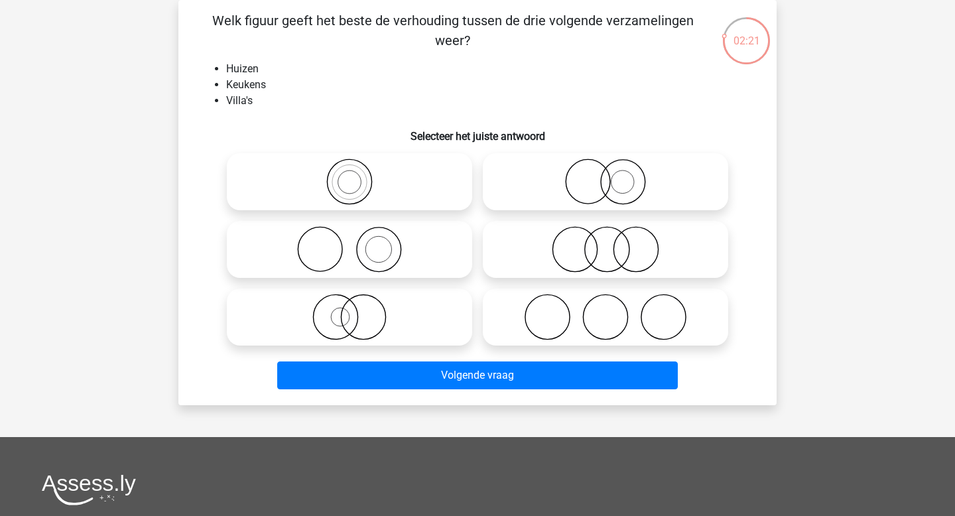
click at [371, 252] on icon at bounding box center [349, 249] width 235 height 46
click at [358, 243] on input "radio" at bounding box center [354, 238] width 9 height 9
radio input "true"
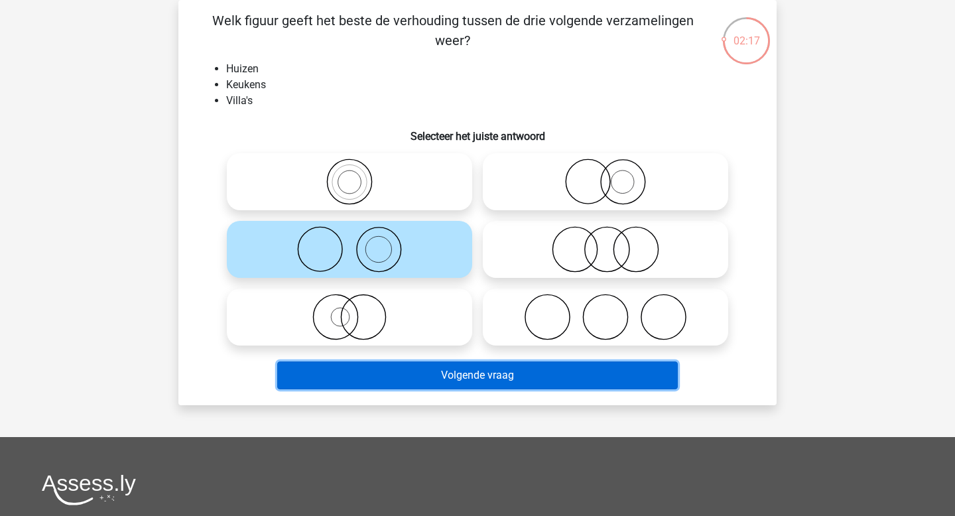
click at [401, 375] on button "Volgende vraag" at bounding box center [477, 376] width 401 height 28
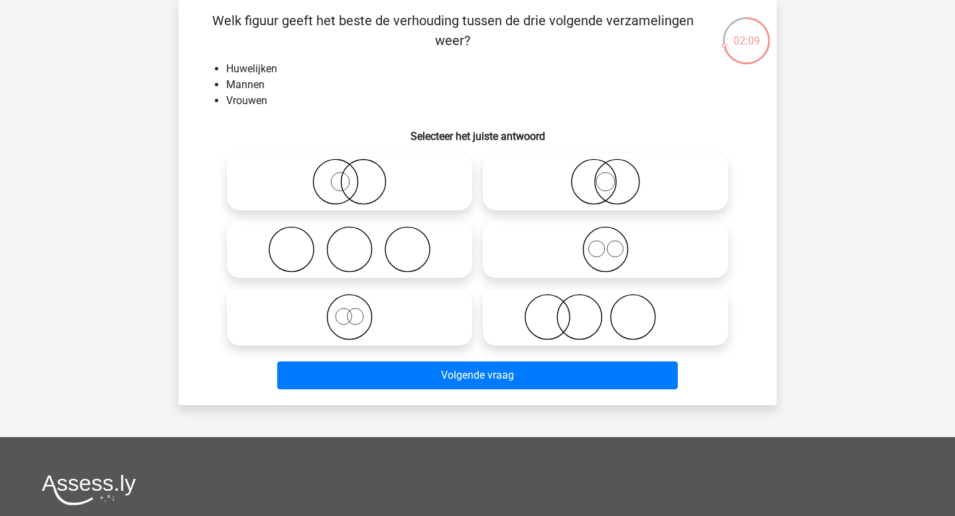
click at [350, 255] on icon at bounding box center [349, 249] width 235 height 46
click at [350, 243] on input "radio" at bounding box center [354, 238] width 9 height 9
radio input "true"
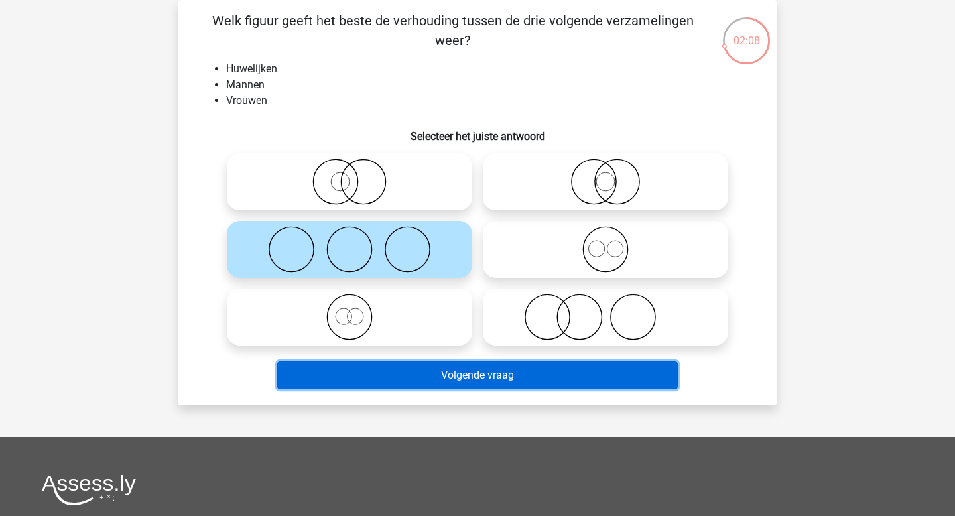
click at [403, 377] on button "Volgende vraag" at bounding box center [477, 376] width 401 height 28
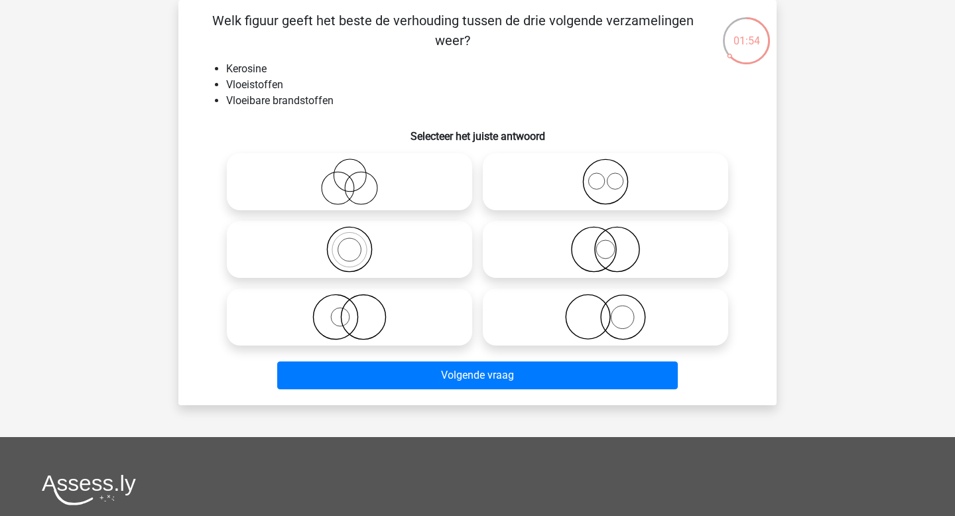
click at [348, 240] on icon at bounding box center [349, 249] width 235 height 46
click at [350, 240] on input "radio" at bounding box center [354, 238] width 9 height 9
radio input "true"
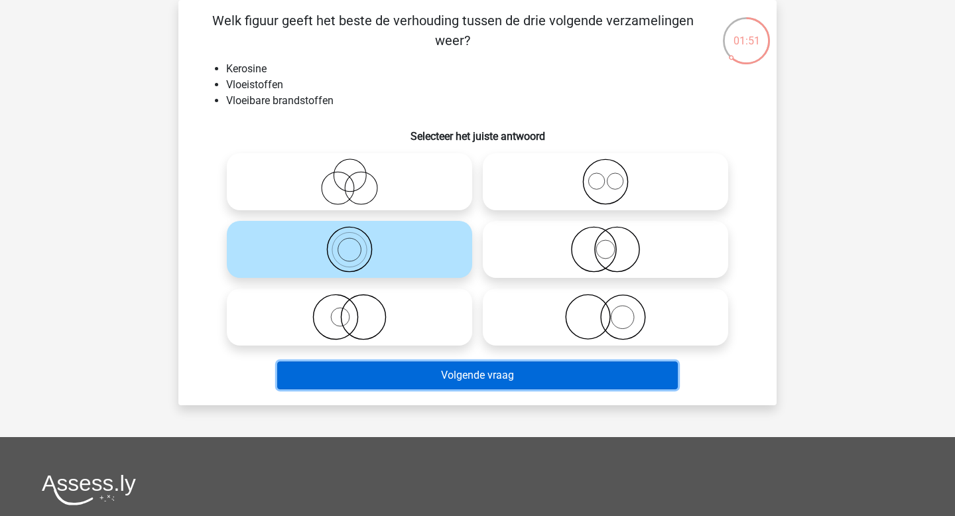
click at [425, 379] on button "Volgende vraag" at bounding box center [477, 376] width 401 height 28
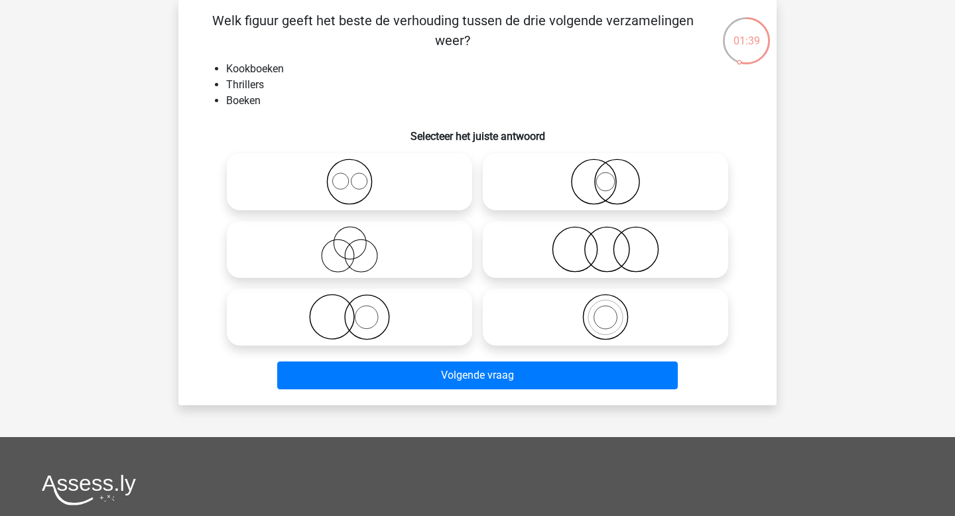
click at [360, 185] on icon at bounding box center [349, 182] width 235 height 46
click at [358, 175] on input "radio" at bounding box center [354, 170] width 9 height 9
radio input "true"
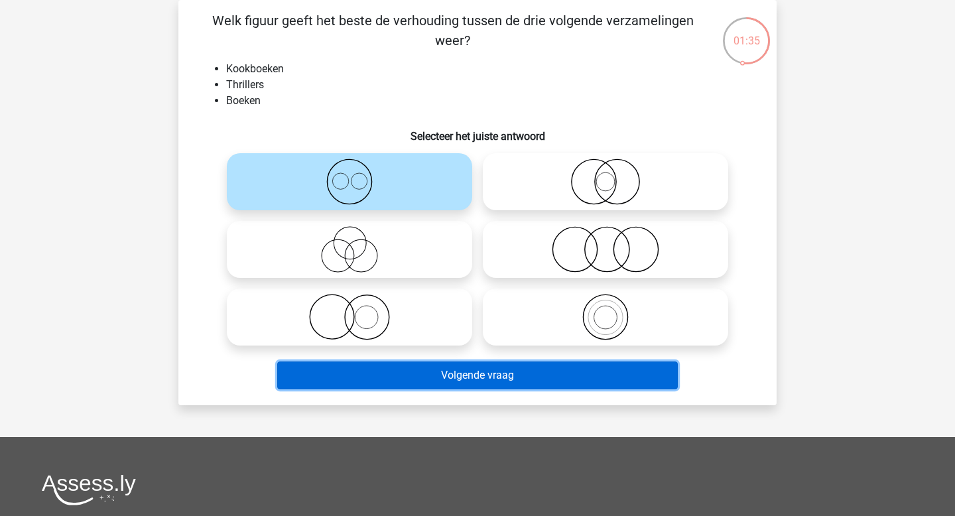
click at [421, 374] on button "Volgende vraag" at bounding box center [477, 376] width 401 height 28
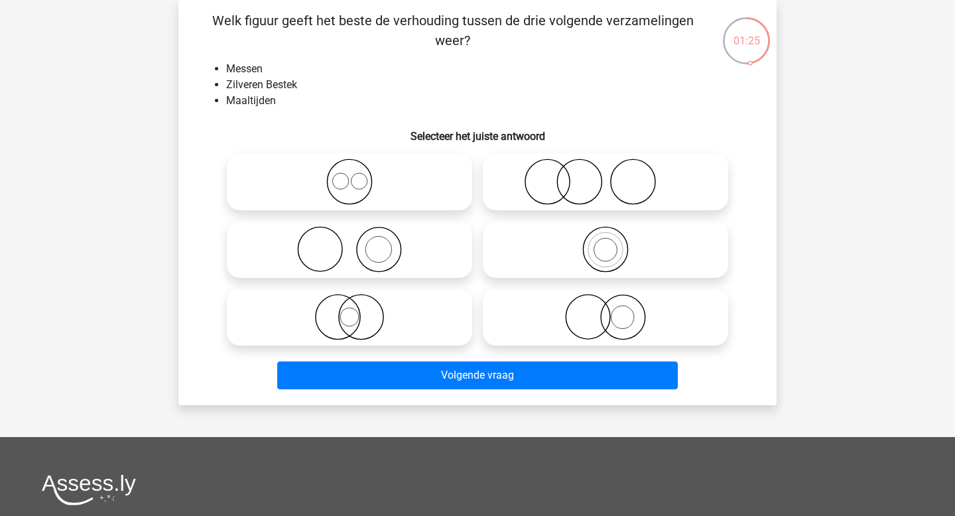
click at [572, 186] on icon at bounding box center [605, 182] width 235 height 46
click at [606, 175] on input "radio" at bounding box center [610, 170] width 9 height 9
radio input "true"
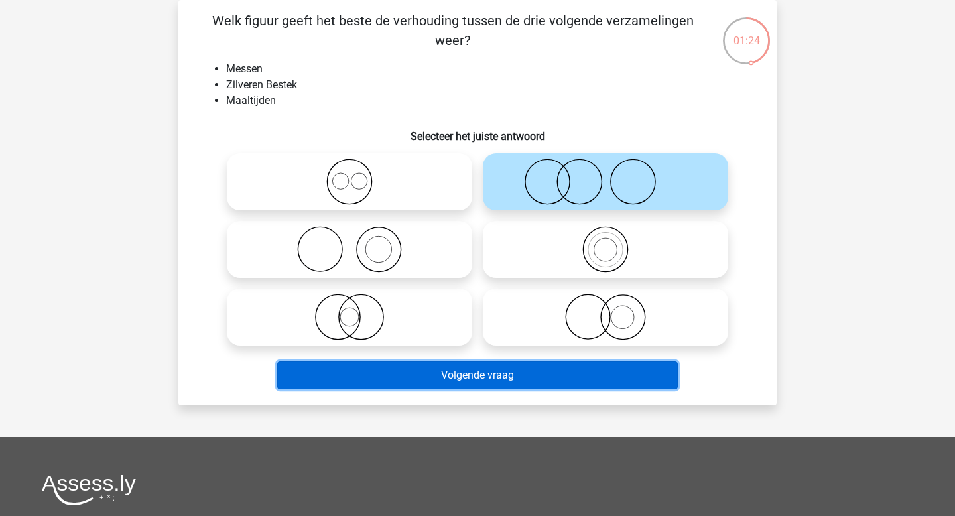
click at [504, 373] on button "Volgende vraag" at bounding box center [477, 376] width 401 height 28
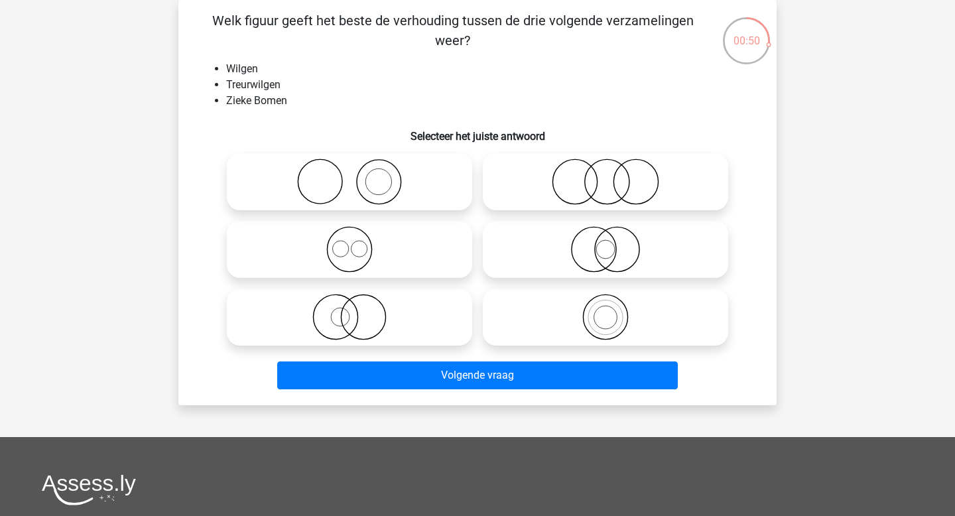
click at [373, 308] on icon at bounding box center [349, 317] width 235 height 46
click at [358, 308] on input "radio" at bounding box center [354, 306] width 9 height 9
radio input "true"
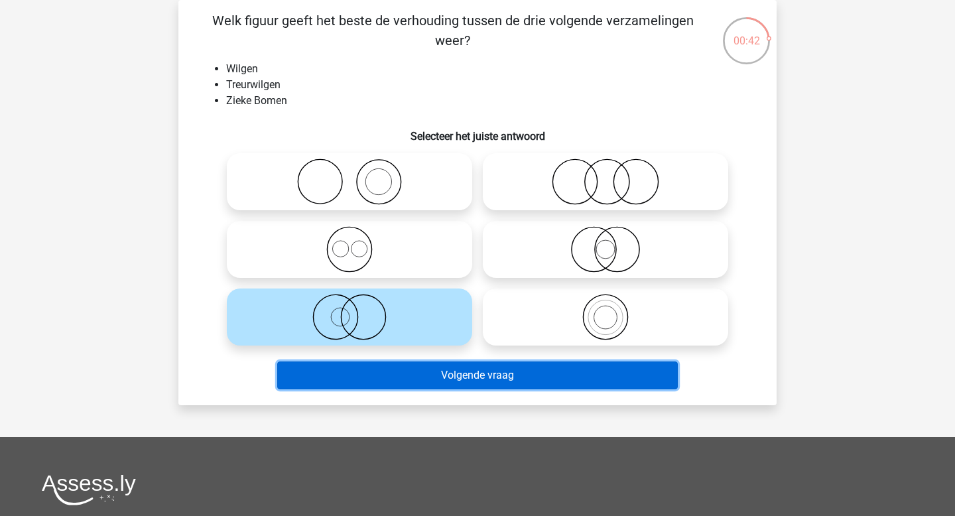
click at [423, 376] on button "Volgende vraag" at bounding box center [477, 376] width 401 height 28
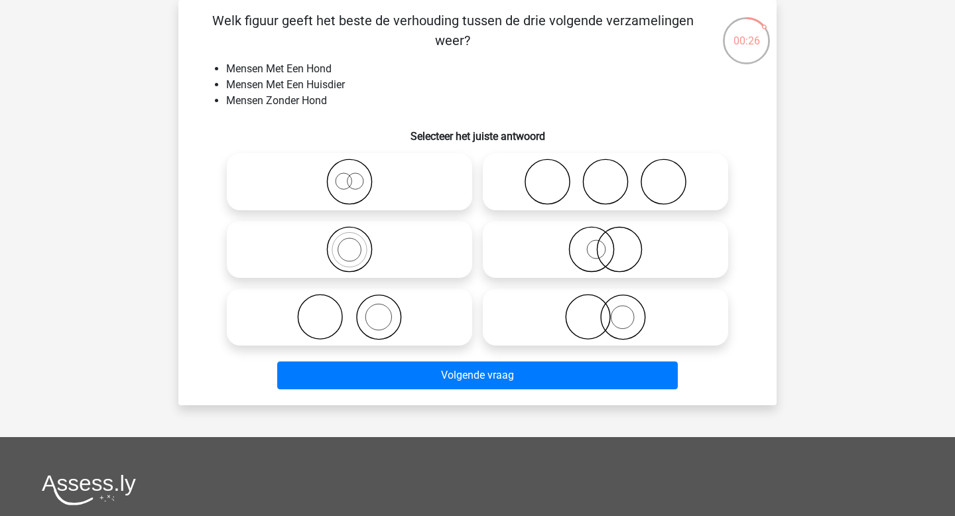
click at [384, 319] on icon at bounding box center [349, 317] width 235 height 46
click at [358, 310] on input "radio" at bounding box center [354, 306] width 9 height 9
radio input "true"
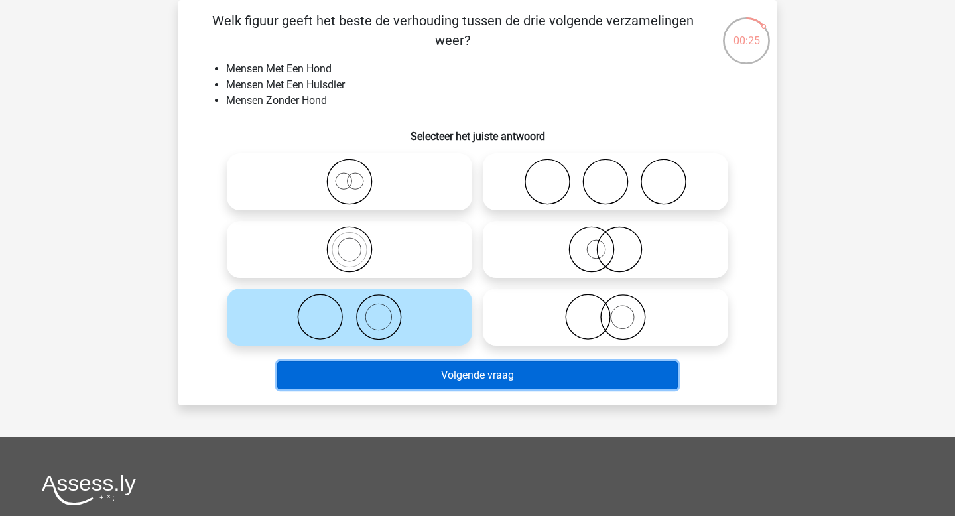
click at [455, 378] on button "Volgende vraag" at bounding box center [477, 376] width 401 height 28
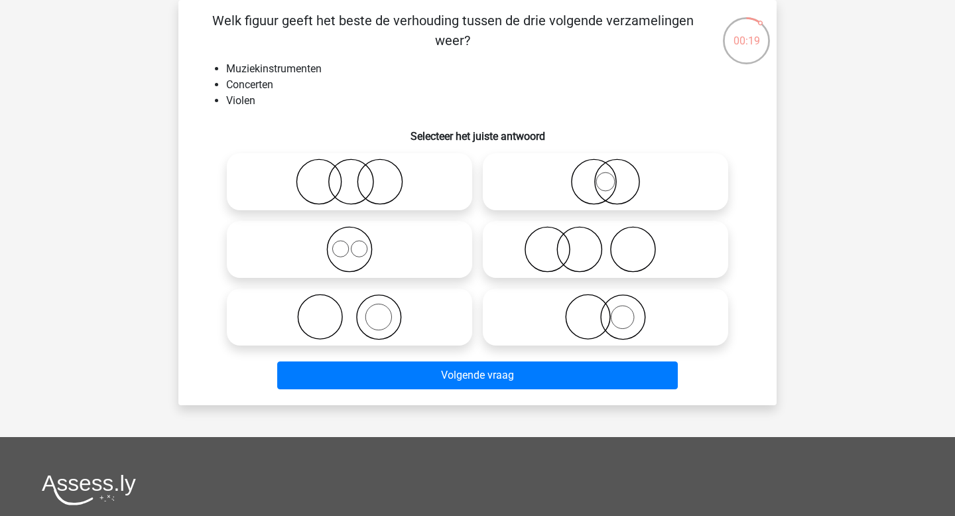
click at [375, 321] on icon at bounding box center [349, 317] width 235 height 46
click at [358, 310] on input "radio" at bounding box center [354, 306] width 9 height 9
radio input "true"
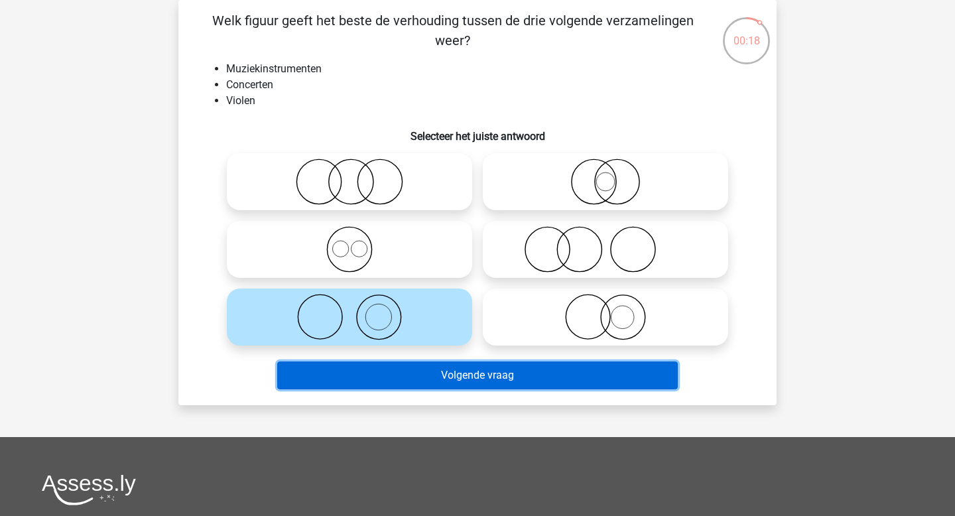
click at [426, 377] on button "Volgende vraag" at bounding box center [477, 376] width 401 height 28
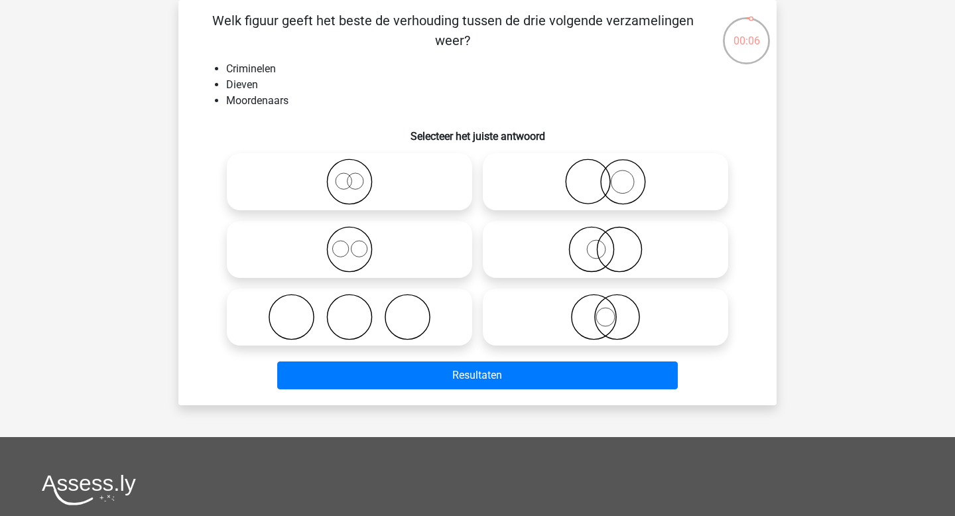
click at [395, 172] on icon at bounding box center [349, 182] width 235 height 46
click at [358, 172] on input "radio" at bounding box center [354, 170] width 9 height 9
radio input "true"
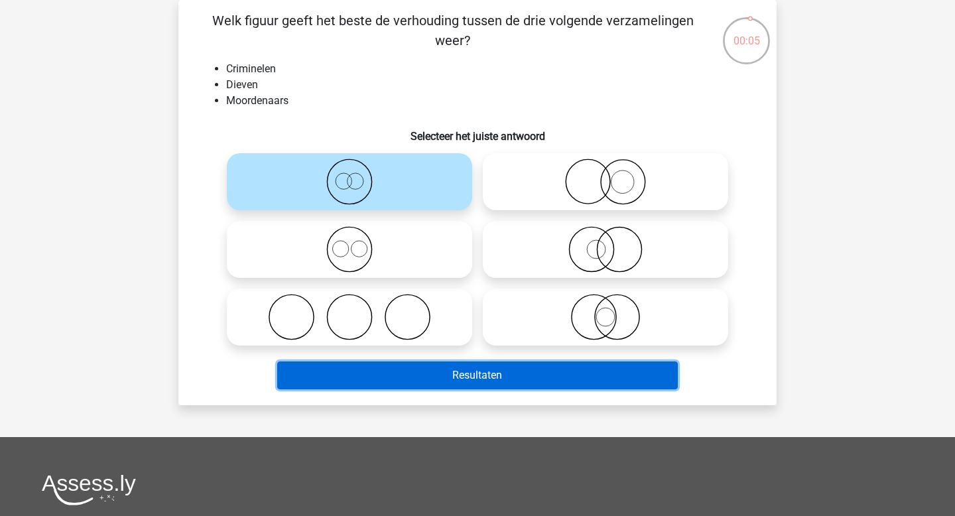
click at [413, 374] on button "Resultaten" at bounding box center [477, 376] width 401 height 28
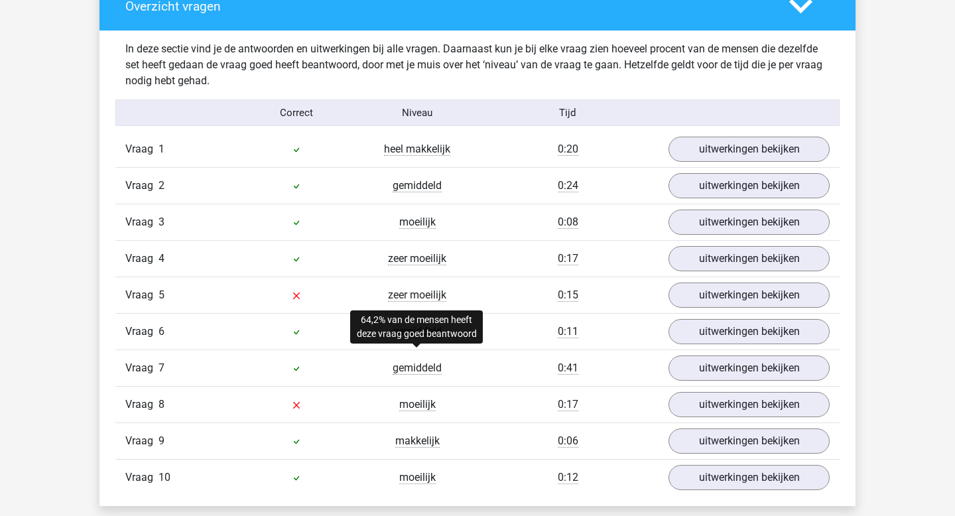
scroll to position [783, 0]
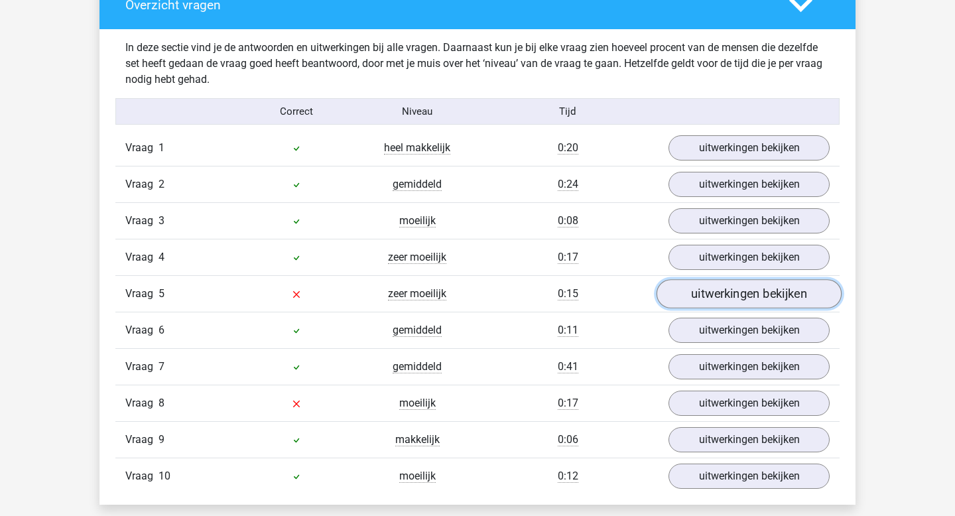
click at [738, 291] on link "uitwerkingen bekijken" at bounding box center [749, 294] width 185 height 29
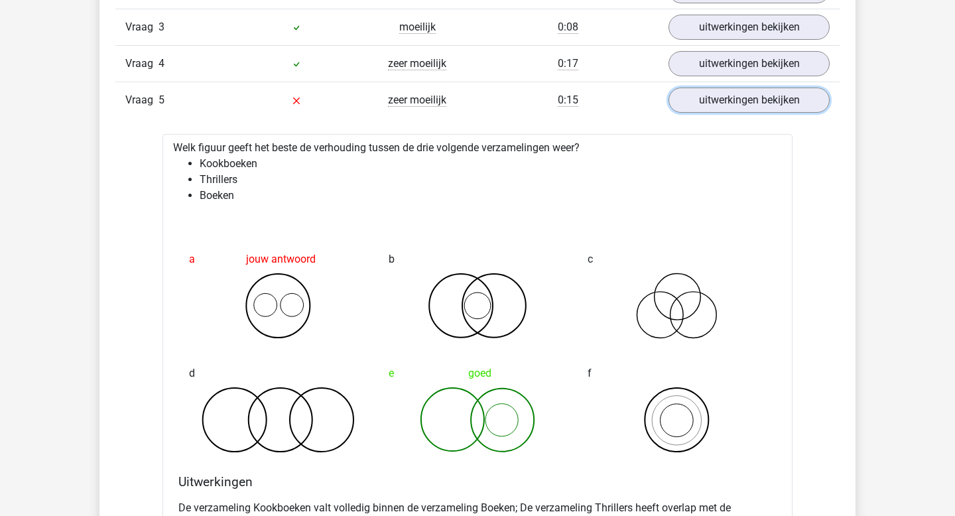
scroll to position [979, 0]
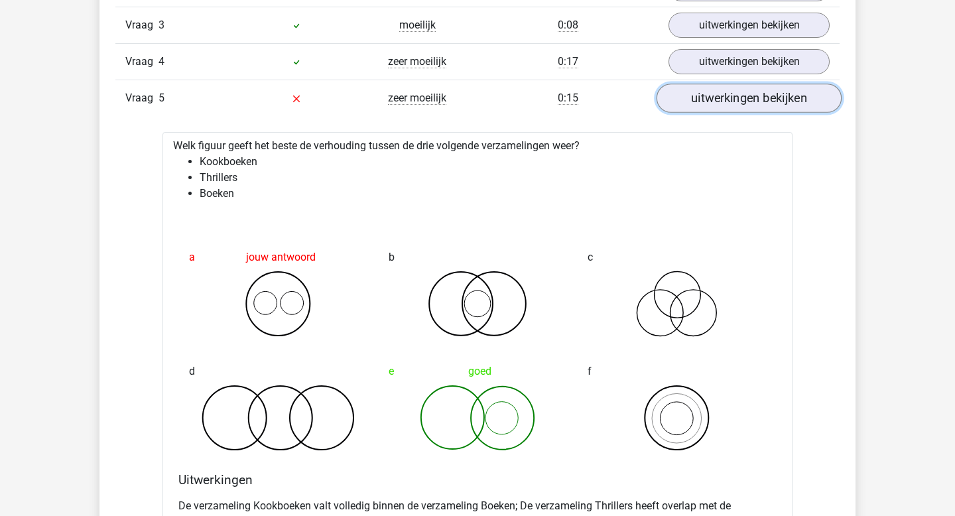
click at [704, 110] on link "uitwerkingen bekijken" at bounding box center [749, 98] width 185 height 29
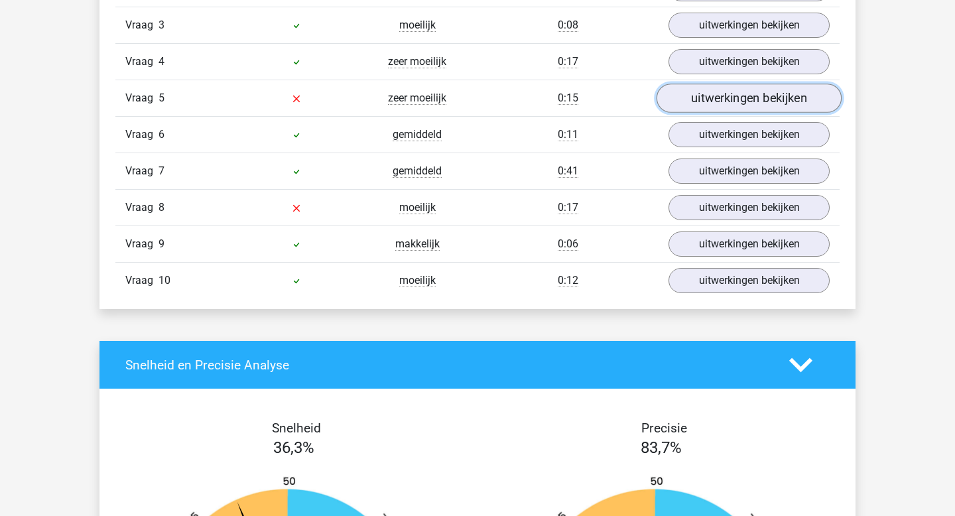
click at [704, 110] on link "uitwerkingen bekijken" at bounding box center [749, 98] width 185 height 29
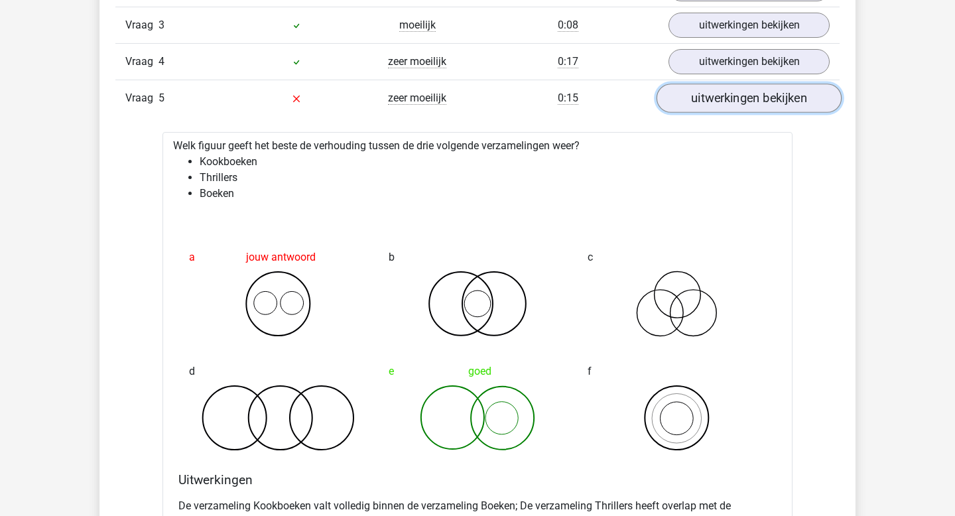
click at [726, 102] on link "uitwerkingen bekijken" at bounding box center [749, 98] width 185 height 29
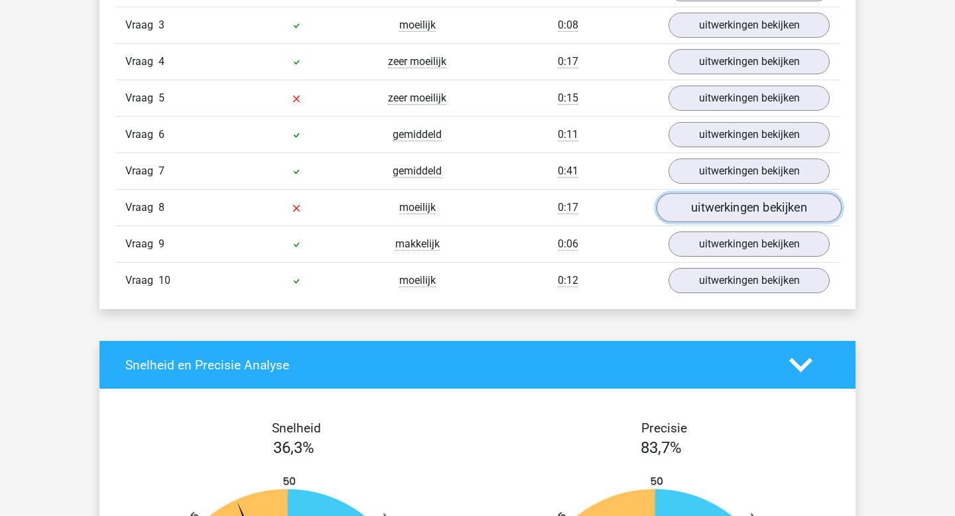
click at [724, 200] on link "uitwerkingen bekijken" at bounding box center [749, 208] width 185 height 29
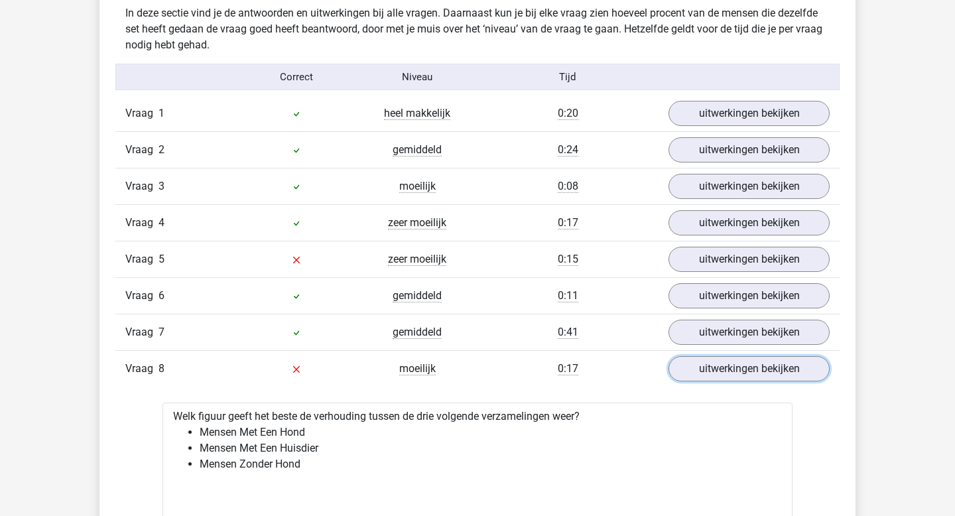
scroll to position [819, 0]
click at [723, 375] on link "uitwerkingen bekijken" at bounding box center [749, 368] width 185 height 29
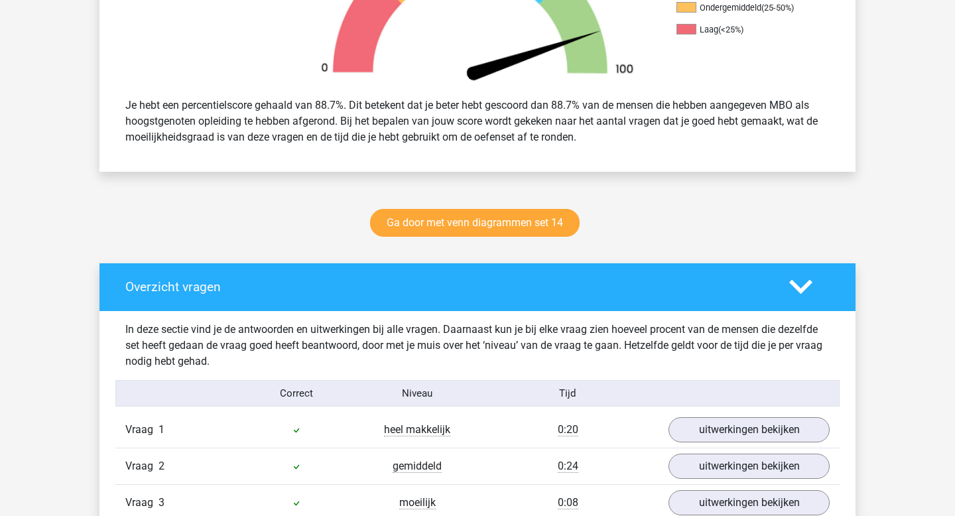
scroll to position [0, 0]
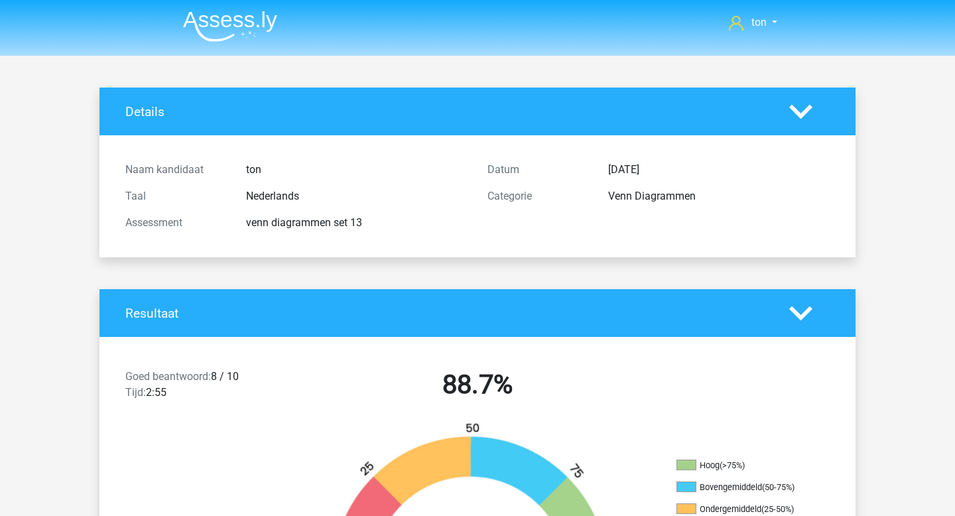
click at [220, 27] on img at bounding box center [230, 26] width 94 height 31
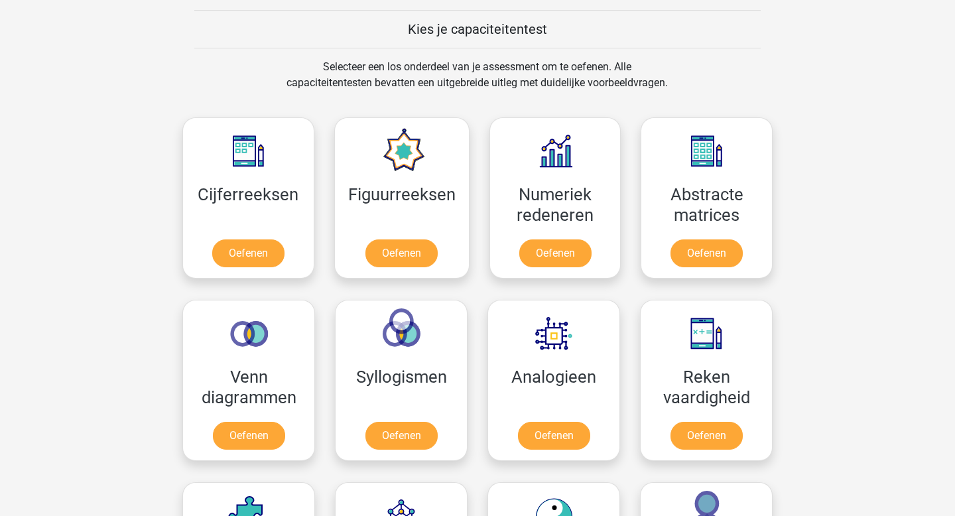
scroll to position [509, 0]
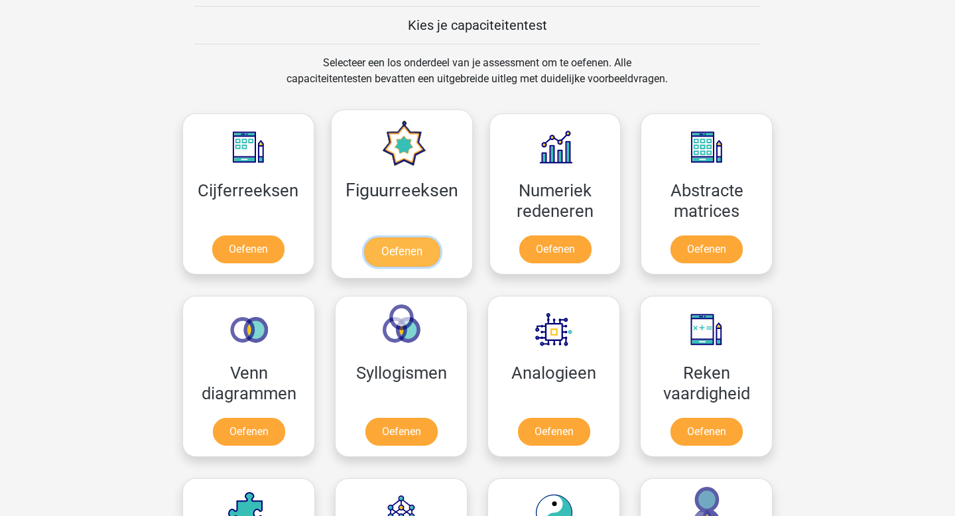
click at [413, 247] on link "Oefenen" at bounding box center [402, 251] width 76 height 29
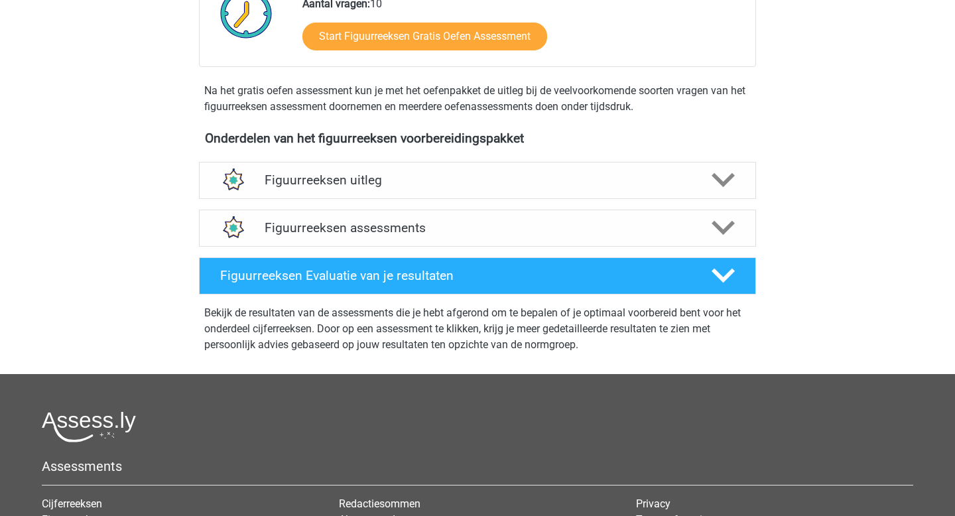
scroll to position [374, 0]
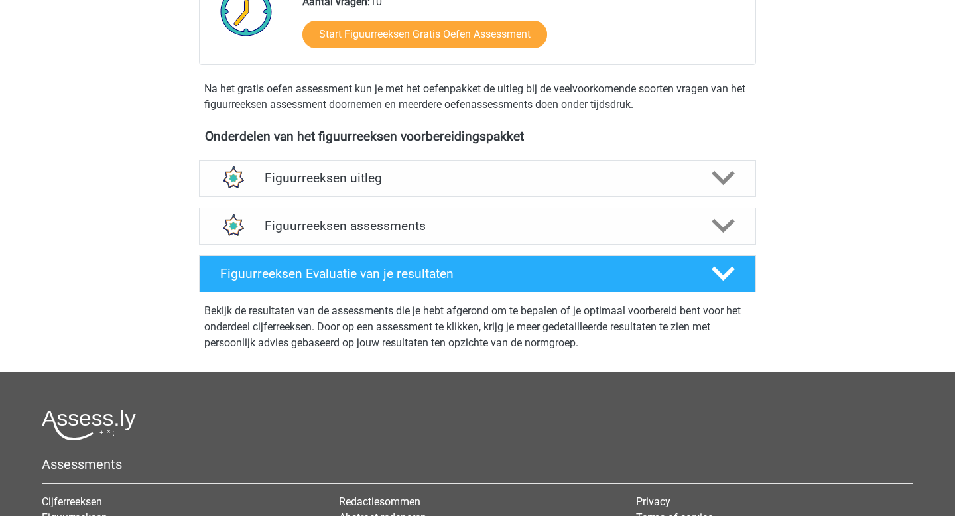
click at [486, 214] on div "Figuurreeksen assessments" at bounding box center [477, 226] width 557 height 37
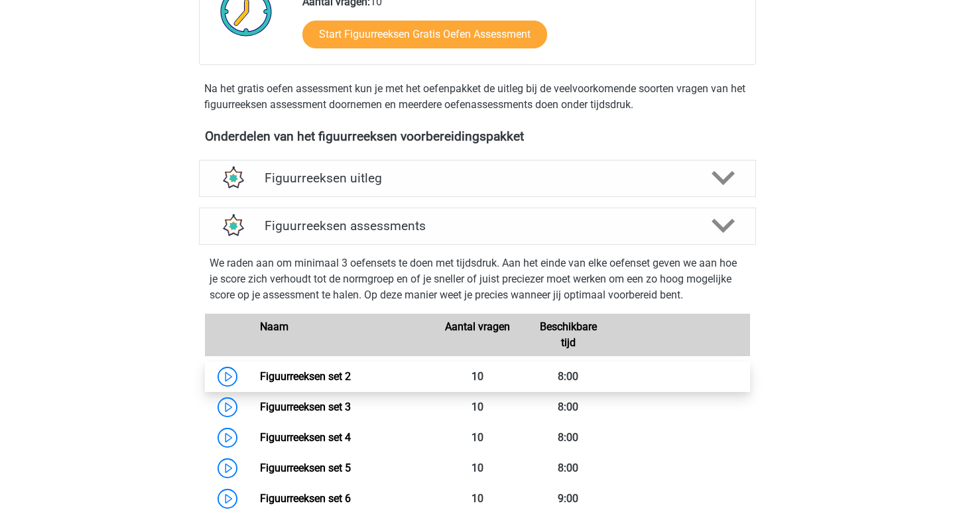
click at [317, 375] on link "Figuurreeksen set 2" at bounding box center [305, 376] width 91 height 13
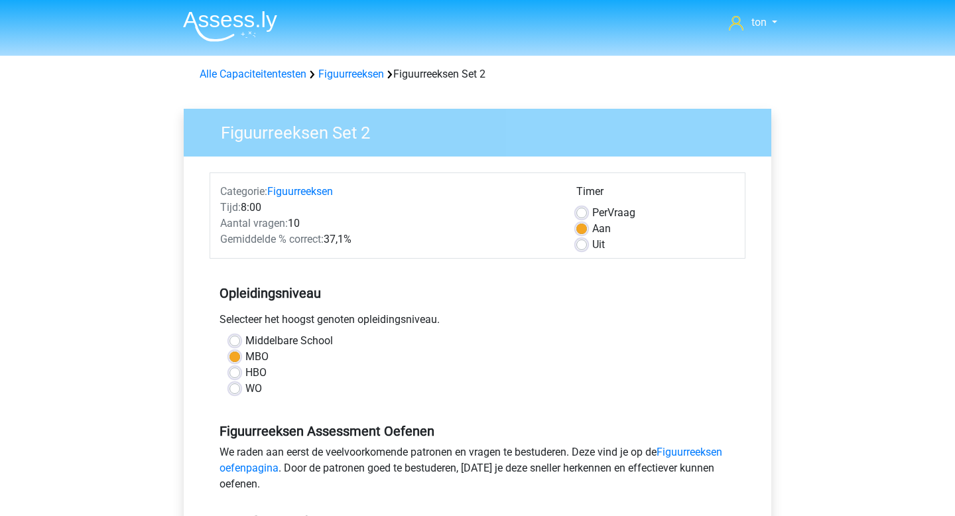
click at [592, 240] on label "Uit" at bounding box center [598, 245] width 13 height 16
click at [583, 240] on input "Uit" at bounding box center [581, 243] width 11 height 13
radio input "true"
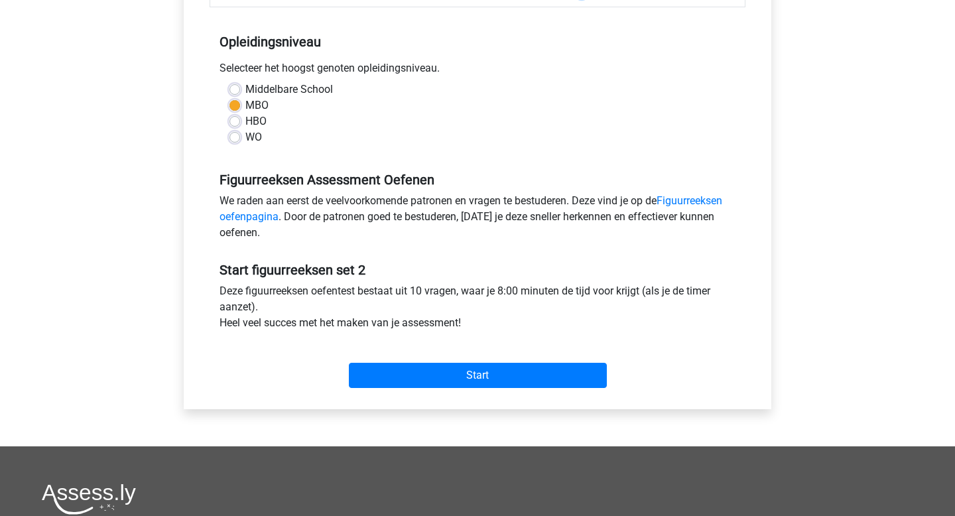
scroll to position [262, 0]
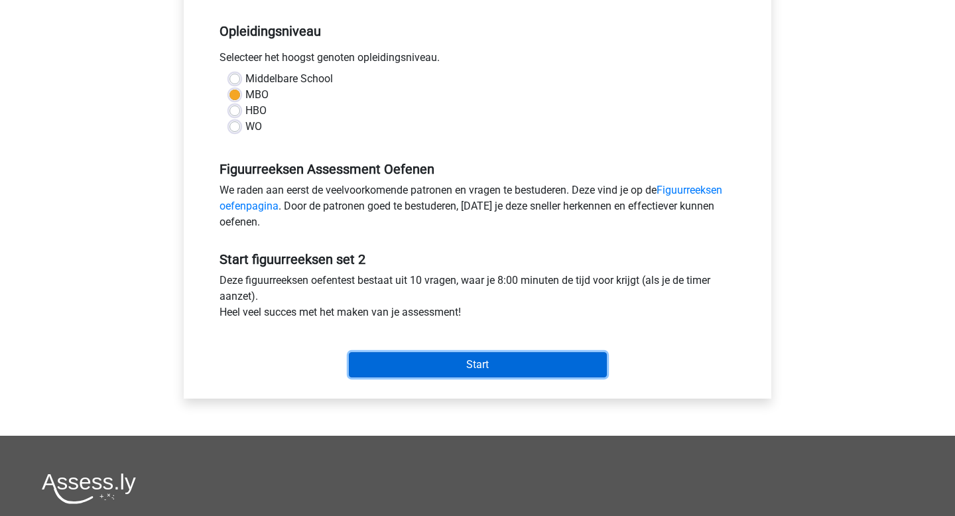
click at [511, 364] on input "Start" at bounding box center [478, 364] width 258 height 25
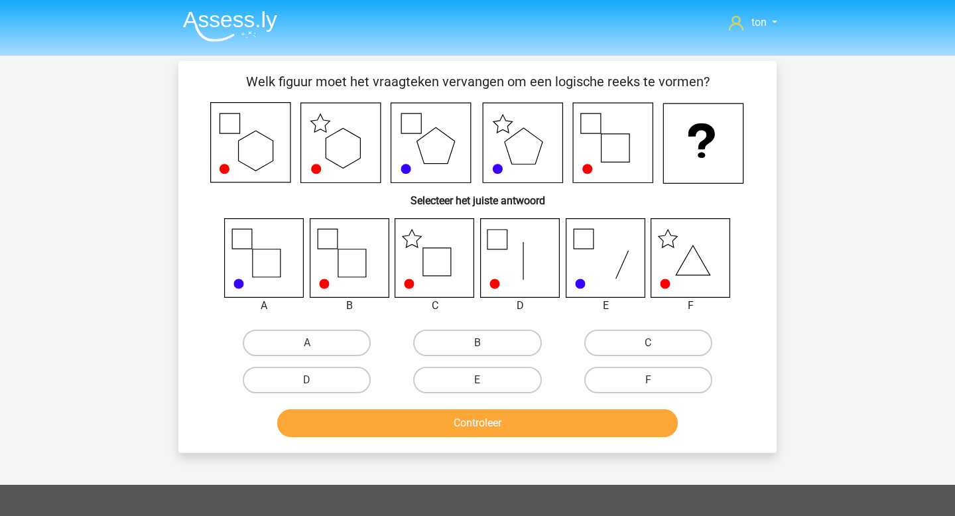
click at [429, 254] on icon at bounding box center [434, 257] width 79 height 79
click at [638, 339] on label "C" at bounding box center [648, 343] width 128 height 27
click at [648, 343] on input "C" at bounding box center [652, 347] width 9 height 9
radio input "true"
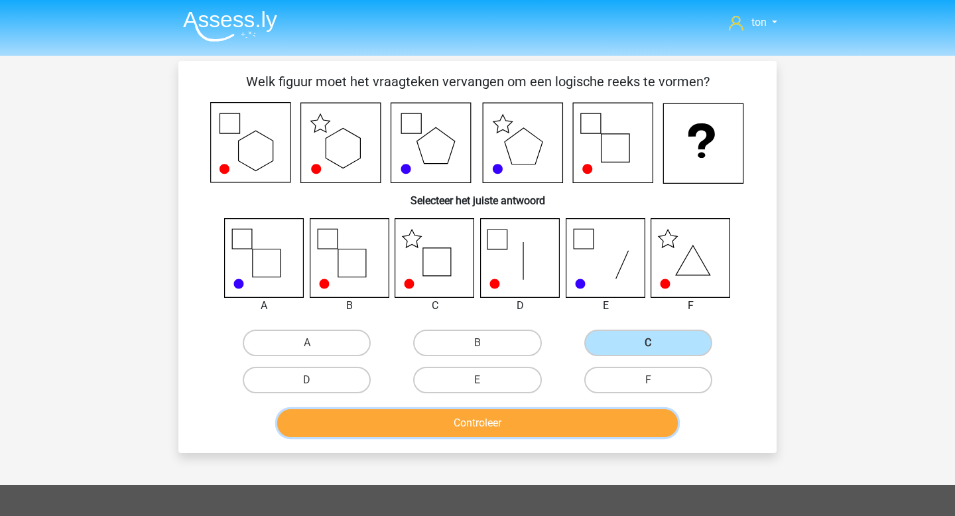
click at [525, 423] on button "Controleer" at bounding box center [477, 423] width 401 height 28
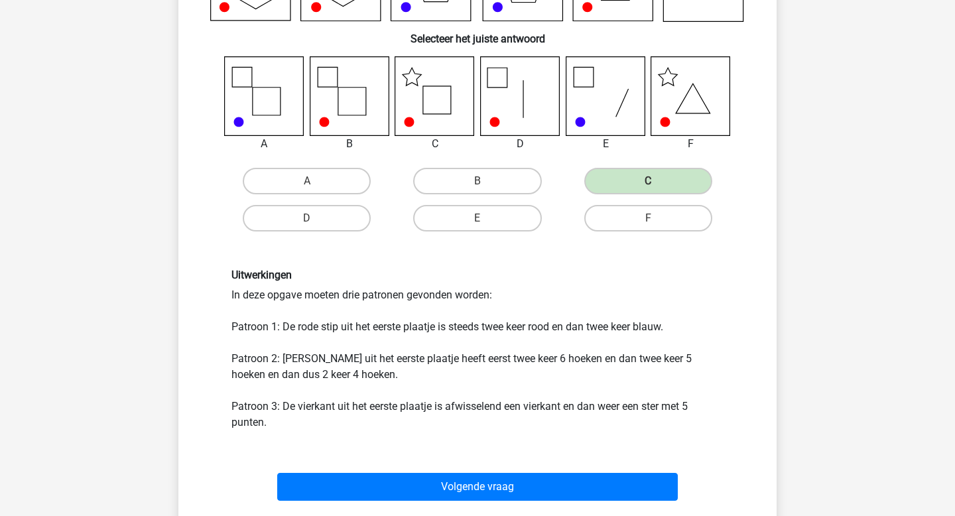
scroll to position [166, 0]
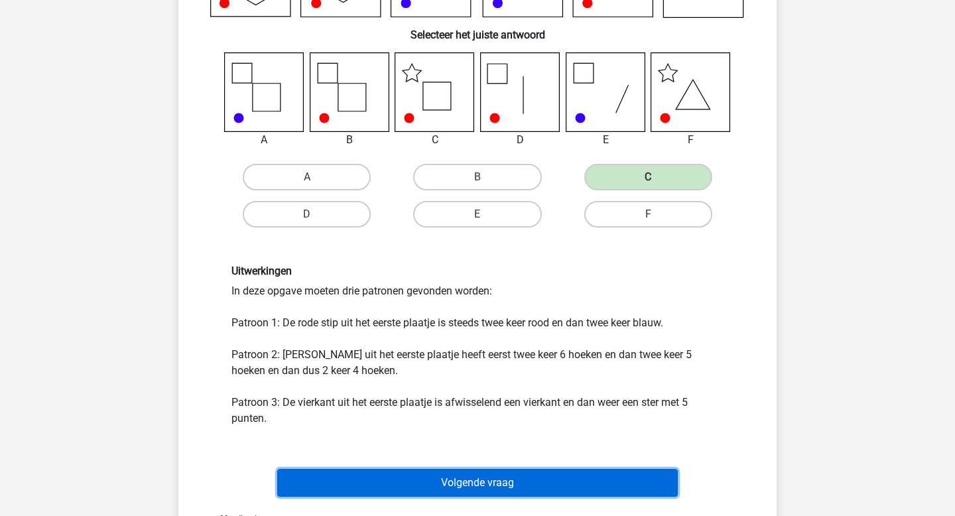
click at [513, 480] on button "Volgende vraag" at bounding box center [477, 483] width 401 height 28
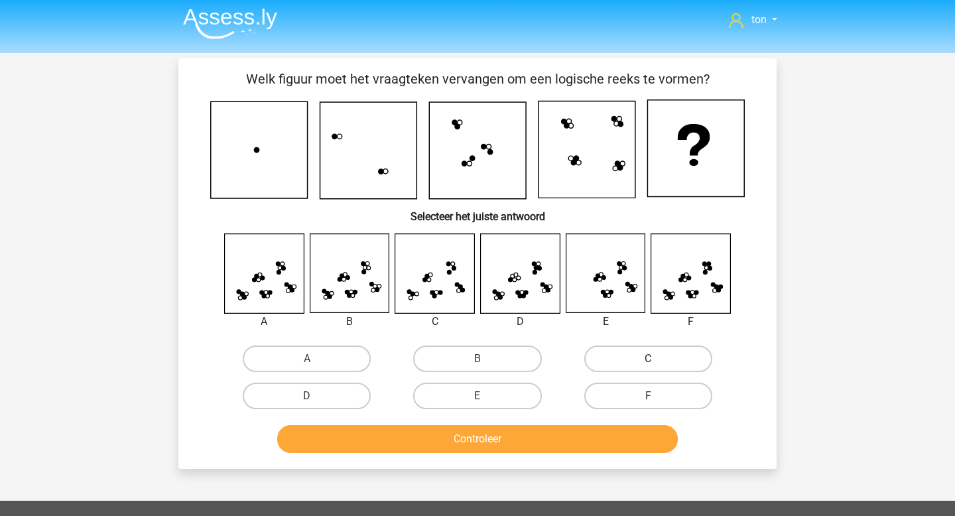
scroll to position [0, 0]
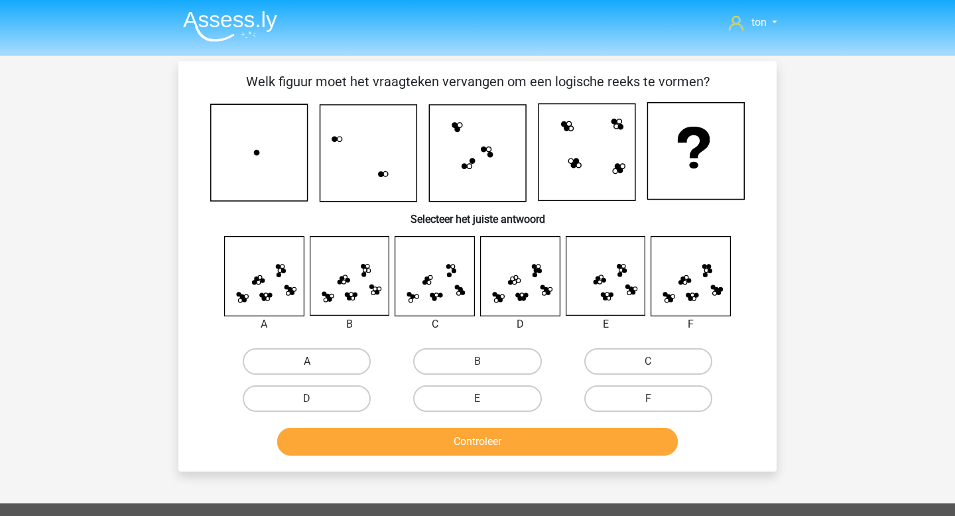
click at [293, 360] on label "A" at bounding box center [307, 361] width 128 height 27
click at [307, 362] on input "A" at bounding box center [311, 366] width 9 height 9
radio input "true"
click at [362, 441] on button "Controleer" at bounding box center [477, 442] width 401 height 28
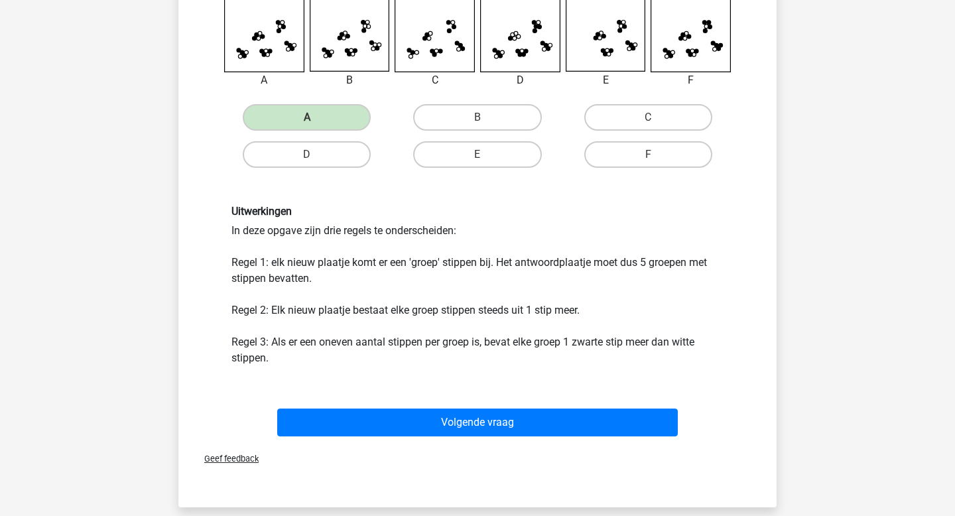
scroll to position [275, 0]
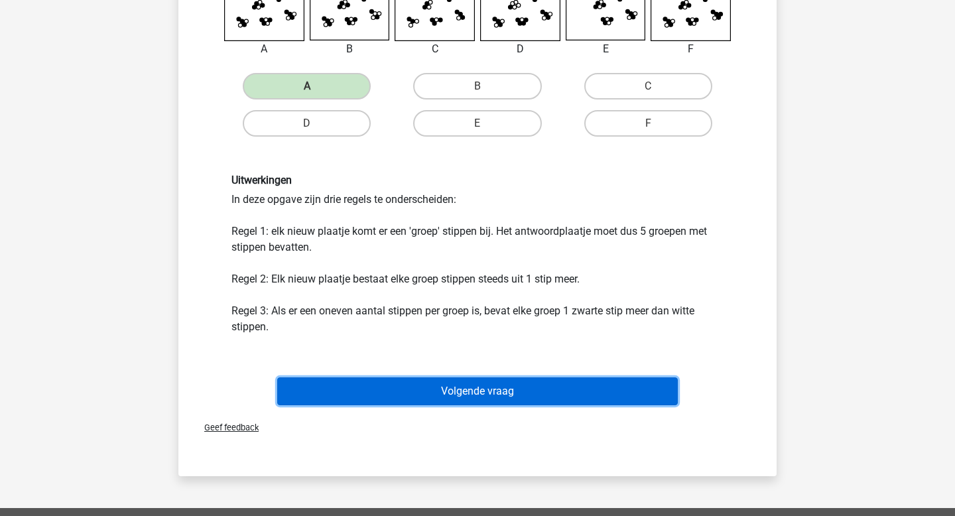
click at [435, 391] on button "Volgende vraag" at bounding box center [477, 391] width 401 height 28
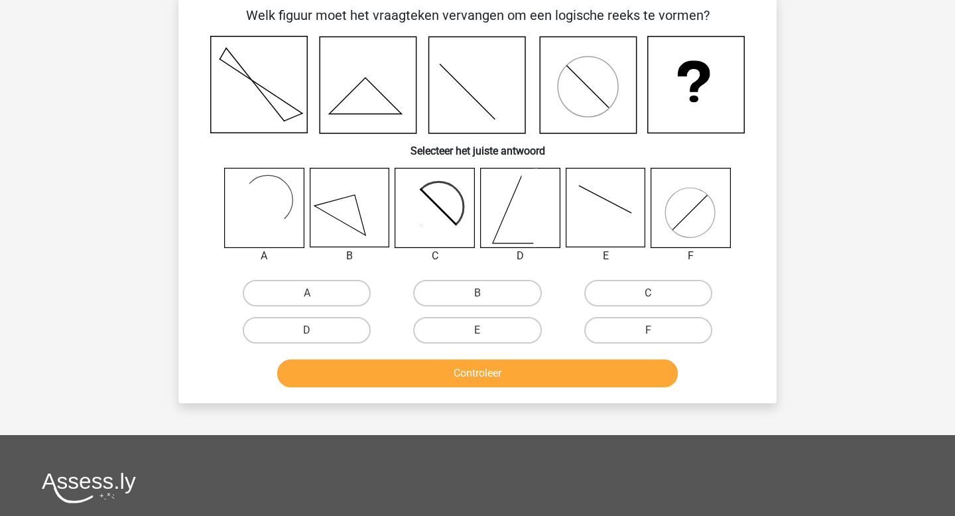
scroll to position [61, 0]
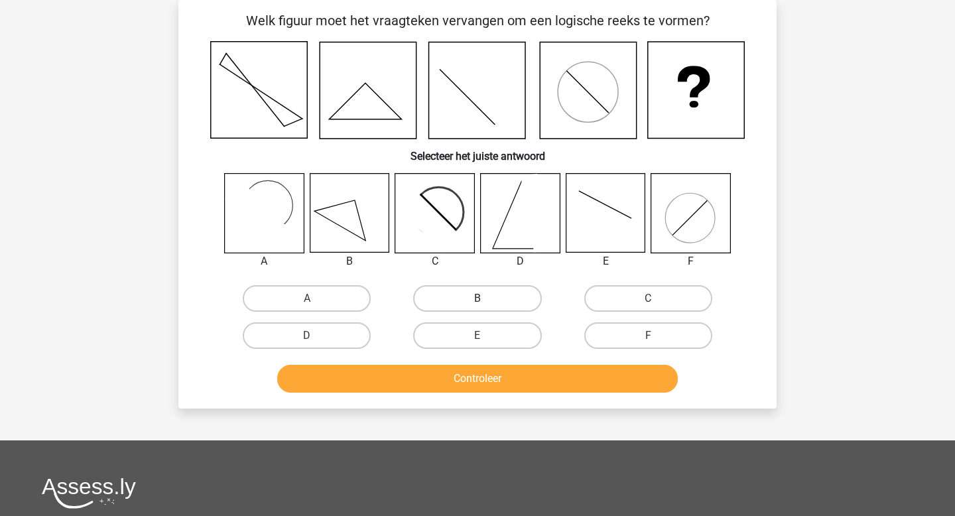
click at [492, 297] on label "B" at bounding box center [477, 298] width 128 height 27
click at [486, 299] on input "B" at bounding box center [482, 303] width 9 height 9
radio input "true"
click at [493, 336] on label "E" at bounding box center [477, 335] width 128 height 27
click at [486, 336] on input "E" at bounding box center [482, 340] width 9 height 9
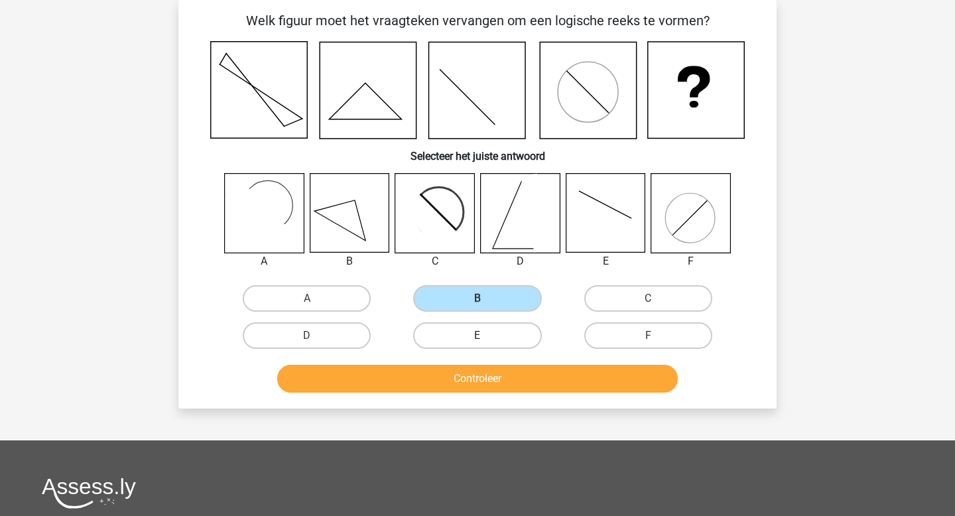
radio input "true"
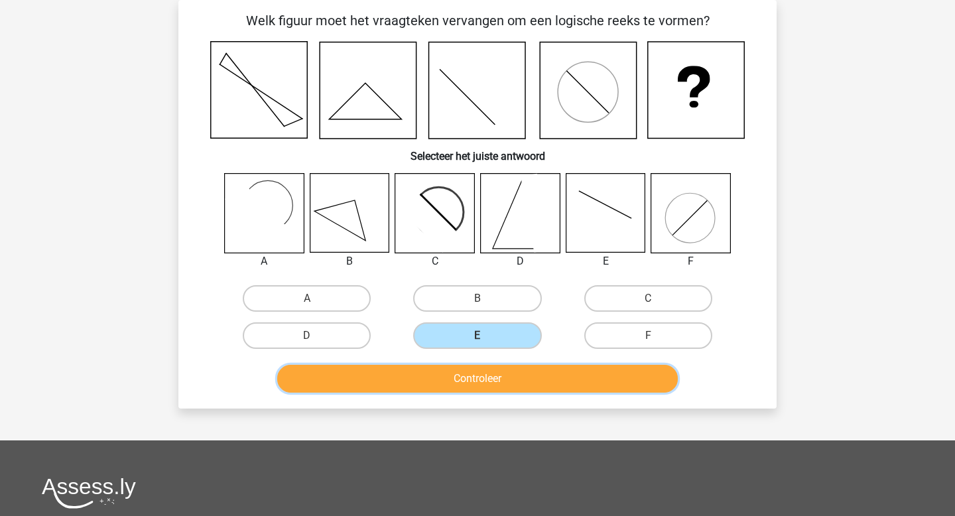
click at [484, 387] on button "Controleer" at bounding box center [477, 379] width 401 height 28
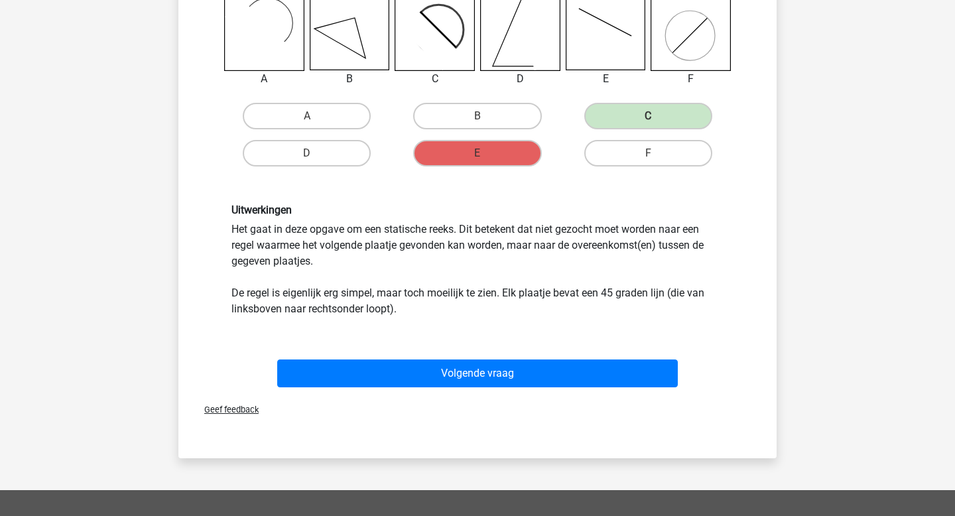
scroll to position [232, 0]
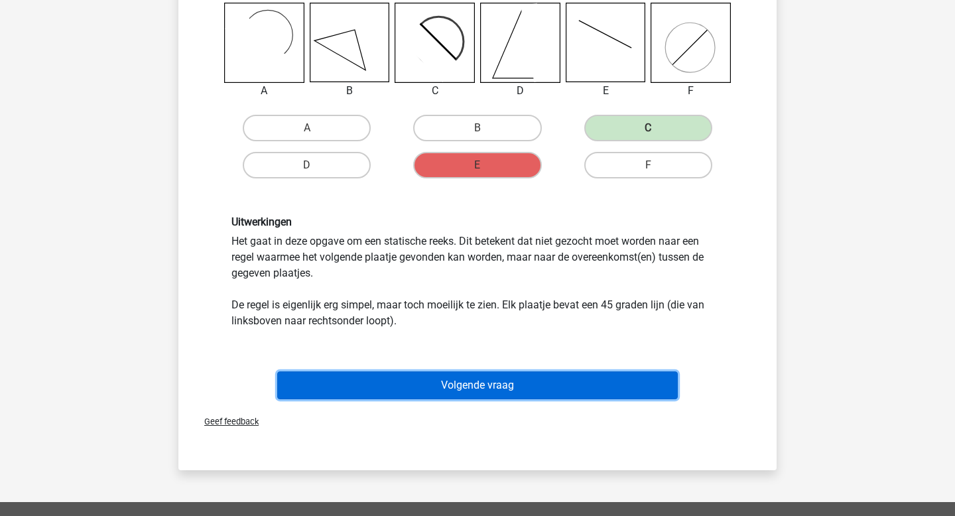
click at [470, 383] on button "Volgende vraag" at bounding box center [477, 385] width 401 height 28
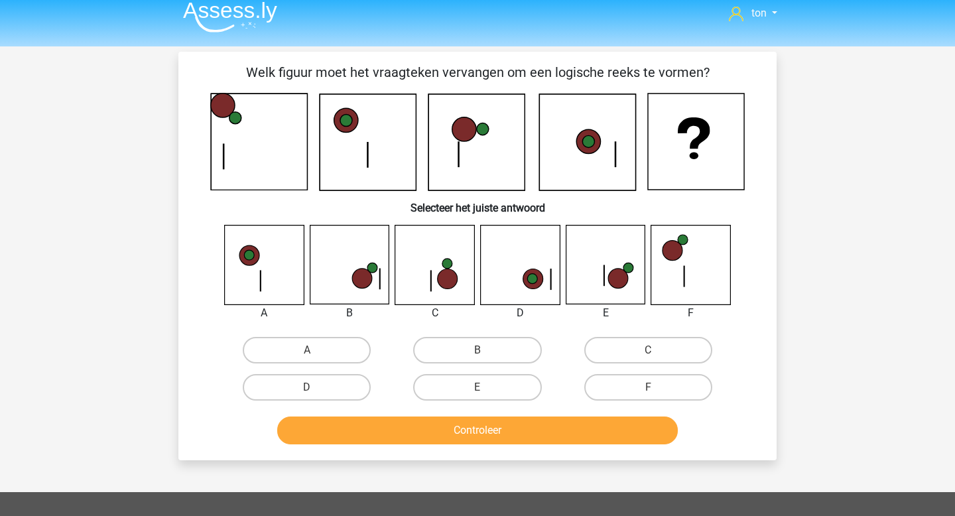
scroll to position [7, 0]
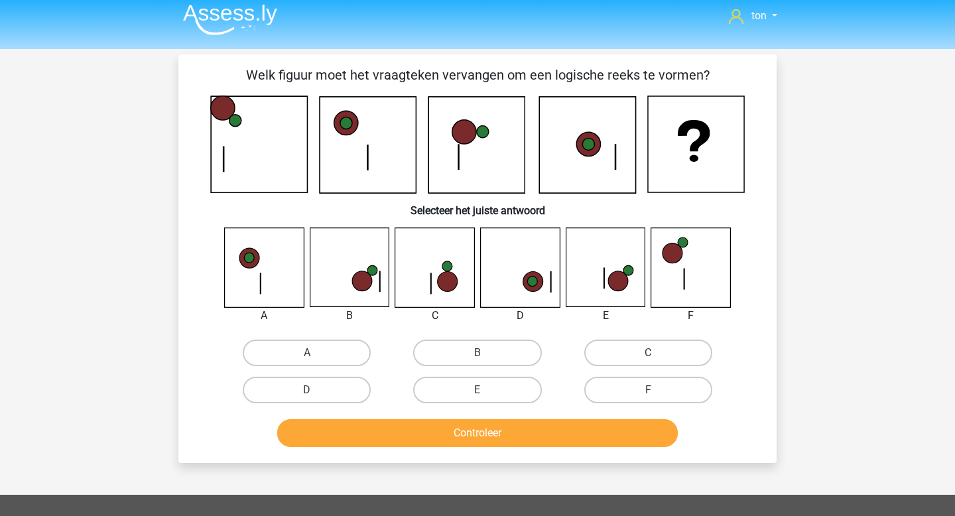
click at [617, 280] on icon at bounding box center [618, 282] width 20 height 20
click at [496, 388] on label "E" at bounding box center [477, 390] width 128 height 27
click at [486, 390] on input "E" at bounding box center [482, 394] width 9 height 9
radio input "true"
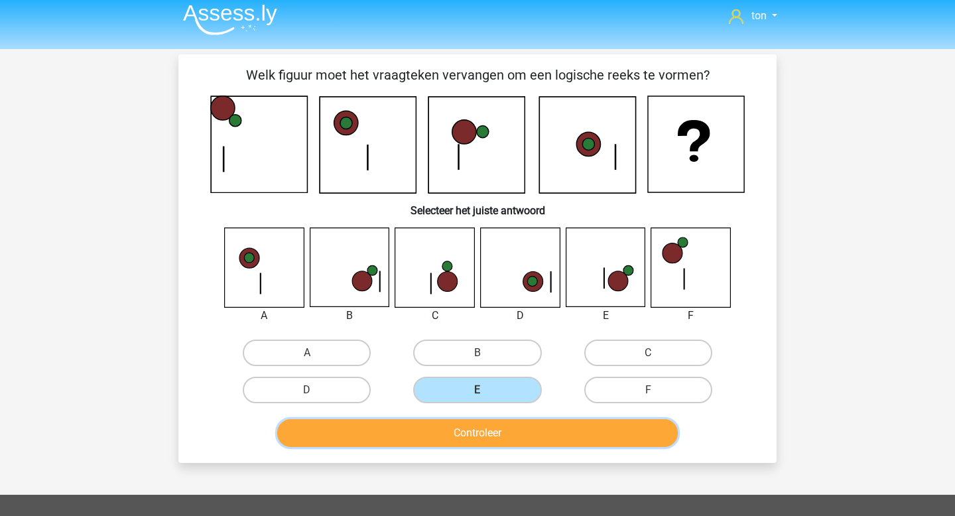
click at [488, 431] on button "Controleer" at bounding box center [477, 433] width 401 height 28
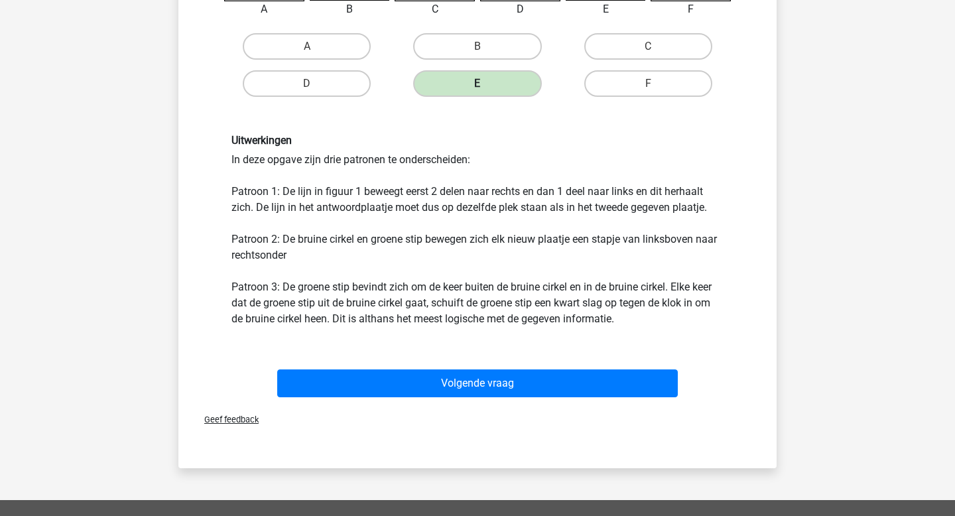
scroll to position [349, 0]
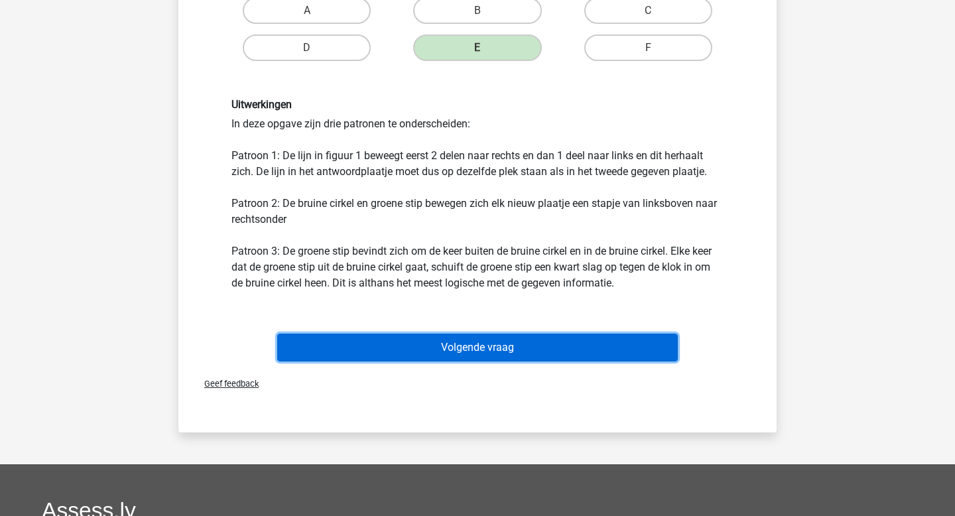
click at [501, 344] on button "Volgende vraag" at bounding box center [477, 348] width 401 height 28
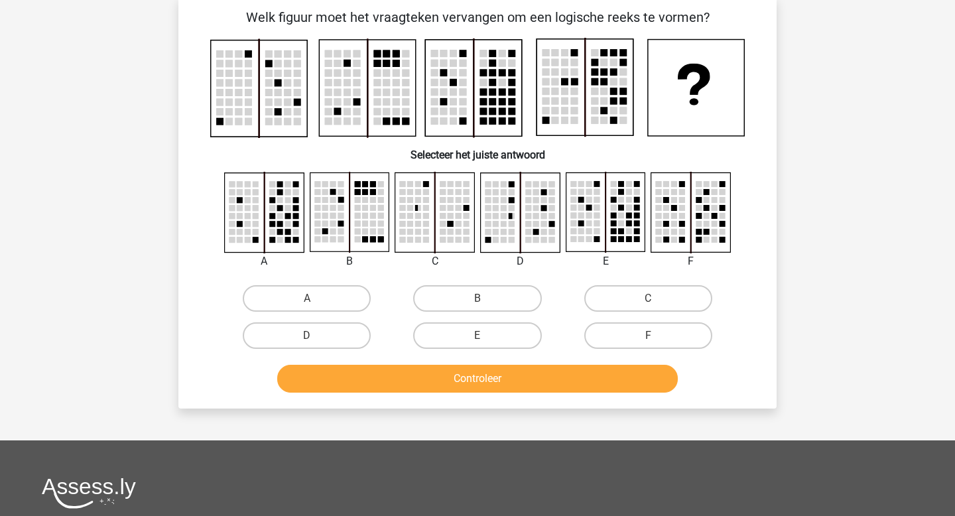
scroll to position [61, 0]
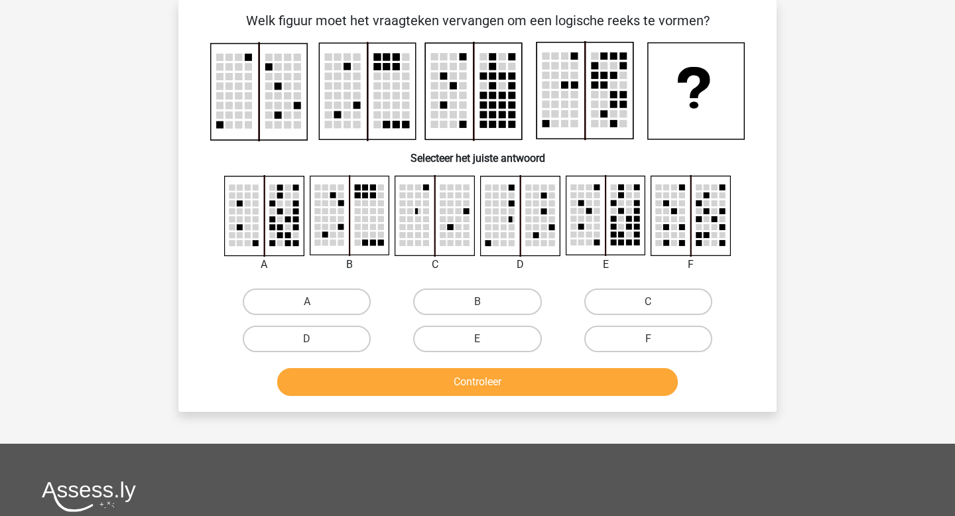
click at [594, 230] on rect at bounding box center [597, 227] width 6 height 6
click at [603, 303] on label "C" at bounding box center [648, 302] width 128 height 27
click at [648, 303] on input "C" at bounding box center [652, 306] width 9 height 9
radio input "true"
click at [490, 338] on label "E" at bounding box center [477, 339] width 128 height 27
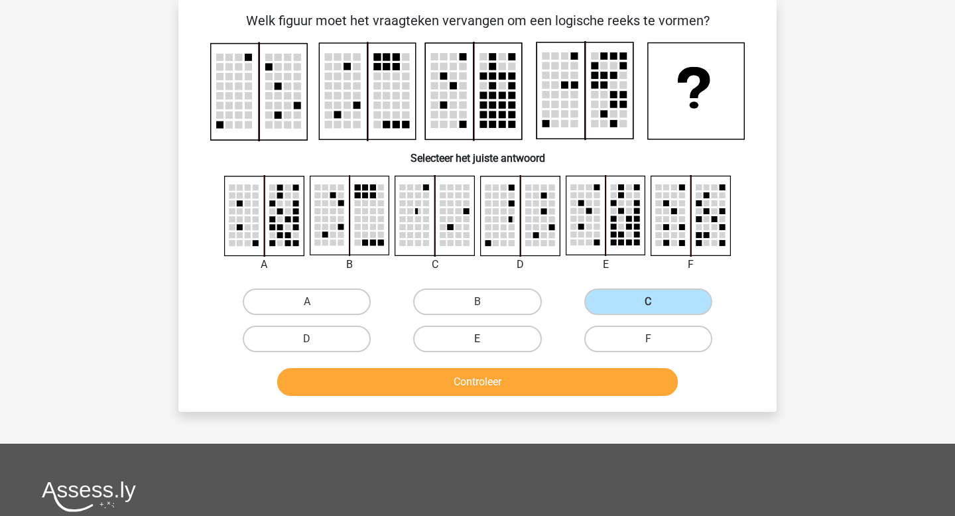
click at [486, 339] on input "E" at bounding box center [482, 343] width 9 height 9
radio input "true"
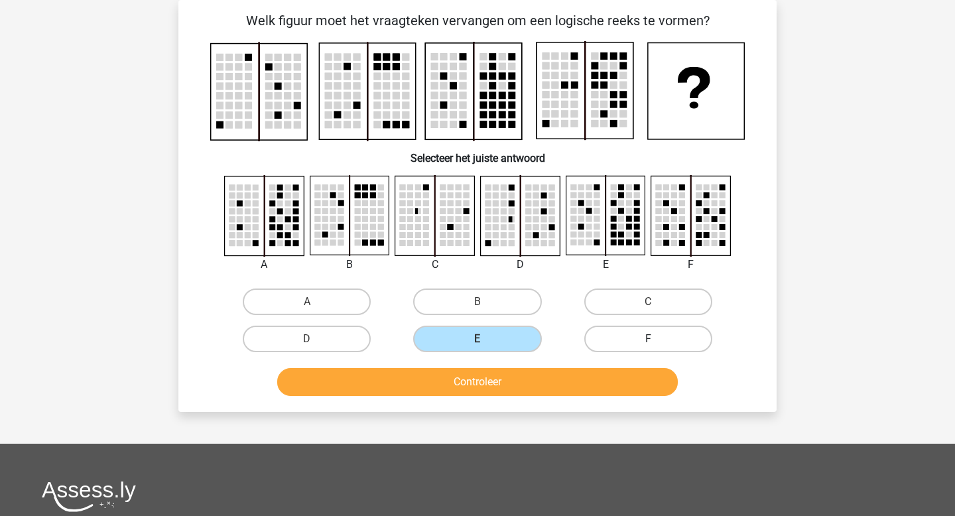
click at [607, 332] on label "F" at bounding box center [648, 339] width 128 height 27
click at [648, 339] on input "F" at bounding box center [652, 343] width 9 height 9
radio input "true"
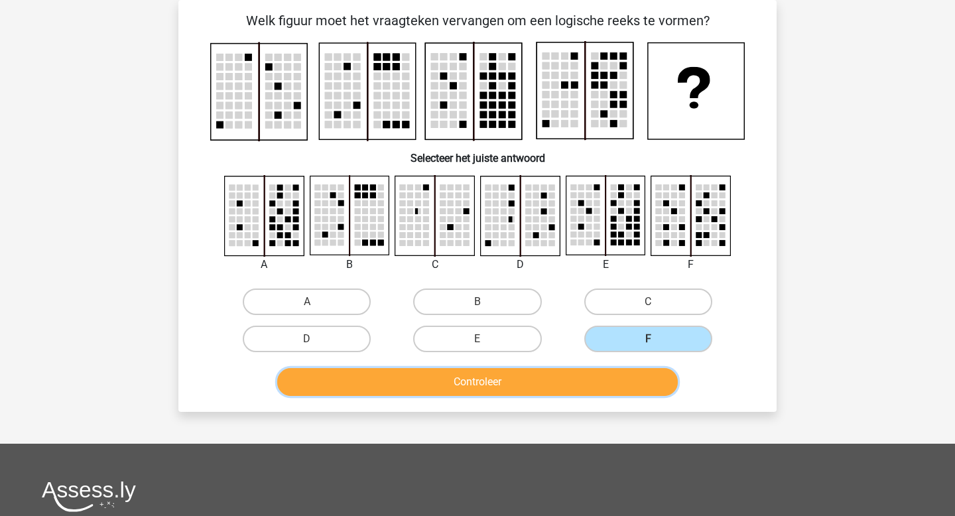
click at [562, 380] on button "Controleer" at bounding box center [477, 382] width 401 height 28
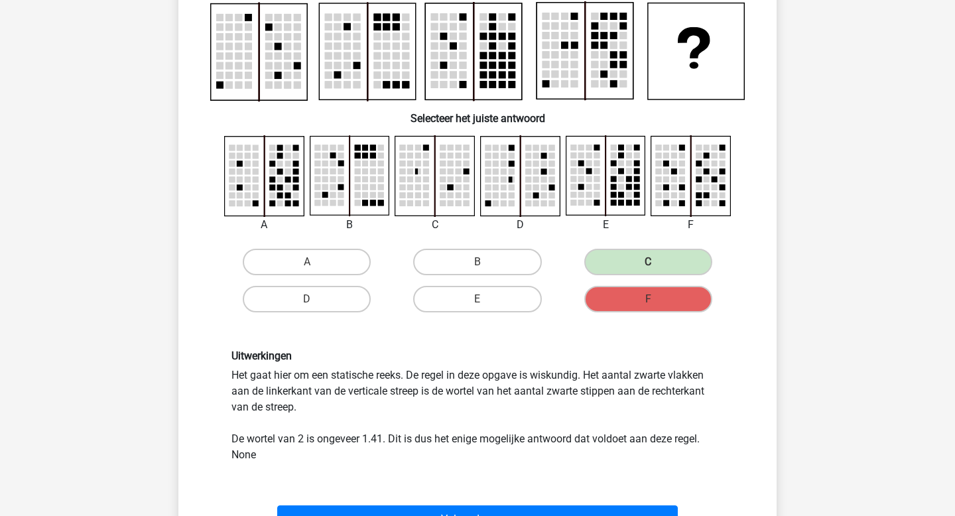
scroll to position [102, 0]
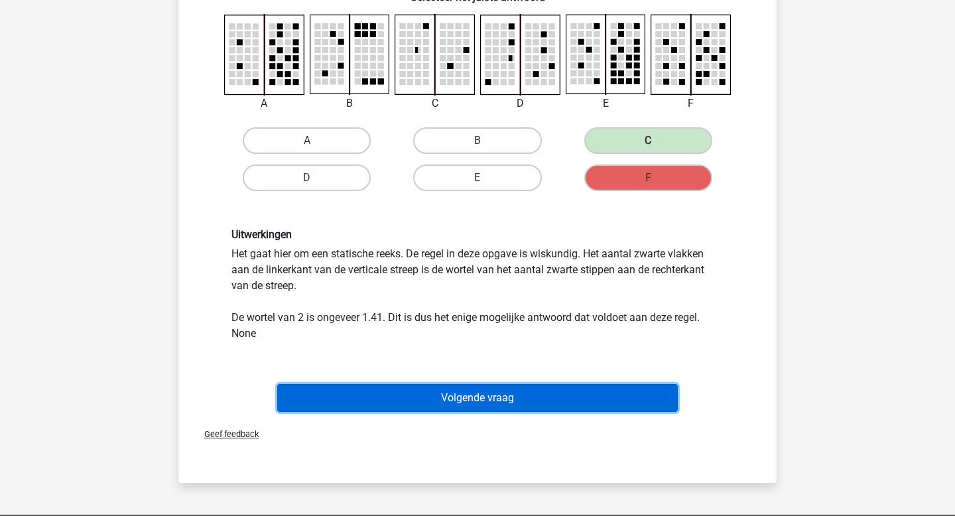
click at [527, 401] on button "Volgende vraag" at bounding box center [477, 398] width 401 height 28
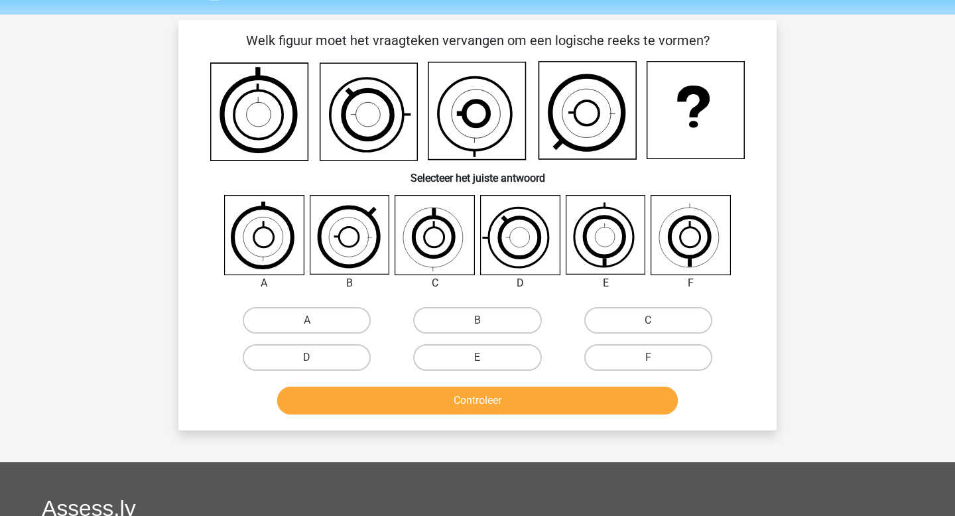
scroll to position [0, 0]
